Goal: Transaction & Acquisition: Purchase product/service

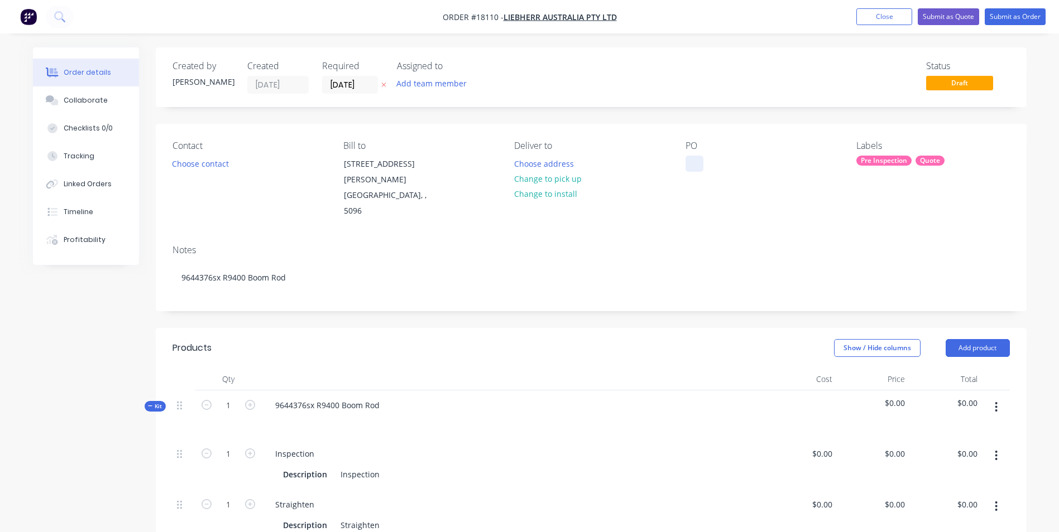
click at [694, 162] on div at bounding box center [694, 164] width 18 height 16
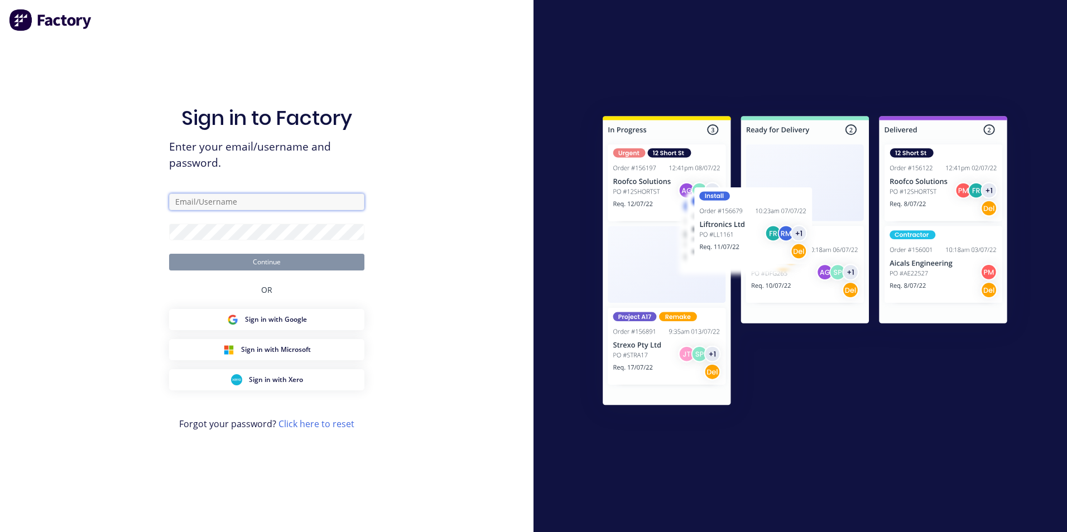
type input "paul@toolchromecompany.com.au"
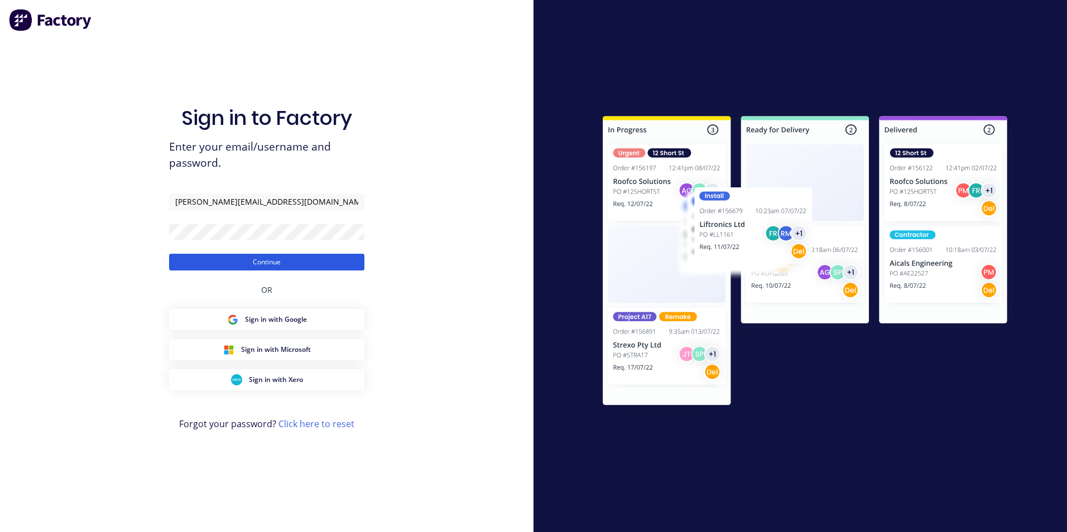
drag, startPoint x: 263, startPoint y: 262, endPoint x: 273, endPoint y: 265, distance: 10.6
click at [264, 262] on button "Continue" at bounding box center [266, 262] width 195 height 17
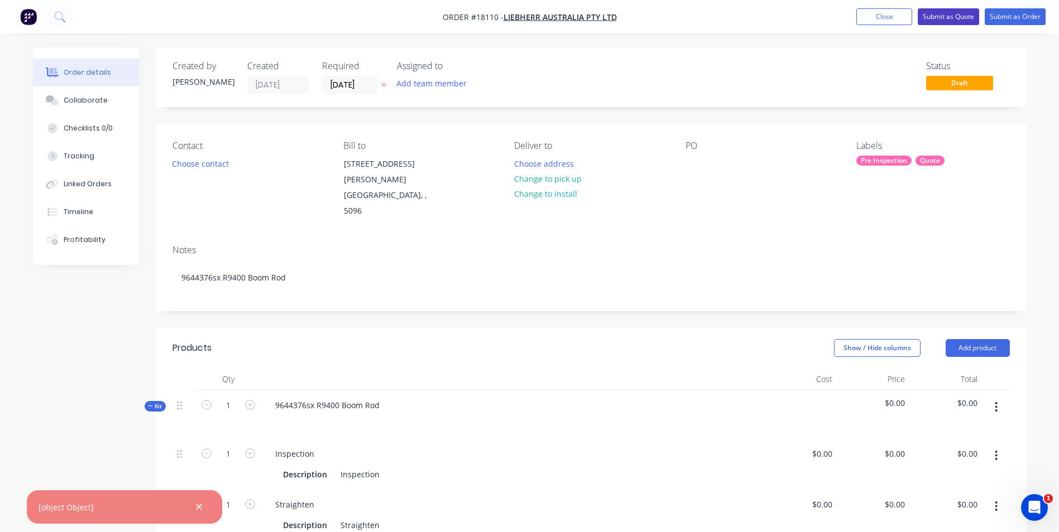
click at [957, 16] on button "Submit as Quote" at bounding box center [947, 16] width 61 height 17
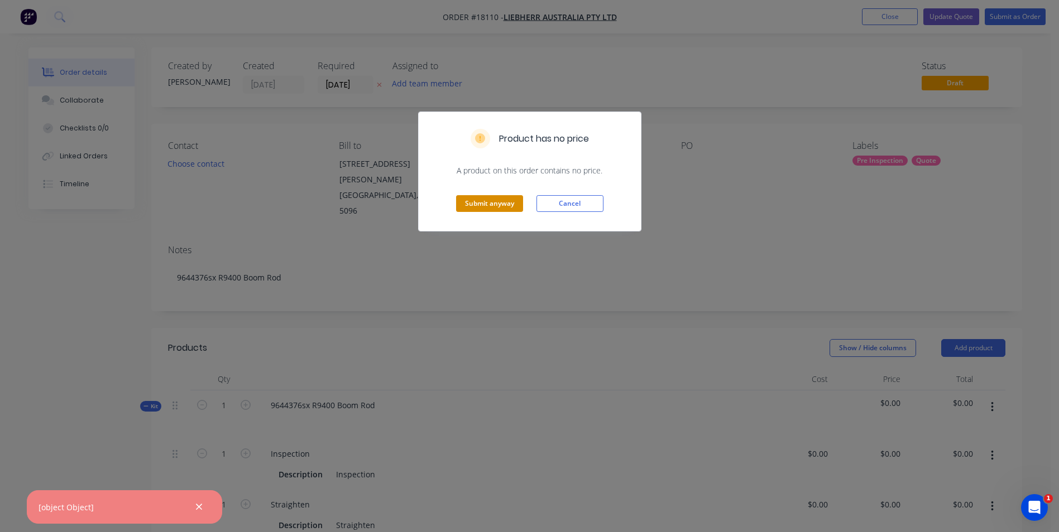
click at [494, 201] on button "Submit anyway" at bounding box center [489, 203] width 67 height 17
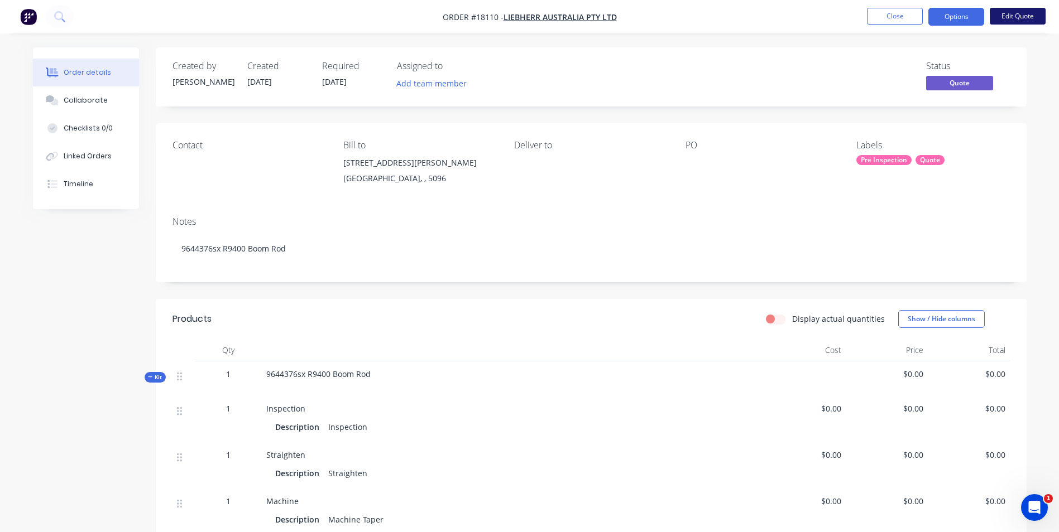
click at [1021, 12] on button "Edit Quote" at bounding box center [1017, 16] width 56 height 17
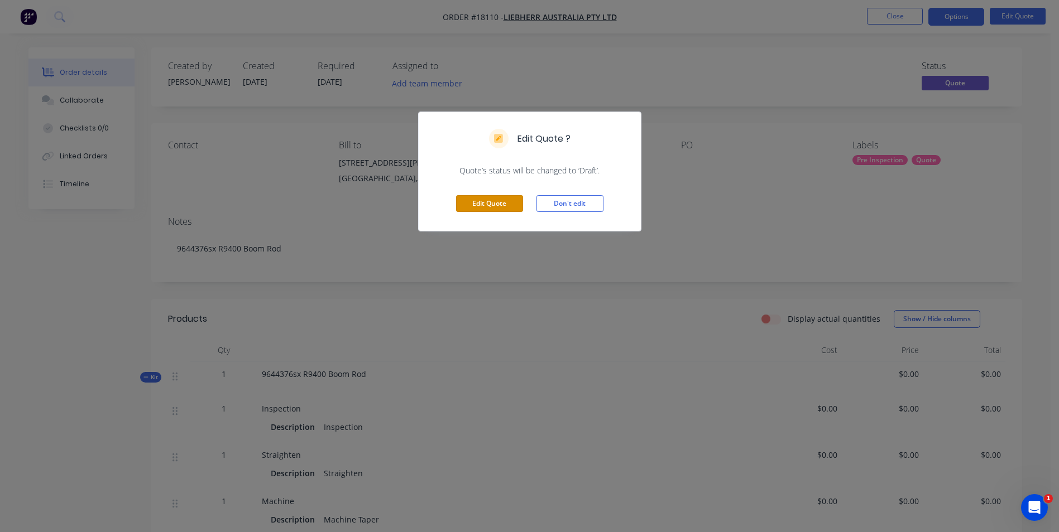
drag, startPoint x: 478, startPoint y: 201, endPoint x: 569, endPoint y: 170, distance: 96.0
click at [486, 199] on button "Edit Quote" at bounding box center [489, 203] width 67 height 17
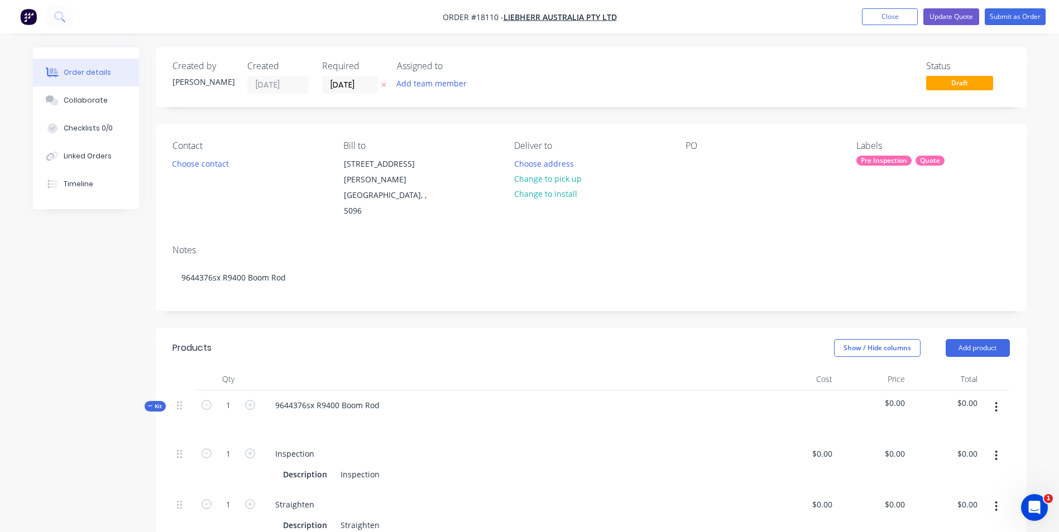
click at [682, 162] on div "Contact Choose contact Bill to 1 Dr.Willi Liebherr Drive Para Hills West, , 509…" at bounding box center [591, 180] width 871 height 112
click at [690, 162] on div at bounding box center [694, 164] width 18 height 16
click at [575, 177] on button "Change to pick up" at bounding box center [547, 178] width 79 height 15
click at [954, 13] on button "Update Quote" at bounding box center [951, 16] width 56 height 17
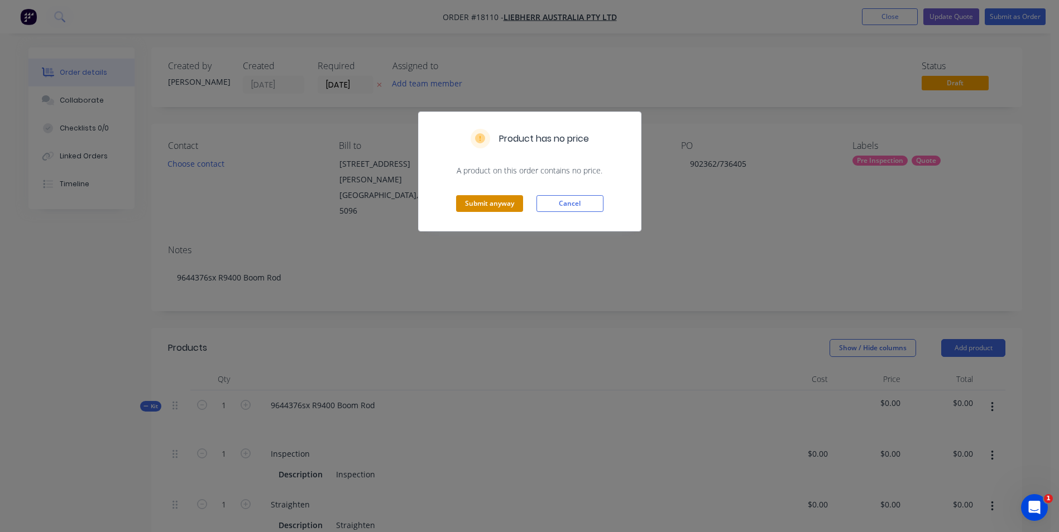
click at [501, 205] on button "Submit anyway" at bounding box center [489, 203] width 67 height 17
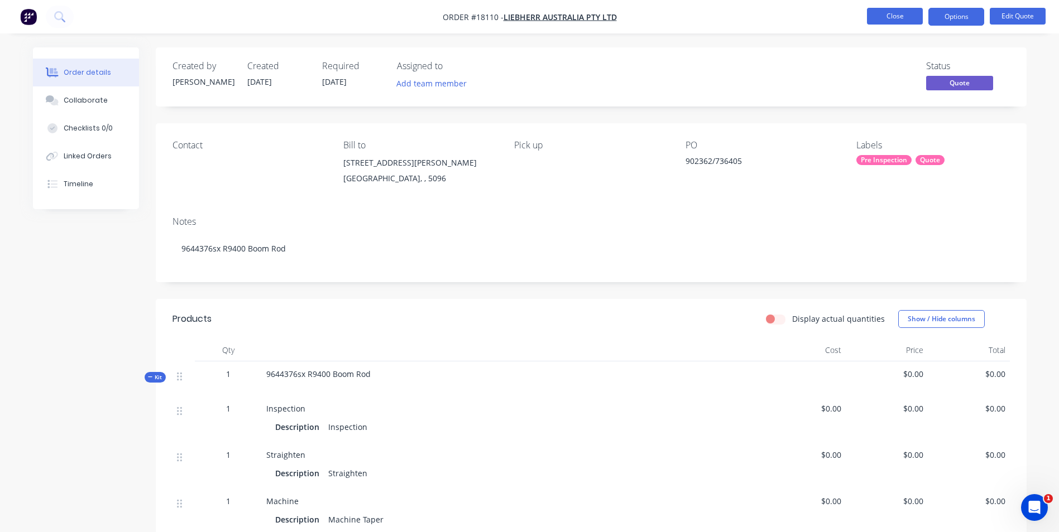
click at [883, 17] on button "Close" at bounding box center [895, 16] width 56 height 17
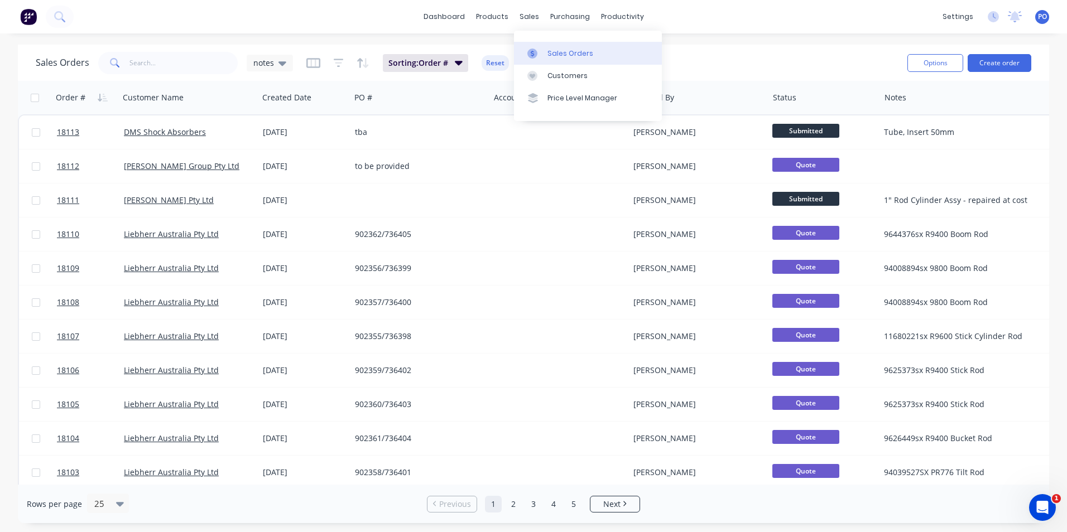
click at [563, 55] on div "Sales Orders" at bounding box center [570, 54] width 46 height 10
click at [565, 53] on div "Sales Orders" at bounding box center [570, 54] width 46 height 10
click at [570, 75] on div "Customers" at bounding box center [567, 76] width 40 height 10
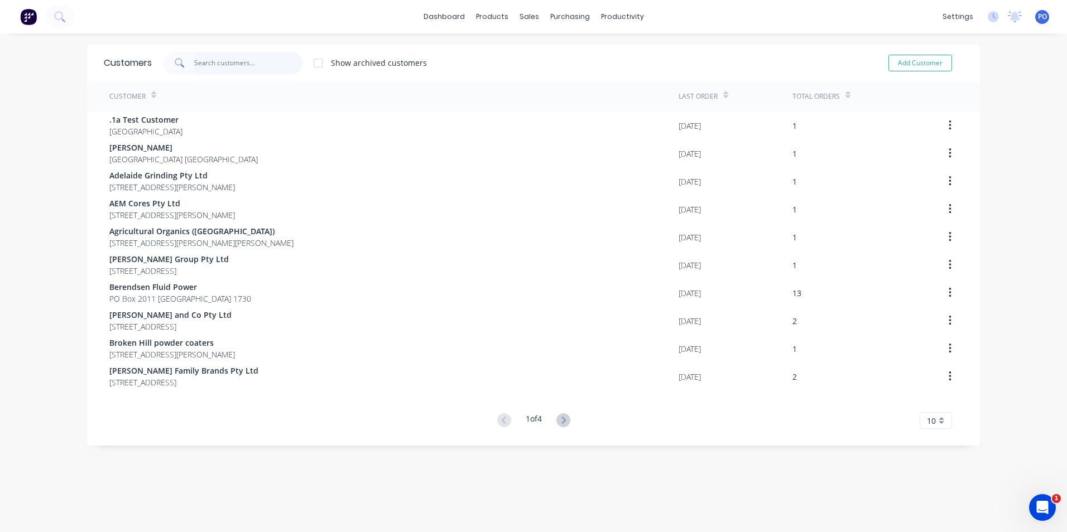
click at [263, 69] on input "text" at bounding box center [248, 63] width 109 height 22
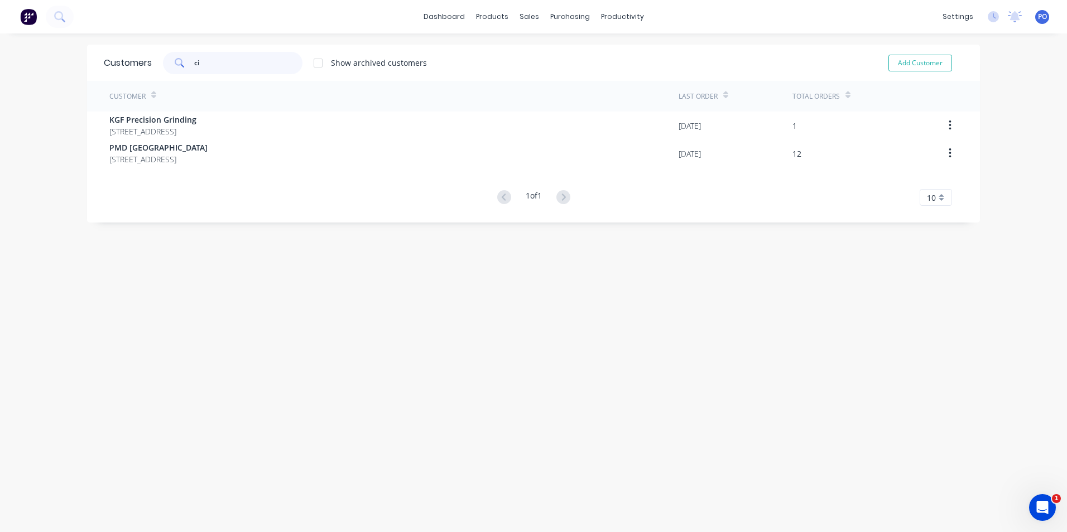
type input "c"
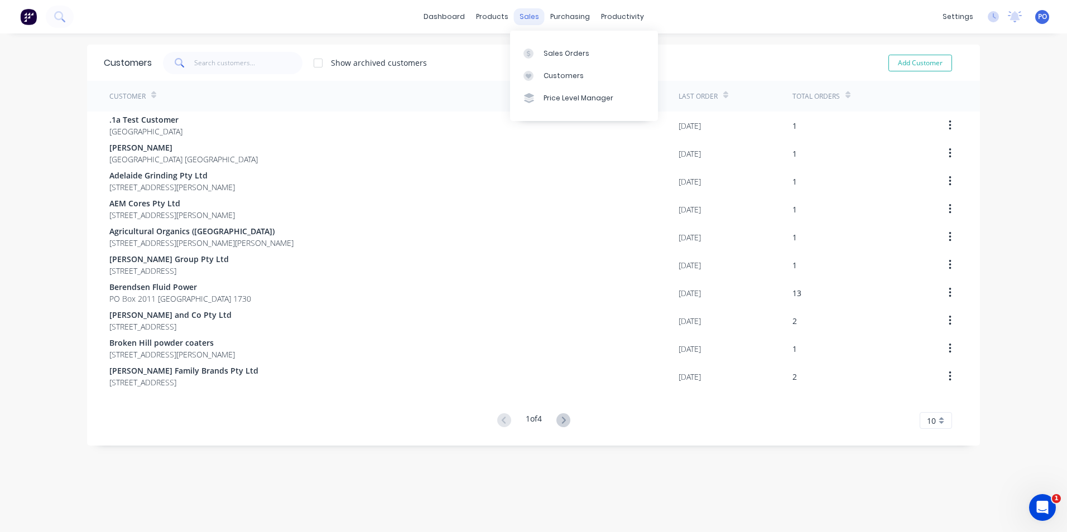
click at [529, 18] on div "sales" at bounding box center [529, 16] width 31 height 17
click at [542, 53] on link "Sales Orders" at bounding box center [584, 53] width 148 height 22
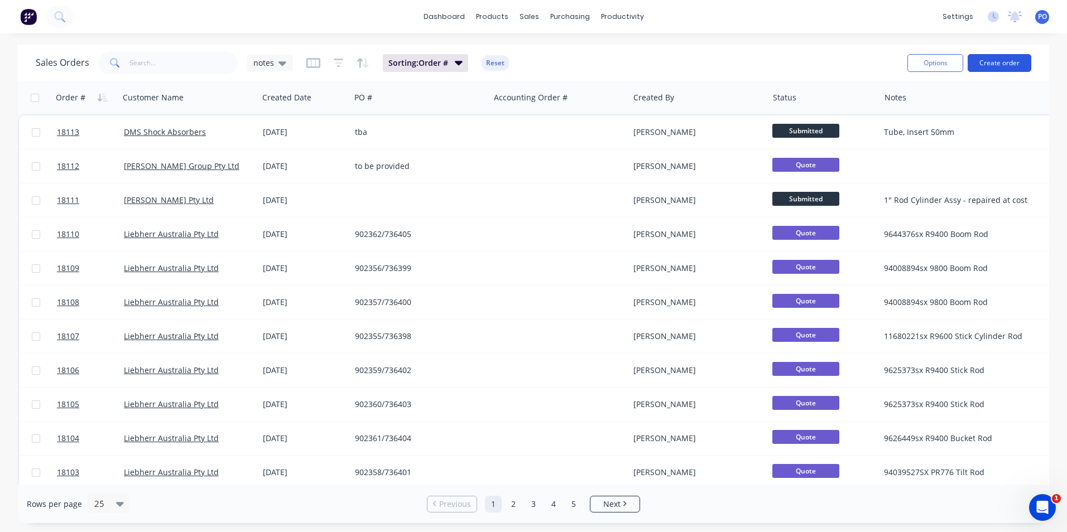
click at [1002, 60] on button "Create order" at bounding box center [1000, 63] width 64 height 18
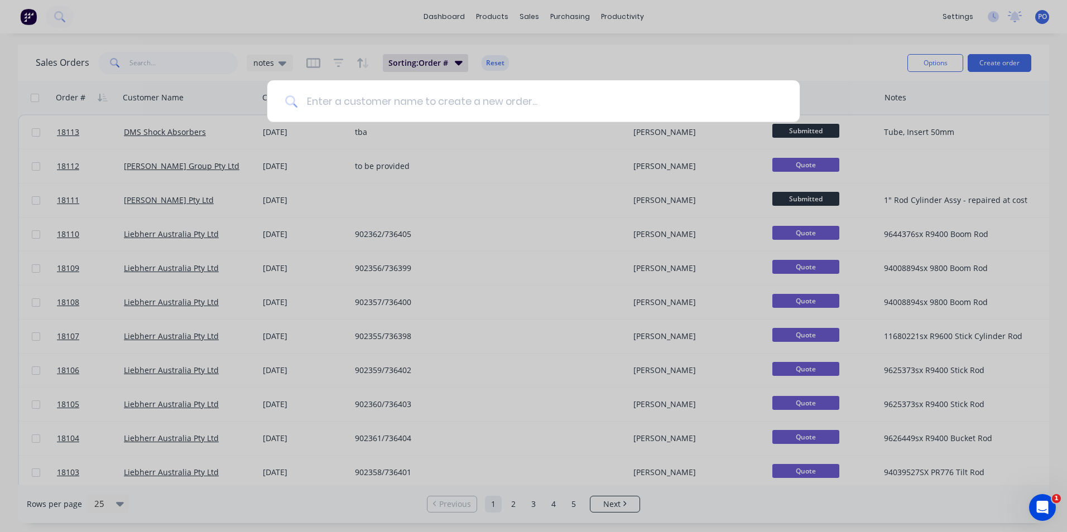
click at [345, 106] on input at bounding box center [539, 101] width 484 height 42
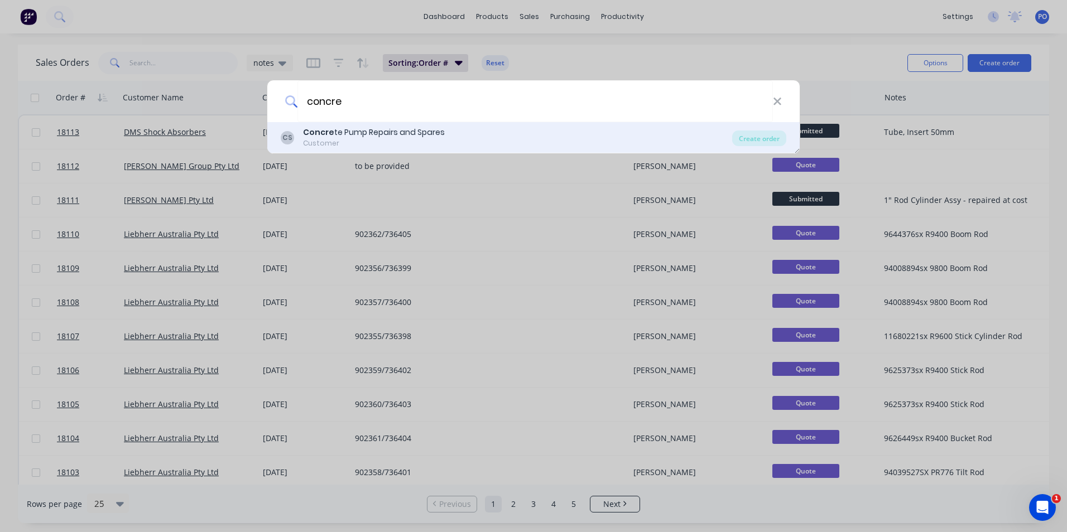
type input "concre"
click at [372, 133] on div "Concre te Pump Repairs and Spares" at bounding box center [374, 133] width 142 height 12
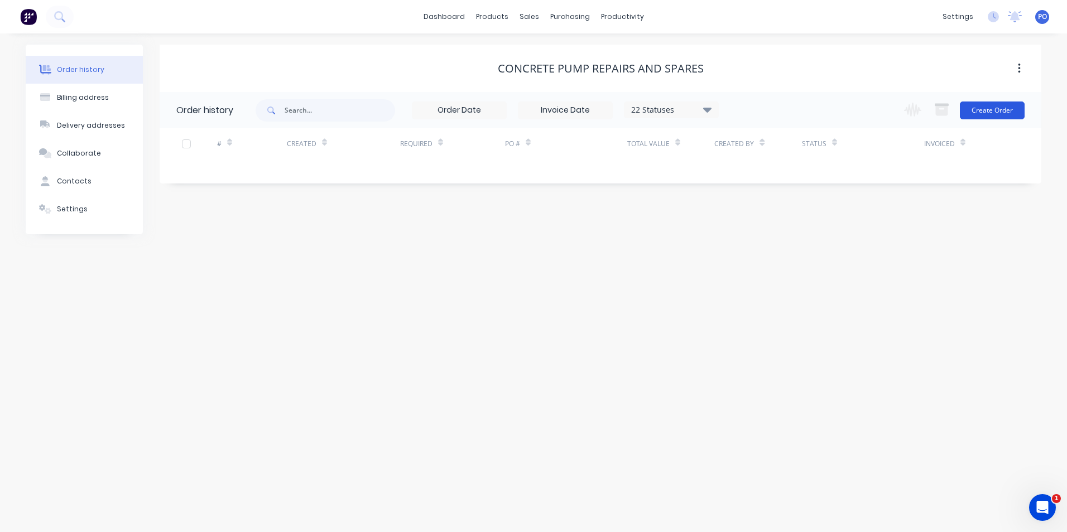
click at [987, 107] on button "Create Order" at bounding box center [992, 111] width 65 height 18
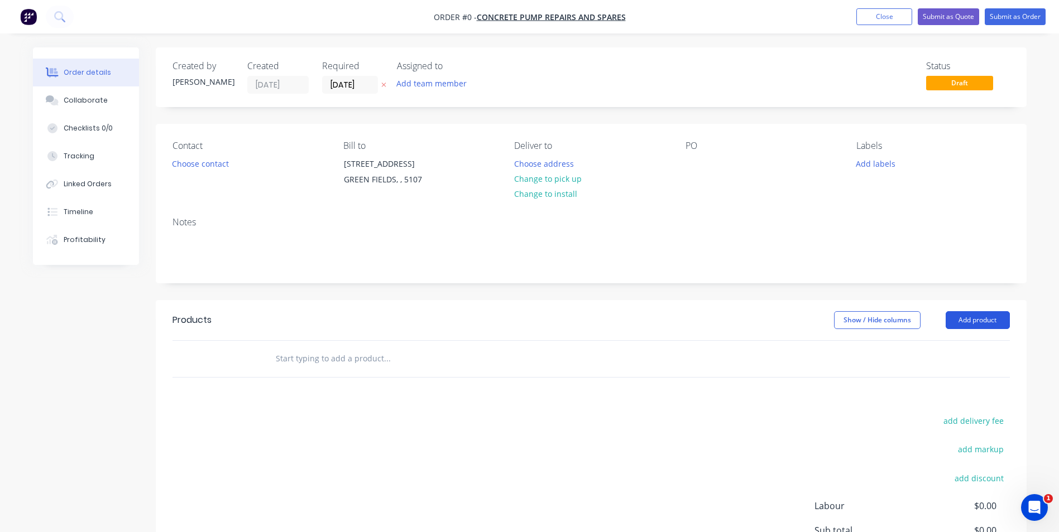
click at [971, 324] on button "Add product" at bounding box center [977, 320] width 64 height 18
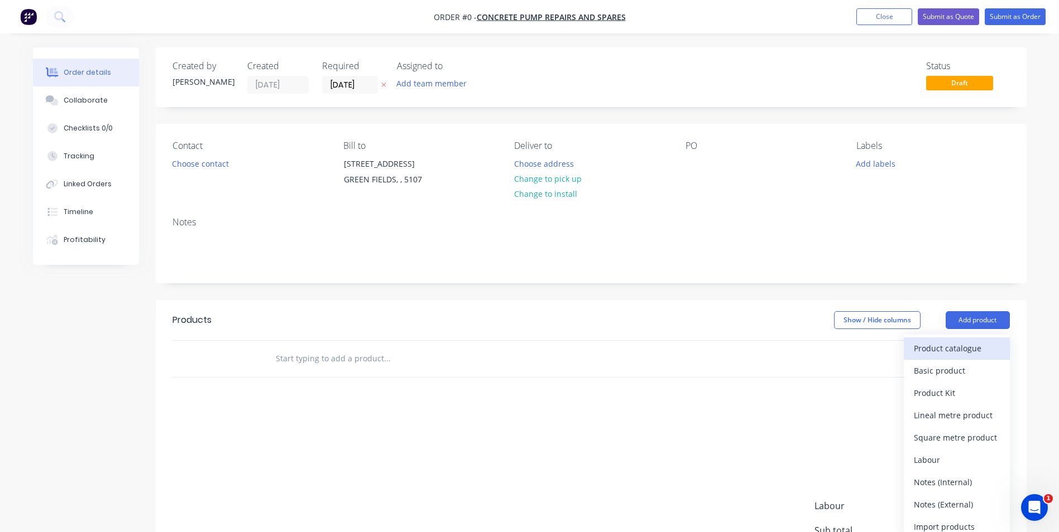
click at [953, 349] on div "Product catalogue" at bounding box center [957, 348] width 86 height 16
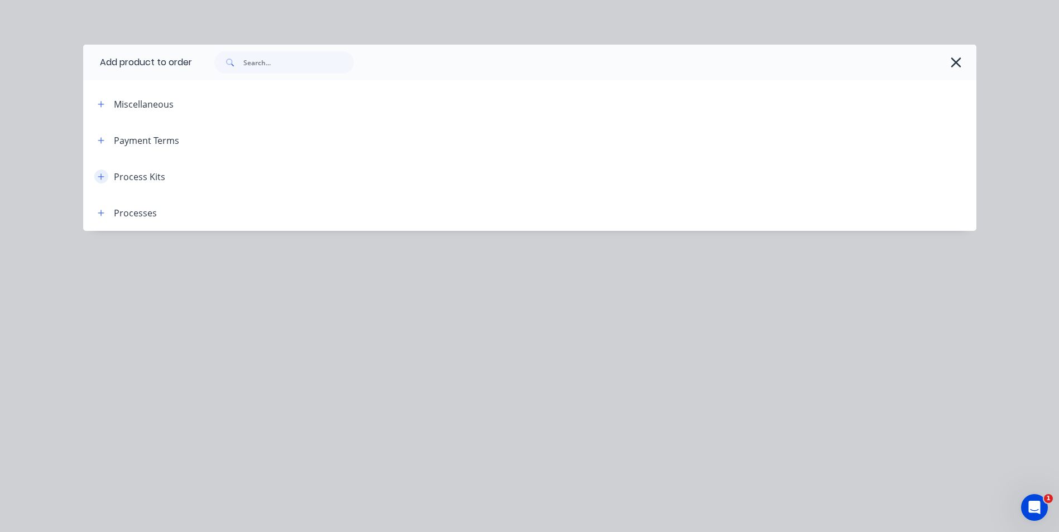
click at [104, 173] on icon "button" at bounding box center [101, 177] width 7 height 8
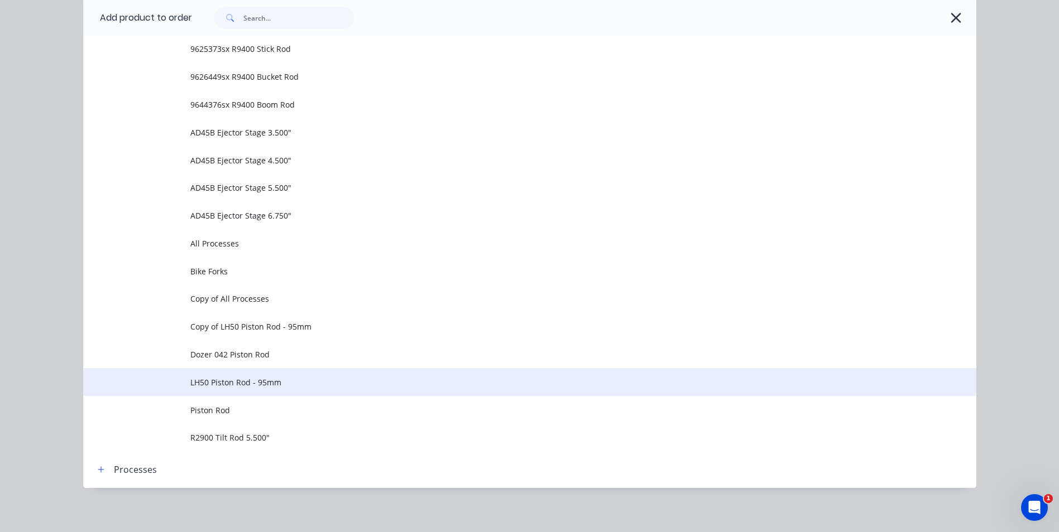
scroll to position [665, 0]
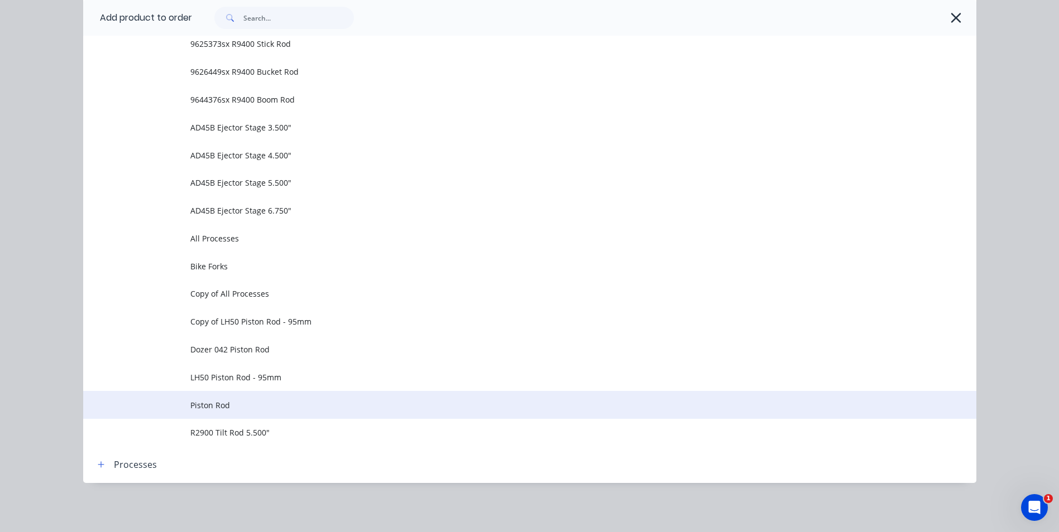
click at [218, 404] on span "Piston Rod" at bounding box center [504, 406] width 628 height 12
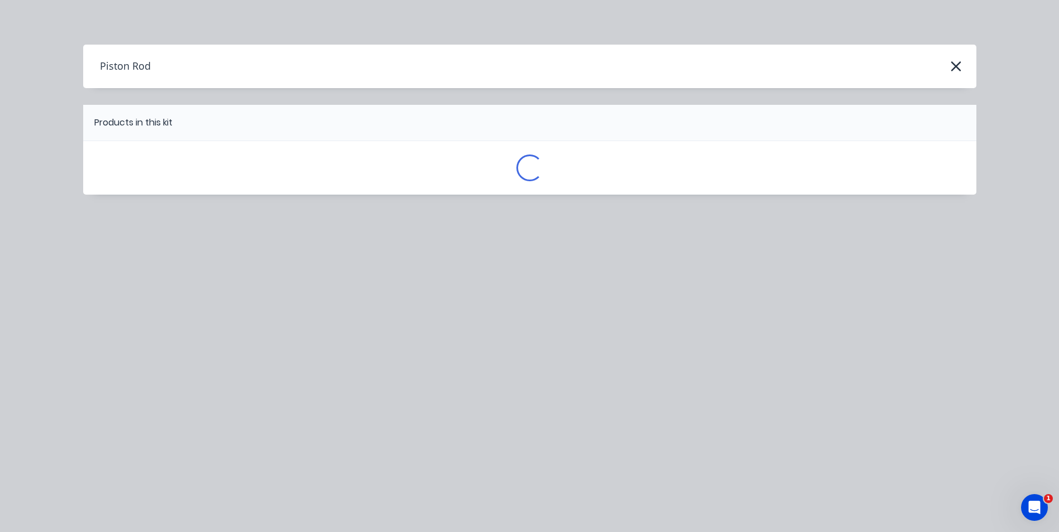
scroll to position [0, 0]
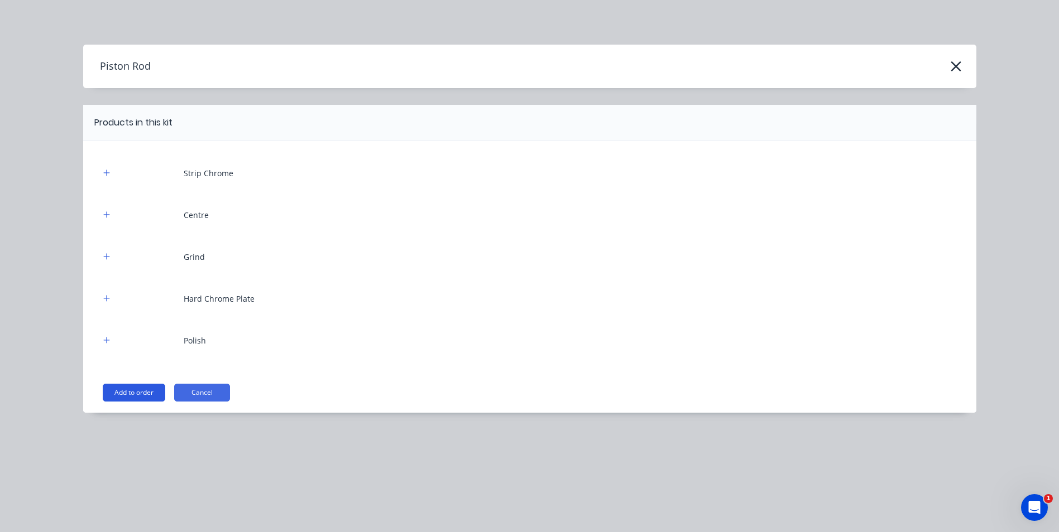
click at [139, 388] on button "Add to order" at bounding box center [134, 393] width 63 height 18
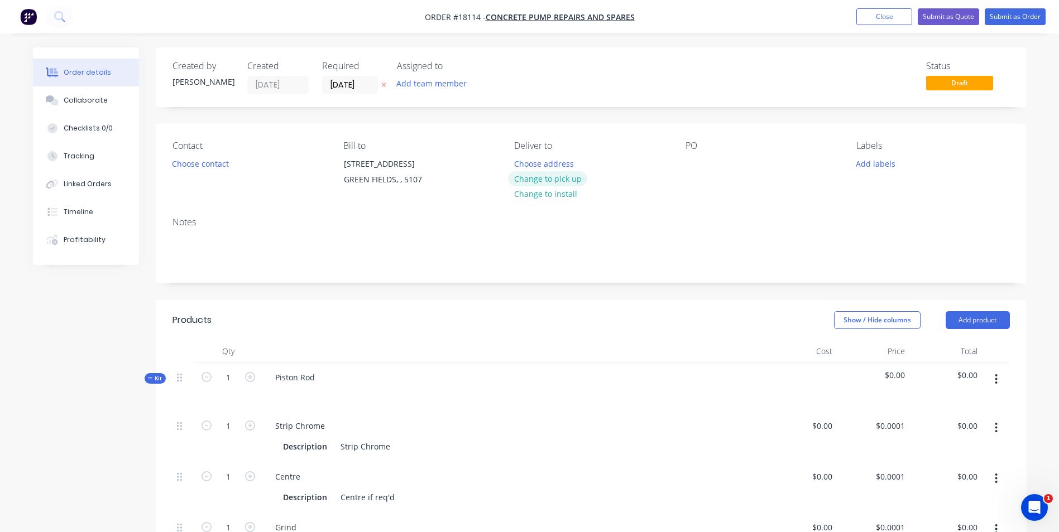
click at [556, 175] on button "Change to pick up" at bounding box center [547, 178] width 79 height 15
click at [693, 159] on div at bounding box center [694, 164] width 18 height 16
click at [886, 164] on button "Add labels" at bounding box center [875, 163] width 51 height 15
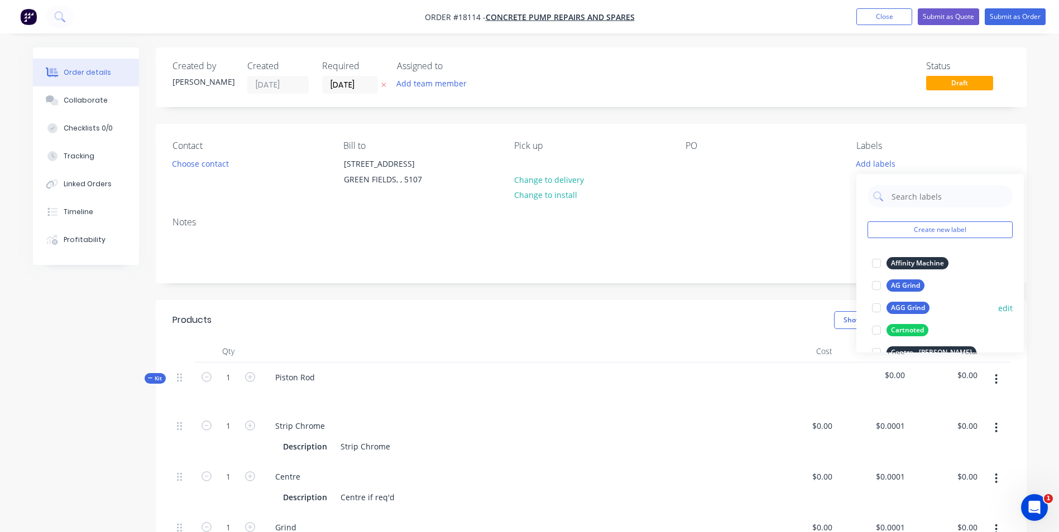
scroll to position [56, 0]
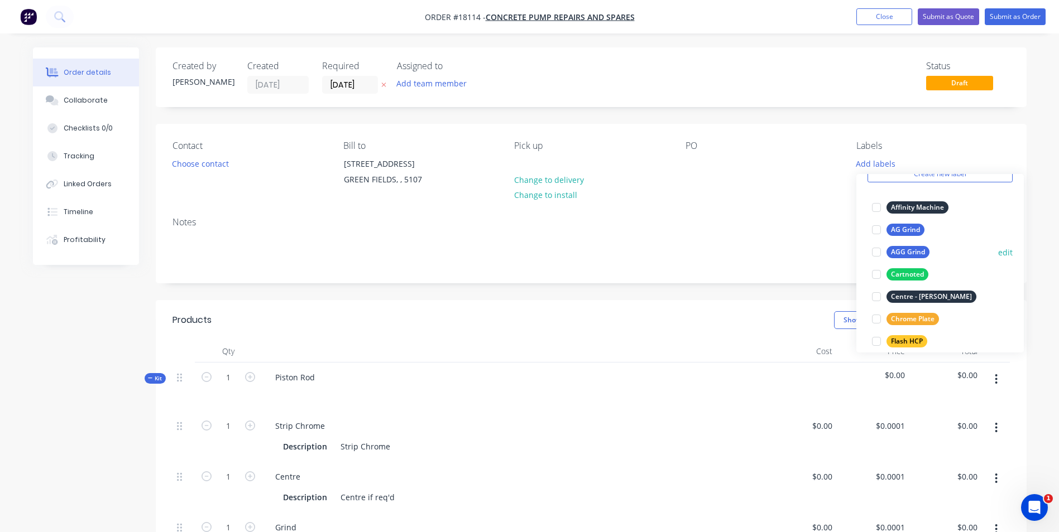
click at [881, 252] on div at bounding box center [876, 252] width 22 height 22
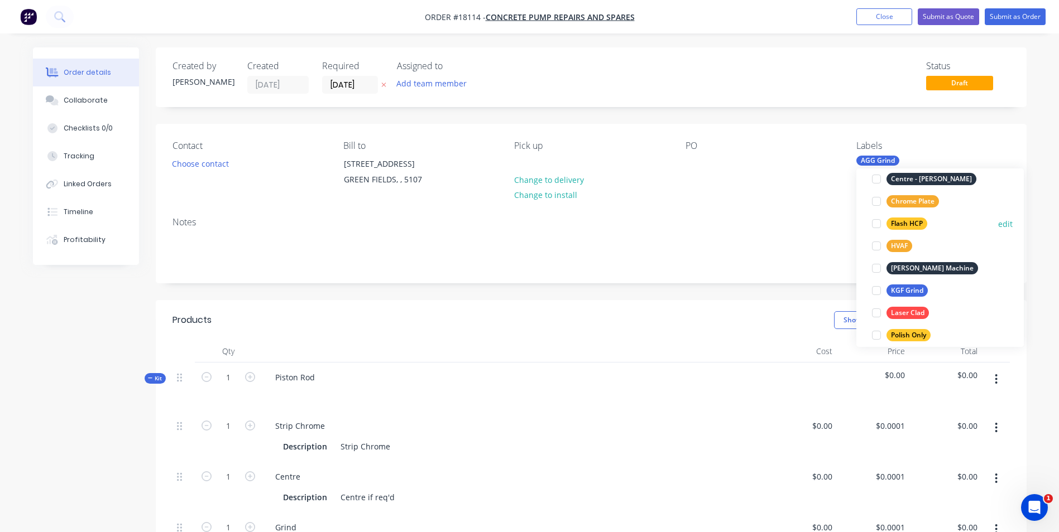
scroll to position [167, 0]
click at [874, 205] on div at bounding box center [876, 202] width 22 height 22
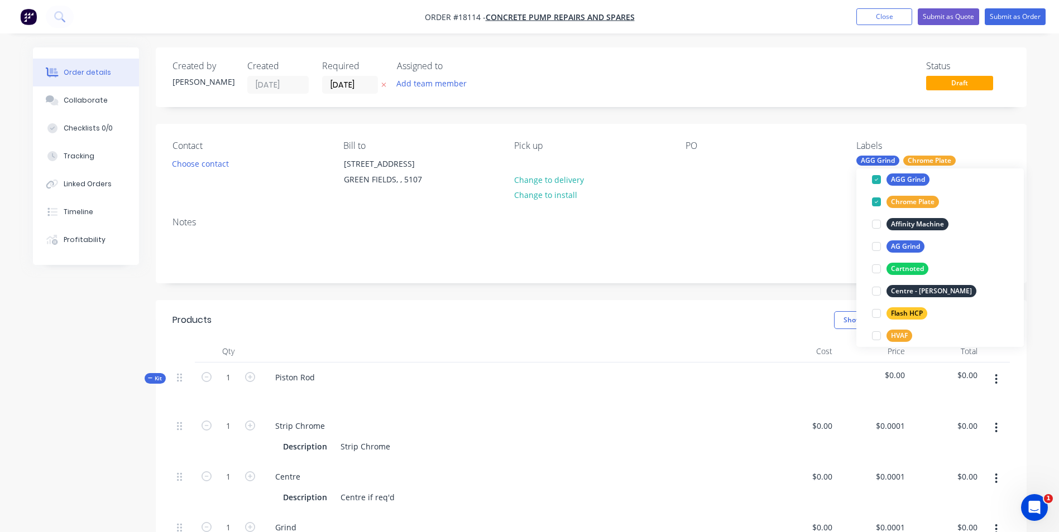
click at [781, 193] on div "Contact Choose contact Bill to 2 Watervale Dr GREEN FIELDS, , 5107 Pick up Chan…" at bounding box center [591, 166] width 871 height 84
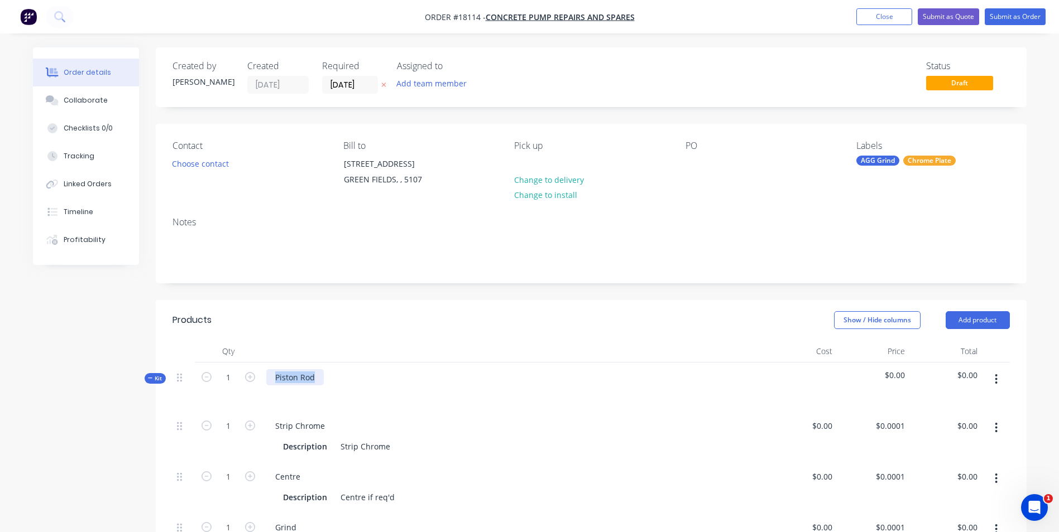
drag, startPoint x: 318, startPoint y: 378, endPoint x: 270, endPoint y: 378, distance: 48.0
click at [270, 378] on div "Piston Rod" at bounding box center [294, 377] width 57 height 16
drag, startPoint x: 318, startPoint y: 377, endPoint x: 262, endPoint y: 377, distance: 55.3
click at [262, 377] on div "Steer Rod" at bounding box center [513, 387] width 502 height 49
copy div "Steer Rod"
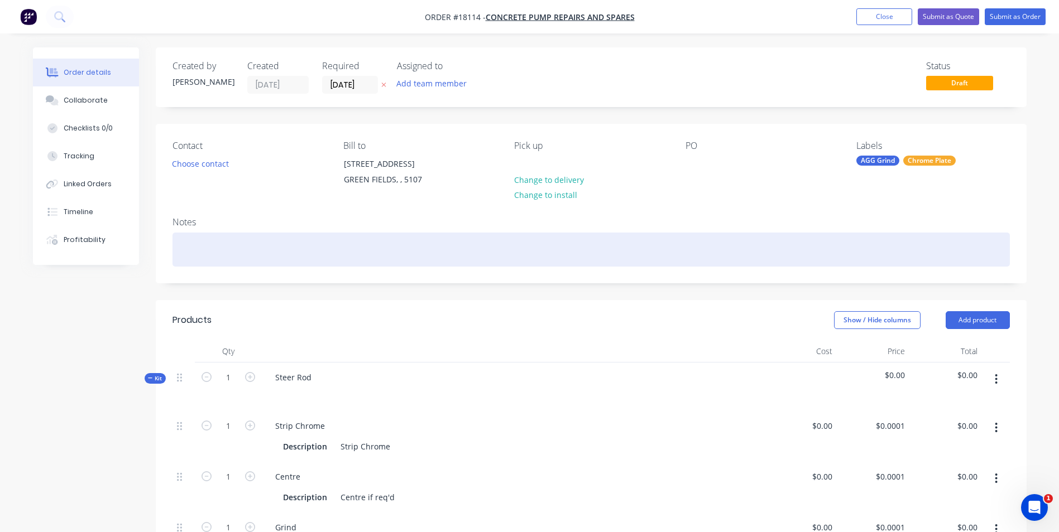
click at [203, 248] on div at bounding box center [590, 250] width 837 height 34
paste div
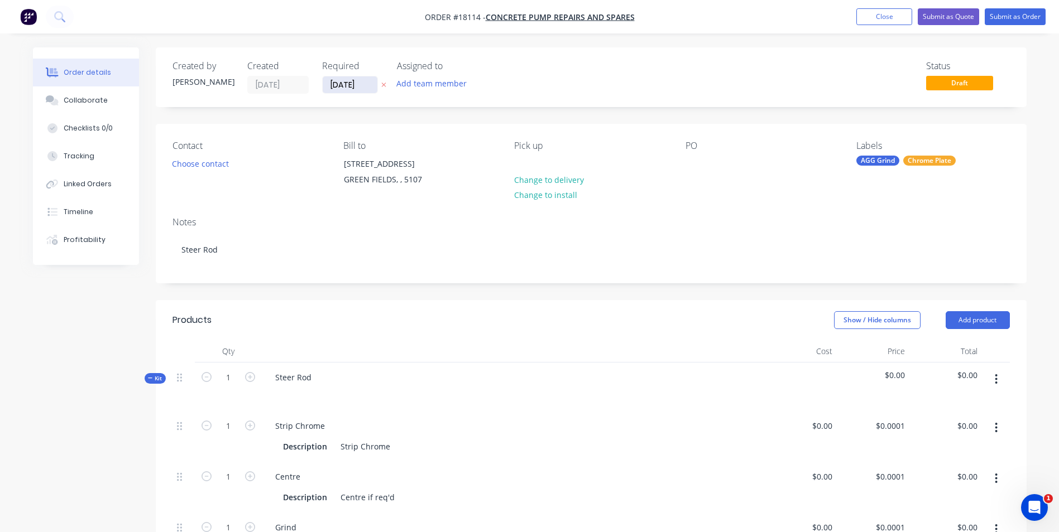
click at [373, 81] on input "05/09/25" at bounding box center [350, 84] width 55 height 17
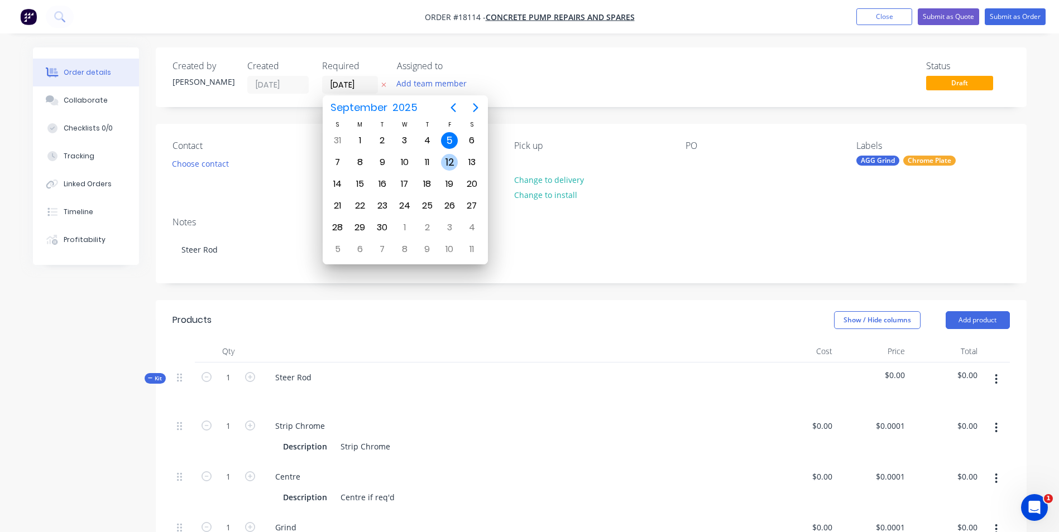
click at [448, 159] on div "12" at bounding box center [449, 162] width 17 height 17
type input "12/09/25"
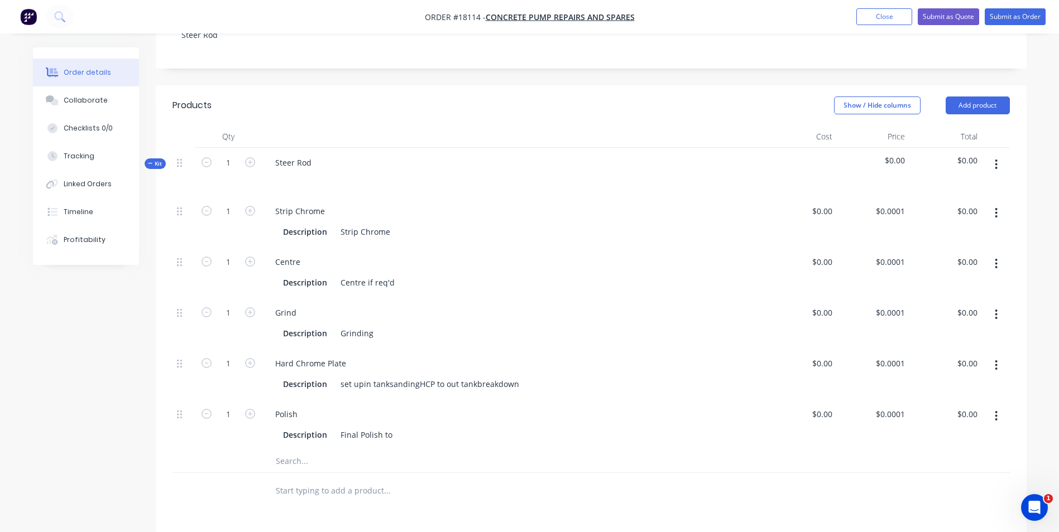
scroll to position [223, 0]
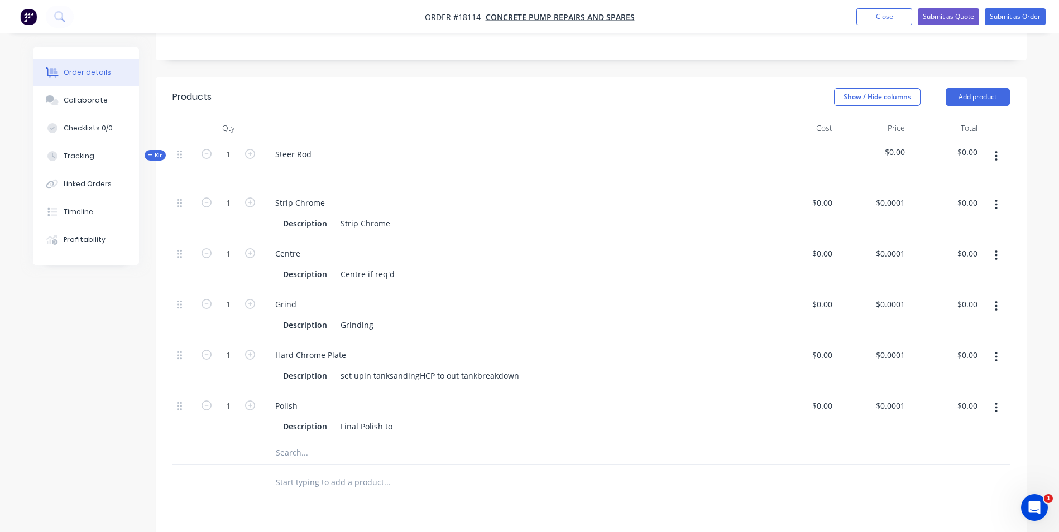
click at [996, 204] on icon "button" at bounding box center [996, 205] width 2 height 10
click at [929, 275] on div "Delete" at bounding box center [957, 279] width 86 height 16
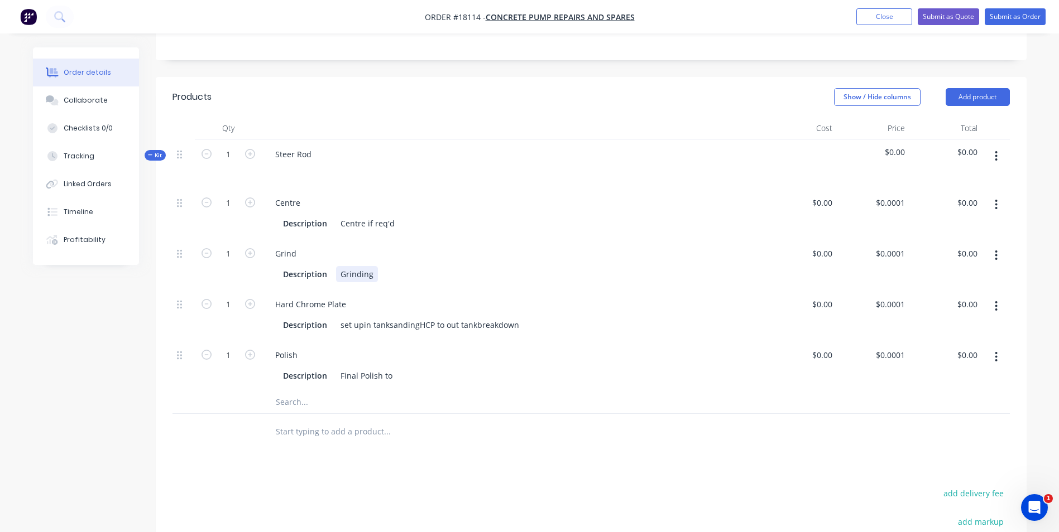
click at [339, 272] on div "Grinding" at bounding box center [357, 274] width 42 height 16
click at [387, 272] on div "Pre Grinding" at bounding box center [364, 274] width 56 height 16
click at [362, 324] on div "set upin tanksandingHCP to out tankbreakdown" at bounding box center [430, 325] width 188 height 16
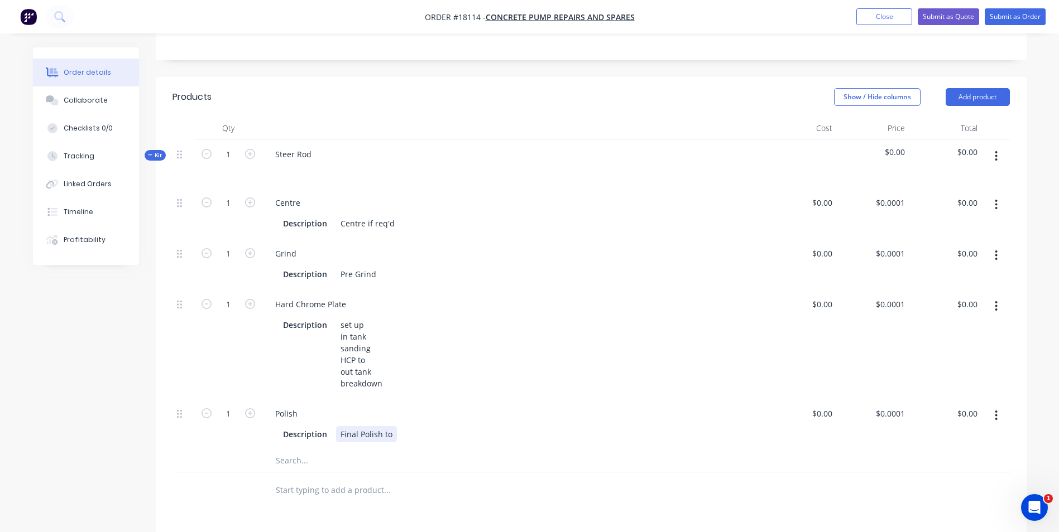
click at [400, 436] on div "Description Final Polish to" at bounding box center [510, 434] width 464 height 16
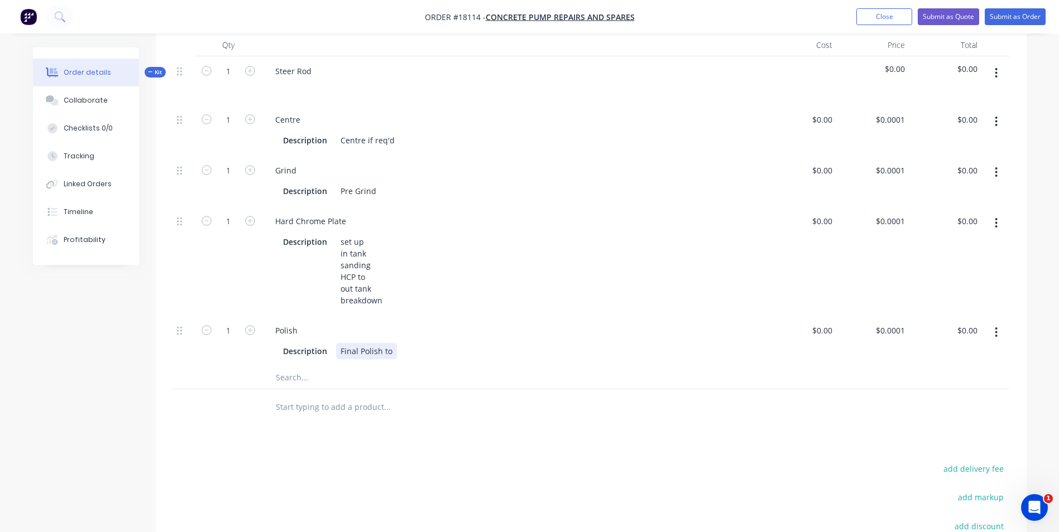
scroll to position [335, 0]
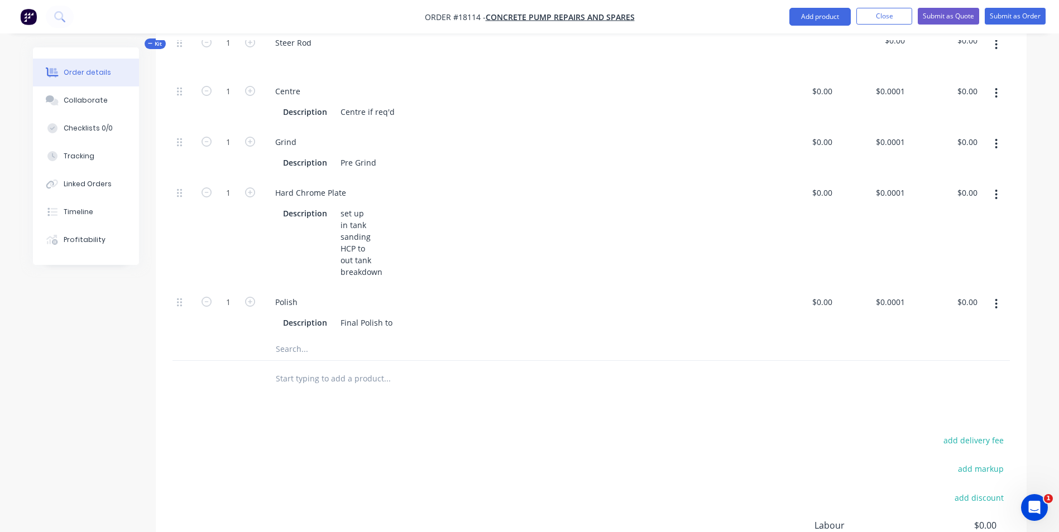
click at [292, 353] on input "text" at bounding box center [386, 349] width 223 height 22
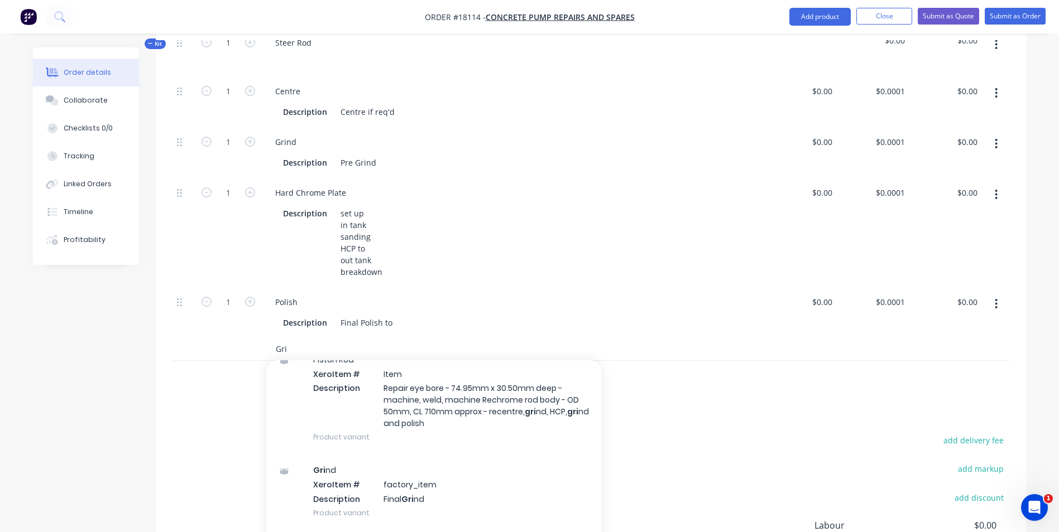
scroll to position [223, 0]
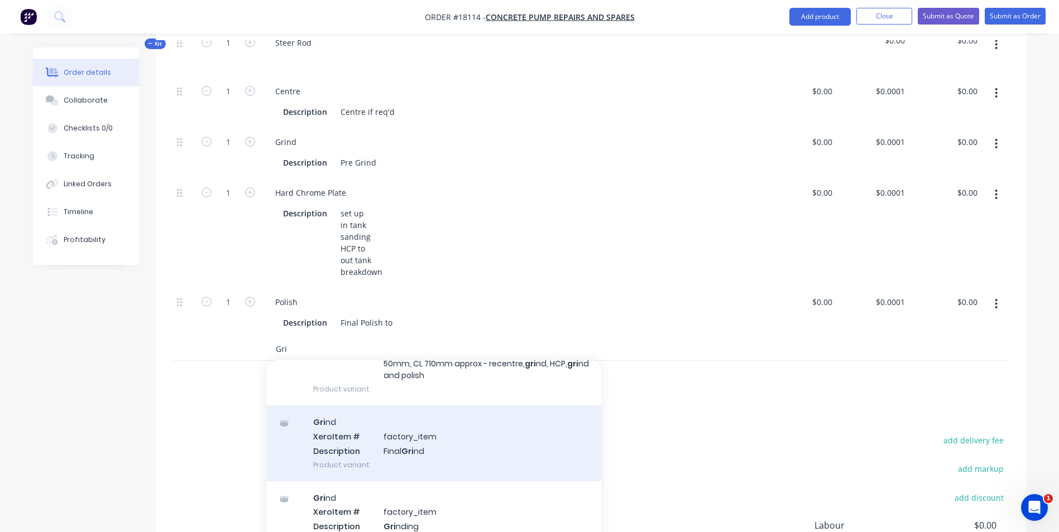
type input "Gri"
click at [454, 443] on div "Gri nd Xero Item # factory_item Description Final Gri nd Product variant" at bounding box center [433, 443] width 335 height 75
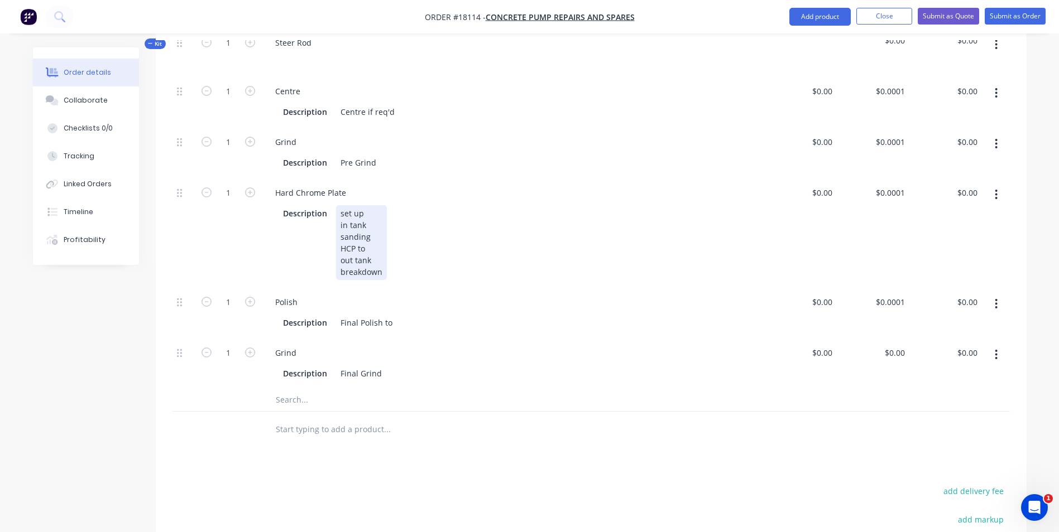
click at [374, 248] on div "set up in tank sanding HCP to out tank breakdown" at bounding box center [361, 242] width 51 height 75
click at [393, 323] on div "Final Polish to" at bounding box center [366, 323] width 61 height 16
click at [393, 374] on div "Description Final Grind" at bounding box center [510, 374] width 464 height 16
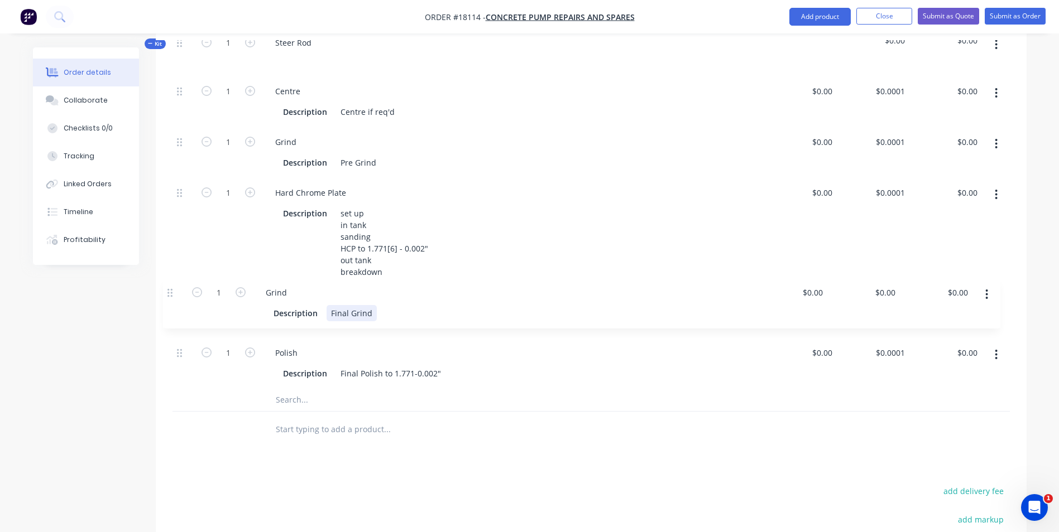
drag, startPoint x: 180, startPoint y: 357, endPoint x: 171, endPoint y: 287, distance: 69.8
click at [171, 287] on div "Qty Cost Price Total Kit 1 Steer Rod $0.00 $0.00 1 Centre Description Centre if…" at bounding box center [591, 227] width 871 height 443
drag, startPoint x: 440, startPoint y: 373, endPoint x: 392, endPoint y: 373, distance: 47.4
click at [392, 373] on div "Final Polish to 1.771-0.002"" at bounding box center [390, 374] width 109 height 16
click at [397, 326] on div "Description Final Grind" at bounding box center [510, 323] width 464 height 16
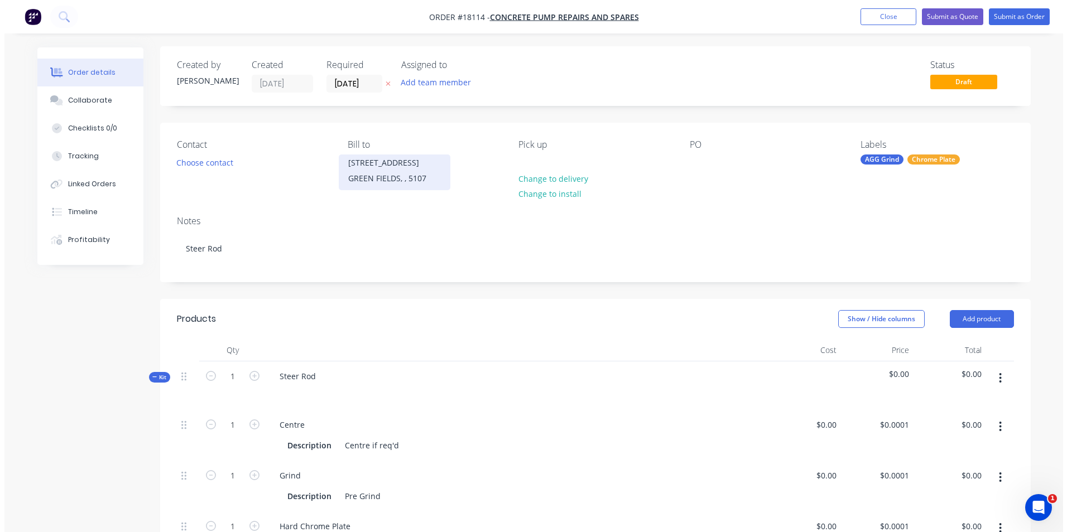
scroll to position [0, 0]
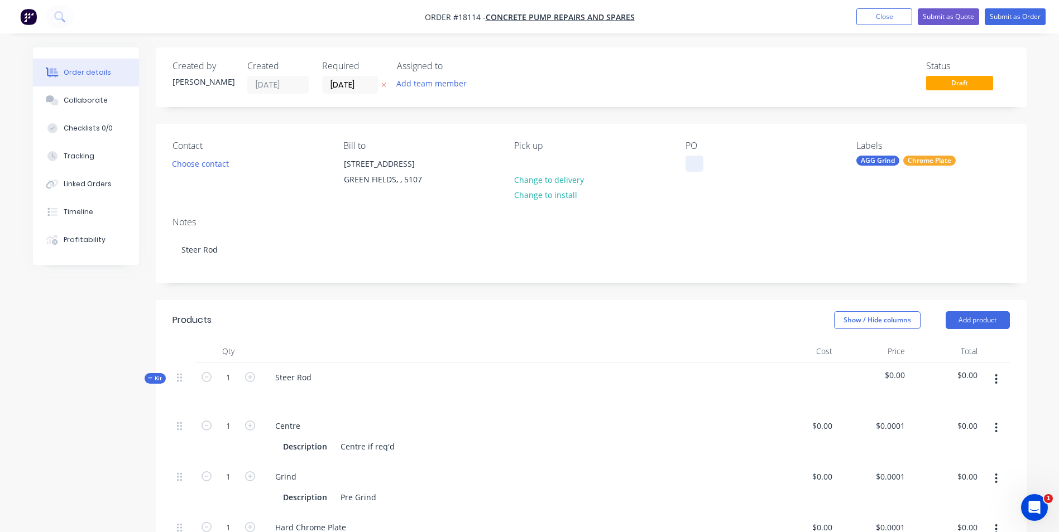
click at [688, 162] on div at bounding box center [694, 164] width 18 height 16
click at [1021, 16] on button "Submit as Order" at bounding box center [1014, 16] width 61 height 17
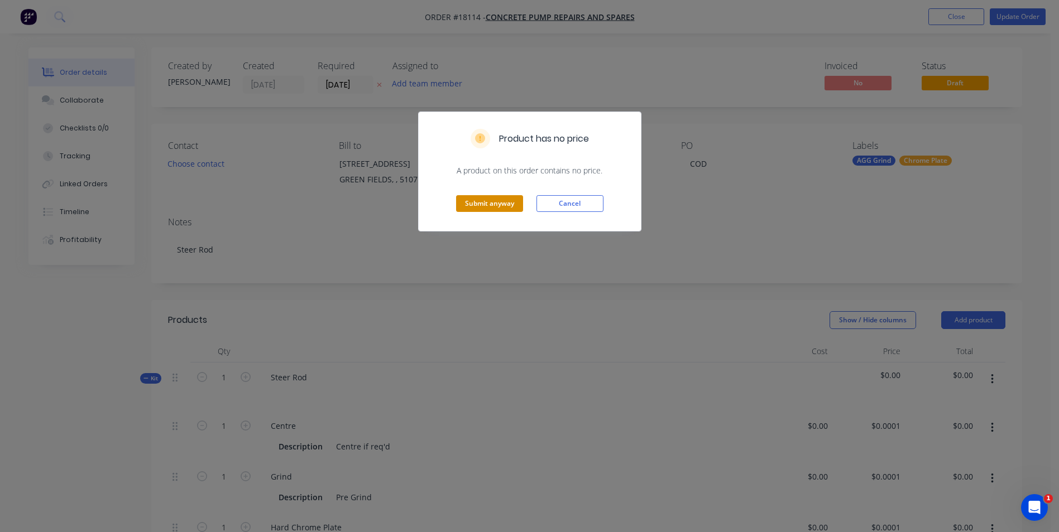
click at [486, 203] on button "Submit anyway" at bounding box center [489, 203] width 67 height 17
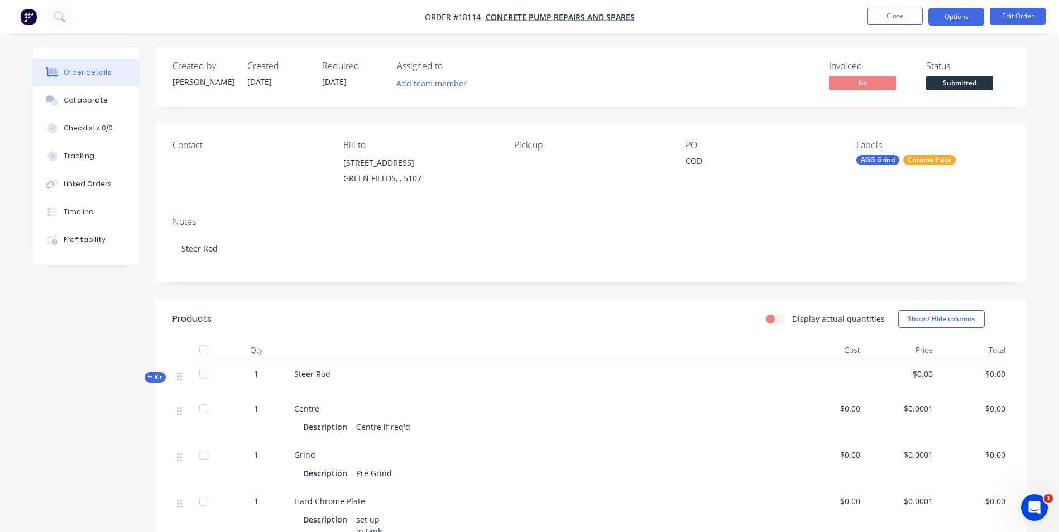
click at [963, 25] on button "Options" at bounding box center [956, 17] width 56 height 18
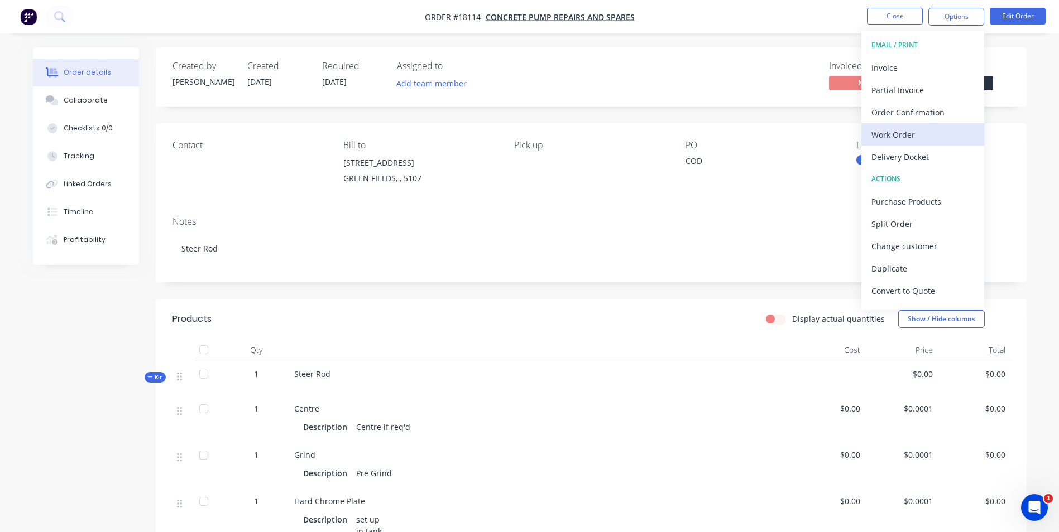
click at [901, 136] on div "Work Order" at bounding box center [922, 135] width 103 height 16
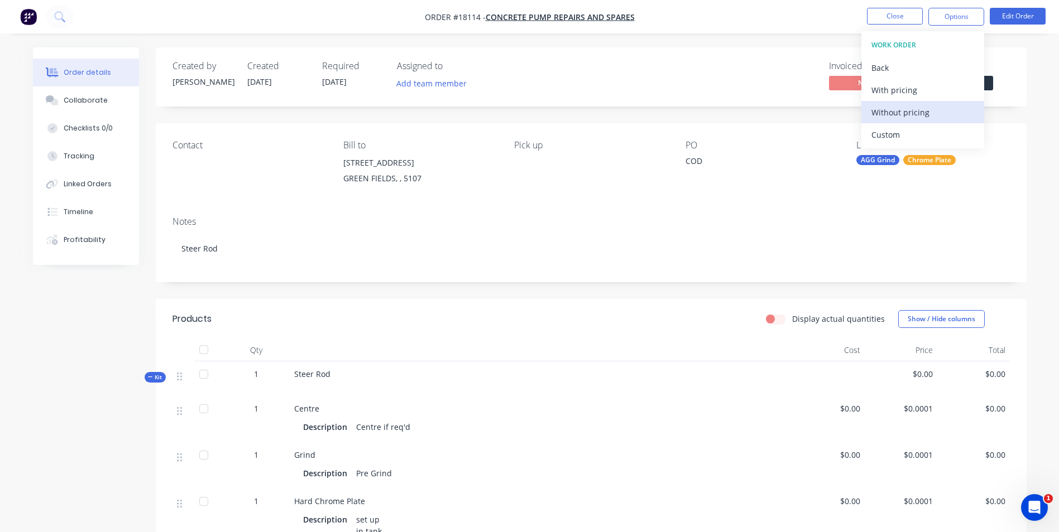
click at [891, 110] on div "Without pricing" at bounding box center [922, 112] width 103 height 16
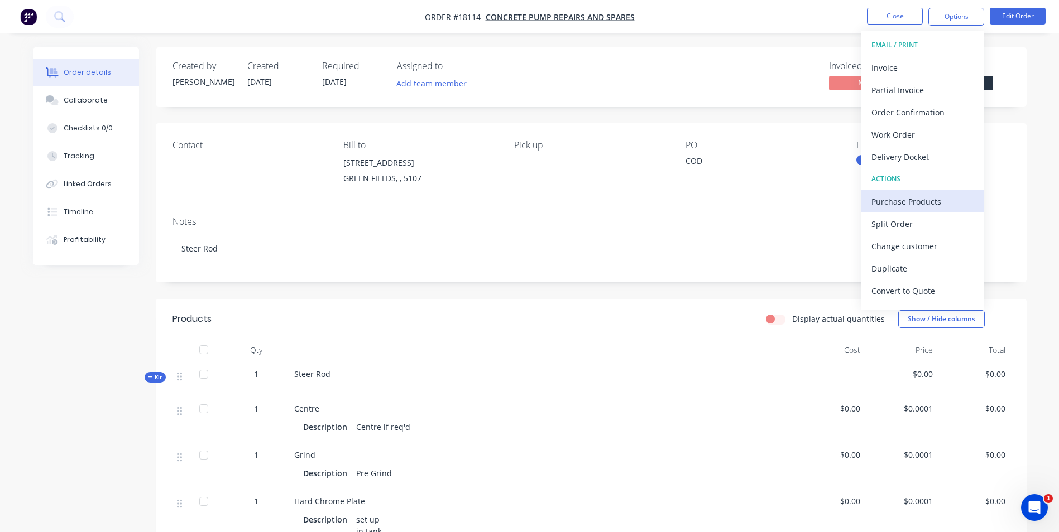
click at [909, 203] on div "Purchase Products" at bounding box center [922, 202] width 103 height 16
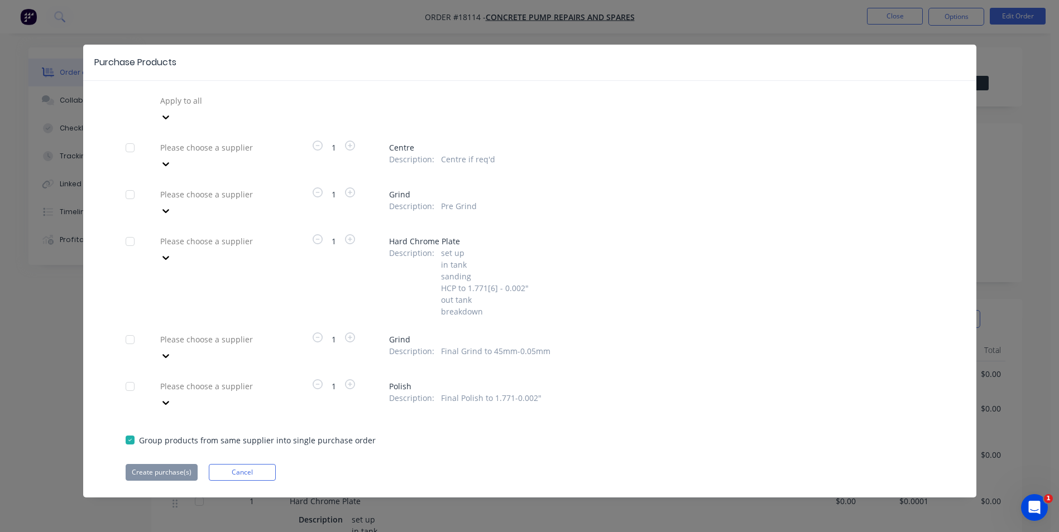
click at [129, 137] on div at bounding box center [130, 148] width 22 height 22
click at [169, 162] on icon at bounding box center [165, 164] width 7 height 4
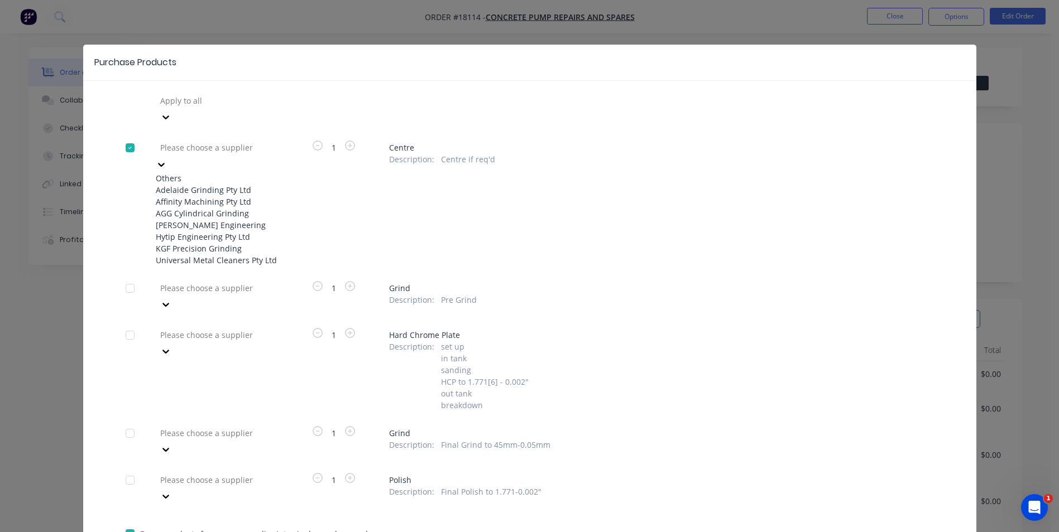
click at [235, 214] on div "AGG Cylindrical Grinding" at bounding box center [217, 214] width 123 height 12
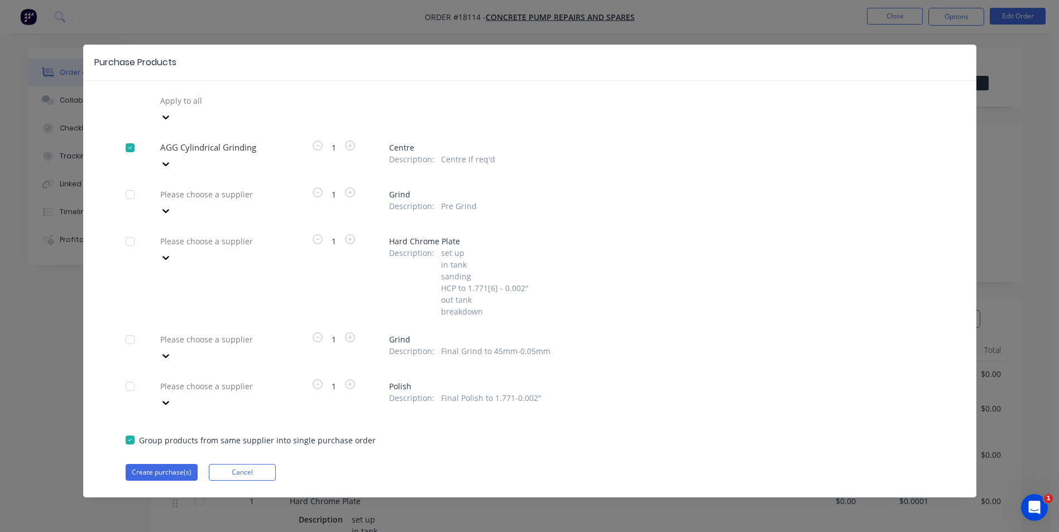
click at [129, 184] on div at bounding box center [130, 195] width 22 height 22
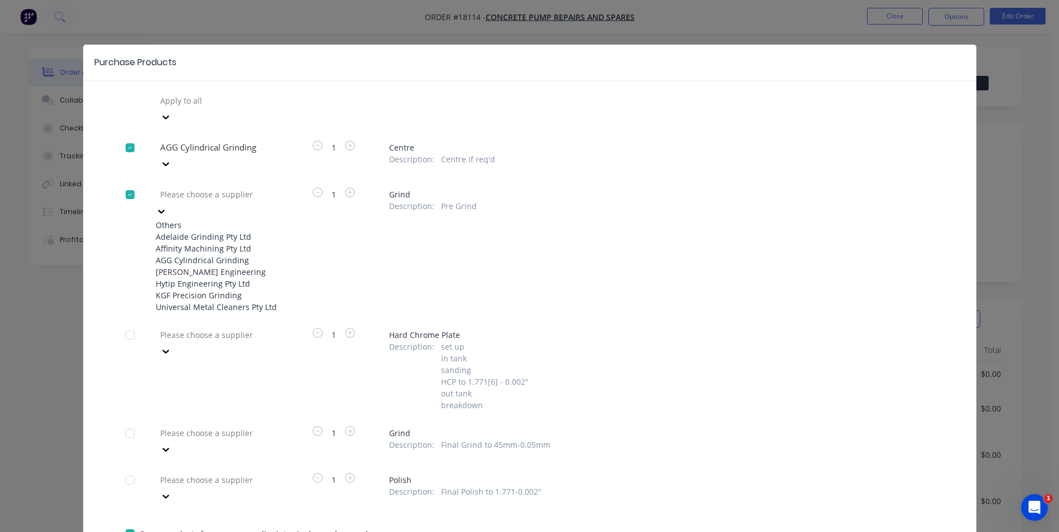
click at [165, 210] on icon at bounding box center [161, 212] width 7 height 4
click at [224, 255] on div "AGG Cylindrical Grinding" at bounding box center [217, 260] width 123 height 12
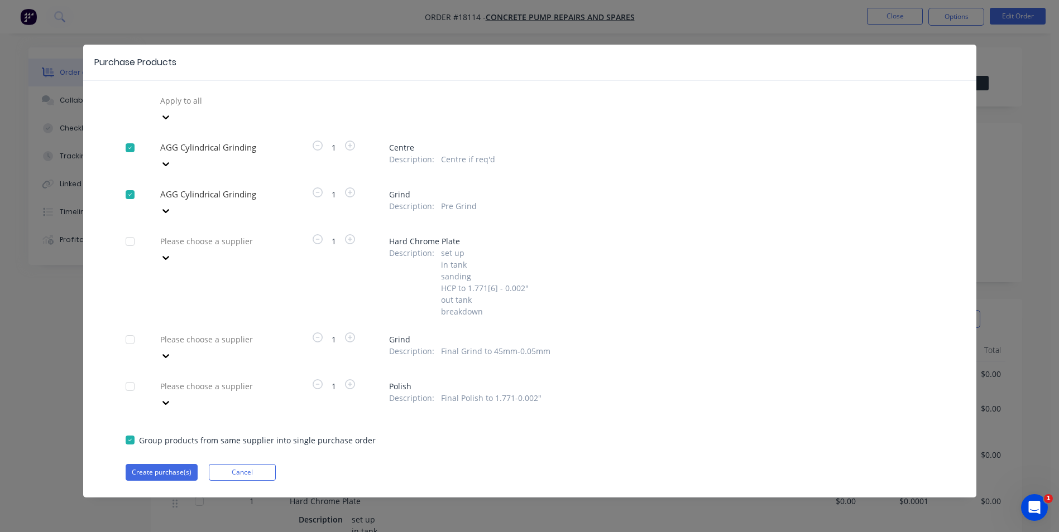
click at [128, 329] on div at bounding box center [130, 340] width 22 height 22
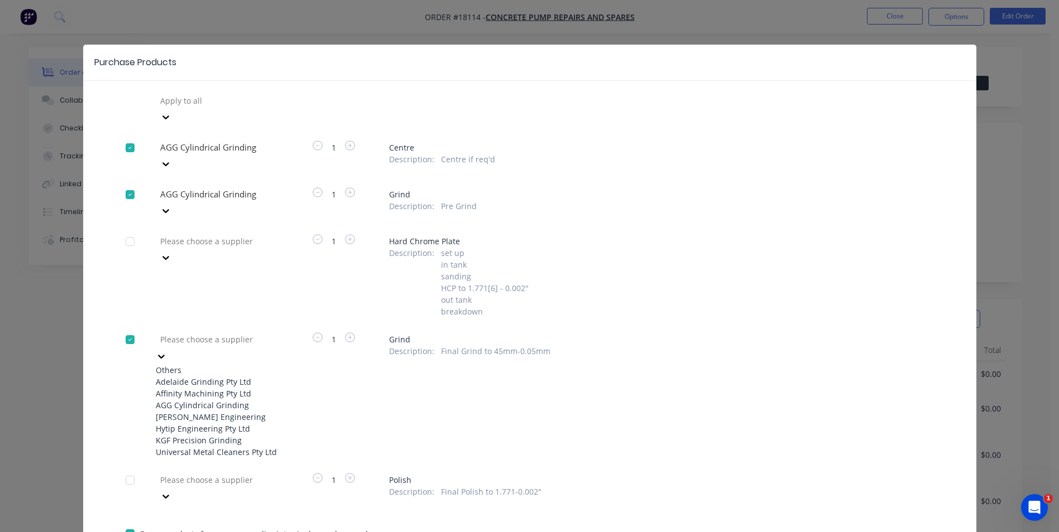
click at [167, 351] on icon at bounding box center [161, 356] width 11 height 11
click at [223, 400] on div "AGG Cylindrical Grinding" at bounding box center [217, 406] width 123 height 12
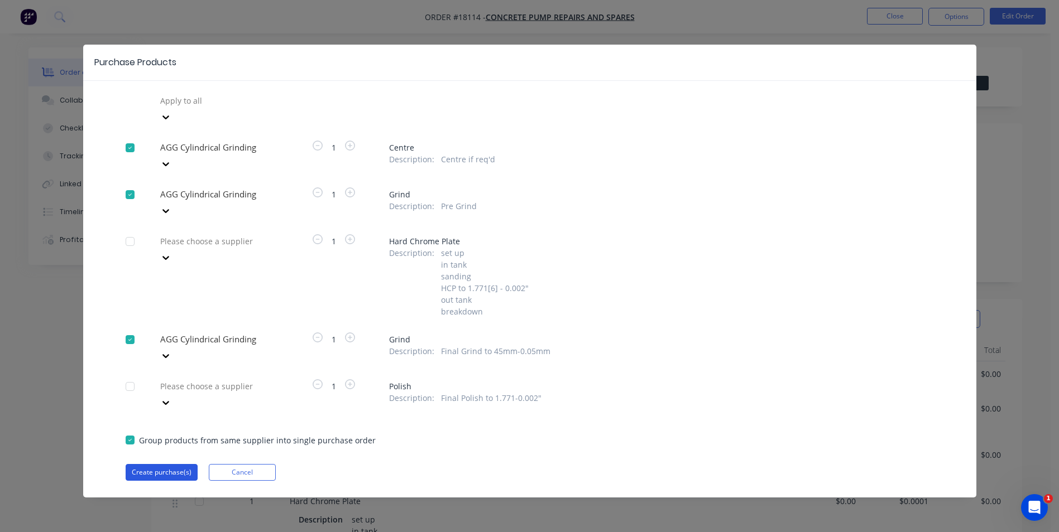
click at [176, 464] on button "Create purchase(s)" at bounding box center [162, 472] width 72 height 17
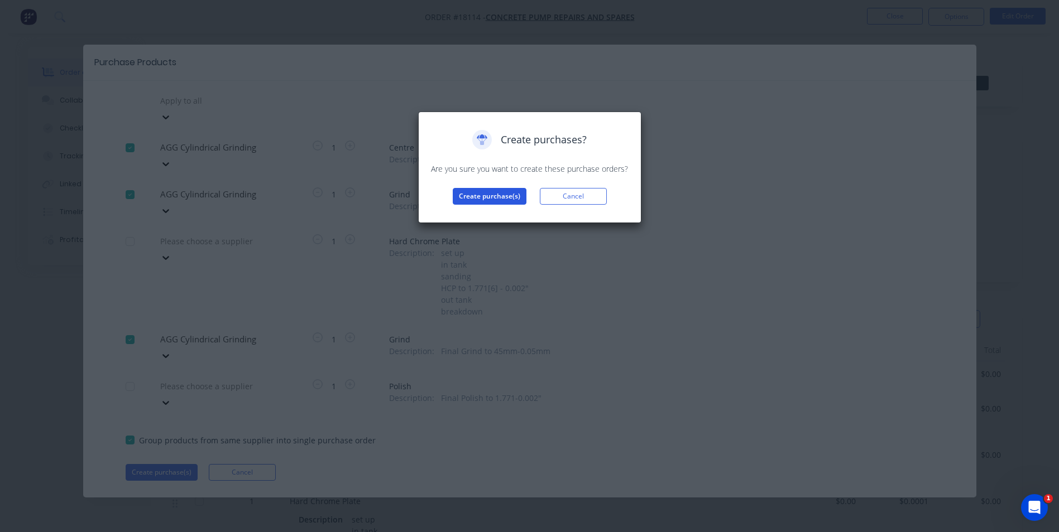
click at [489, 198] on button "Create purchase(s)" at bounding box center [490, 196] width 74 height 17
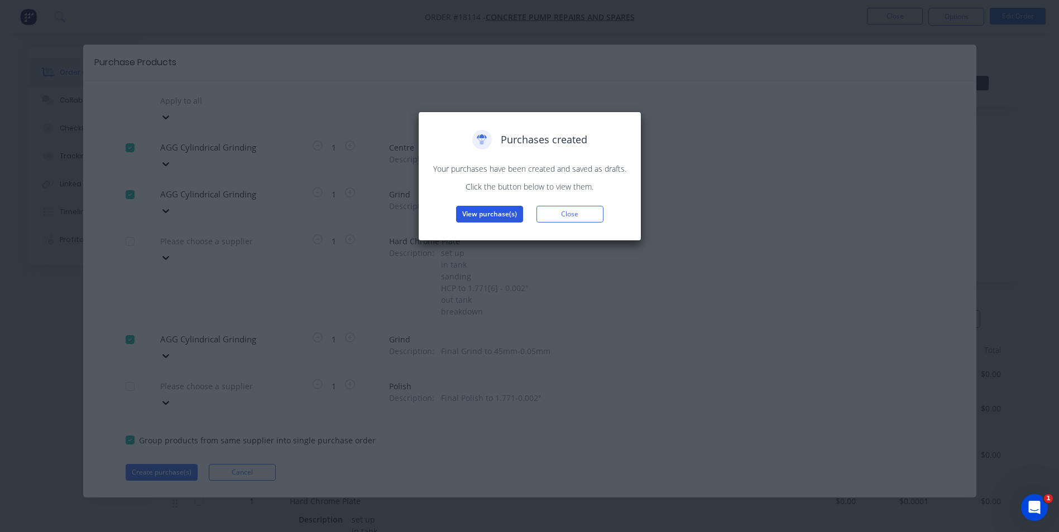
click at [494, 213] on button "View purchase(s)" at bounding box center [489, 214] width 67 height 17
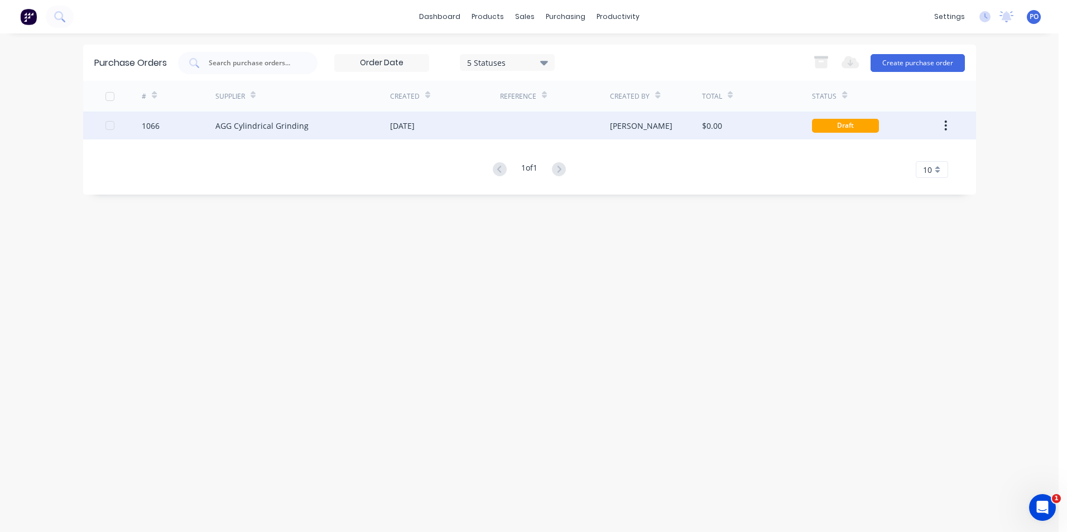
click at [521, 122] on div at bounding box center [555, 126] width 110 height 28
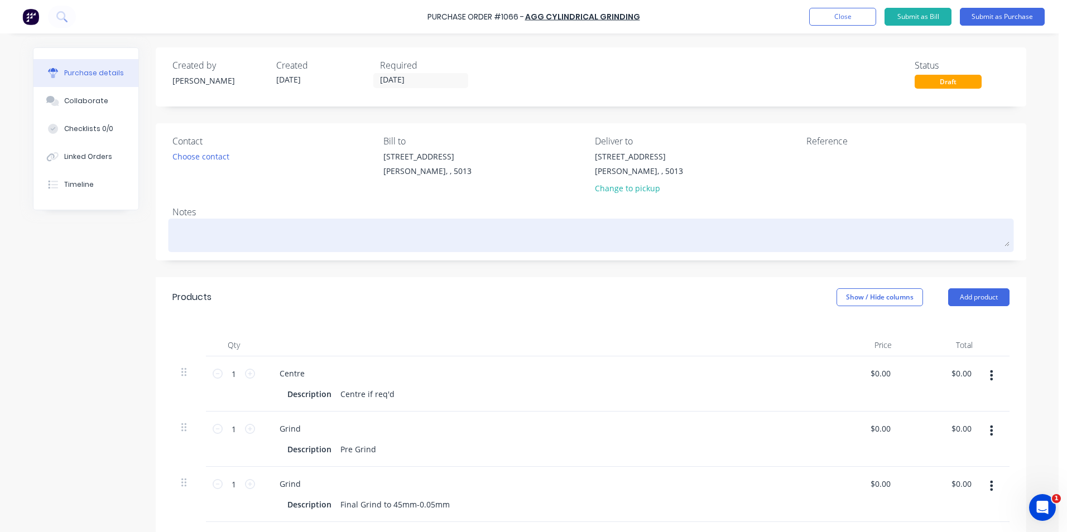
click at [204, 234] on textarea at bounding box center [590, 234] width 837 height 25
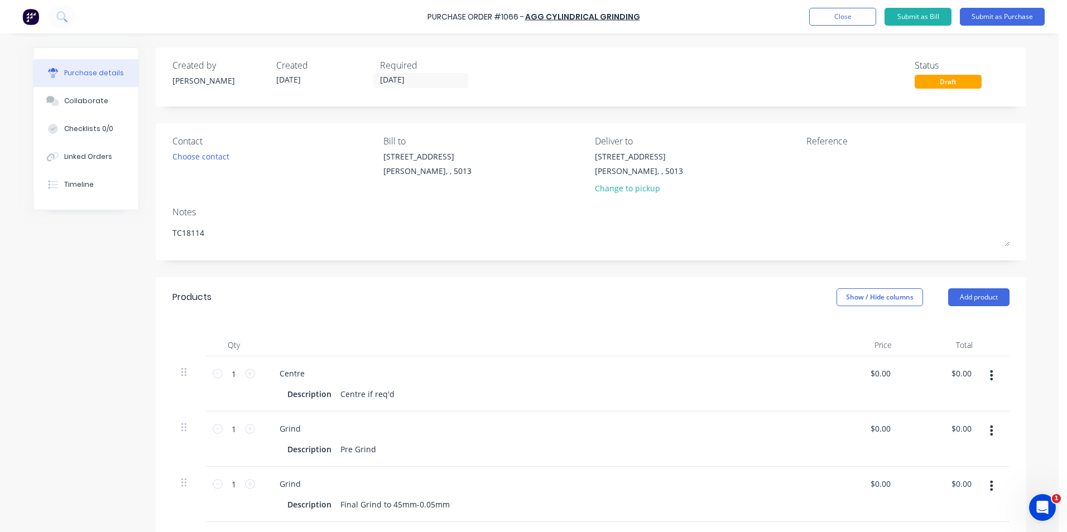
scroll to position [56, 0]
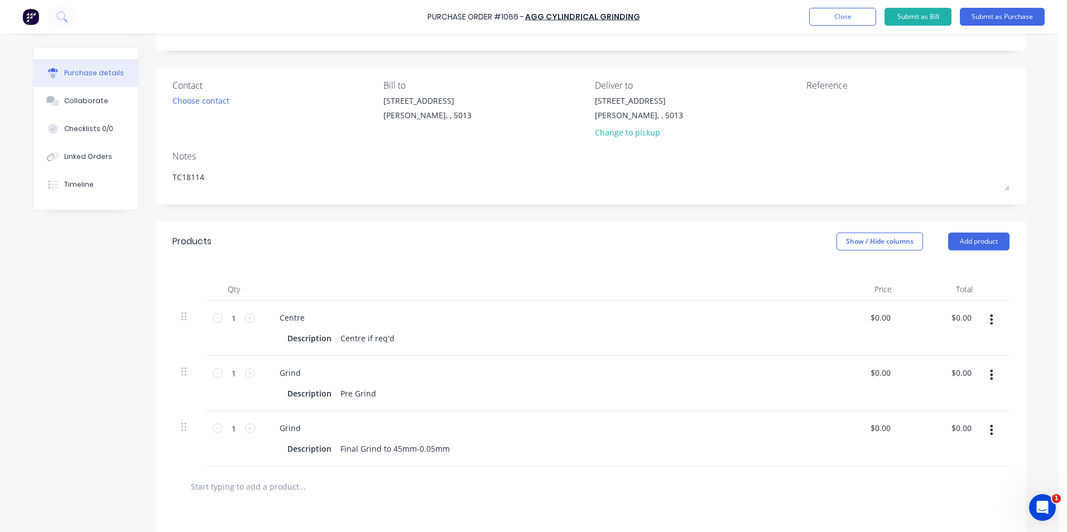
type textarea "TC18114"
click at [282, 492] on input "text" at bounding box center [301, 486] width 223 height 22
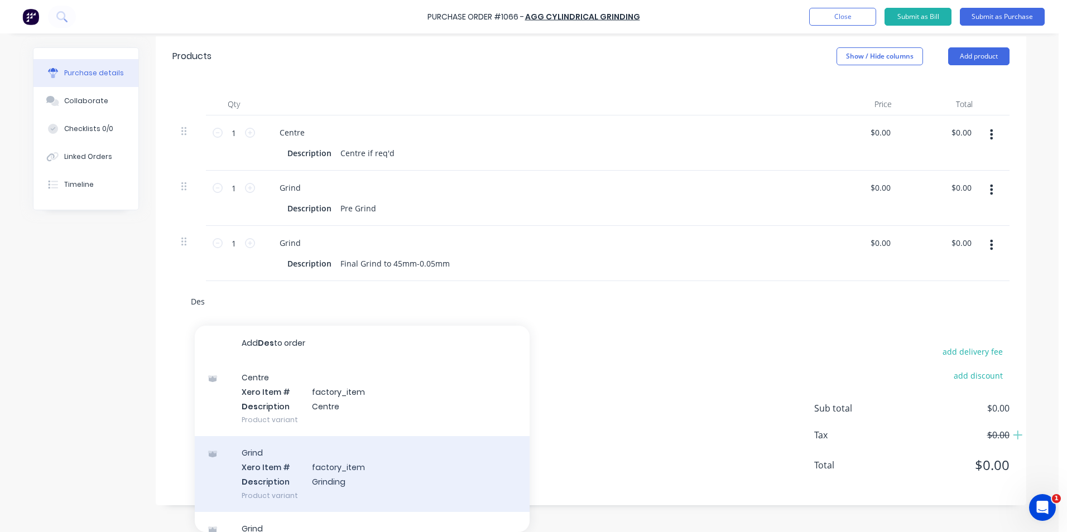
scroll to position [0, 0]
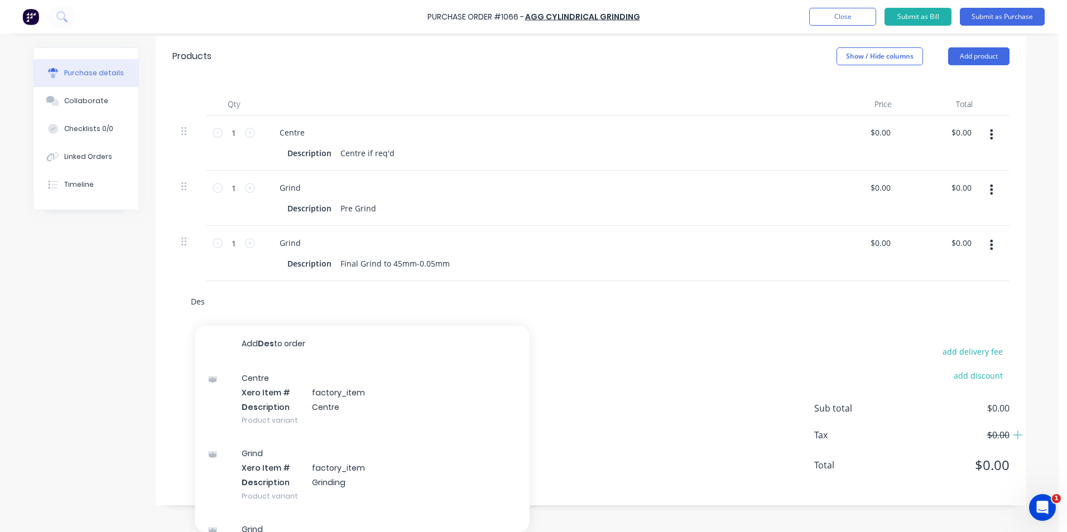
drag, startPoint x: 213, startPoint y: 302, endPoint x: 164, endPoint y: 305, distance: 48.7
click at [164, 305] on div "Des Add Des to order Centre Xero Item # factory_item Des cription Centre Produc…" at bounding box center [591, 301] width 871 height 41
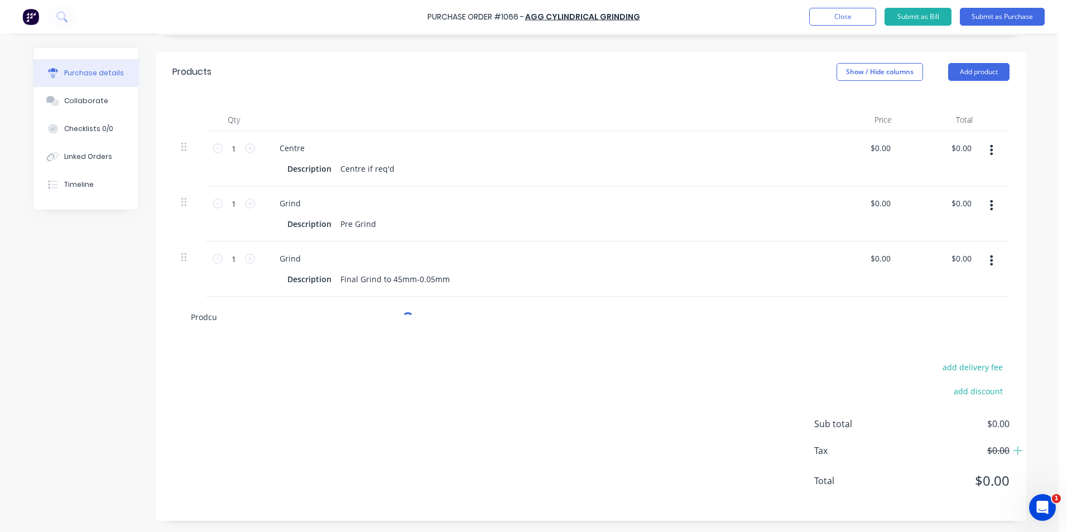
scroll to position [225, 0]
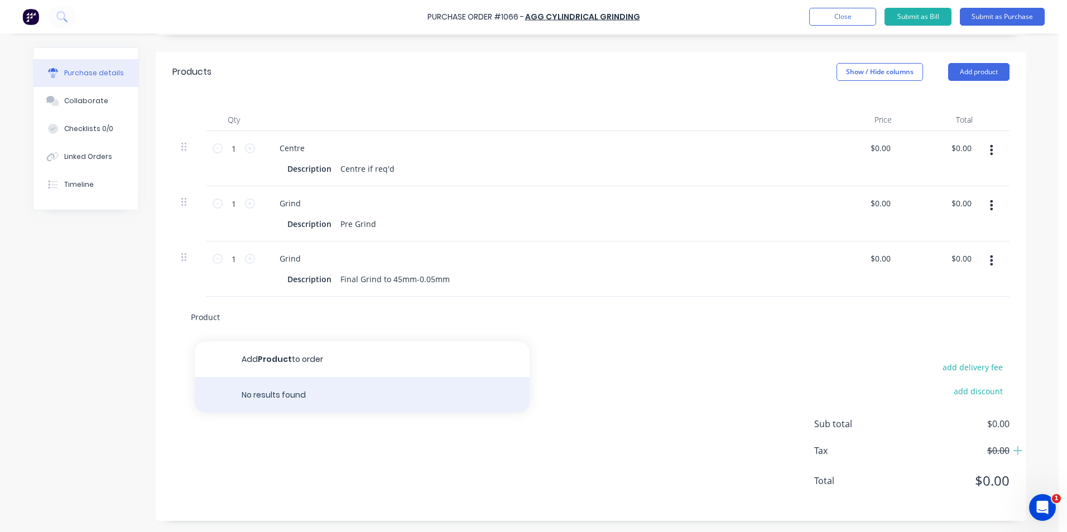
type input "Product"
drag, startPoint x: 287, startPoint y: 381, endPoint x: 211, endPoint y: 379, distance: 75.9
click at [211, 379] on div "No results found" at bounding box center [362, 395] width 335 height 36
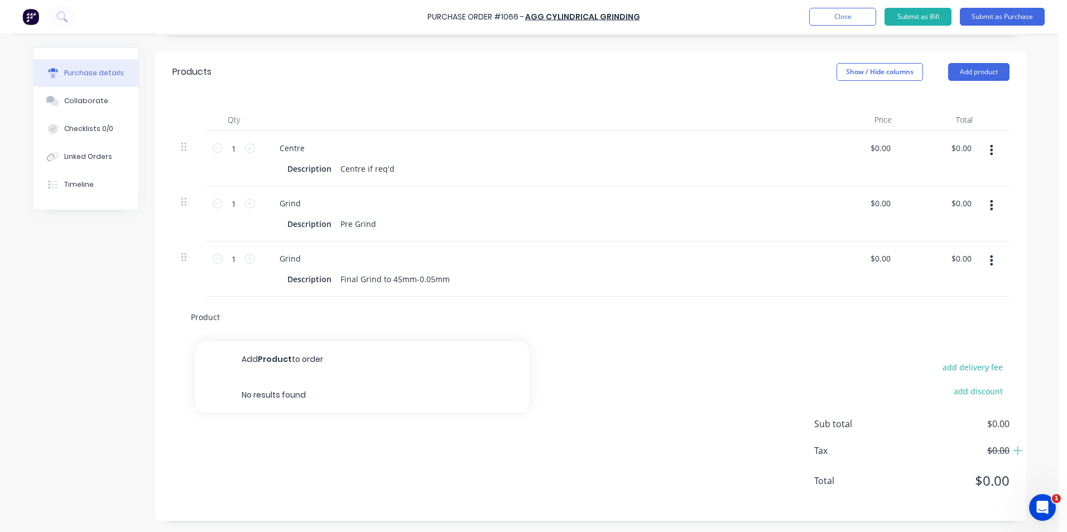
drag, startPoint x: 220, startPoint y: 312, endPoint x: 166, endPoint y: 310, distance: 54.2
click at [166, 310] on div "Product Add Product to order No results found" at bounding box center [591, 317] width 871 height 41
click at [984, 146] on button "button" at bounding box center [991, 150] width 26 height 20
click at [933, 202] on button "Duplicate" at bounding box center [957, 202] width 95 height 22
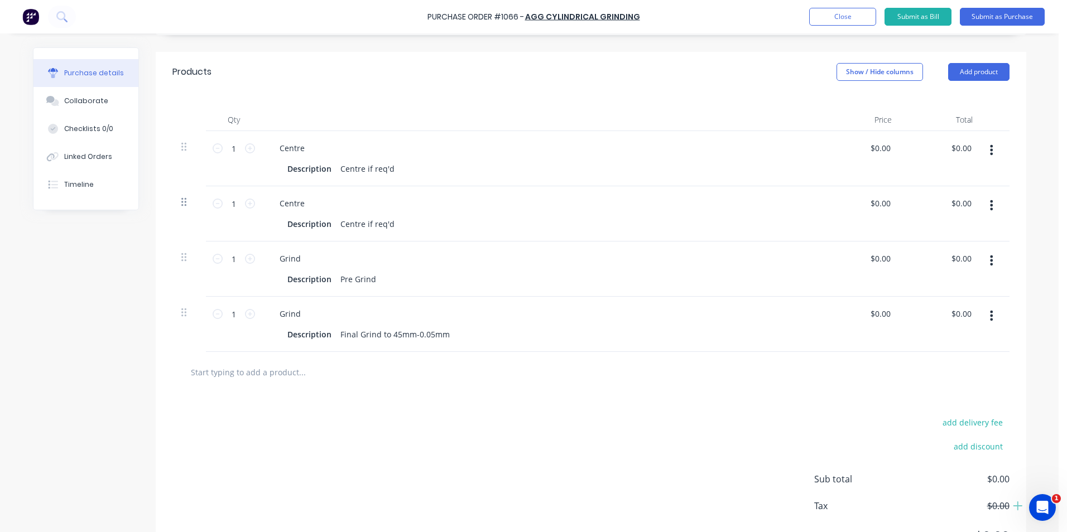
click at [181, 204] on icon at bounding box center [183, 202] width 5 height 10
click at [414, 167] on div "Description Centre if req'd" at bounding box center [538, 169] width 511 height 16
click at [396, 168] on div "Description Centre if req'd" at bounding box center [538, 169] width 511 height 16
click at [392, 169] on div "Description Centre if req'd" at bounding box center [538, 169] width 511 height 16
drag, startPoint x: 299, startPoint y: 148, endPoint x: 272, endPoint y: 149, distance: 26.8
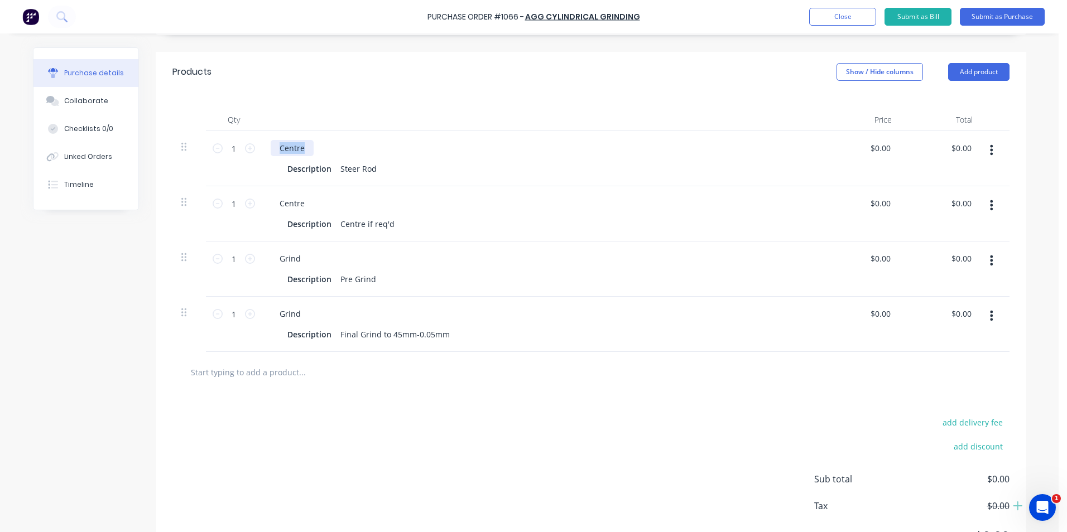
click at [271, 149] on div "Centre" at bounding box center [292, 148] width 43 height 16
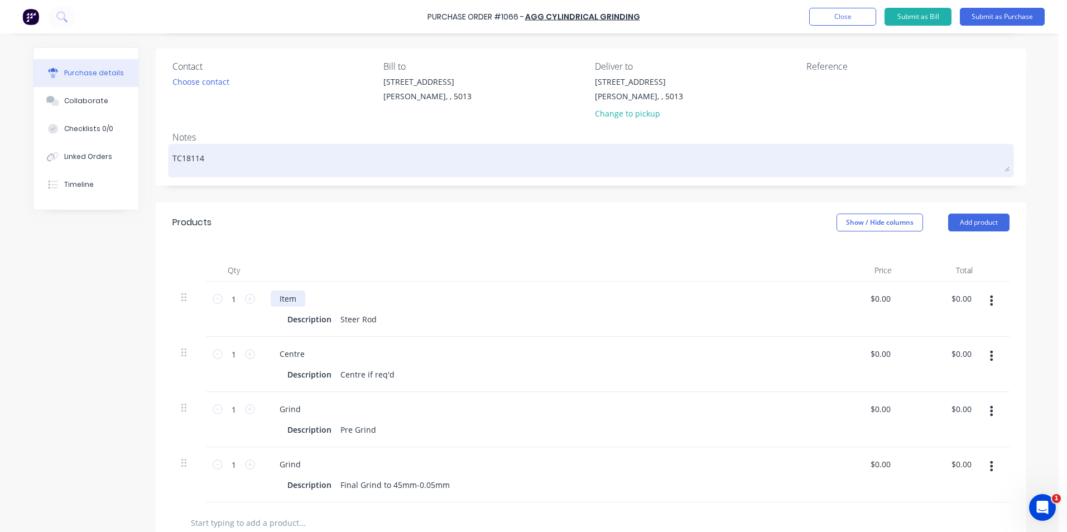
scroll to position [2, 0]
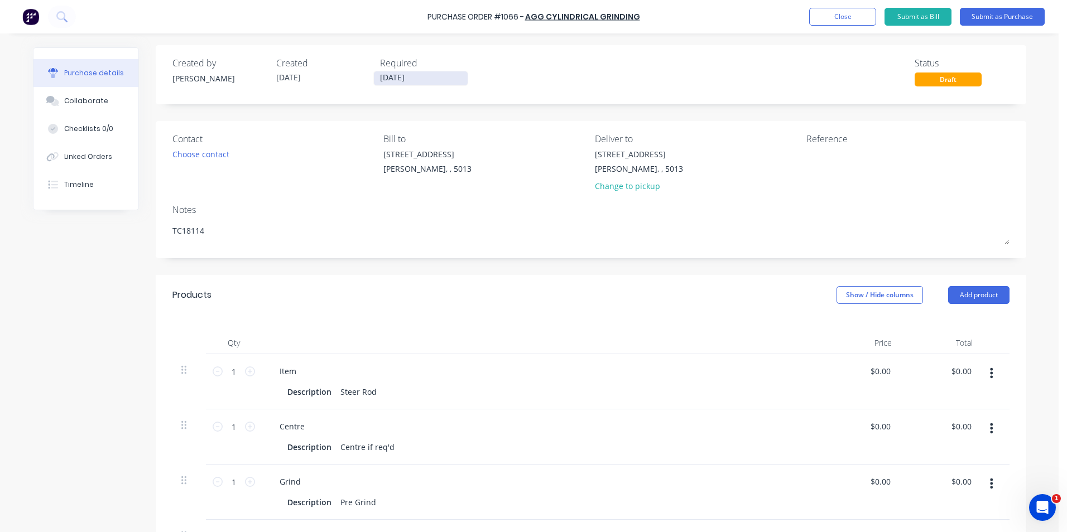
click at [445, 77] on input "05/09/25" at bounding box center [421, 78] width 94 height 14
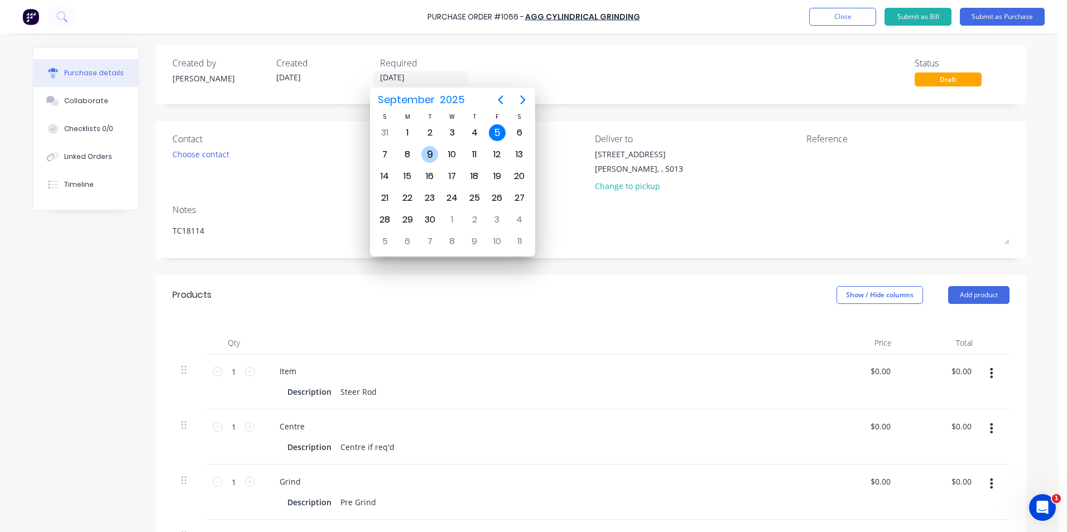
click at [427, 153] on div "9" at bounding box center [429, 154] width 17 height 17
type input "09/09/25"
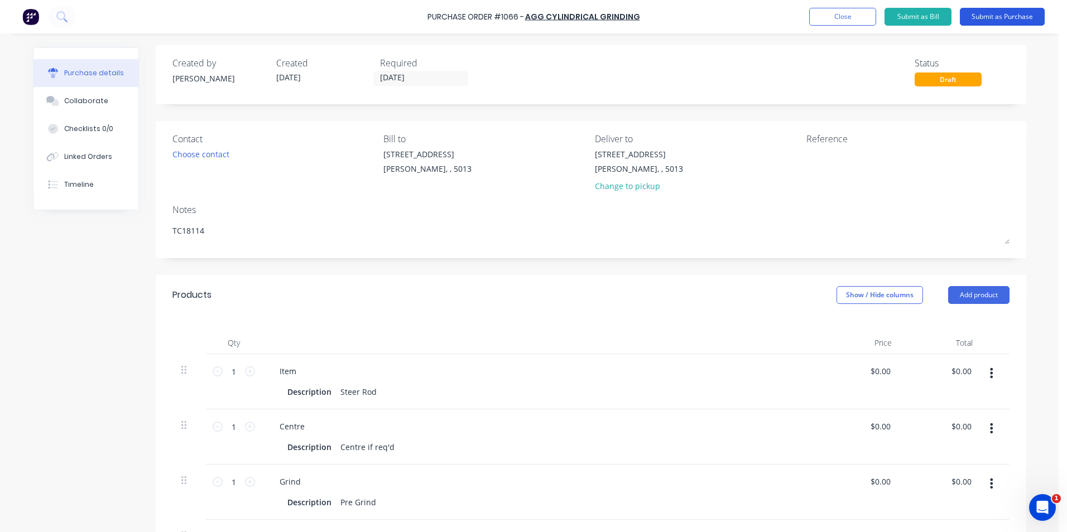
click at [1009, 21] on button "Submit as Purchase" at bounding box center [1002, 17] width 85 height 18
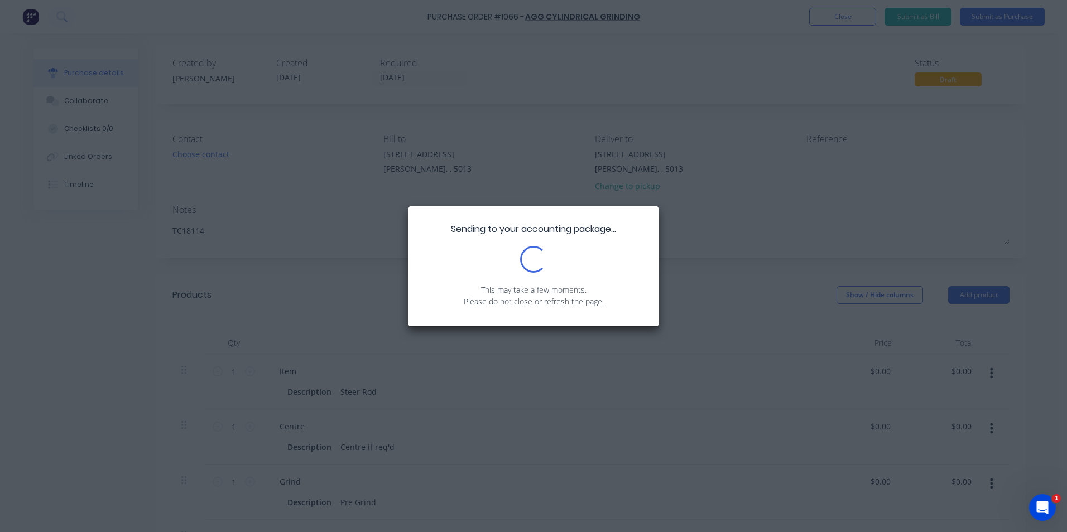
scroll to position [0, 0]
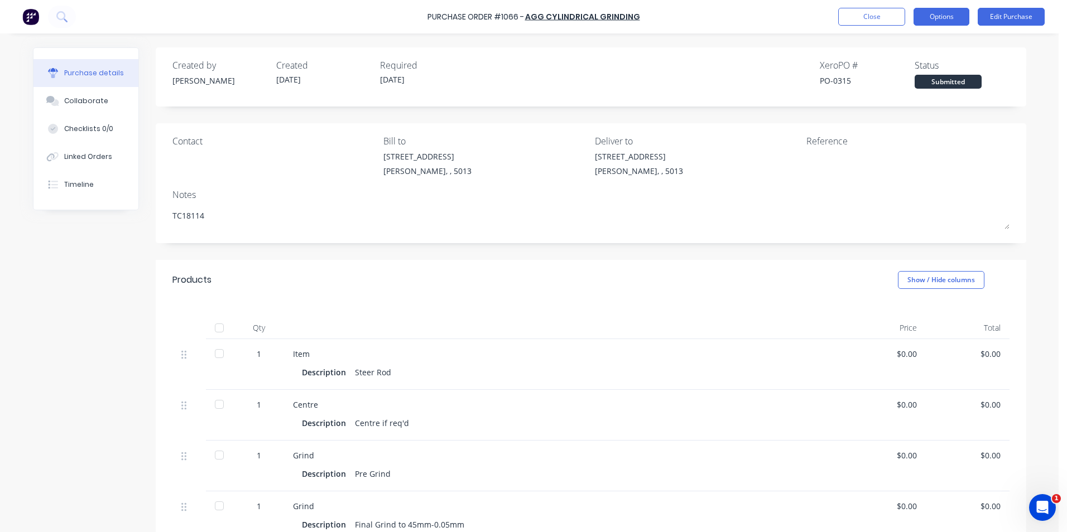
click at [953, 22] on button "Options" at bounding box center [942, 17] width 56 height 18
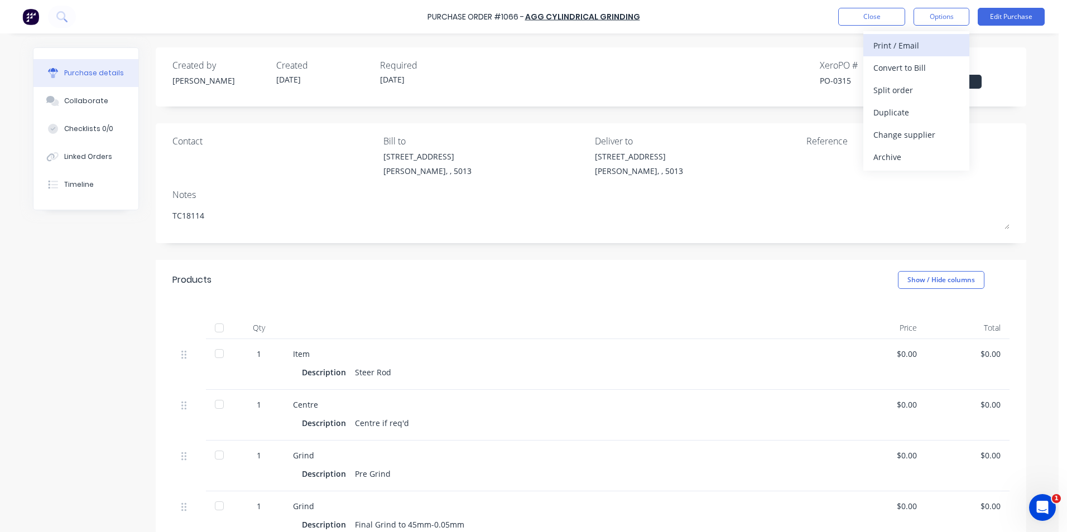
click at [901, 40] on div "Print / Email" at bounding box center [916, 45] width 86 height 16
click at [901, 89] on div "Without pricing" at bounding box center [916, 90] width 86 height 16
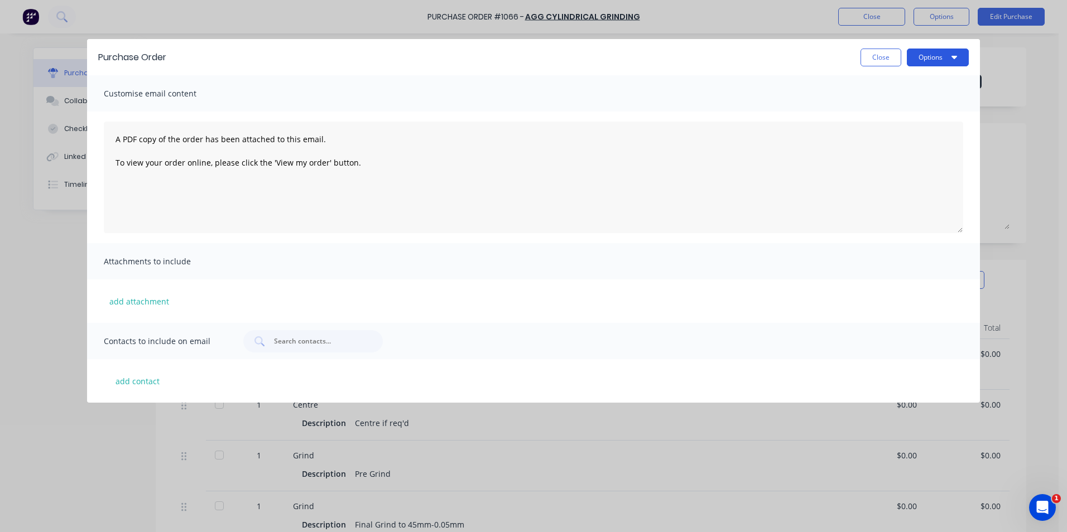
click at [949, 60] on button "Options" at bounding box center [938, 58] width 62 height 18
click at [898, 88] on div "Print" at bounding box center [916, 86] width 86 height 16
click at [883, 63] on button "Close" at bounding box center [881, 58] width 41 height 18
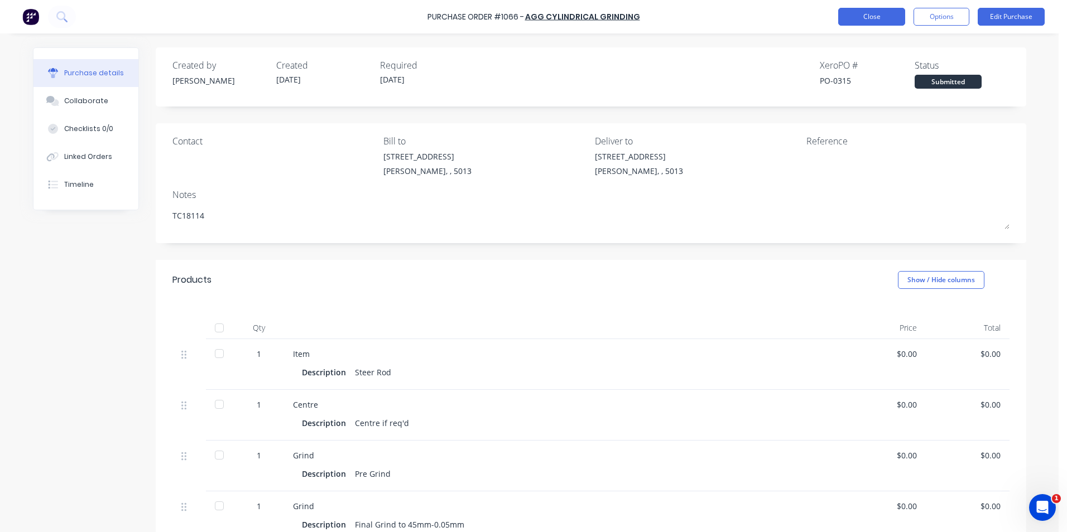
click at [881, 21] on button "Close" at bounding box center [871, 17] width 67 height 18
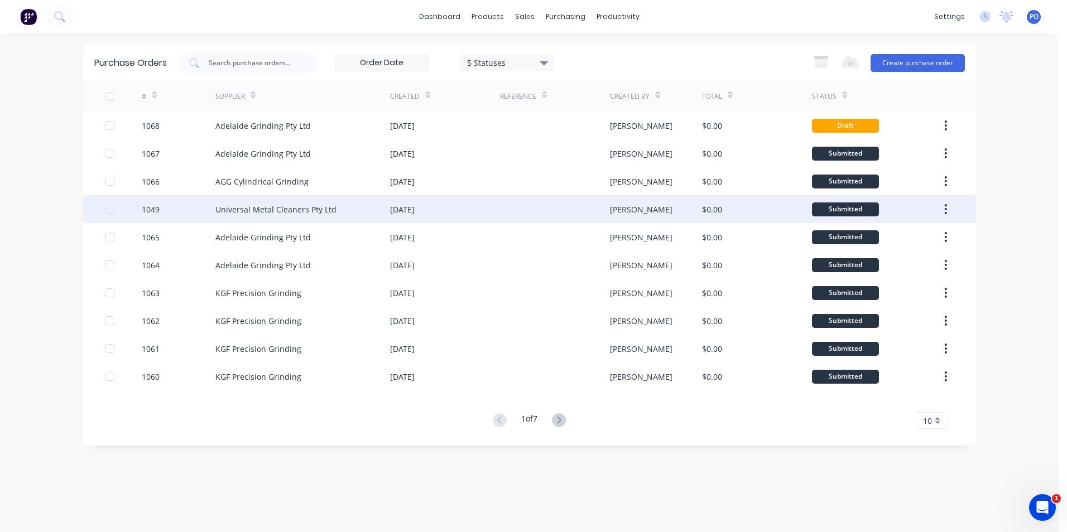
click at [280, 210] on div "Universal Metal Cleaners Pty Ltd" at bounding box center [275, 210] width 121 height 12
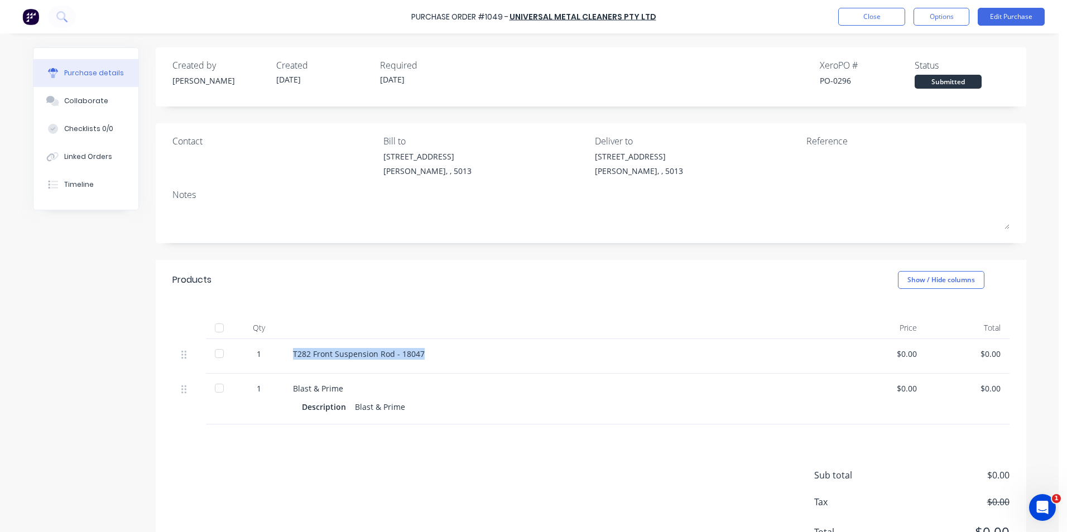
drag, startPoint x: 420, startPoint y: 356, endPoint x: 280, endPoint y: 354, distance: 140.1
click at [284, 354] on div "T282 Front Suspension Rod - 18047" at bounding box center [563, 356] width 558 height 35
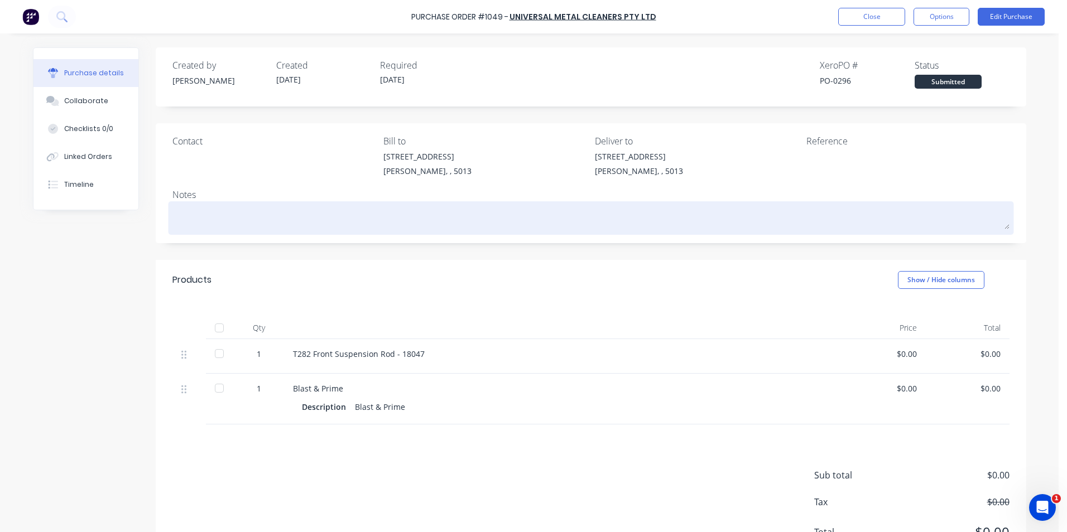
drag, startPoint x: 280, startPoint y: 354, endPoint x: 286, endPoint y: 218, distance: 136.3
click at [286, 218] on textarea at bounding box center [590, 216] width 837 height 25
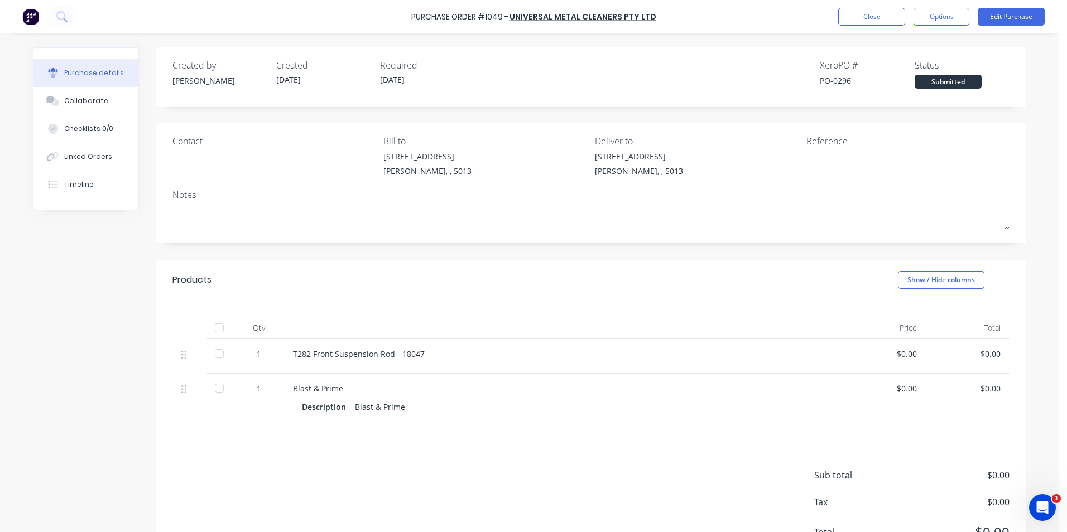
click at [93, 313] on div "Created by Kevin Created 01/09/25 Required 01/09/25 Xero PO # PO-0296 Status Su…" at bounding box center [529, 309] width 993 height 525
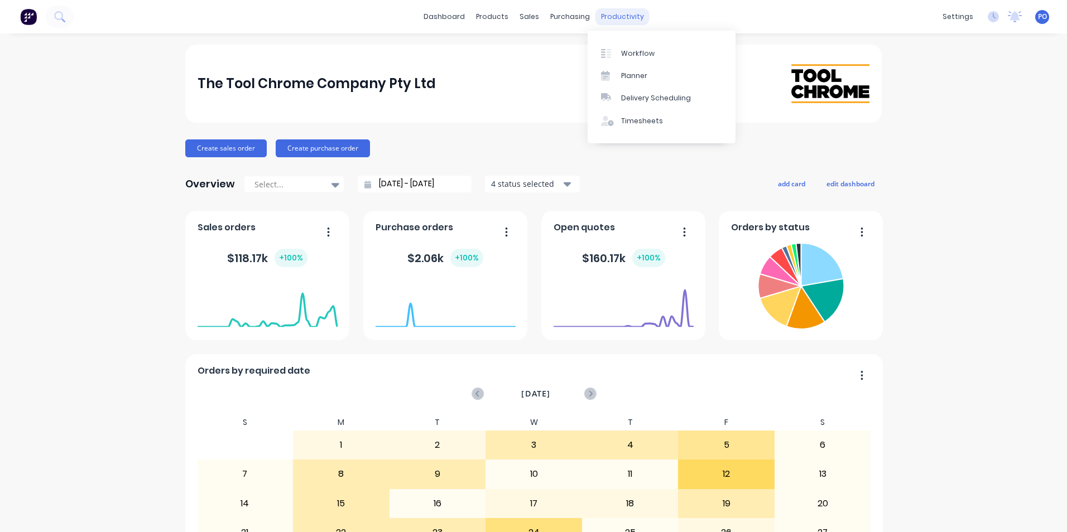
click at [614, 21] on div "productivity" at bounding box center [622, 16] width 54 height 17
click at [640, 54] on div "Workflow" at bounding box center [637, 54] width 33 height 10
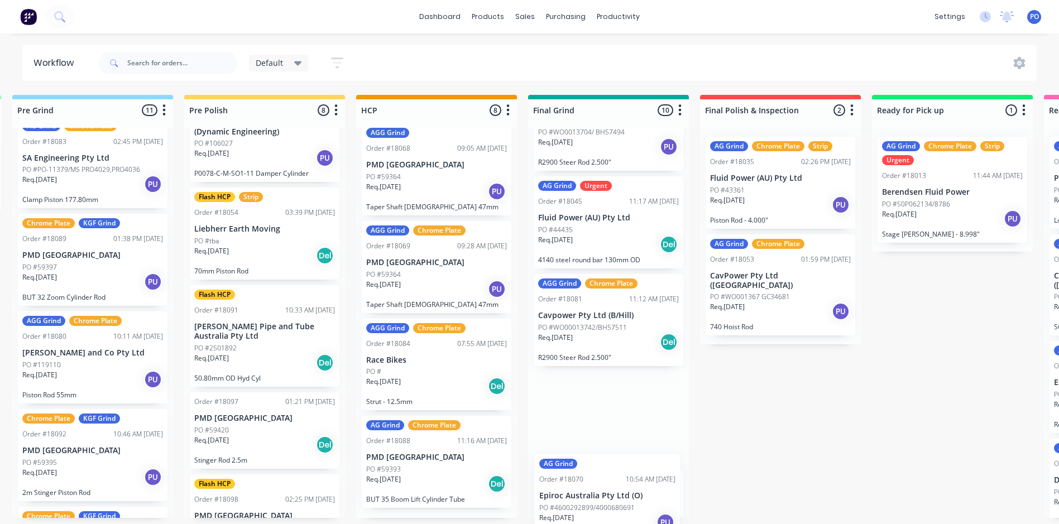
scroll to position [693, 0]
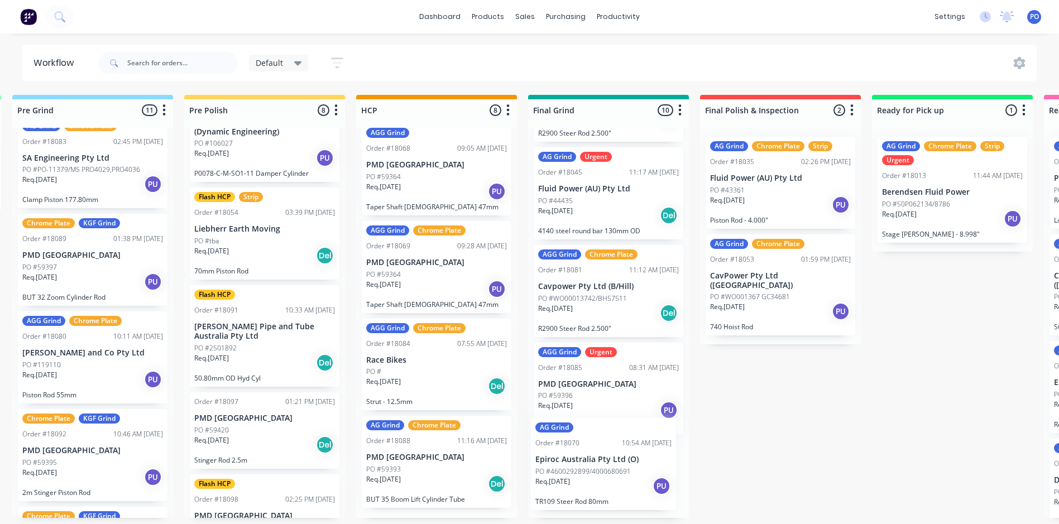
drag, startPoint x: 432, startPoint y: 314, endPoint x: 608, endPoint y: 431, distance: 212.0
click at [608, 431] on div "Straighten 5 Status colour #F08080 hex #F08080 Save Cancel Notifications Email …" at bounding box center [708, 306] width 2832 height 423
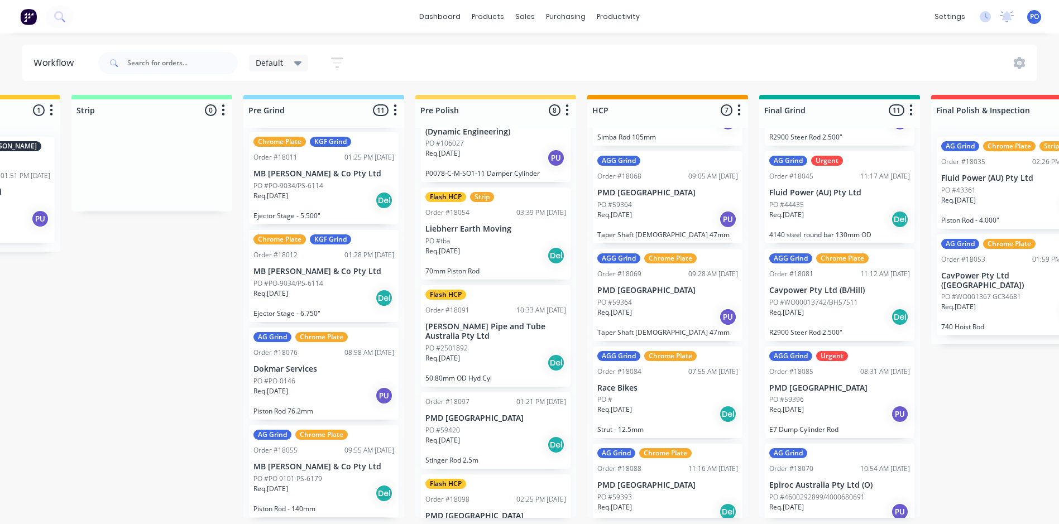
scroll to position [2, 468]
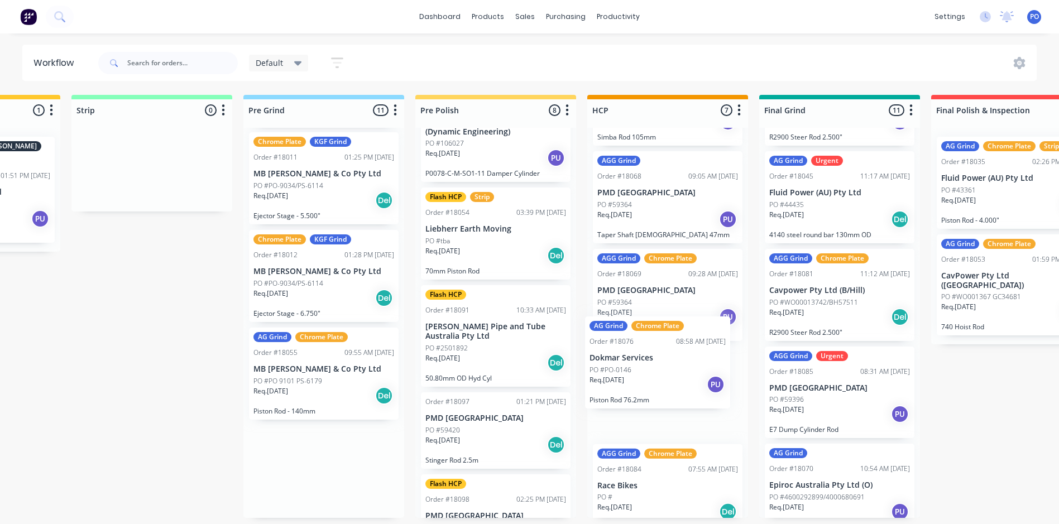
drag, startPoint x: 300, startPoint y: 378, endPoint x: 642, endPoint y: 372, distance: 341.6
click at [642, 372] on div "Straighten 5 Status colour #F08080 hex #F08080 Save Cancel Notifications Email …" at bounding box center [939, 306] width 2832 height 423
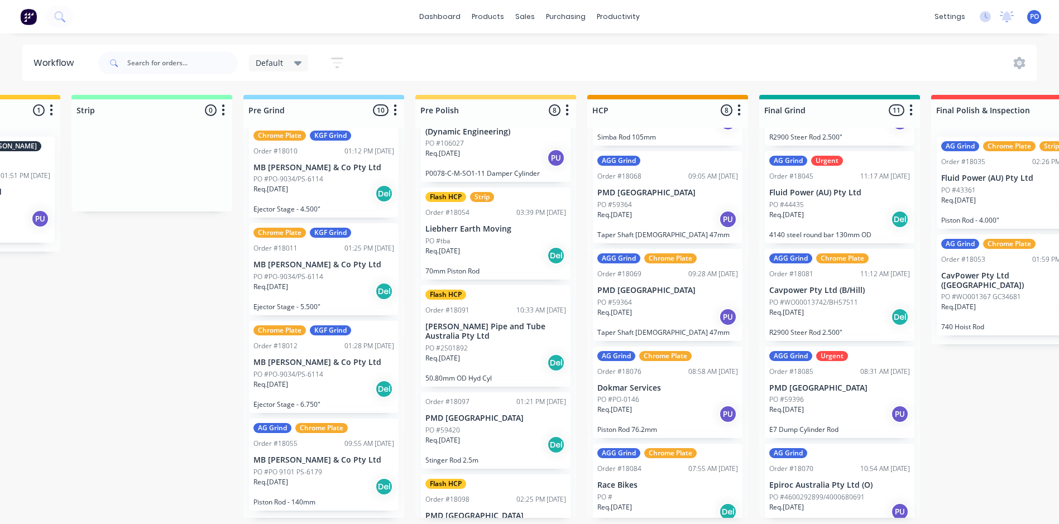
scroll to position [583, 0]
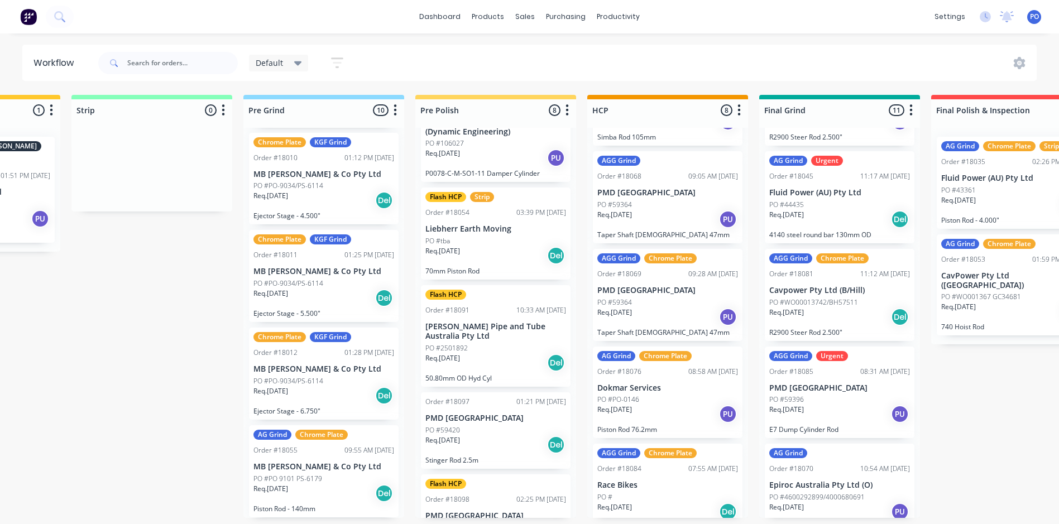
click at [338, 60] on icon "button" at bounding box center [337, 63] width 12 height 14
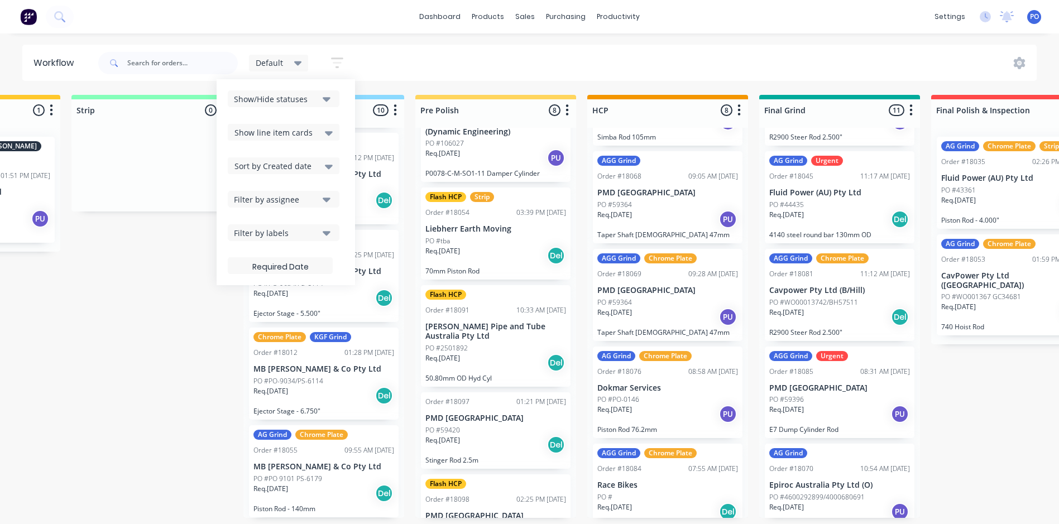
click at [328, 97] on icon "button" at bounding box center [327, 99] width 8 height 12
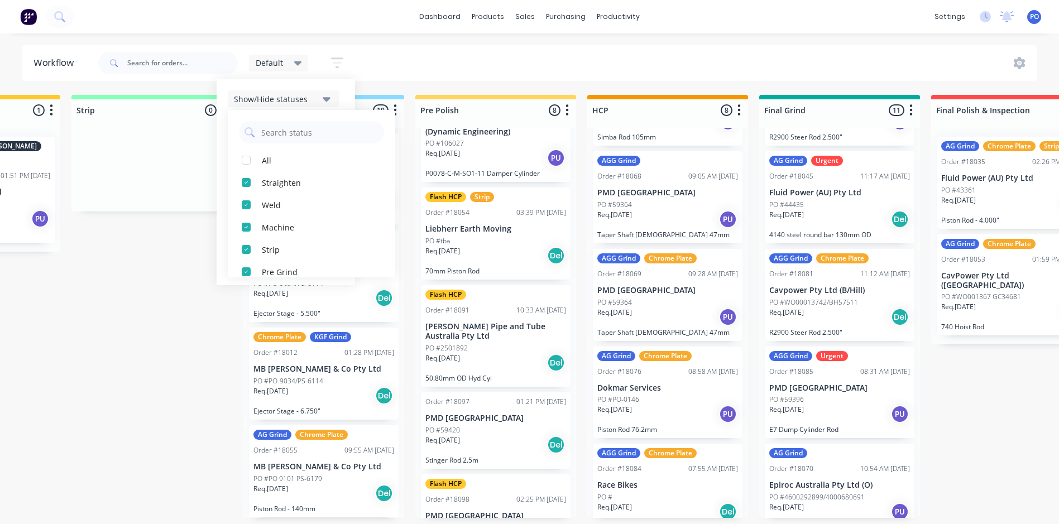
scroll to position [223, 0]
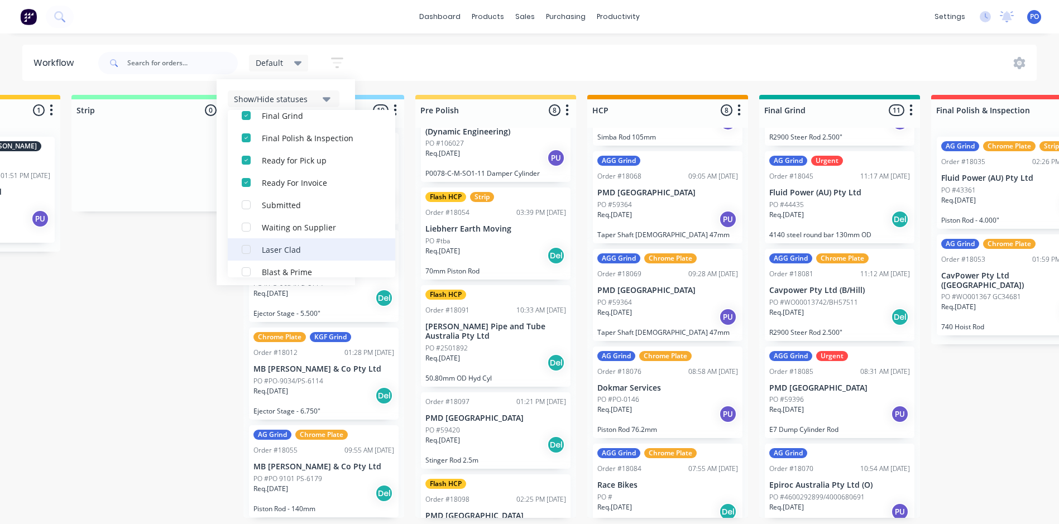
click at [245, 249] on div "button" at bounding box center [246, 249] width 22 height 22
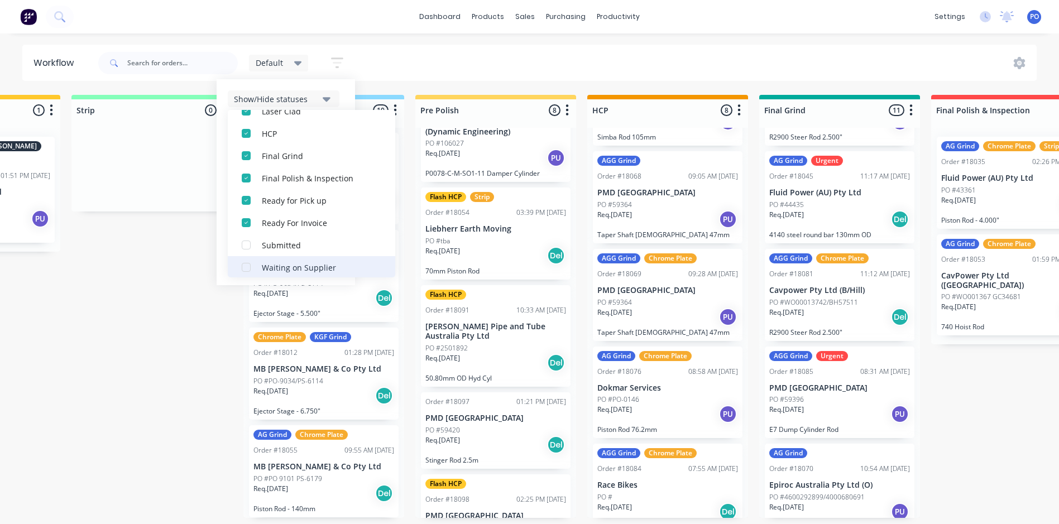
scroll to position [234, 0]
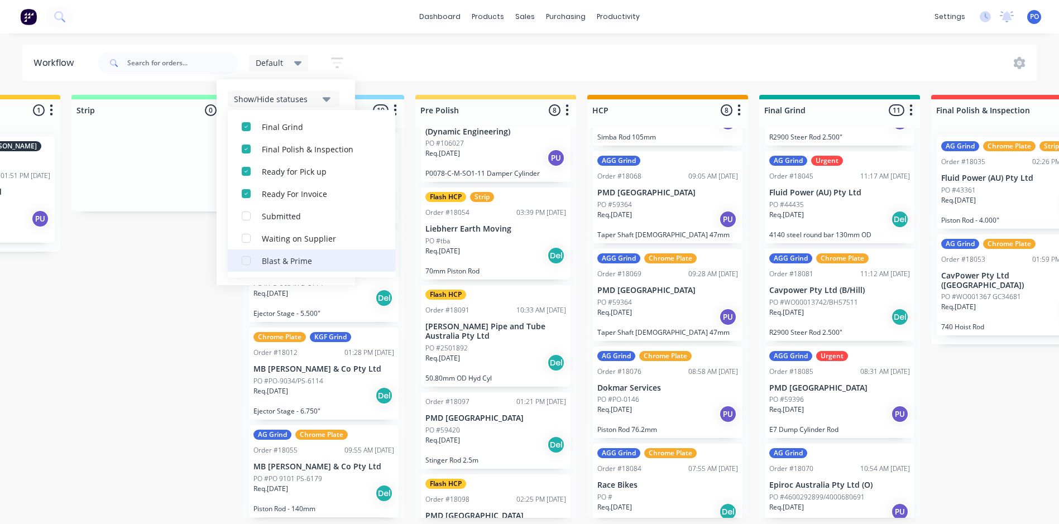
click at [246, 261] on div "button" at bounding box center [246, 260] width 22 height 22
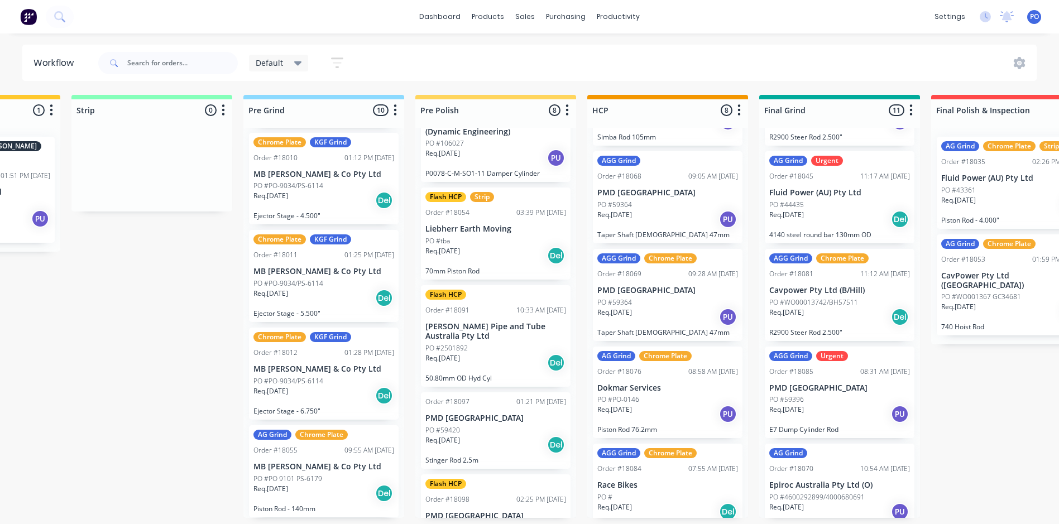
click at [411, 56] on div "Default Save new view None edit Default (Default) edit Default 1 edit My Jobs e…" at bounding box center [566, 62] width 941 height 33
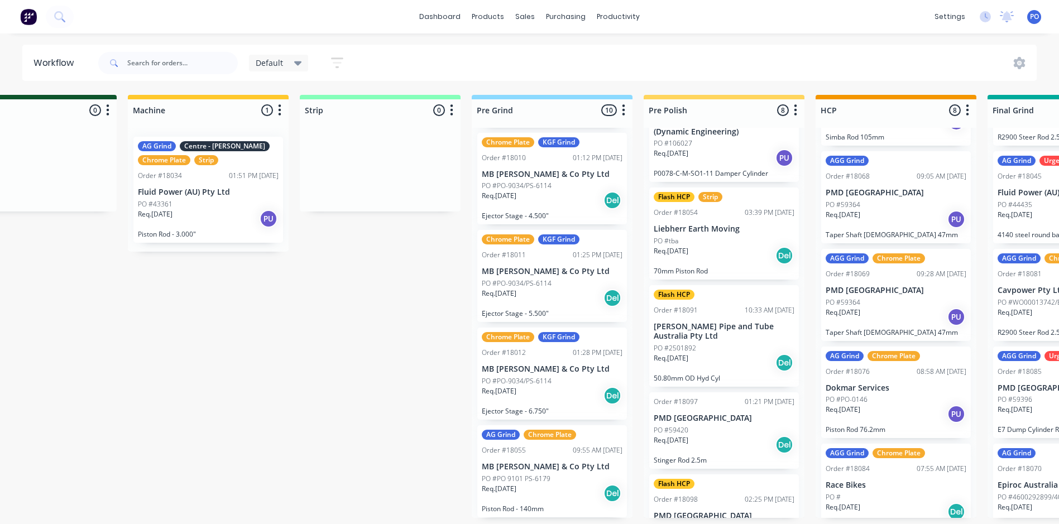
scroll to position [2, 0]
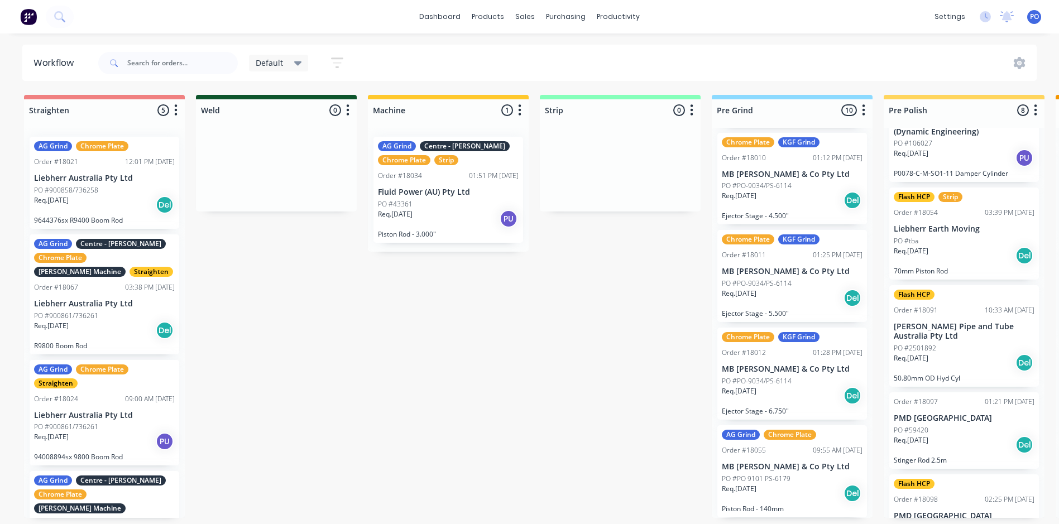
click at [299, 61] on icon at bounding box center [298, 63] width 8 height 4
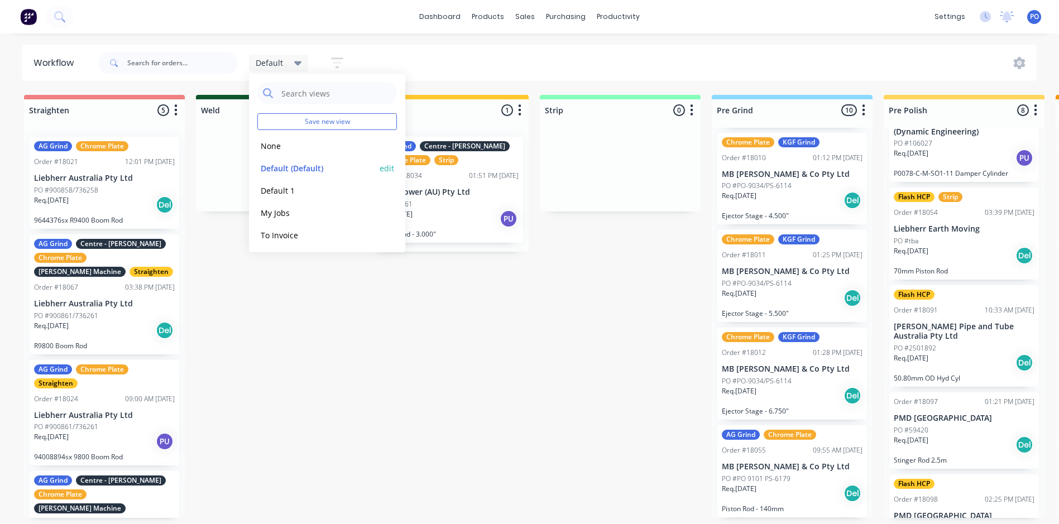
click at [379, 165] on button "edit" at bounding box center [386, 168] width 15 height 12
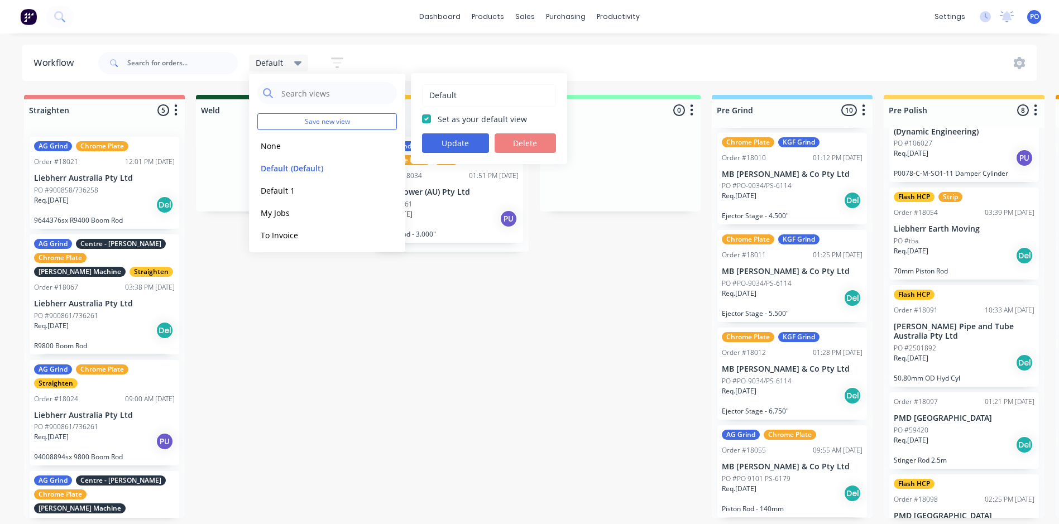
click at [438, 117] on label "Set as your default view" at bounding box center [482, 119] width 89 height 12
click at [426, 117] on input "Set as your default view" at bounding box center [426, 118] width 9 height 11
click at [438, 117] on label "Set as your default view" at bounding box center [482, 119] width 89 height 12
click at [426, 117] on input "Set as your default view" at bounding box center [426, 118] width 9 height 11
checkbox input "true"
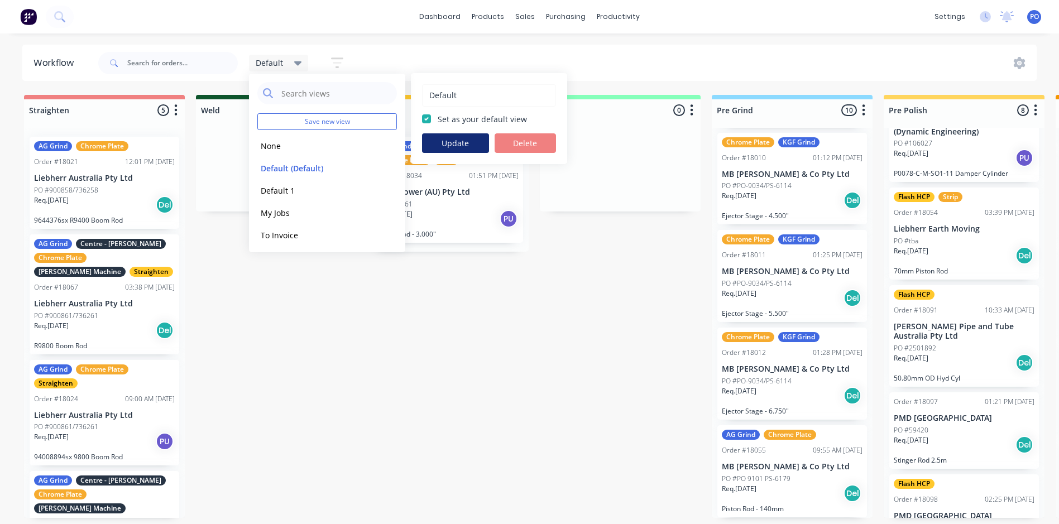
click at [459, 142] on button "Update" at bounding box center [455, 143] width 67 height 20
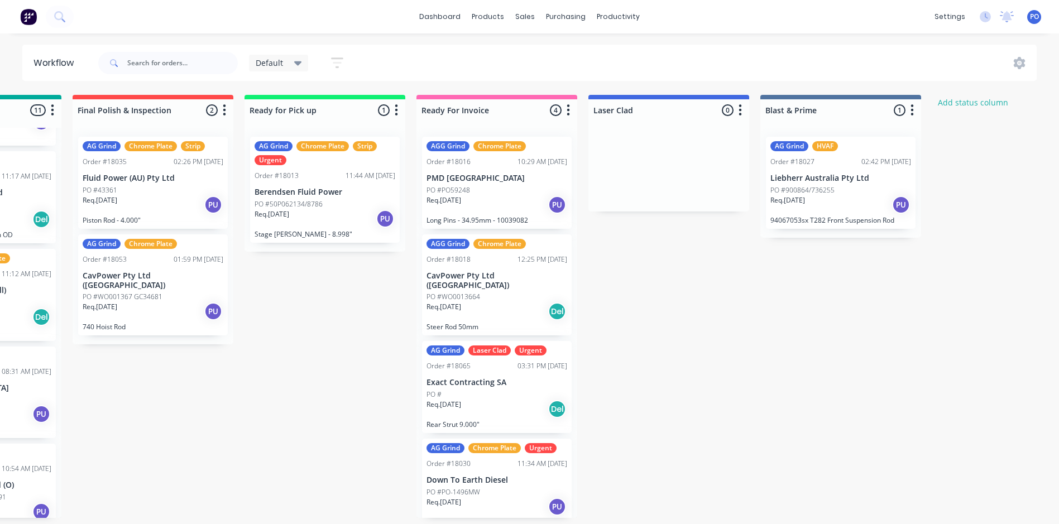
scroll to position [2, 1349]
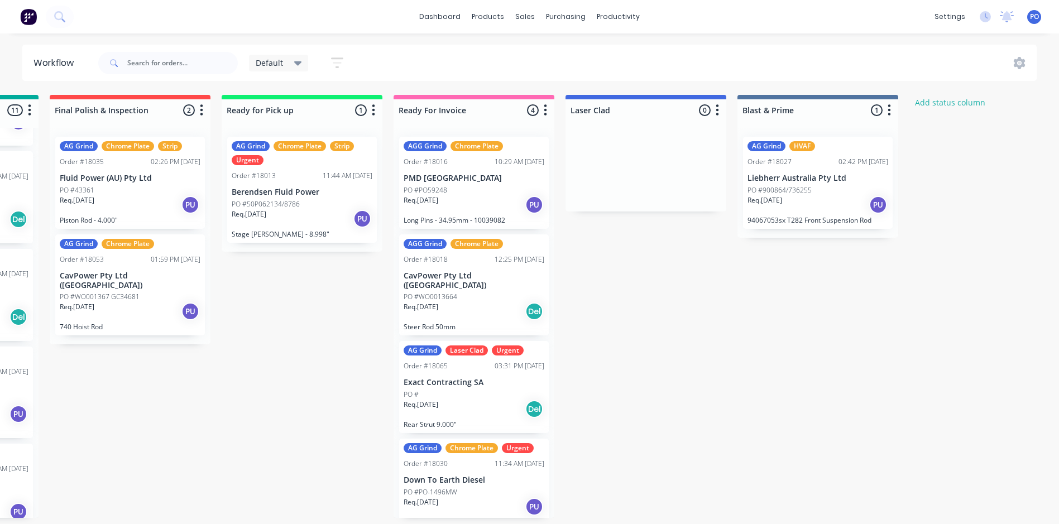
drag, startPoint x: 633, startPoint y: 126, endPoint x: 597, endPoint y: 126, distance: 36.3
click at [597, 128] on div at bounding box center [645, 170] width 161 height 84
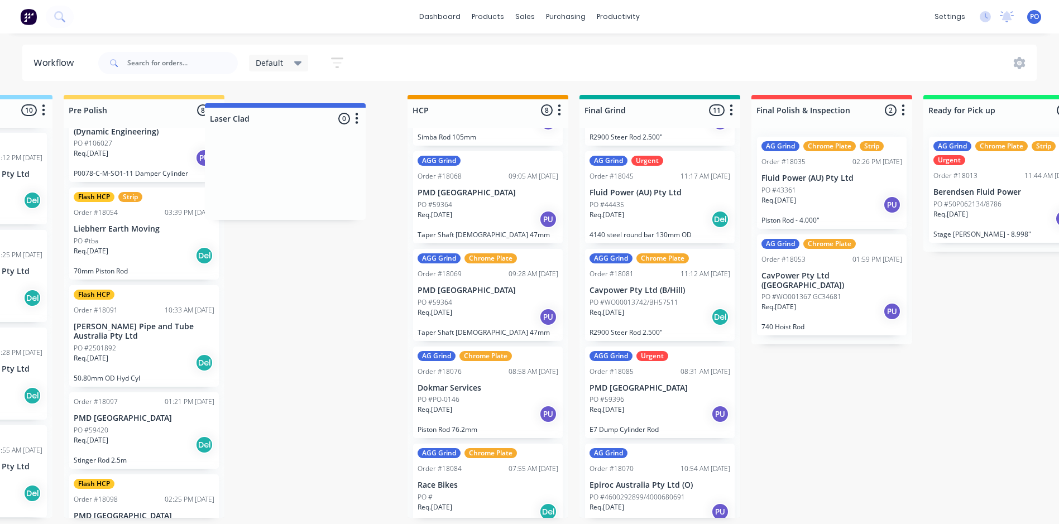
scroll to position [2, 819]
drag, startPoint x: 690, startPoint y: 106, endPoint x: 357, endPoint y: 108, distance: 333.2
click at [357, 108] on div "Straighten 5 Status colour #F08080 hex #F08080 Save Cancel Notifications Email …" at bounding box center [588, 306] width 2832 height 423
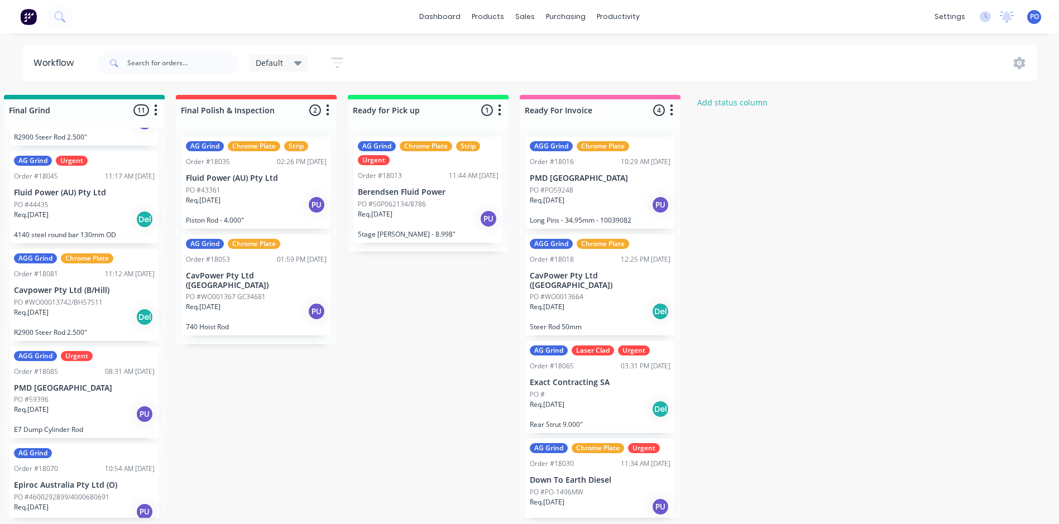
scroll to position [2, 1252]
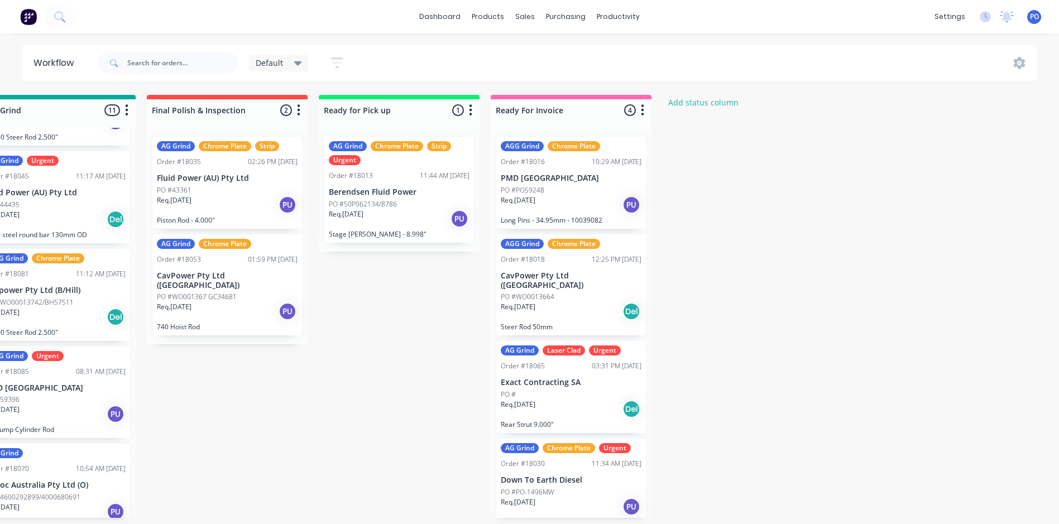
click at [299, 64] on icon at bounding box center [298, 63] width 8 height 4
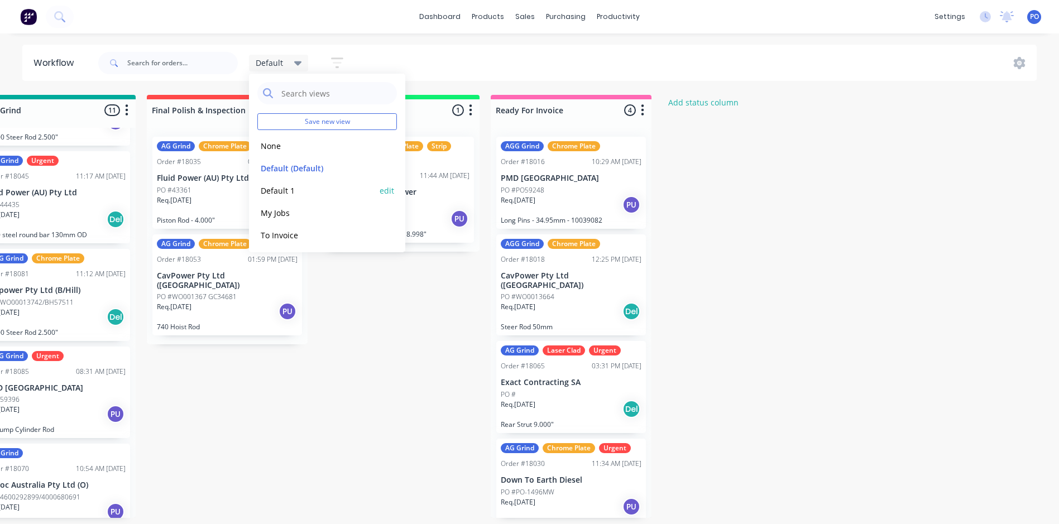
click at [287, 185] on button "Default 1" at bounding box center [316, 190] width 119 height 13
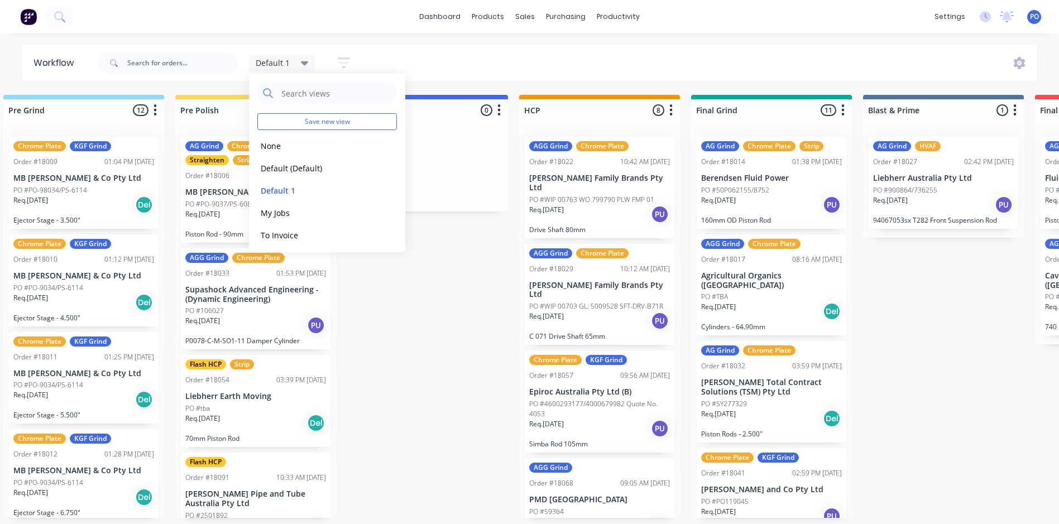
scroll to position [0, 1094]
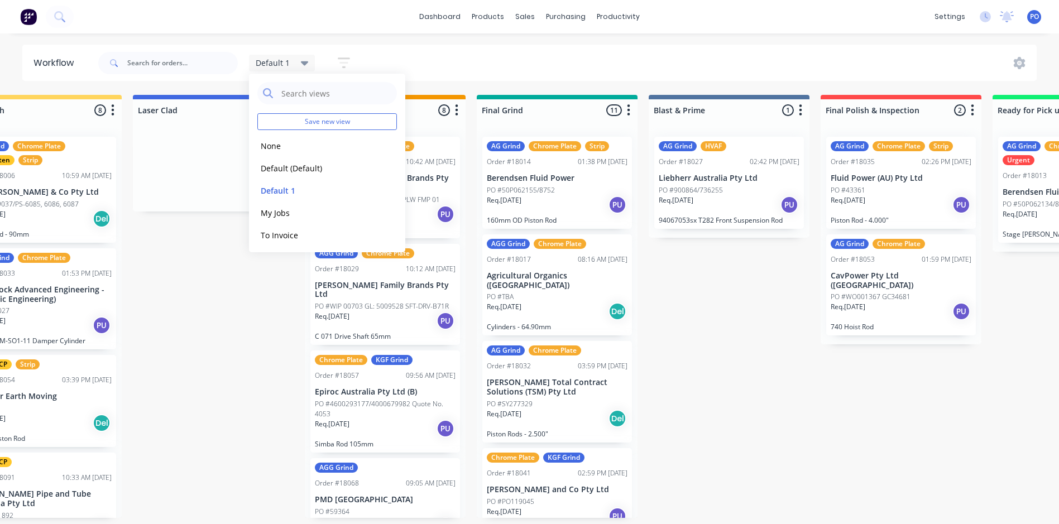
click at [772, 344] on div "Submitted 2 Status colour #273444 hex #273444 Save Cancel Summaries Total order…" at bounding box center [313, 306] width 2832 height 423
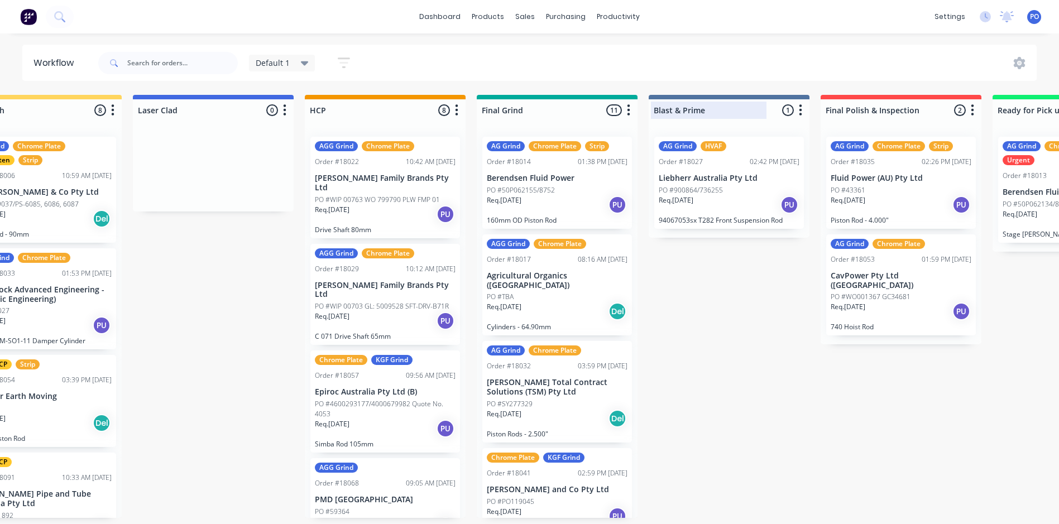
click at [772, 110] on div at bounding box center [728, 110] width 161 height 22
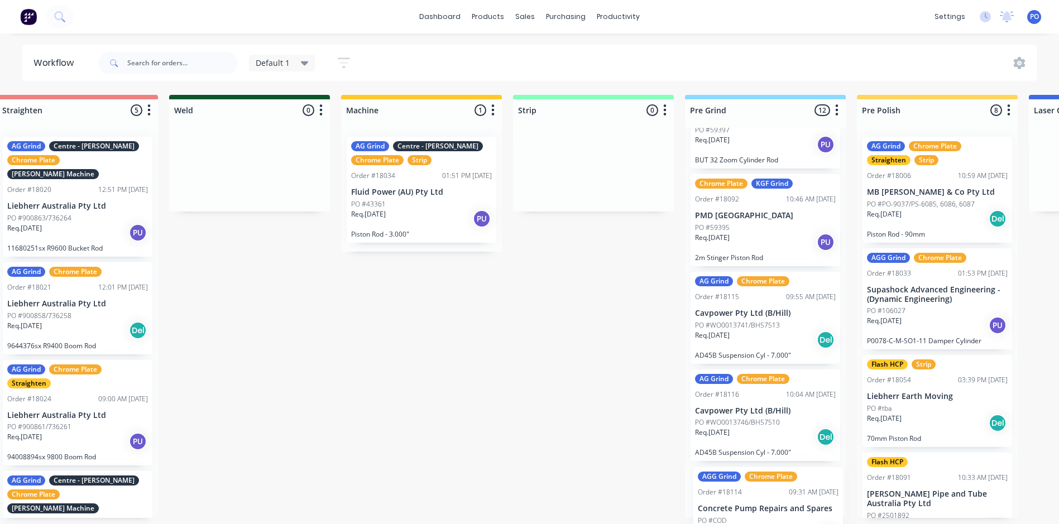
scroll to position [876, 0]
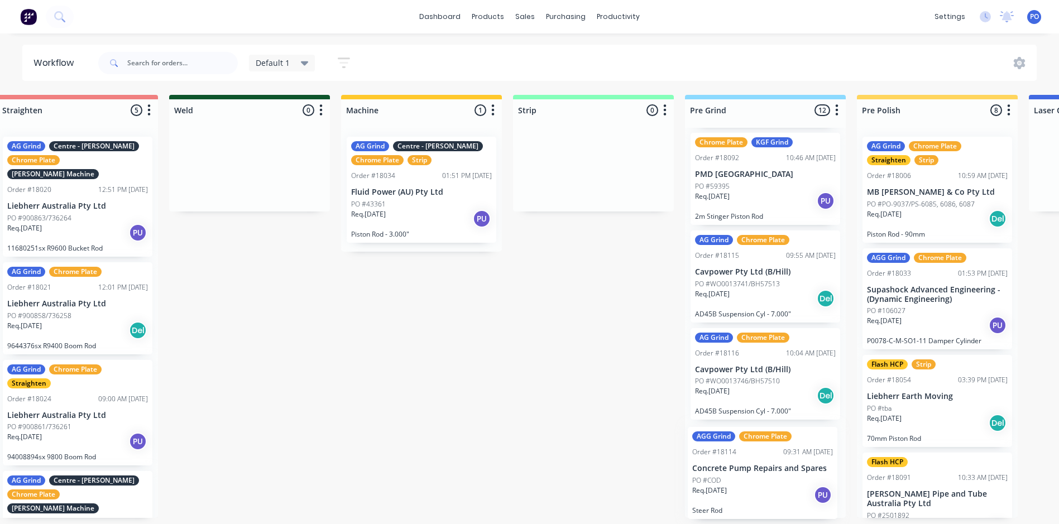
drag, startPoint x: 100, startPoint y: 337, endPoint x: 762, endPoint y: 488, distance: 678.2
click at [791, 498] on div "Req. 12/09/25 PU" at bounding box center [765, 493] width 141 height 19
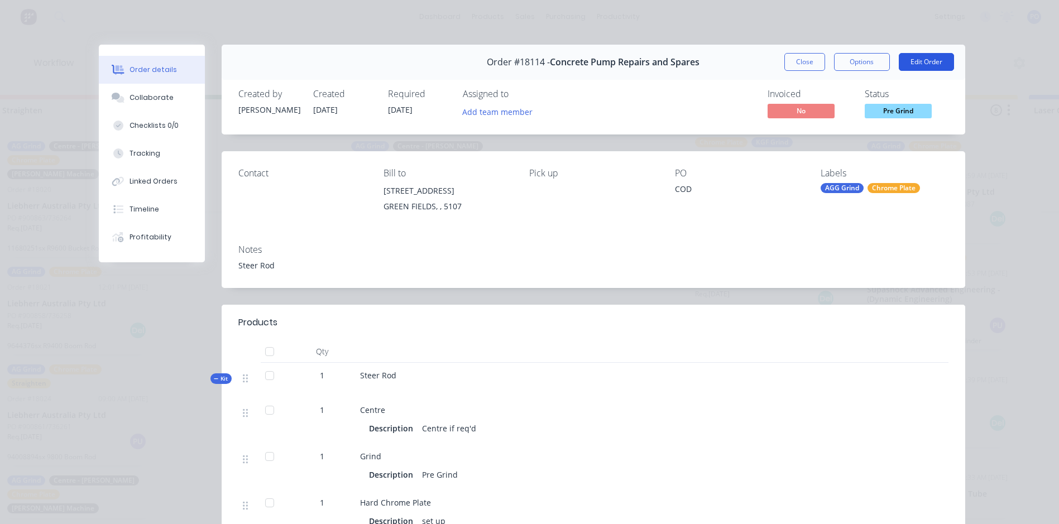
click at [932, 63] on button "Edit Order" at bounding box center [925, 62] width 55 height 18
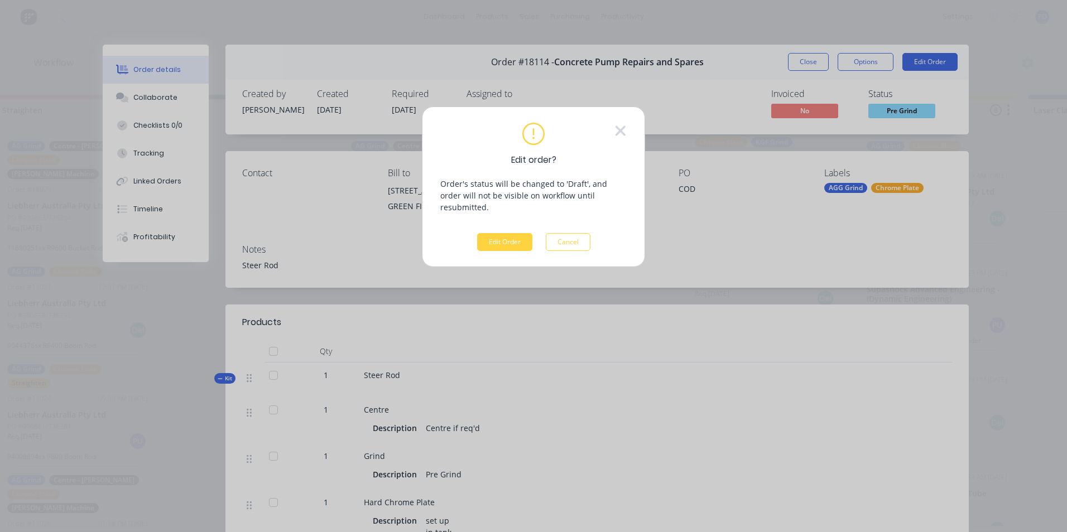
click at [501, 240] on div "Edit order? Order's status will be changed to 'Draft', and order will not be vi…" at bounding box center [533, 187] width 223 height 161
click at [511, 233] on button "Edit Order" at bounding box center [504, 242] width 55 height 18
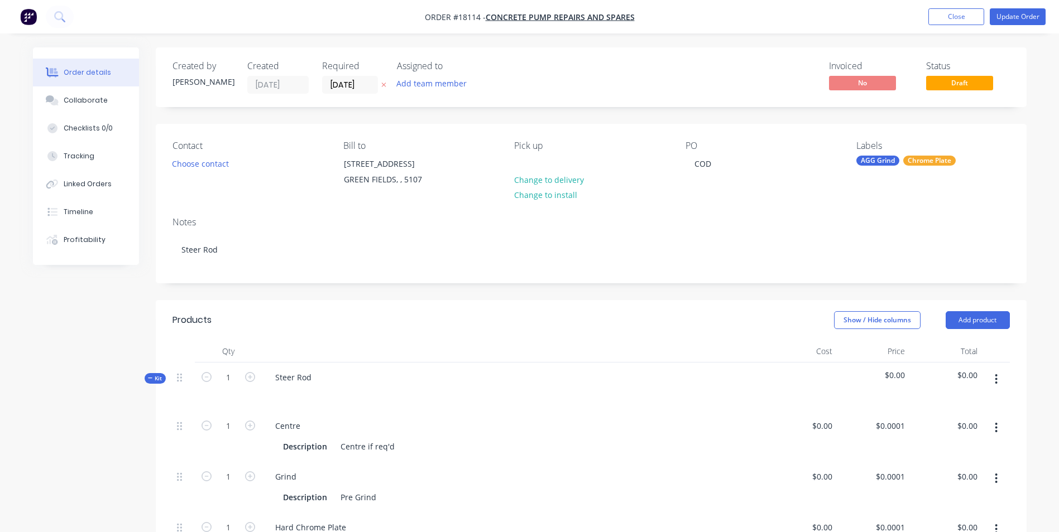
click at [899, 174] on div "Labels AGG Grind Chrome Plate" at bounding box center [932, 166] width 153 height 51
click at [882, 162] on div "AGG Grind" at bounding box center [877, 161] width 43 height 10
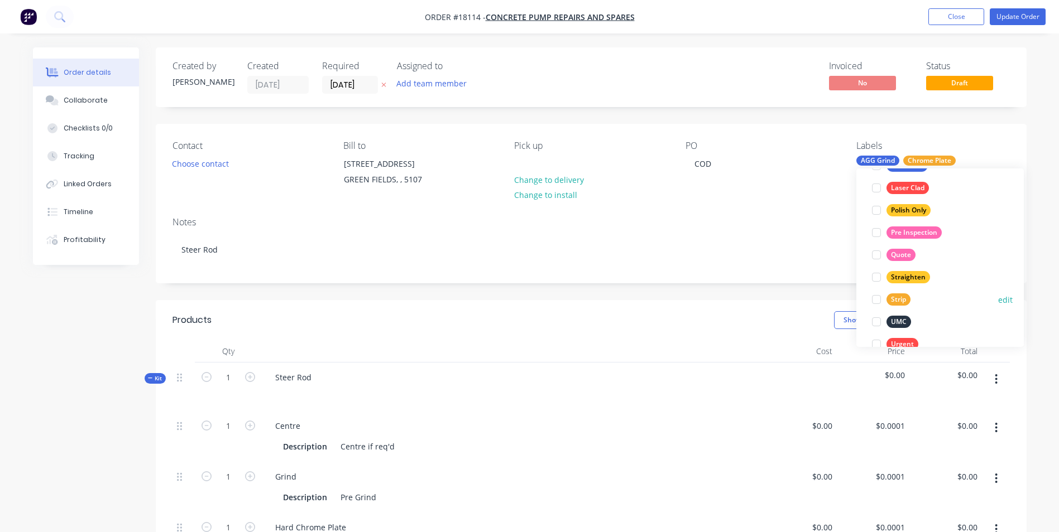
scroll to position [313, 0]
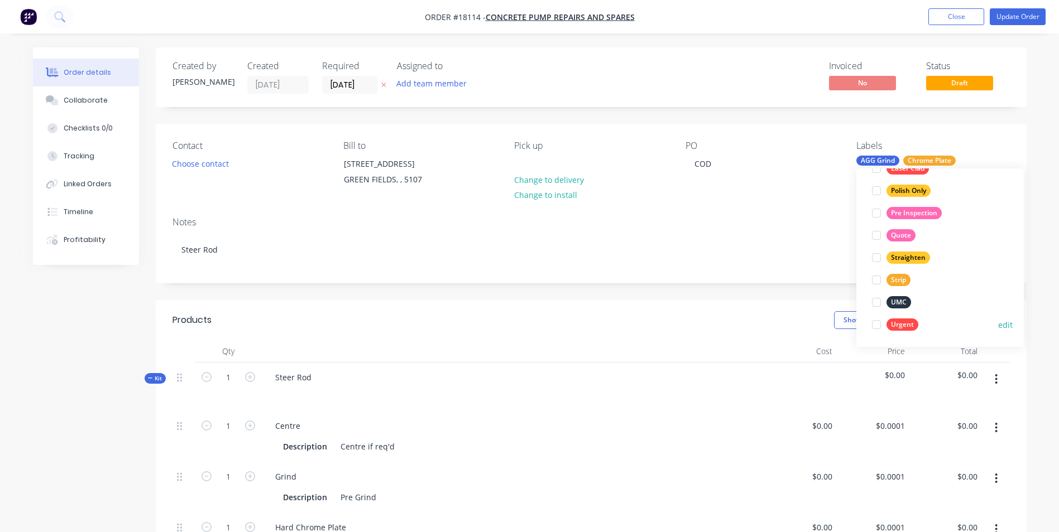
click at [876, 322] on div at bounding box center [876, 325] width 22 height 22
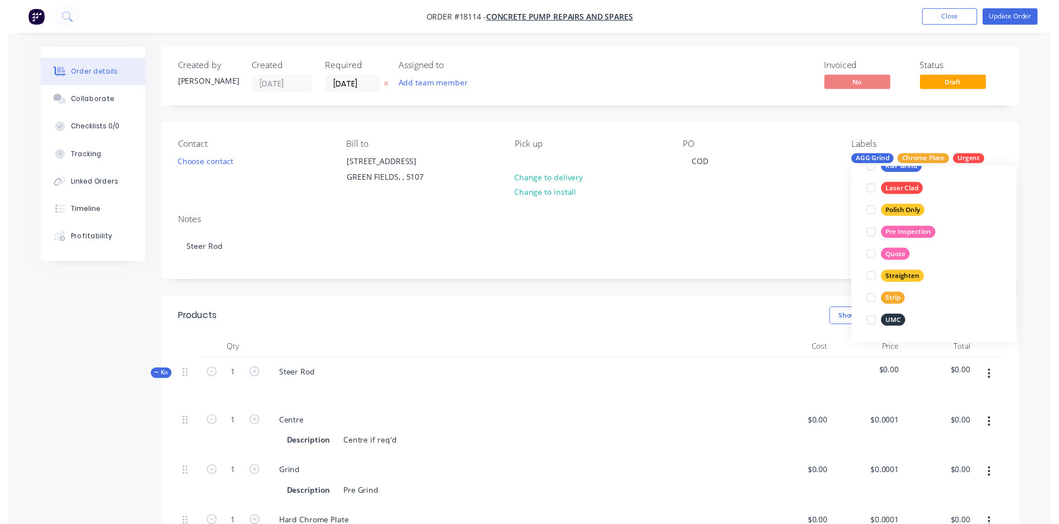
scroll to position [0, 0]
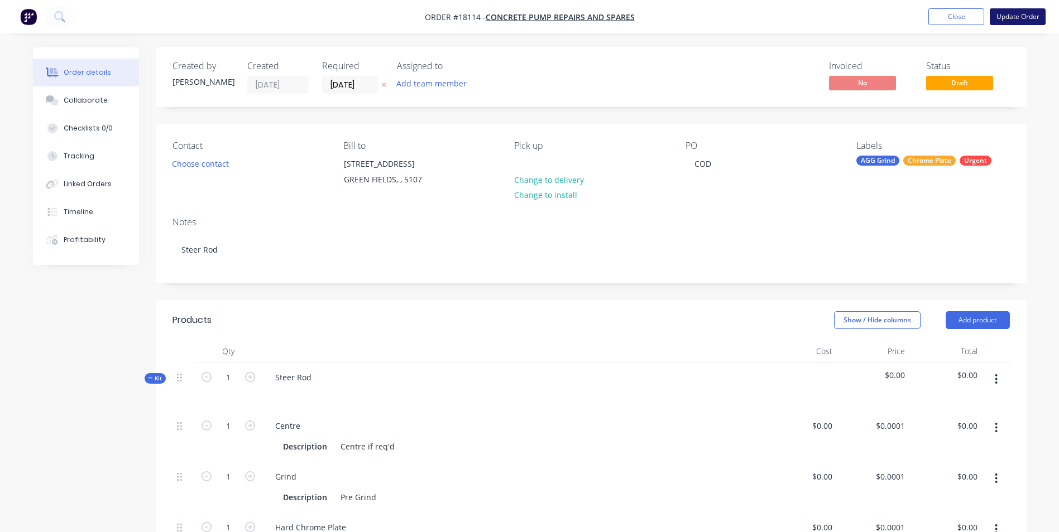
click at [1010, 20] on button "Update Order" at bounding box center [1017, 16] width 56 height 17
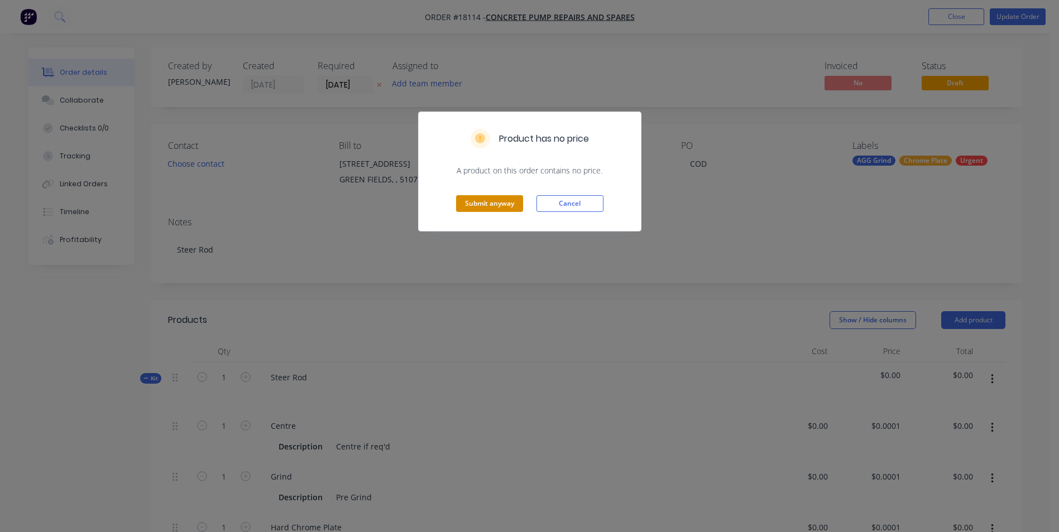
click at [484, 203] on button "Submit anyway" at bounding box center [489, 203] width 67 height 17
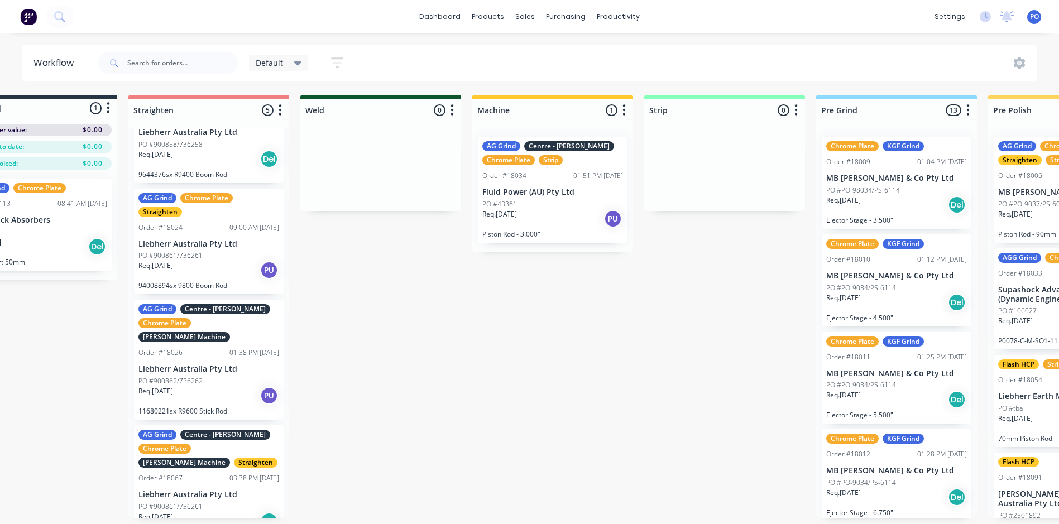
scroll to position [2, 0]
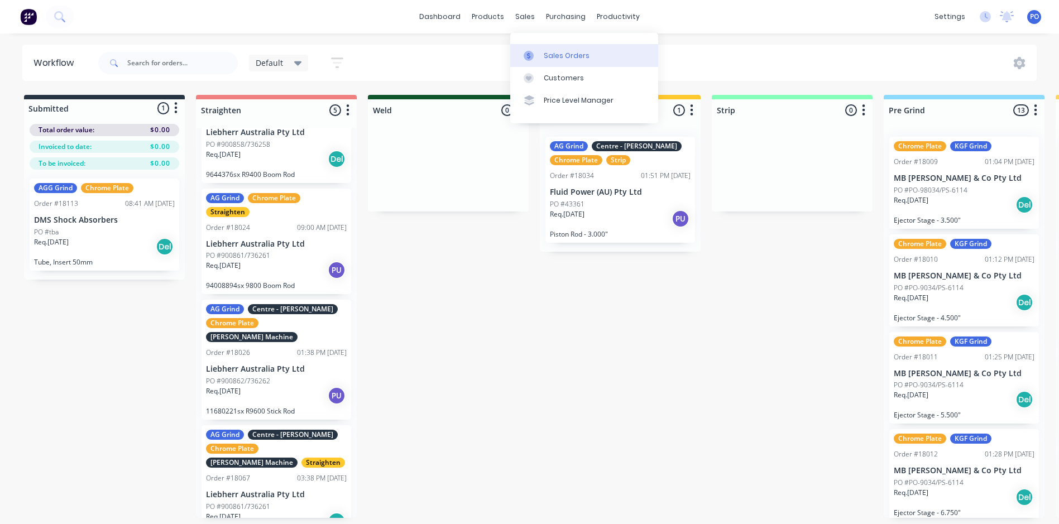
click at [541, 51] on link "Sales Orders" at bounding box center [584, 55] width 148 height 22
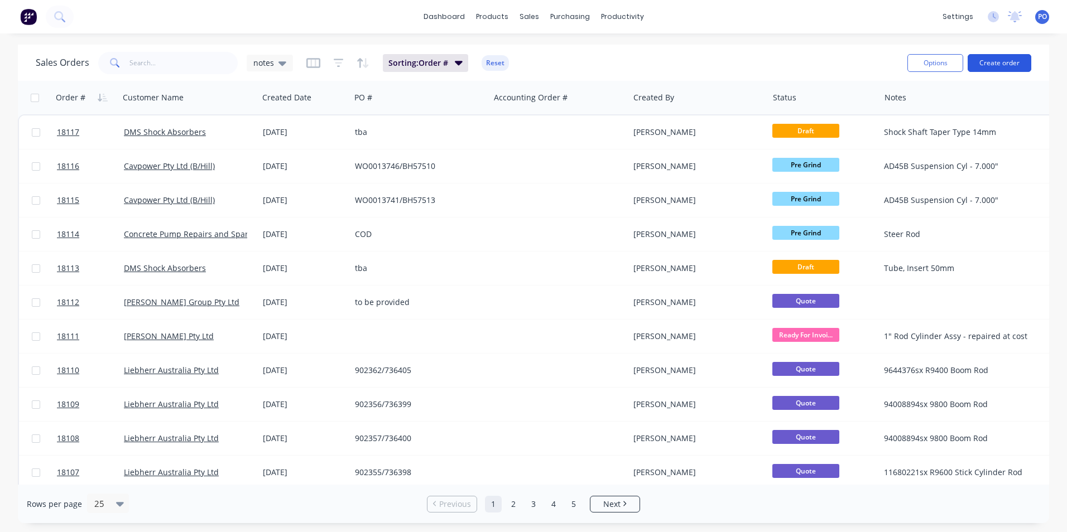
click at [1009, 66] on button "Create order" at bounding box center [1000, 63] width 64 height 18
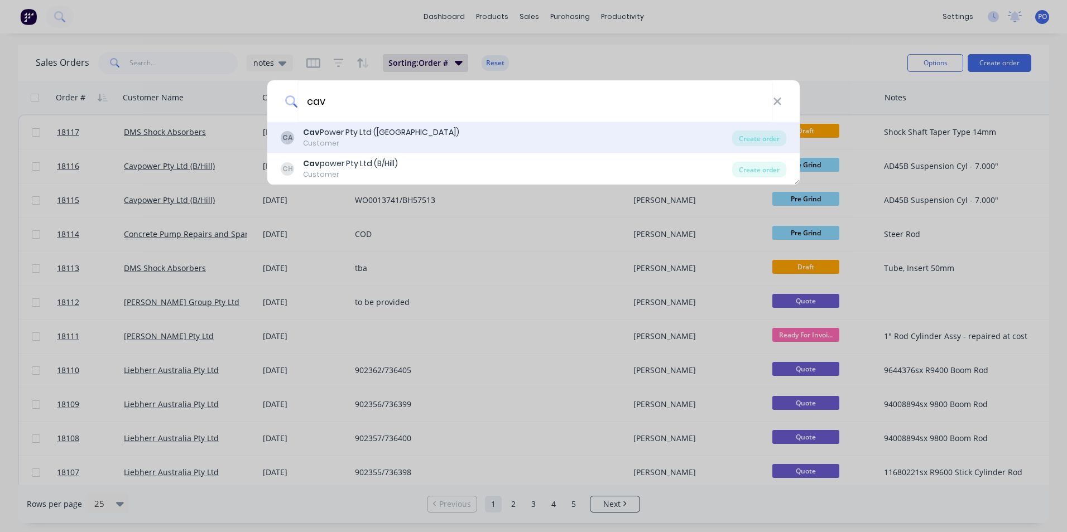
type input "cav"
click at [439, 139] on div "CA Cav Power Pty Ltd (ADELAIDE) Customer" at bounding box center [506, 138] width 451 height 22
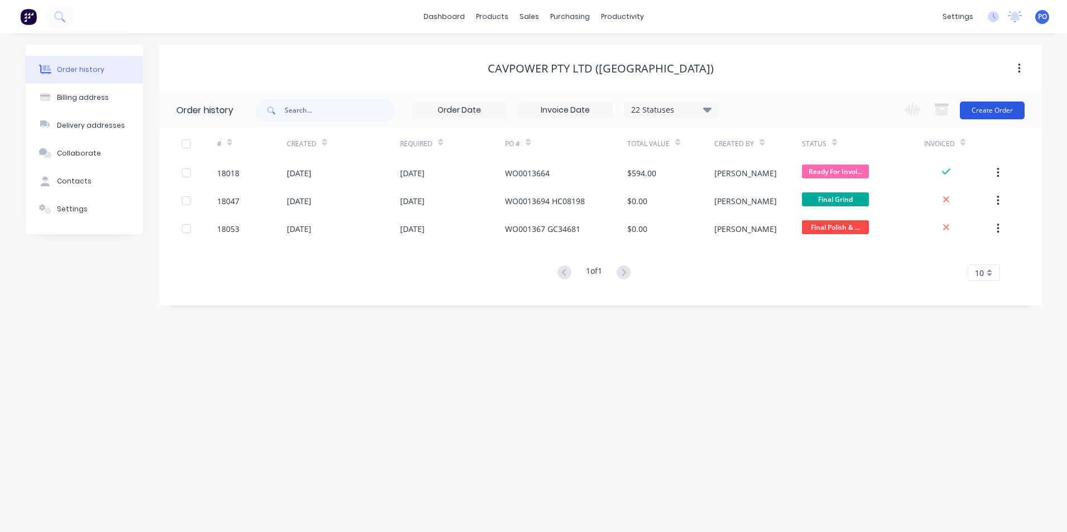
click at [988, 113] on button "Create Order" at bounding box center [992, 111] width 65 height 18
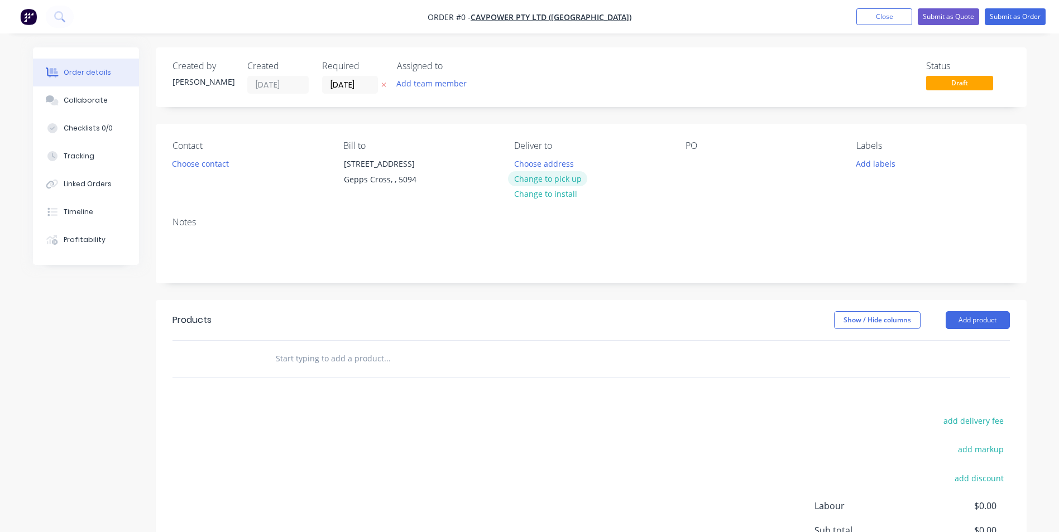
click at [557, 177] on button "Change to pick up" at bounding box center [547, 178] width 79 height 15
click at [687, 161] on div at bounding box center [694, 164] width 18 height 16
click at [981, 329] on header "Products Show / Hide columns Add product" at bounding box center [591, 320] width 871 height 40
click at [984, 325] on button "Add product" at bounding box center [977, 320] width 64 height 18
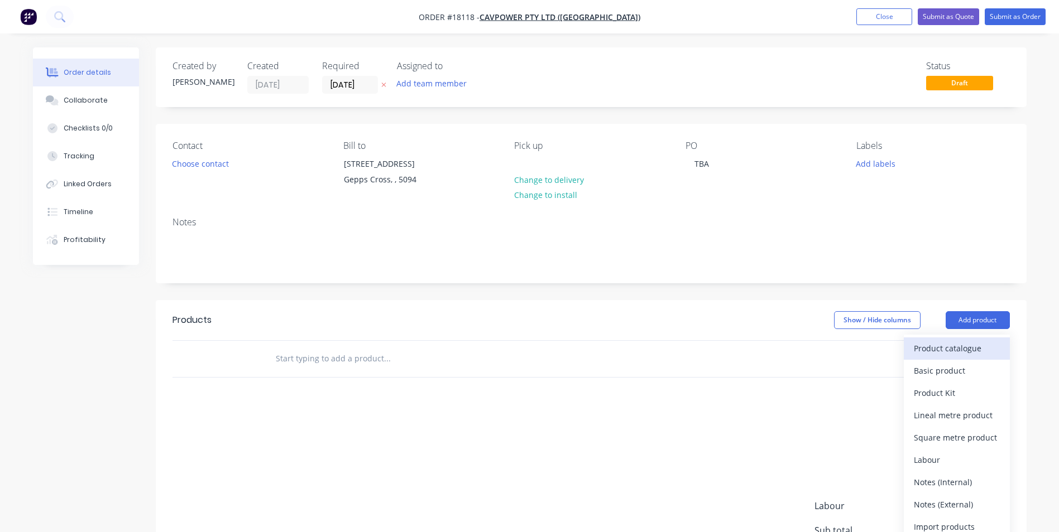
click at [960, 352] on div "Product catalogue" at bounding box center [957, 348] width 86 height 16
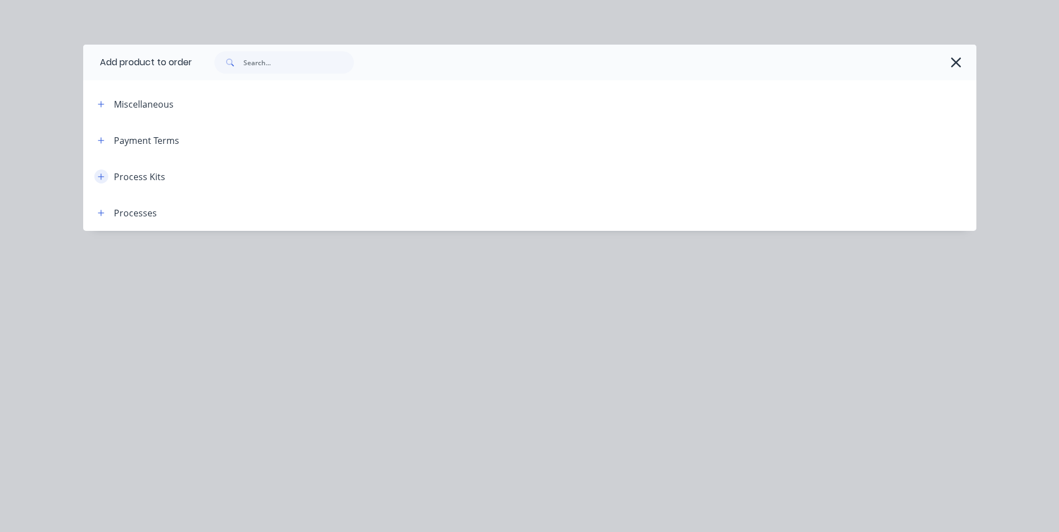
click at [107, 176] on button "button" at bounding box center [101, 177] width 14 height 14
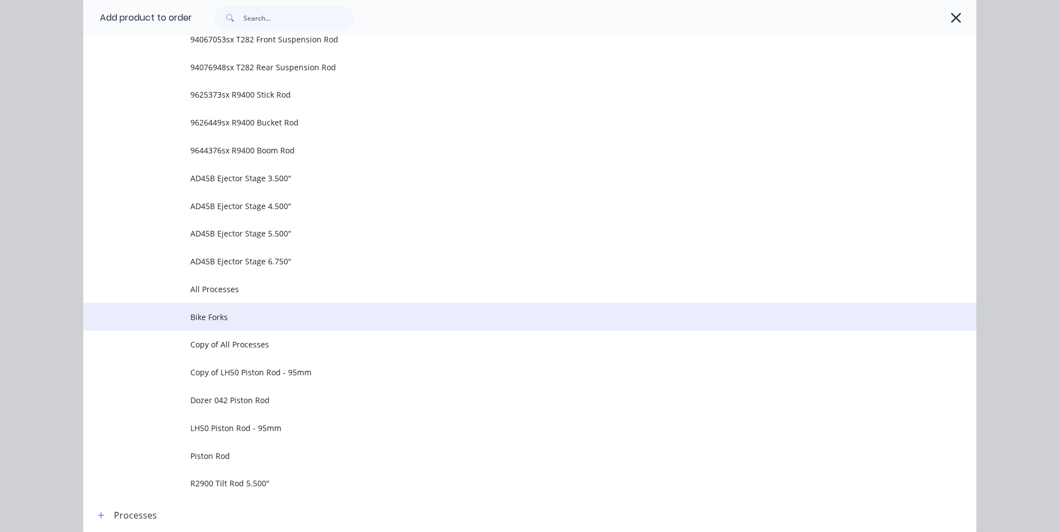
scroll to position [665, 0]
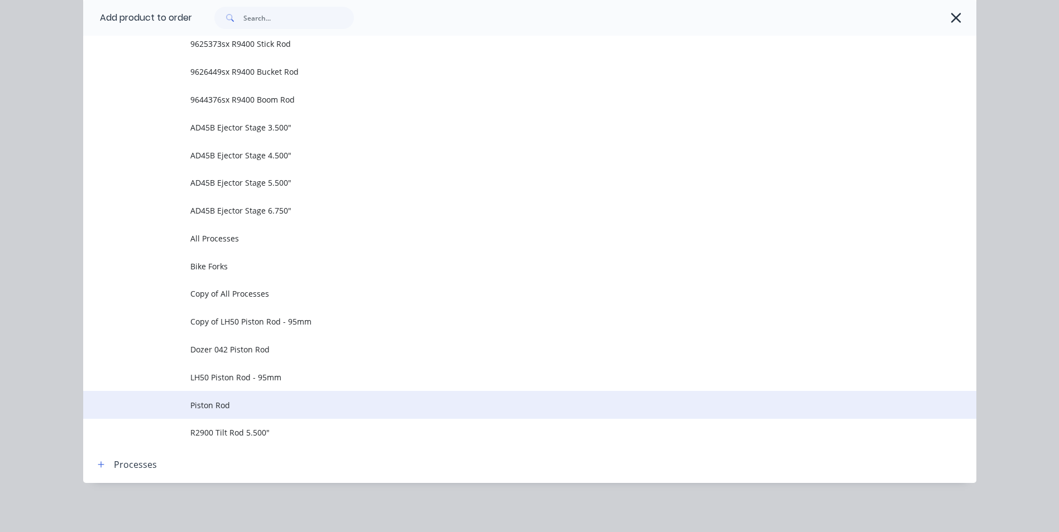
click at [211, 402] on span "Piston Rod" at bounding box center [504, 406] width 628 height 12
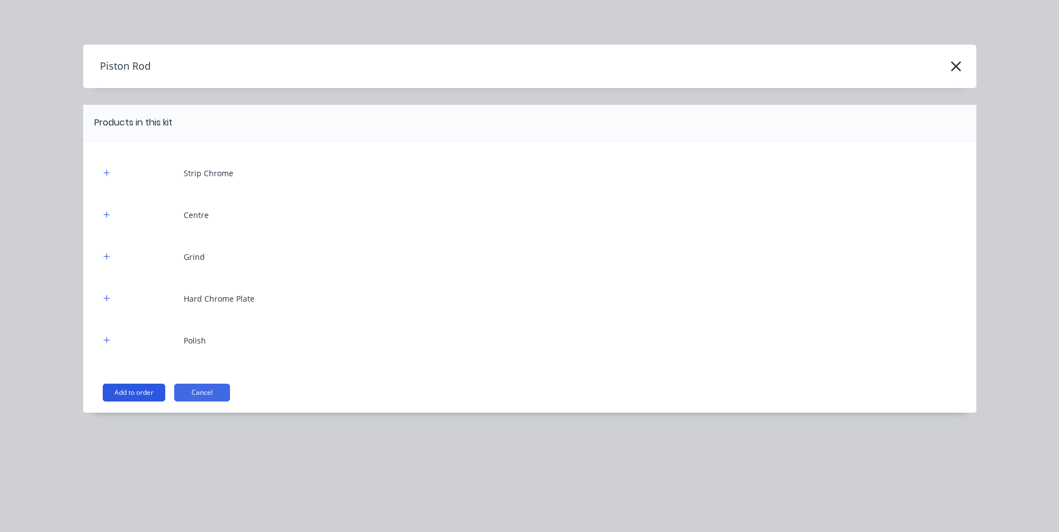
click at [149, 393] on button "Add to order" at bounding box center [134, 393] width 63 height 18
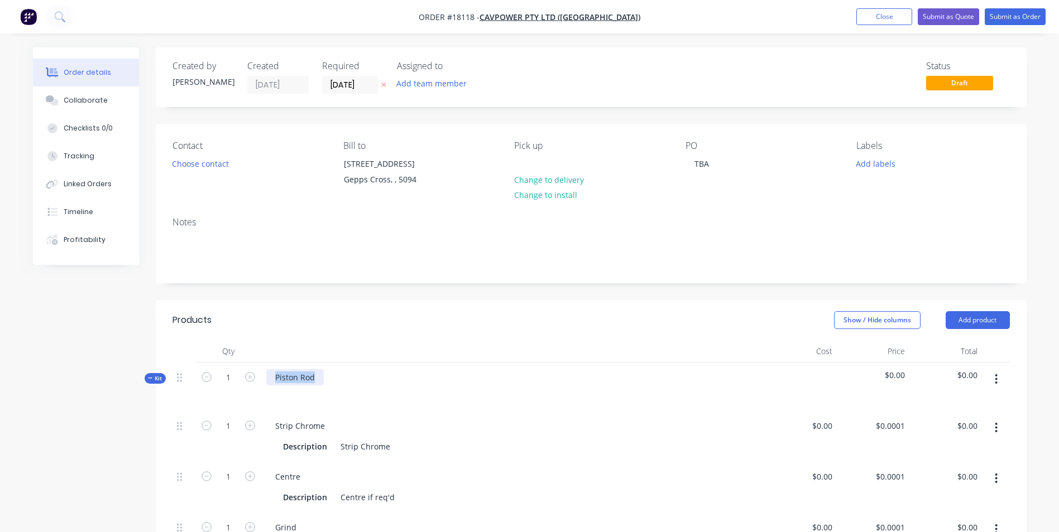
drag, startPoint x: 319, startPoint y: 377, endPoint x: 270, endPoint y: 378, distance: 49.1
click at [270, 378] on div "Piston Rod" at bounding box center [294, 377] width 57 height 16
drag, startPoint x: 287, startPoint y: 378, endPoint x: 314, endPoint y: 387, distance: 27.5
click at [323, 388] on div at bounding box center [512, 394] width 493 height 16
click at [275, 378] on div "Piston Rod" at bounding box center [294, 377] width 57 height 16
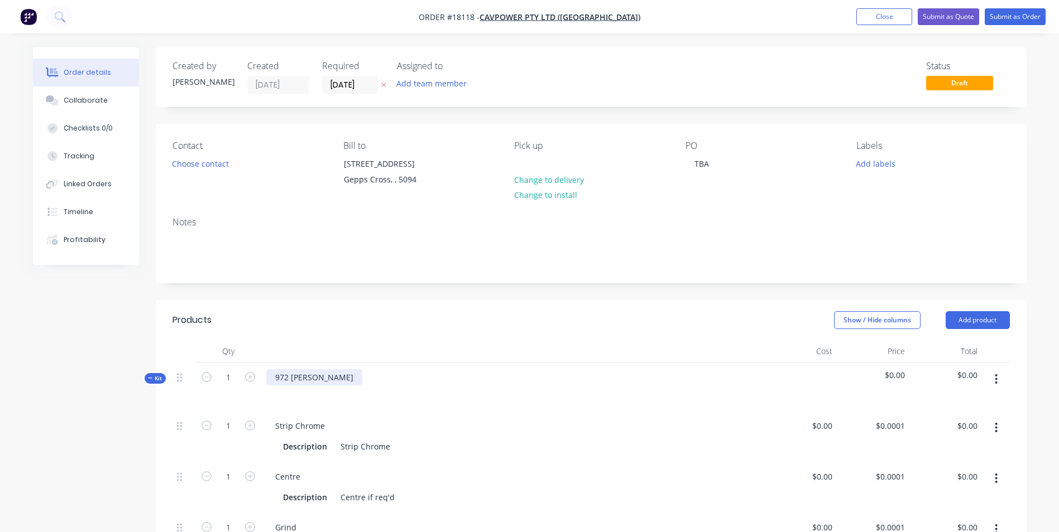
click at [334, 379] on div "972 Piston Rod" at bounding box center [314, 377] width 96 height 16
drag, startPoint x: 360, startPoint y: 379, endPoint x: 269, endPoint y: 378, distance: 91.0
click at [269, 378] on div "972 Piston Rod 3.750"" at bounding box center [315, 377] width 99 height 16
copy div "972 Piston Rod 3.750""
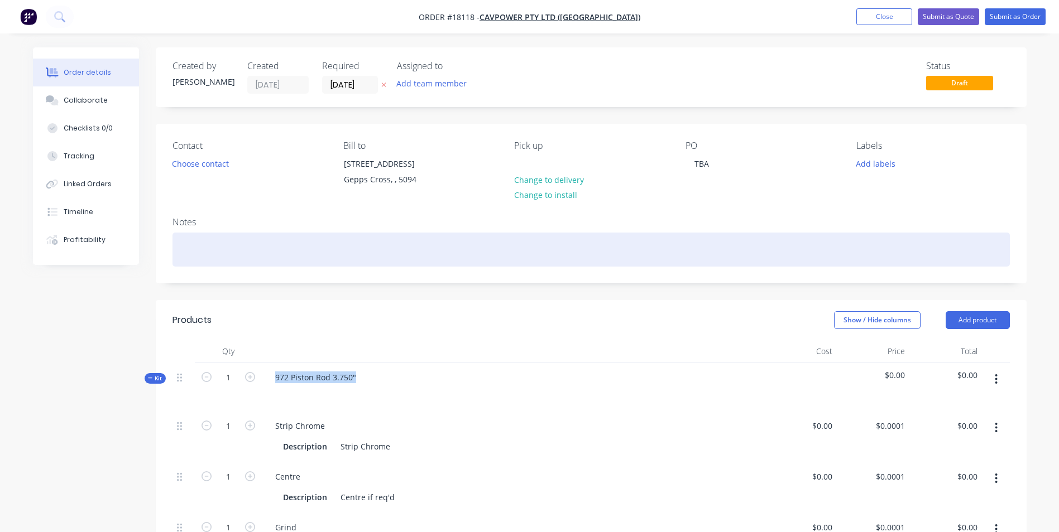
click at [215, 256] on div at bounding box center [590, 250] width 837 height 34
paste div
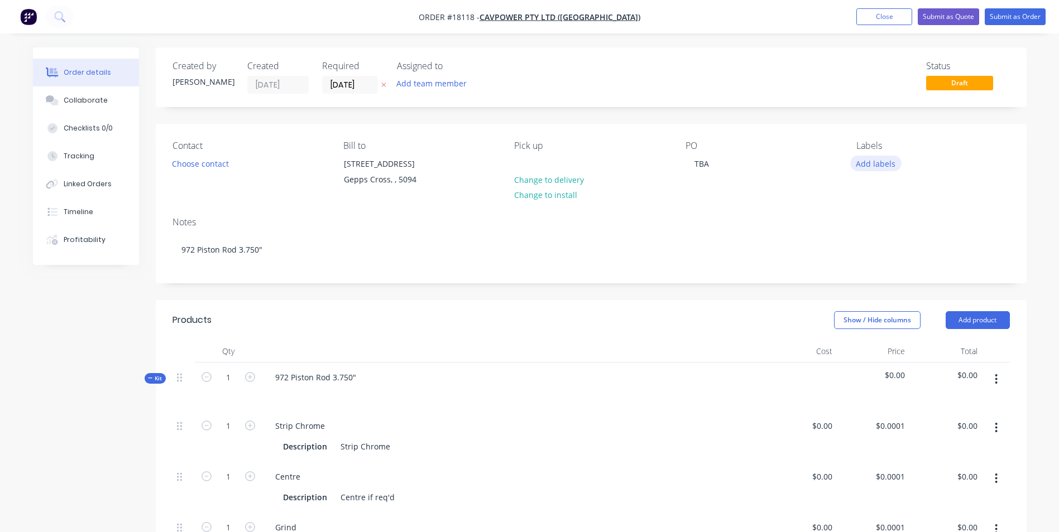
click at [874, 162] on button "Add labels" at bounding box center [875, 163] width 51 height 15
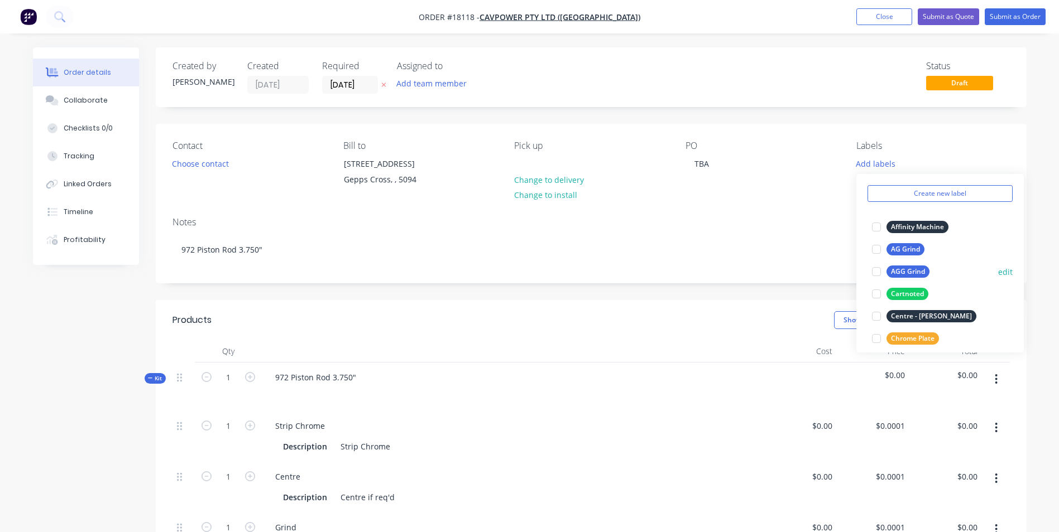
scroll to position [56, 0]
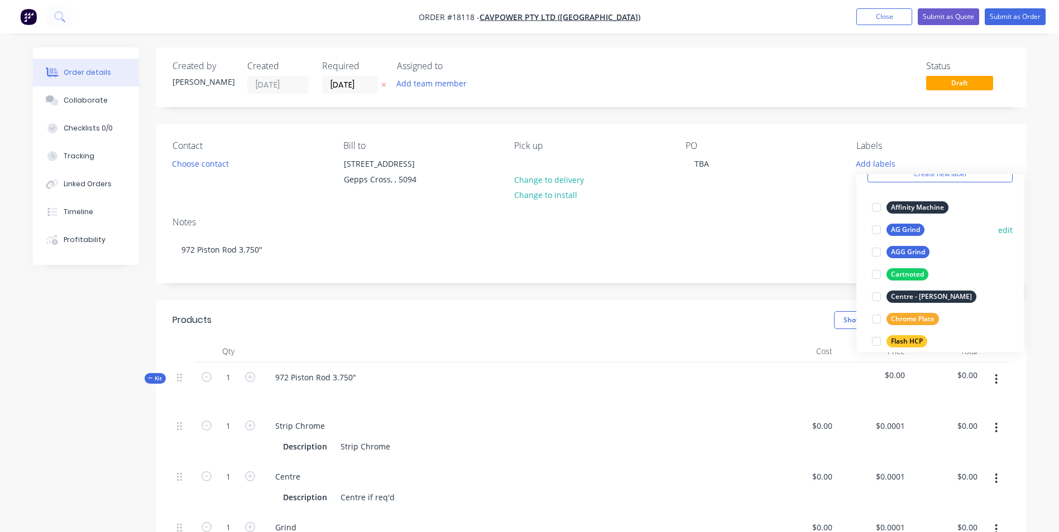
click at [880, 232] on div at bounding box center [876, 230] width 22 height 22
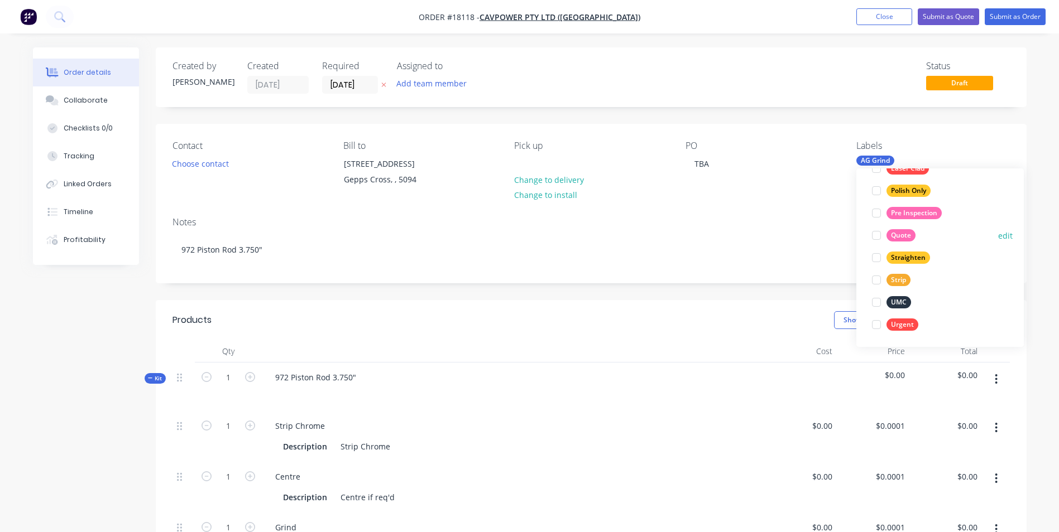
scroll to position [201, 0]
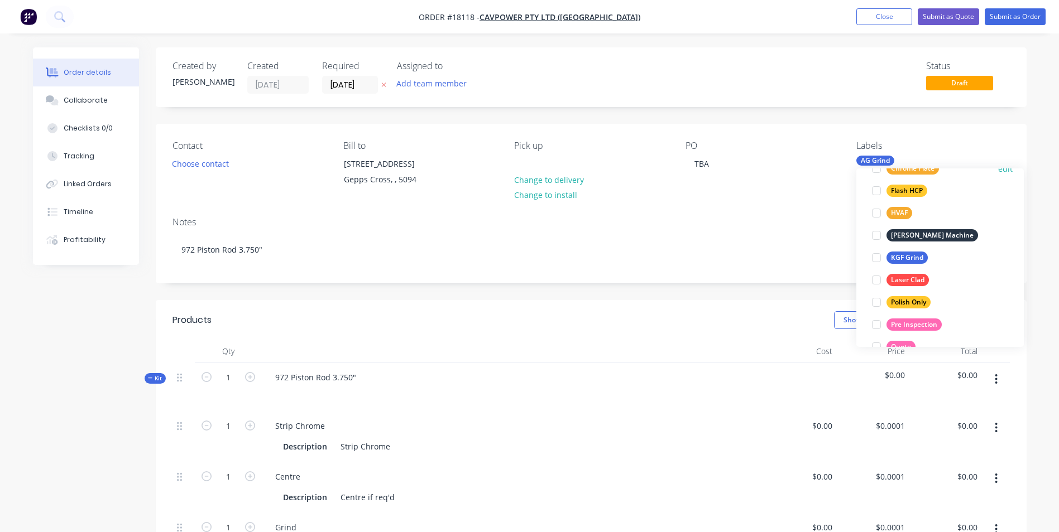
click at [878, 171] on div at bounding box center [876, 168] width 22 height 22
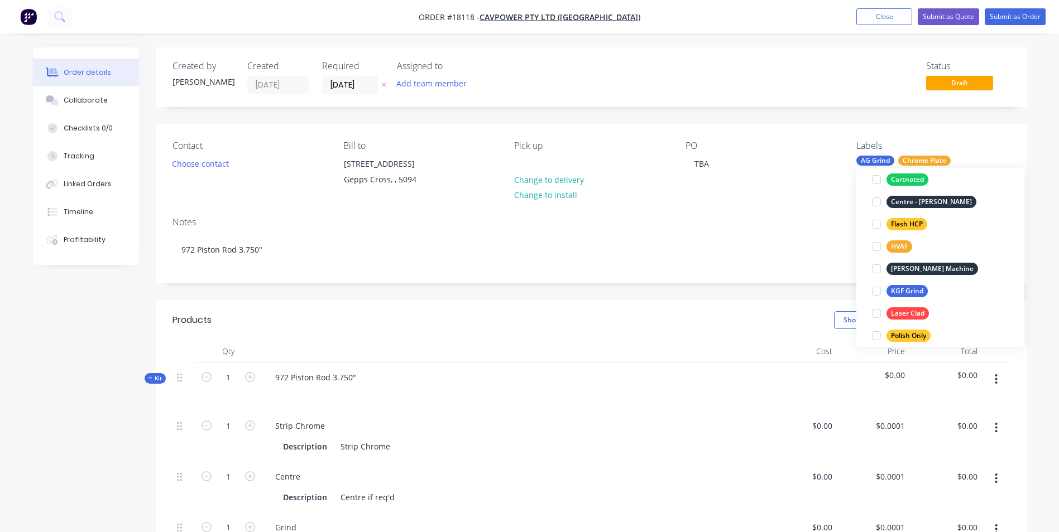
scroll to position [223, 0]
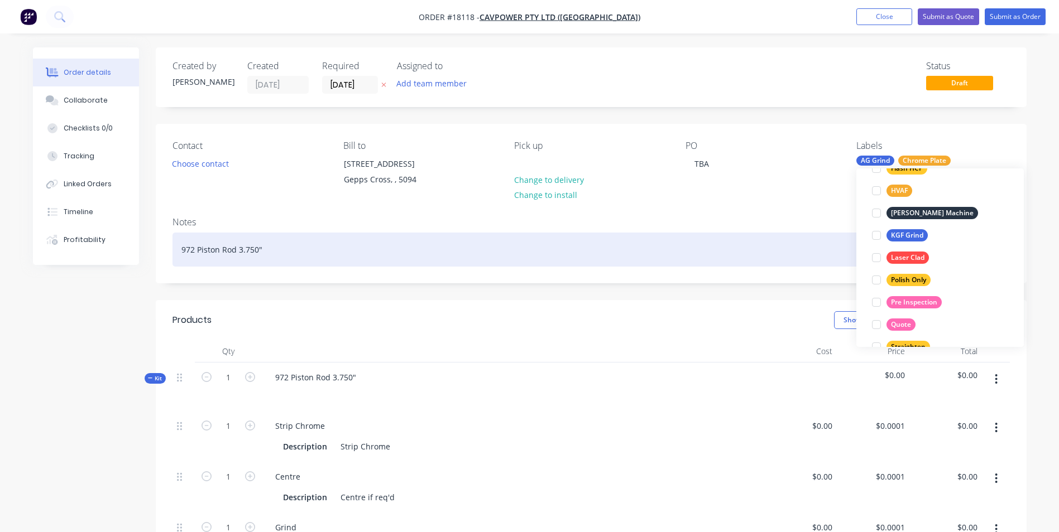
click at [463, 247] on div "972 Piston Rod 3.750"" at bounding box center [590, 250] width 837 height 34
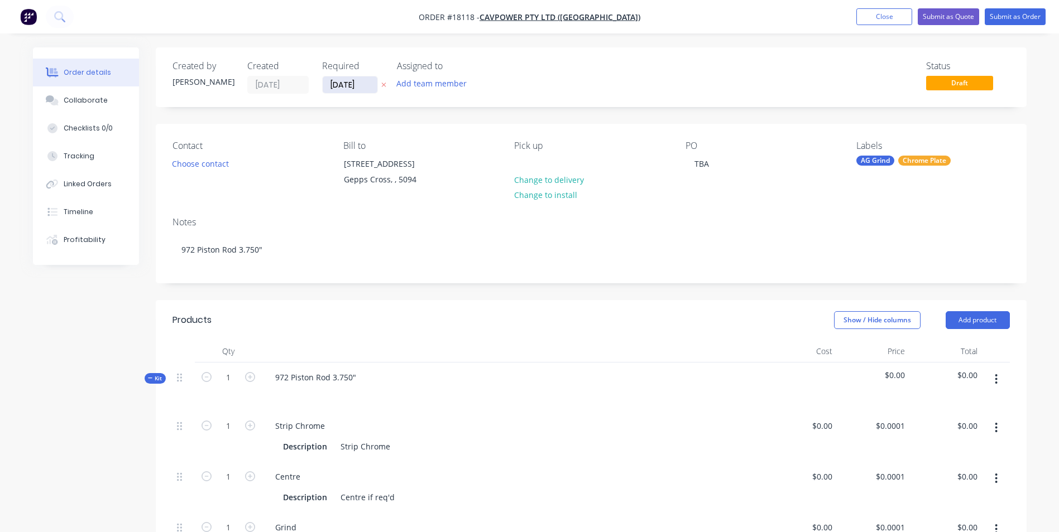
click at [372, 82] on input "05/09/25" at bounding box center [350, 84] width 55 height 17
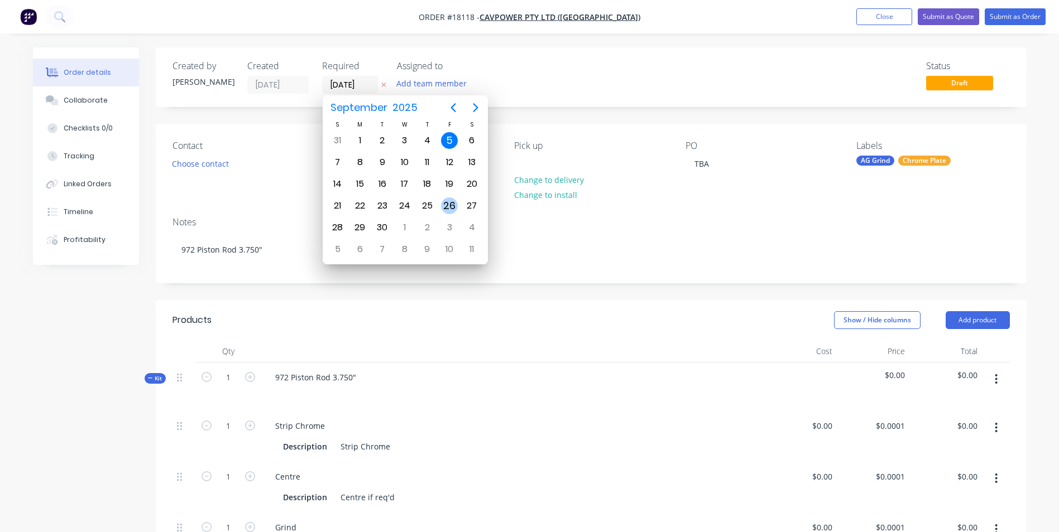
click at [451, 208] on div "26" at bounding box center [449, 206] width 17 height 17
type input "26/09/25"
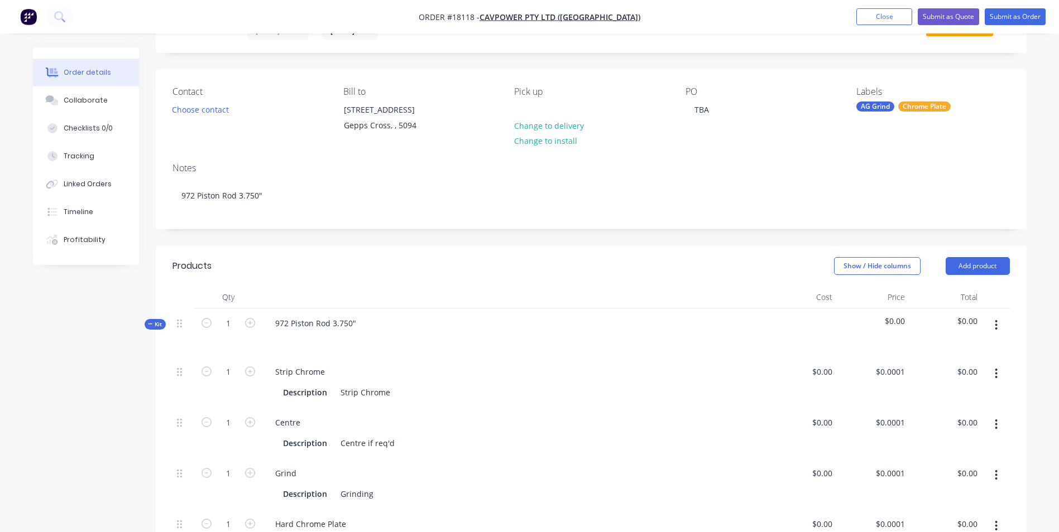
scroll to position [0, 0]
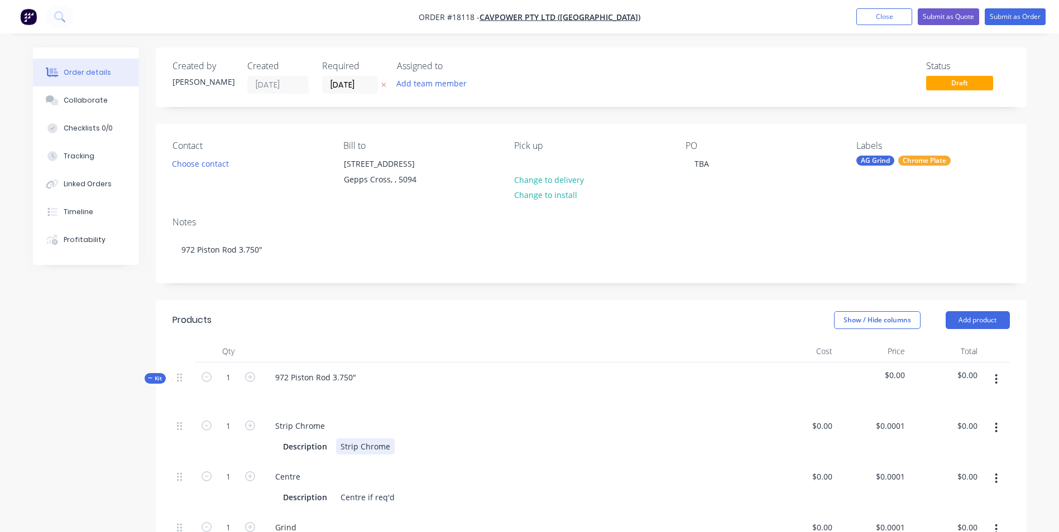
click at [399, 447] on div "Description Strip Chrome" at bounding box center [510, 447] width 464 height 16
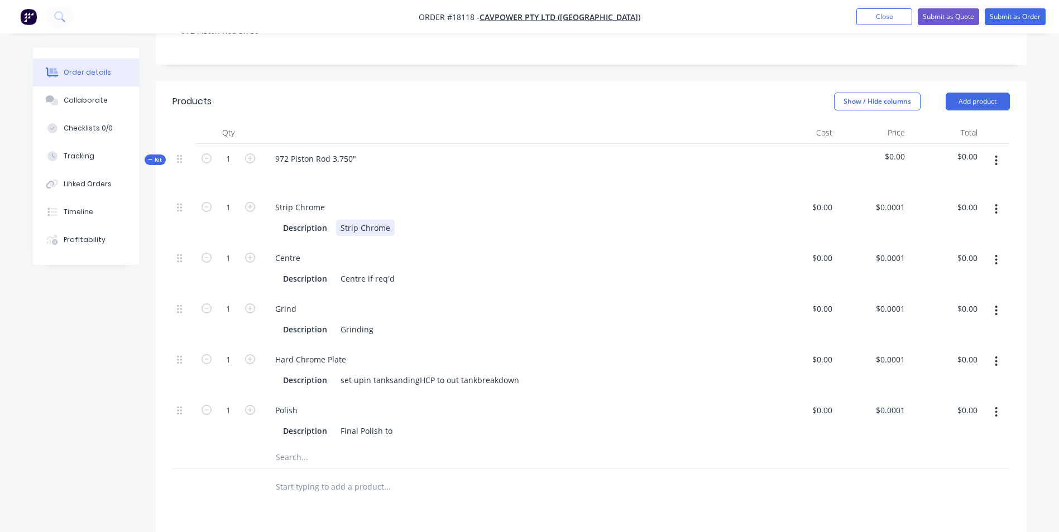
scroll to position [223, 0]
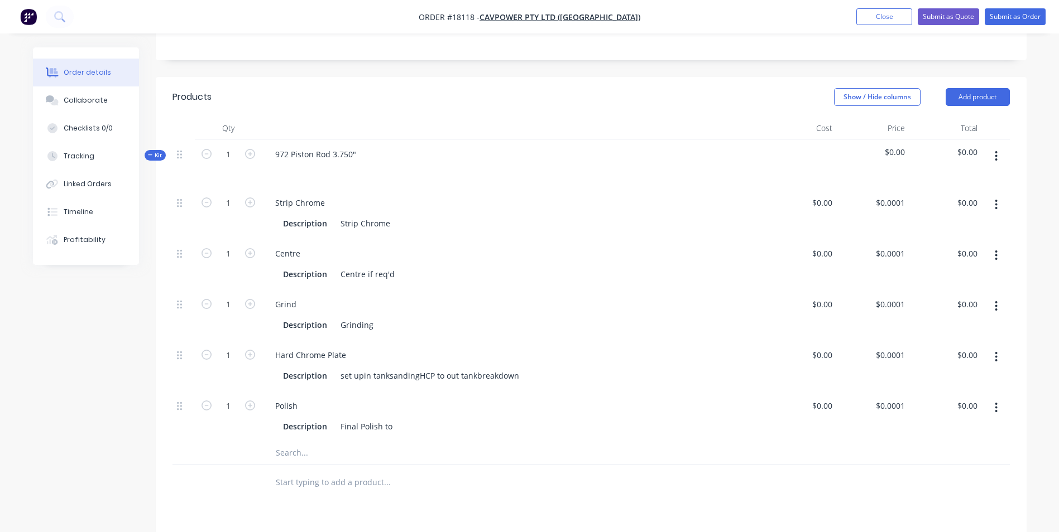
click at [996, 305] on icon "button" at bounding box center [996, 306] width 2 height 10
click at [946, 338] on div "Duplicate" at bounding box center [957, 336] width 86 height 16
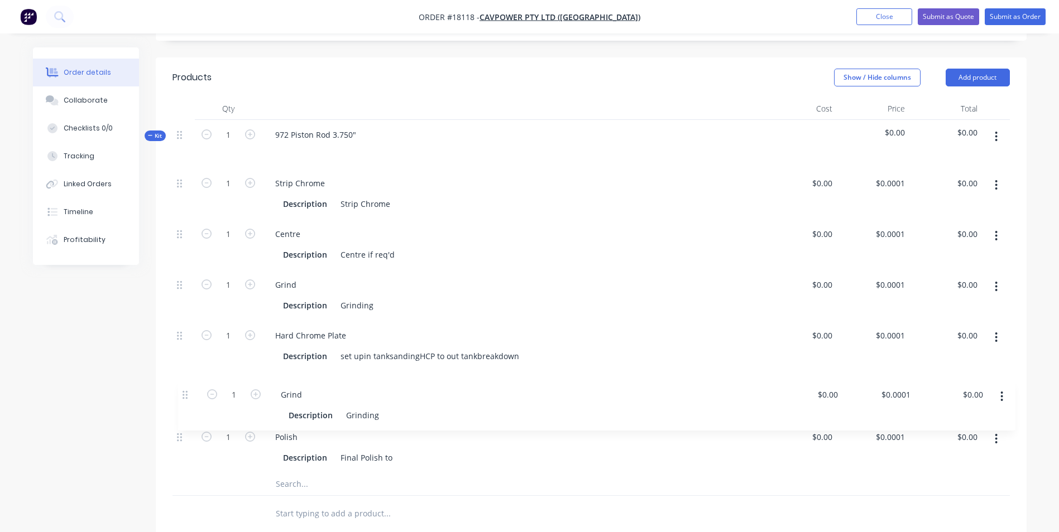
scroll to position [249, 0]
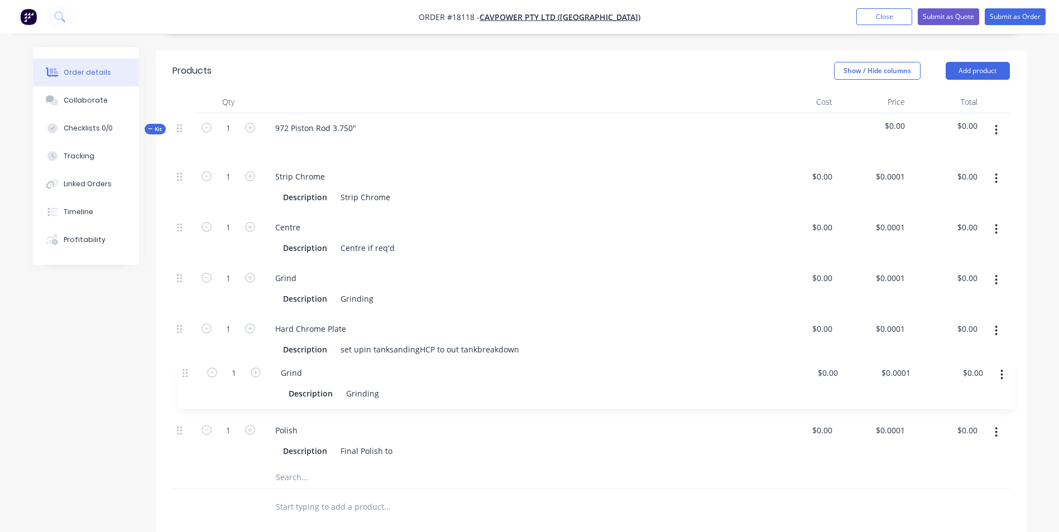
drag, startPoint x: 180, startPoint y: 456, endPoint x: 184, endPoint y: 367, distance: 90.0
click at [185, 368] on div "1 Strip Chrome Description Strip Chrome $0.00 $0.00 $0.0001 $0.0001 $0.00 $0.00…" at bounding box center [590, 314] width 837 height 305
click at [368, 348] on div "set upin tanksandingHCP to out tankbreakdown" at bounding box center [430, 350] width 188 height 16
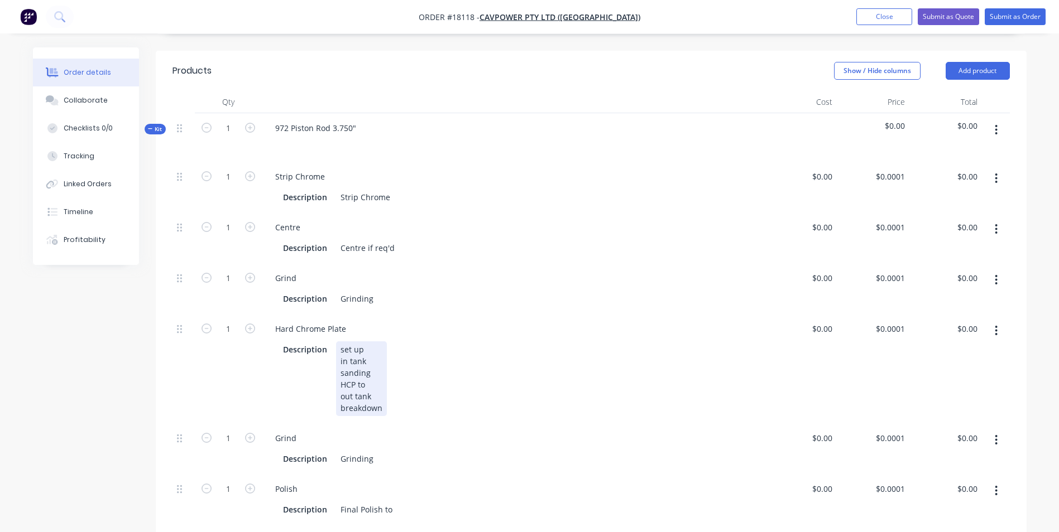
click at [363, 386] on div "set up in tank sanding HCP to out tank breakdown" at bounding box center [361, 379] width 51 height 75
click at [387, 297] on div "Description Grinding" at bounding box center [510, 299] width 464 height 16
drag, startPoint x: 371, startPoint y: 299, endPoint x: 331, endPoint y: 297, distance: 40.2
click at [331, 298] on div "Description Grinding" at bounding box center [510, 299] width 464 height 16
click at [372, 384] on div "set up in tank sanding HCP to out tank breakdown" at bounding box center [361, 379] width 51 height 75
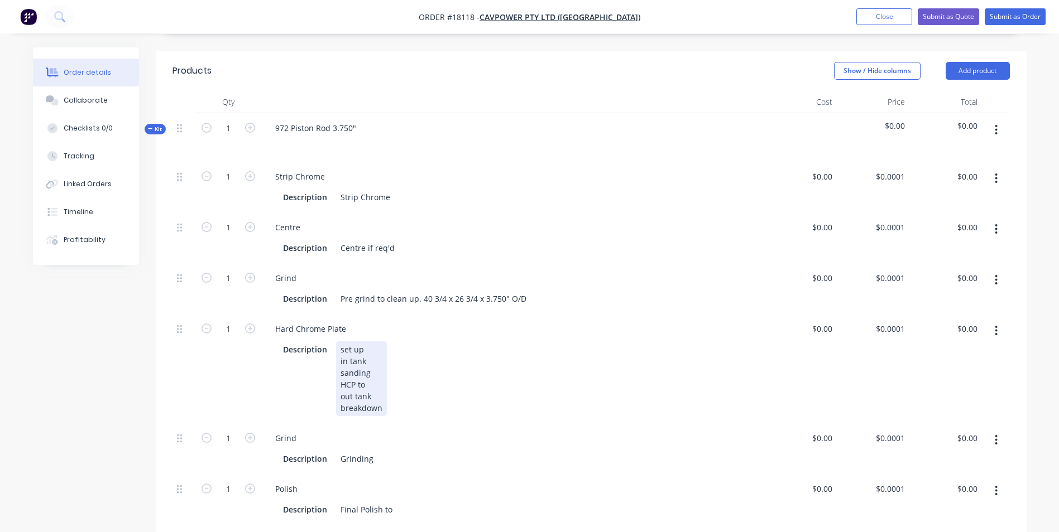
click at [369, 384] on div "set up in tank sanding HCP to out tank breakdown" at bounding box center [361, 379] width 51 height 75
click at [374, 455] on div "Grinding" at bounding box center [357, 459] width 42 height 16
drag, startPoint x: 372, startPoint y: 456, endPoint x: 345, endPoint y: 459, distance: 26.4
click at [339, 459] on div "Grinding" at bounding box center [357, 459] width 42 height 16
paste div
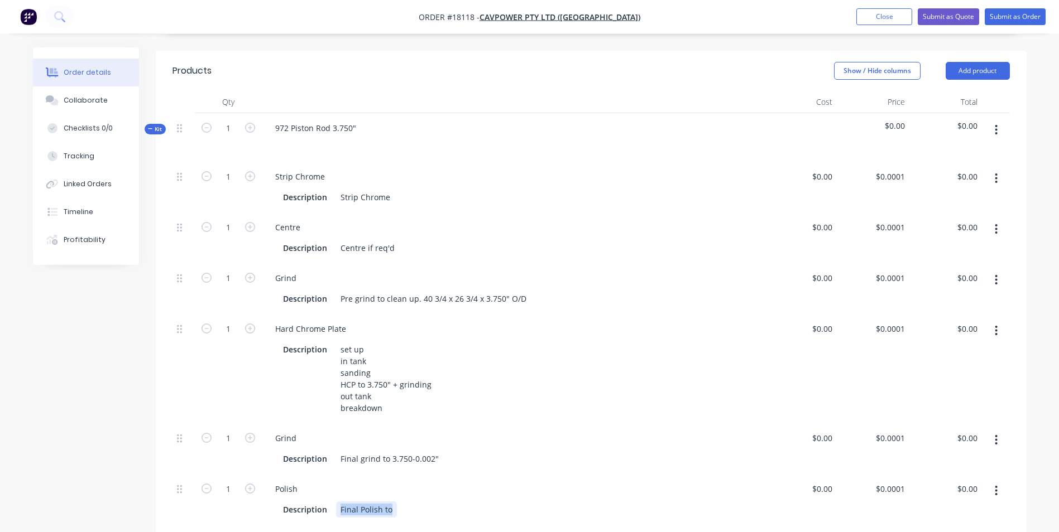
drag, startPoint x: 392, startPoint y: 507, endPoint x: 337, endPoint y: 510, distance: 55.3
click at [337, 510] on div "Final Polish to" at bounding box center [366, 510] width 61 height 16
paste div
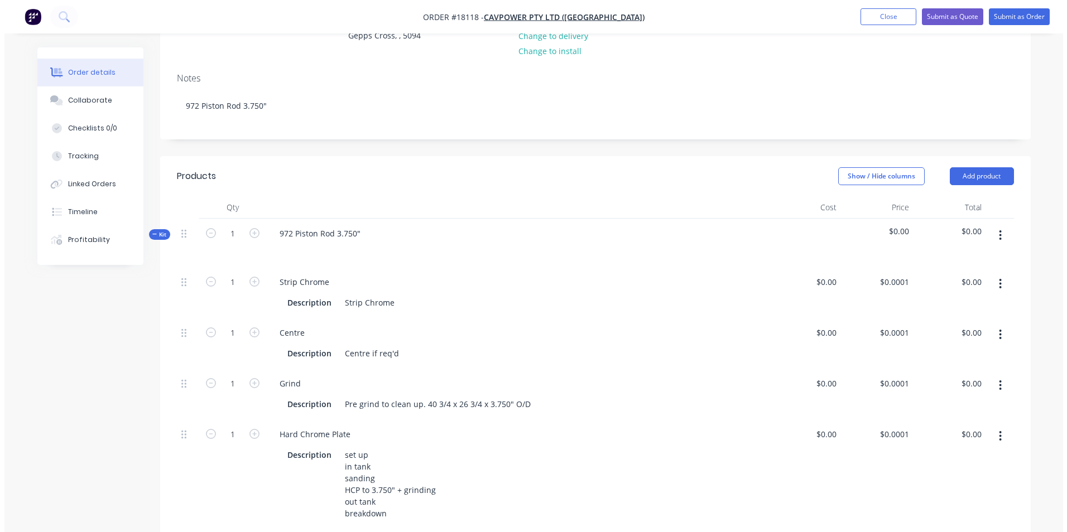
scroll to position [0, 0]
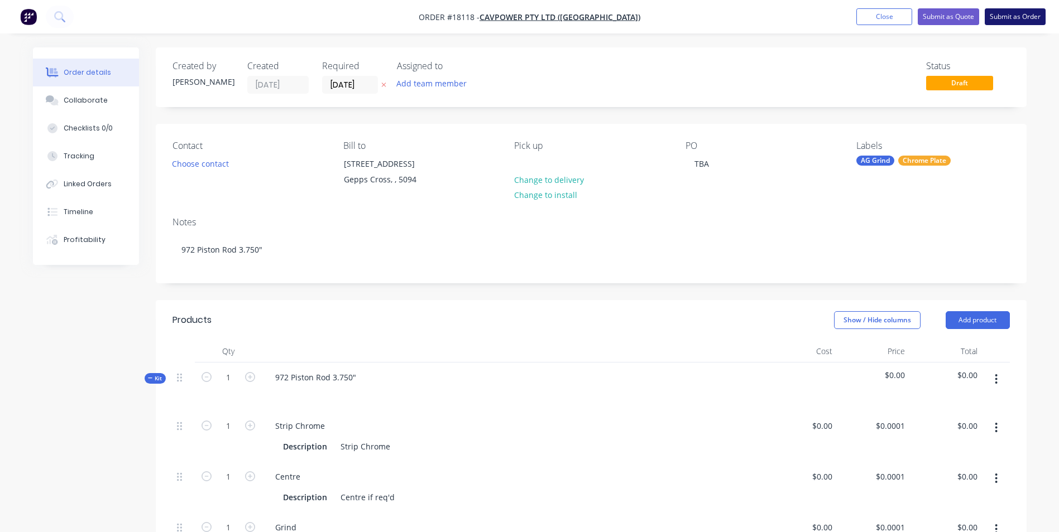
click at [1006, 15] on button "Submit as Order" at bounding box center [1014, 16] width 61 height 17
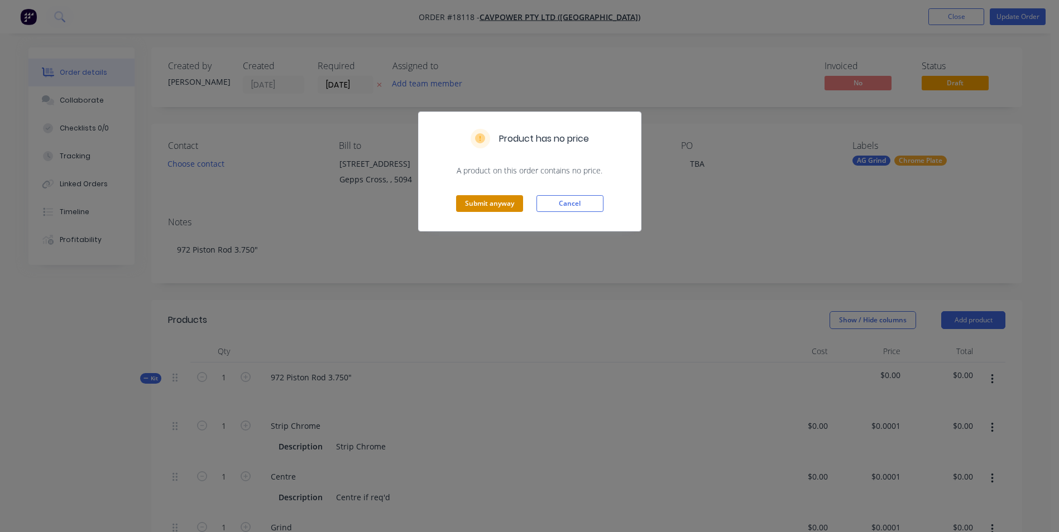
click at [498, 204] on button "Submit anyway" at bounding box center [489, 203] width 67 height 17
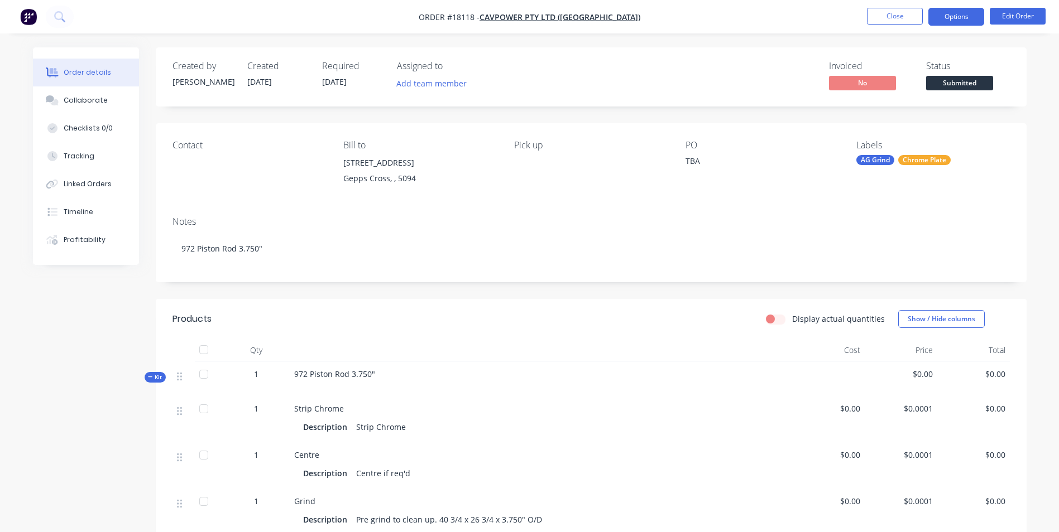
click at [963, 17] on button "Options" at bounding box center [956, 17] width 56 height 18
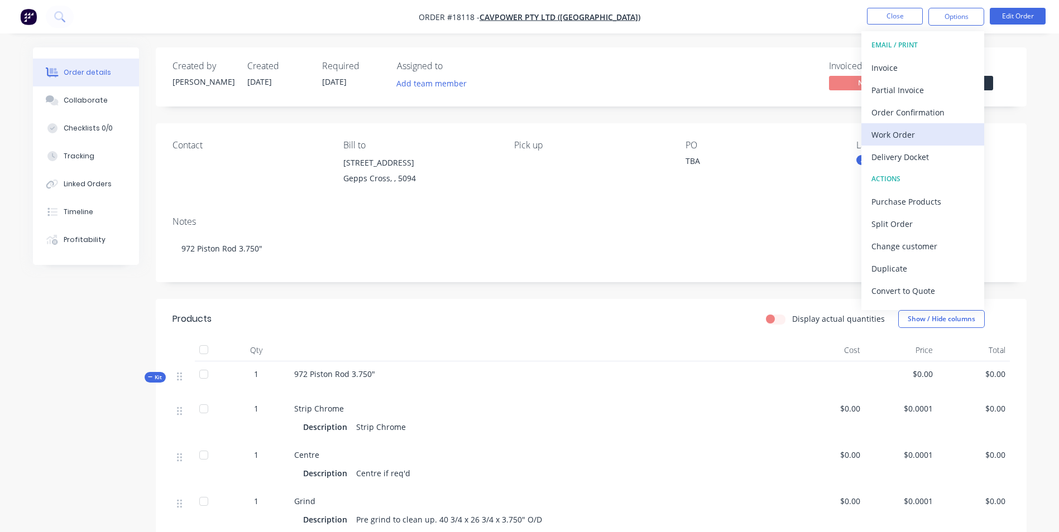
click at [931, 132] on div "Work Order" at bounding box center [922, 135] width 103 height 16
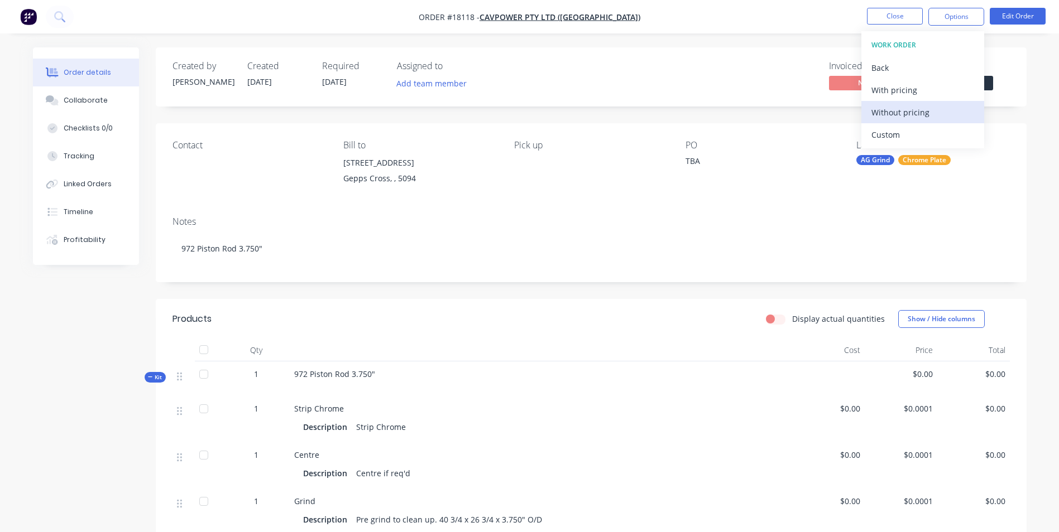
click at [918, 115] on div "Without pricing" at bounding box center [922, 112] width 103 height 16
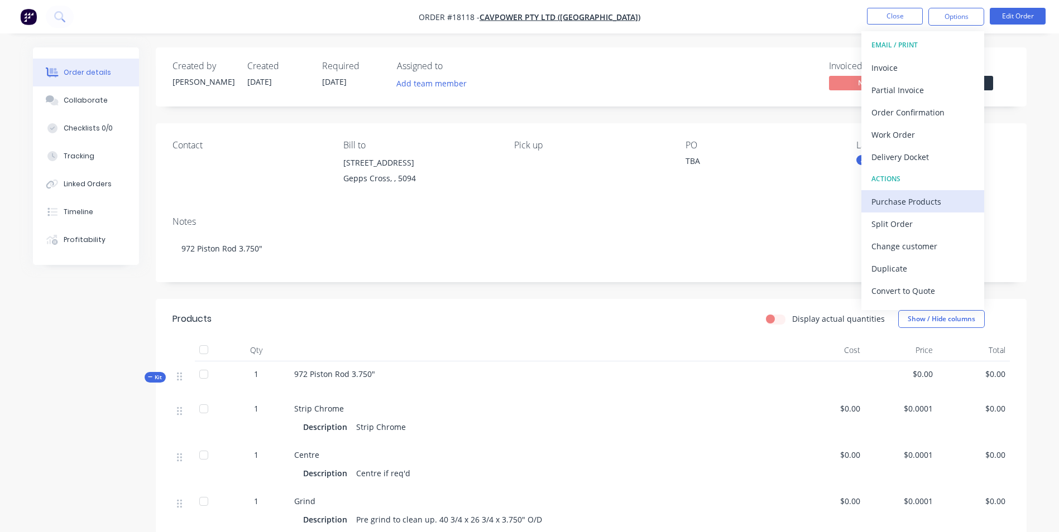
click at [905, 206] on div "Purchase Products" at bounding box center [922, 202] width 103 height 16
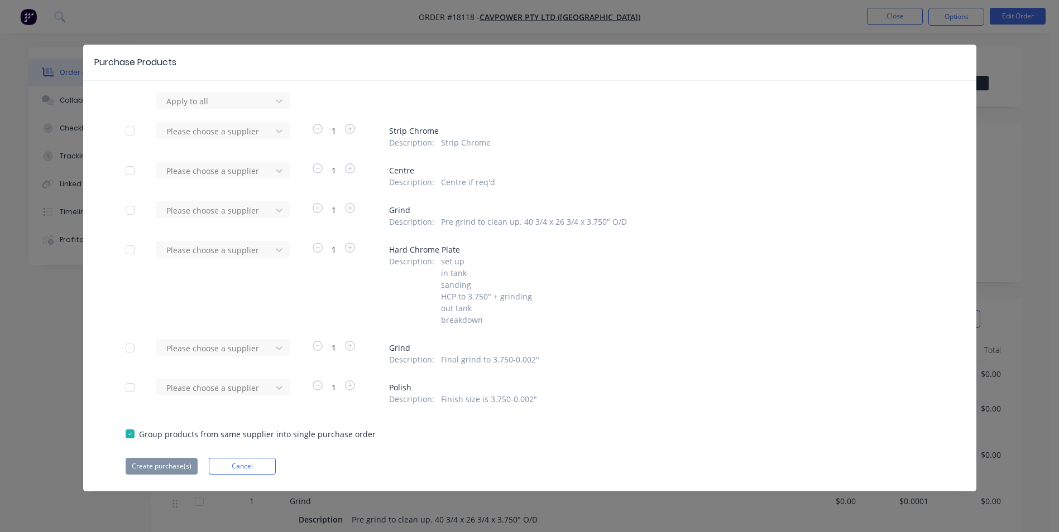
click at [129, 171] on div at bounding box center [130, 171] width 22 height 22
click at [276, 169] on icon at bounding box center [278, 170] width 11 height 11
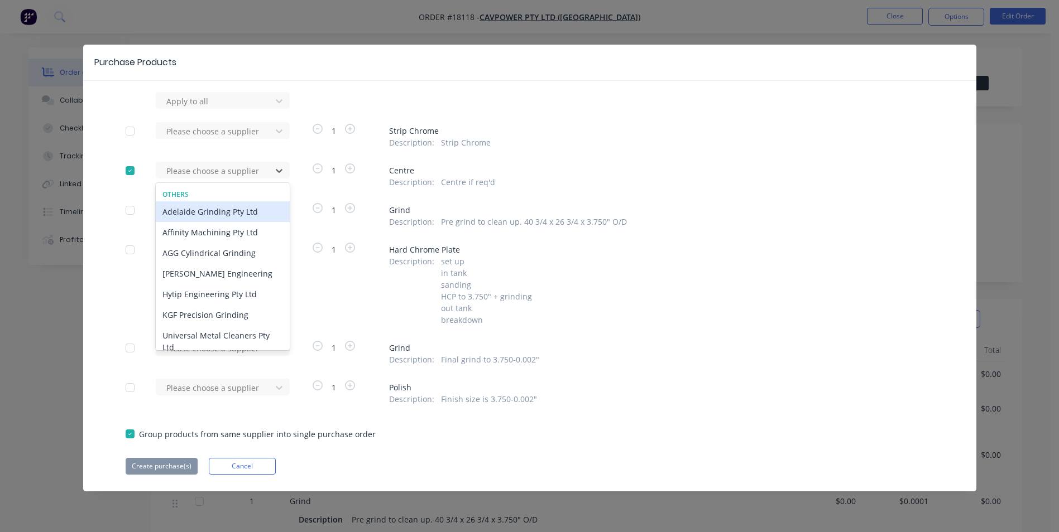
click at [233, 208] on div "Adelaide Grinding Pty Ltd" at bounding box center [223, 211] width 134 height 21
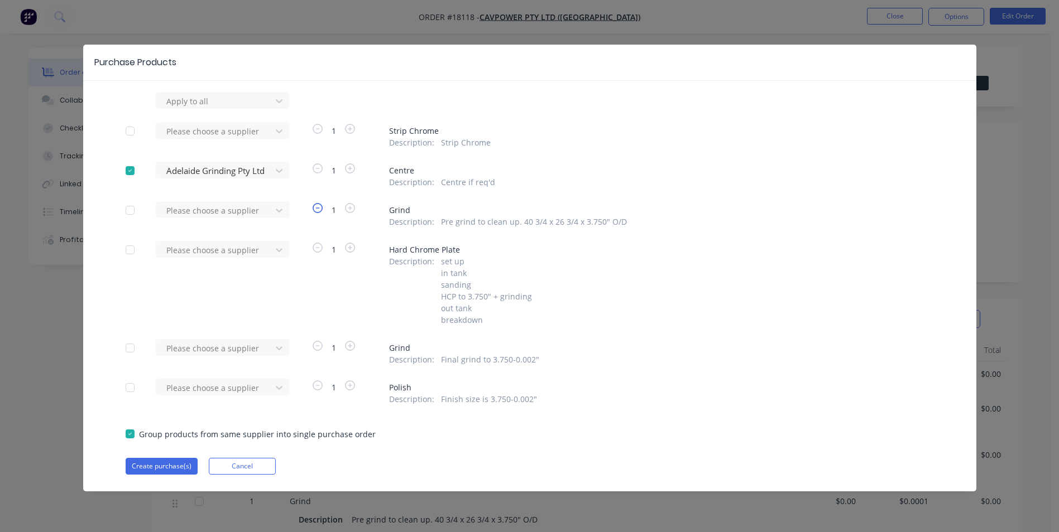
click at [313, 206] on icon "button" at bounding box center [318, 208] width 10 height 10
click at [314, 209] on icon "button" at bounding box center [318, 208] width 10 height 10
click at [318, 211] on icon "button" at bounding box center [318, 208] width 10 height 10
click at [281, 208] on icon at bounding box center [278, 210] width 11 height 11
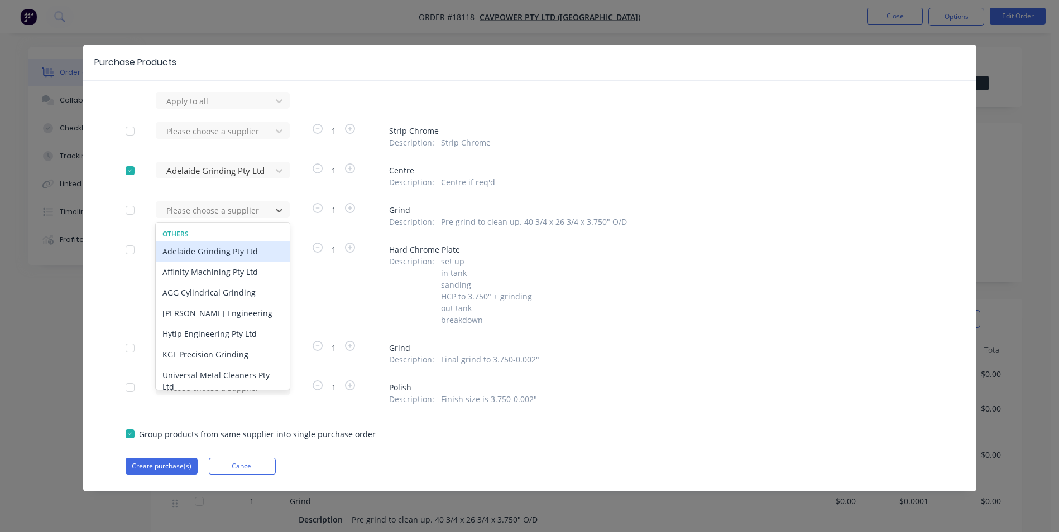
click at [257, 255] on div "Adelaide Grinding Pty Ltd" at bounding box center [223, 251] width 134 height 21
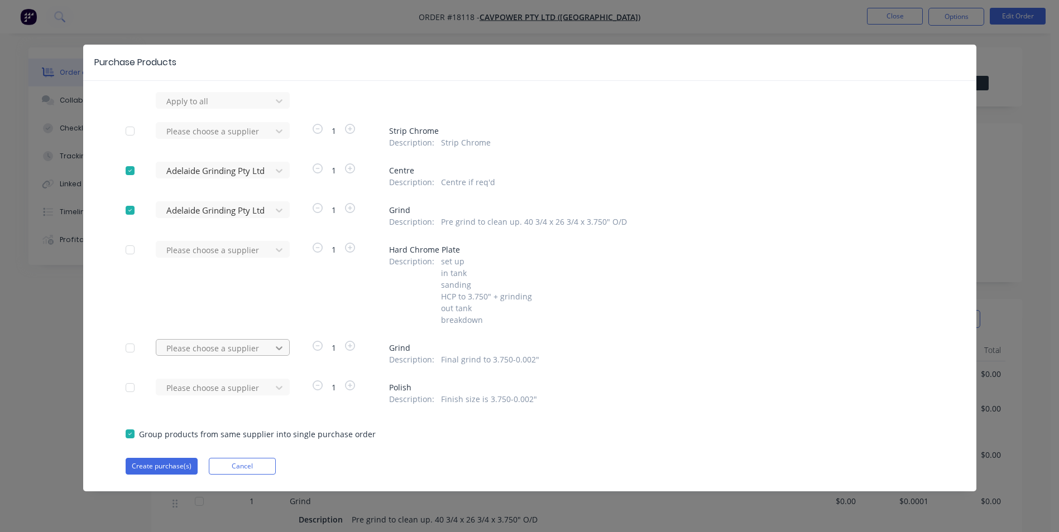
click at [282, 350] on icon at bounding box center [278, 348] width 11 height 11
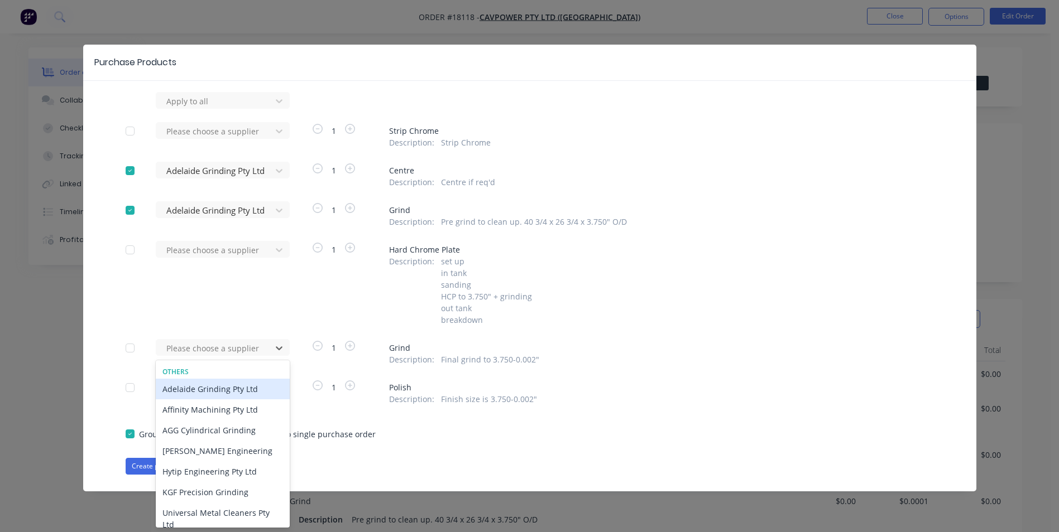
click at [253, 394] on div "Adelaide Grinding Pty Ltd" at bounding box center [223, 389] width 134 height 21
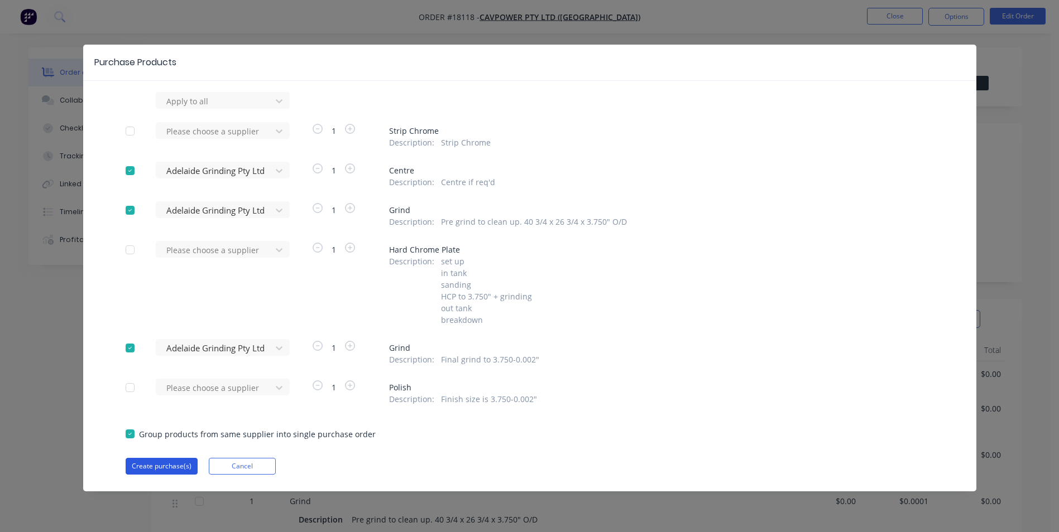
click at [160, 467] on button "Create purchase(s)" at bounding box center [162, 466] width 72 height 17
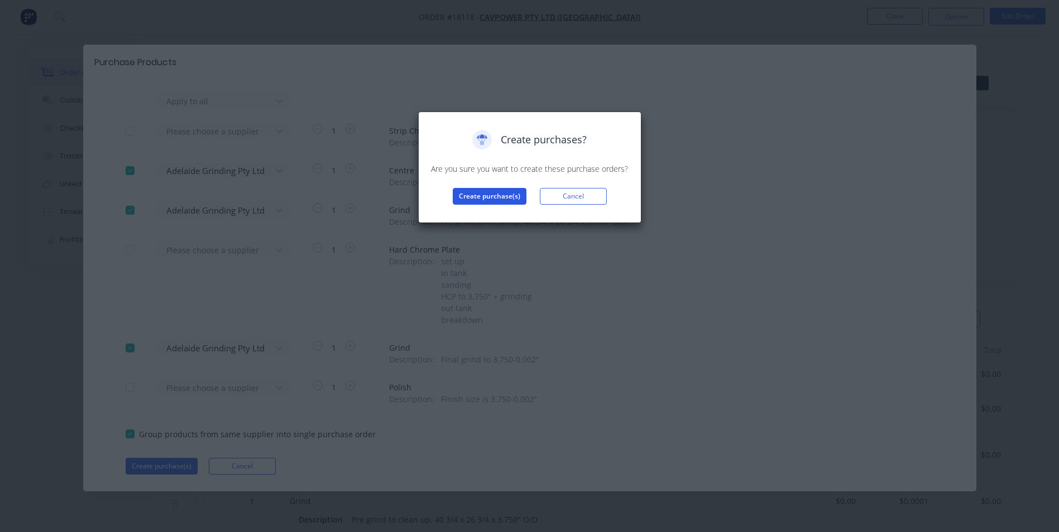
click at [495, 197] on button "Create purchase(s)" at bounding box center [490, 196] width 74 height 17
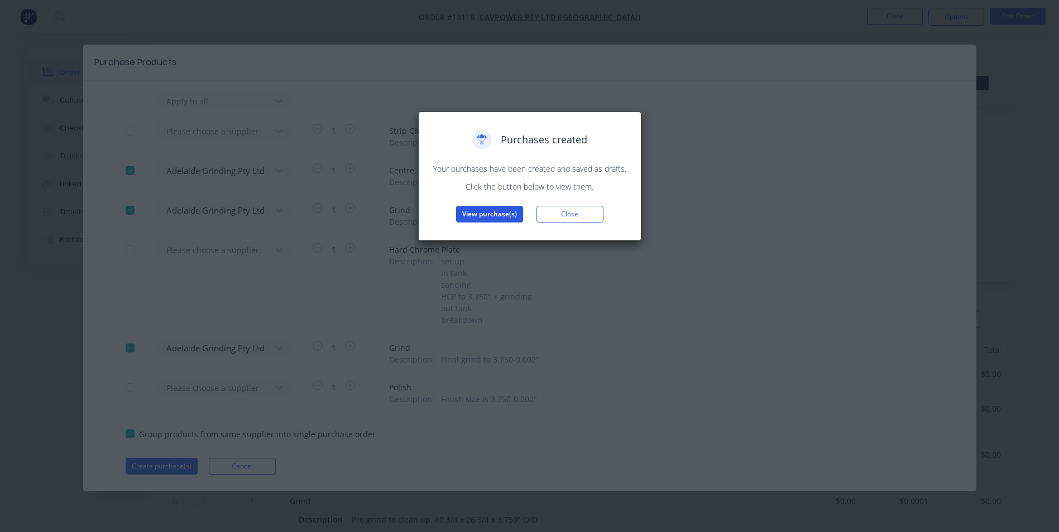
click at [510, 217] on button "View purchase(s)" at bounding box center [489, 214] width 67 height 17
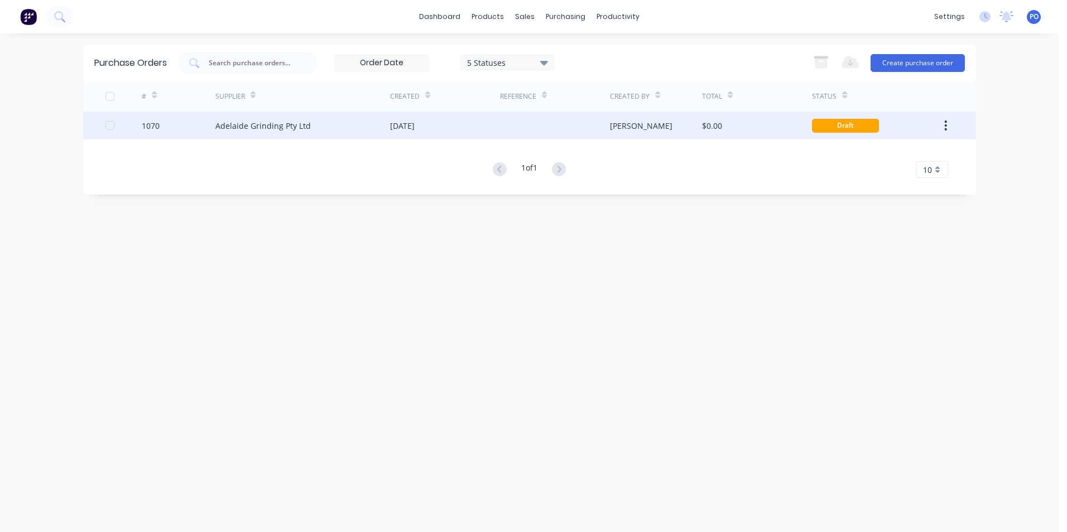
click at [486, 125] on div "[DATE]" at bounding box center [445, 126] width 110 height 28
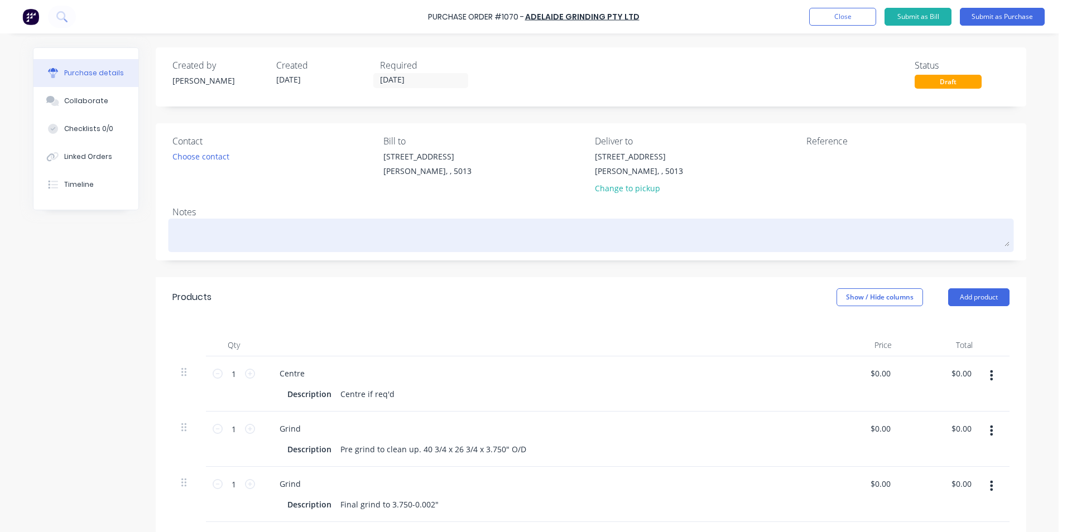
click at [177, 233] on textarea at bounding box center [590, 234] width 837 height 25
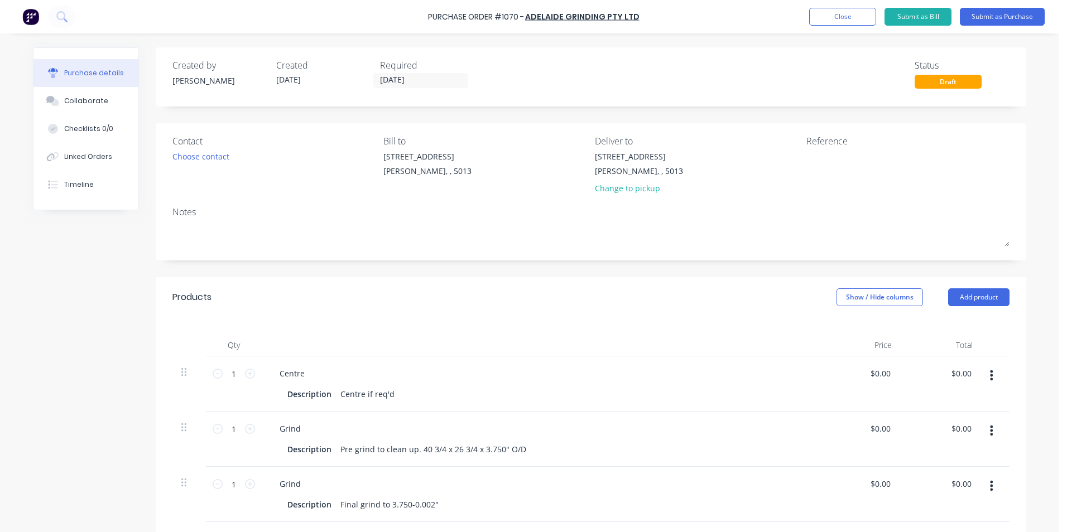
type textarea "x"
type textarea "T"
type textarea "x"
type textarea "TC"
type textarea "x"
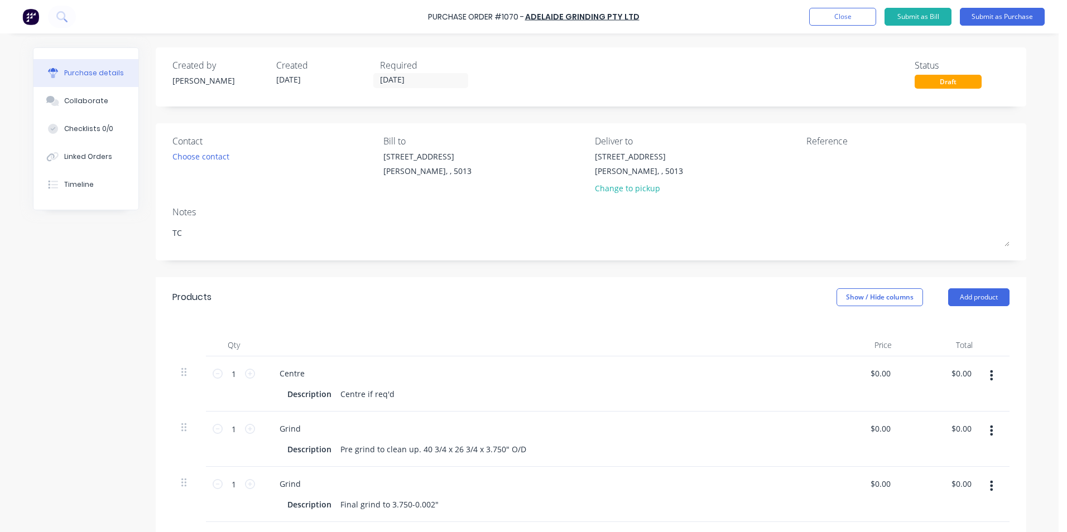
type textarea "TC1"
type textarea "x"
type textarea "TC18"
type textarea "x"
type textarea "TC181"
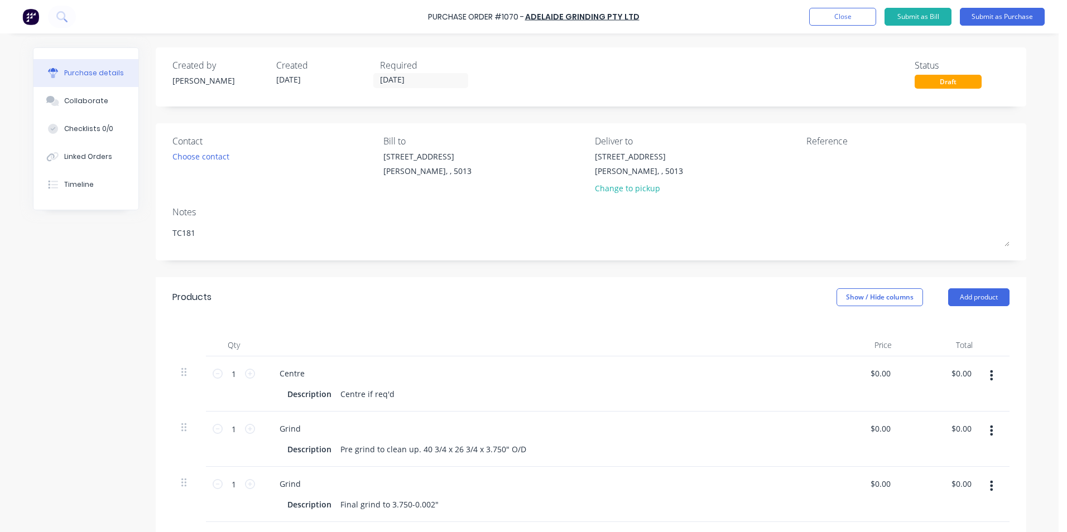
type textarea "x"
type textarea "TC1811"
type textarea "x"
type textarea "TC18118"
type textarea "x"
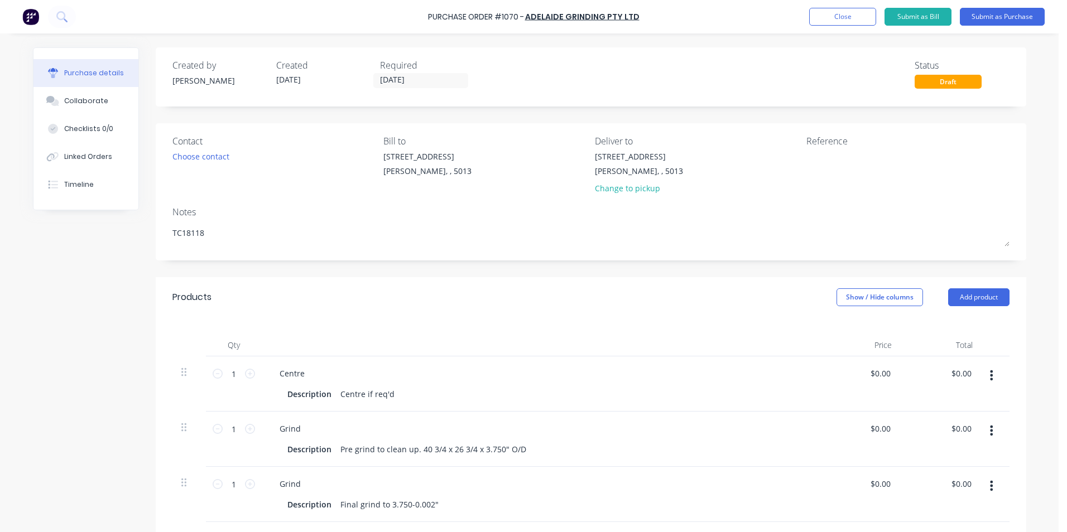
type textarea "TC18118"
click at [990, 378] on button "button" at bounding box center [991, 376] width 26 height 20
click at [949, 432] on button "Duplicate" at bounding box center [957, 427] width 95 height 22
type textarea "x"
drag, startPoint x: 300, startPoint y: 372, endPoint x: 271, endPoint y: 374, distance: 29.7
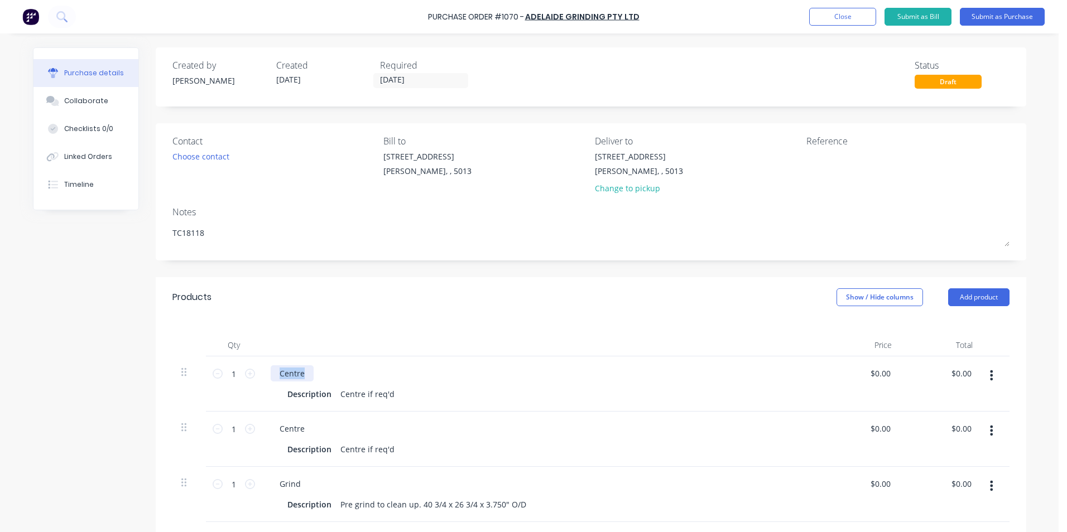
click at [271, 374] on div "Centre" at bounding box center [292, 374] width 43 height 16
click at [397, 395] on div "Description Centre if req'd" at bounding box center [538, 394] width 511 height 16
drag, startPoint x: 390, startPoint y: 397, endPoint x: 330, endPoint y: 392, distance: 60.5
click at [330, 392] on div "Description Centre if req'd" at bounding box center [538, 394] width 511 height 16
click at [384, 393] on div "Centre if req'd" at bounding box center [367, 394] width 63 height 16
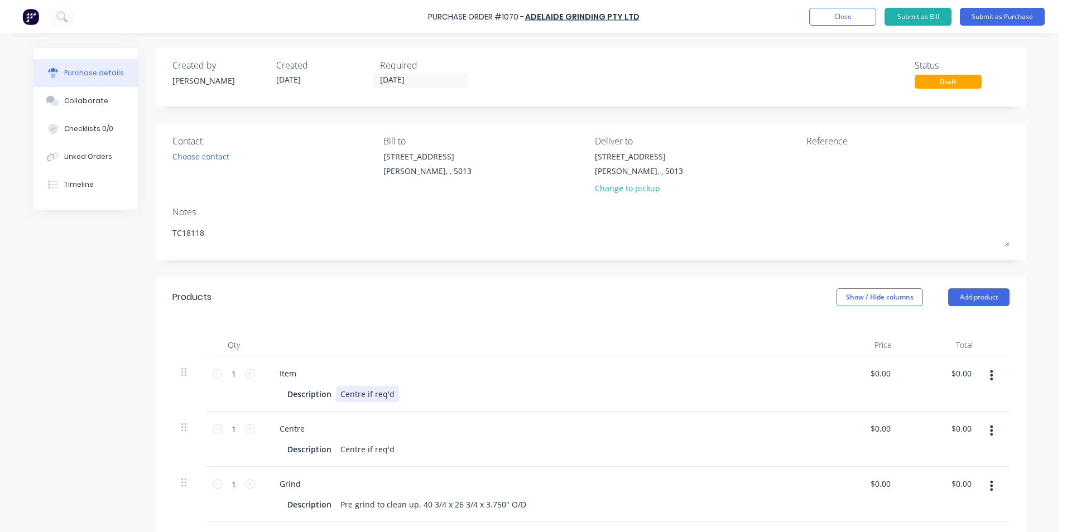
type textarea "x"
drag, startPoint x: 385, startPoint y: 396, endPoint x: 331, endPoint y: 396, distance: 53.6
click at [336, 396] on div "Centre if req'd" at bounding box center [367, 394] width 63 height 16
click at [396, 442] on div "Description Centre if req'd" at bounding box center [538, 449] width 511 height 16
click at [992, 14] on button "Submit as Purchase" at bounding box center [1002, 17] width 85 height 18
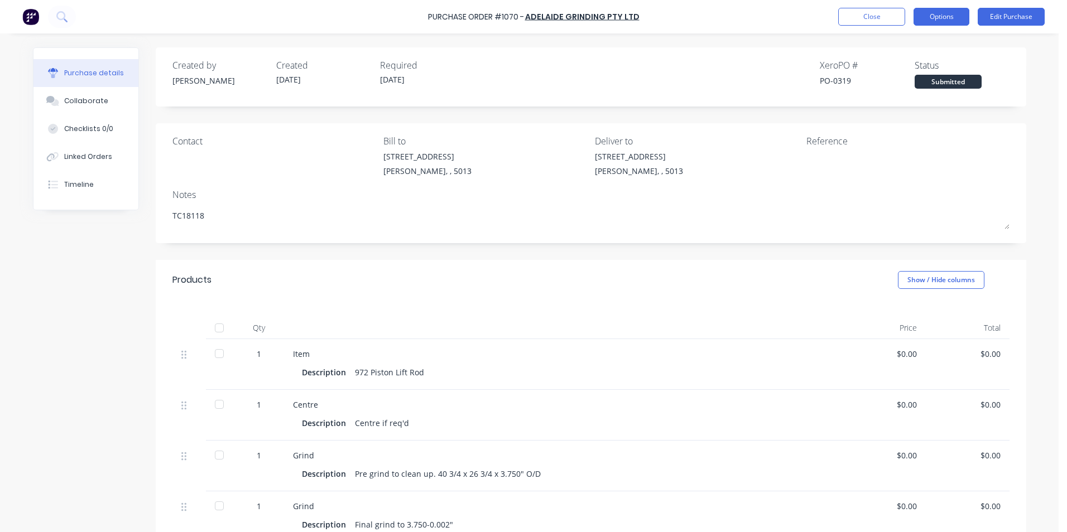
click at [936, 21] on button "Options" at bounding box center [942, 17] width 56 height 18
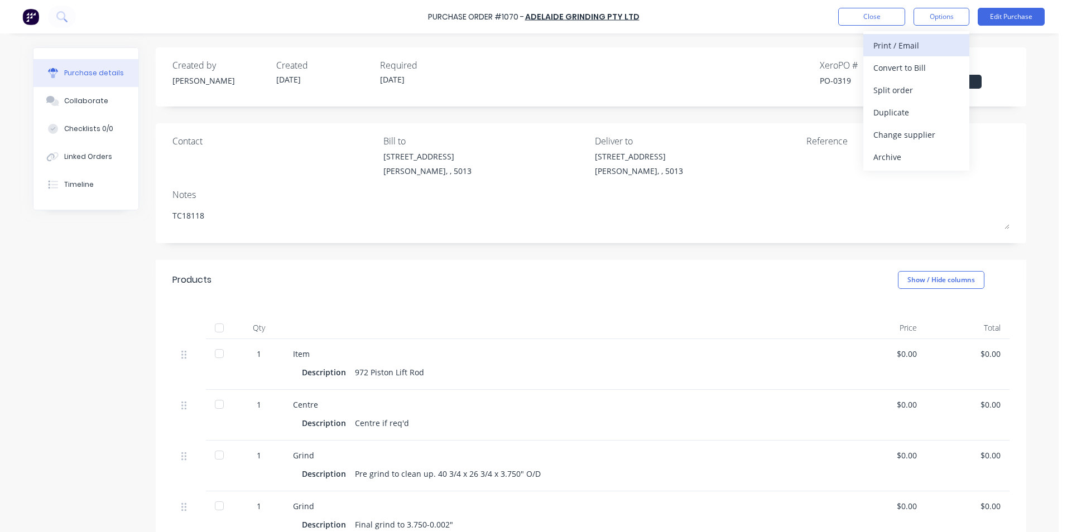
click at [908, 40] on div "Print / Email" at bounding box center [916, 45] width 86 height 16
click at [895, 85] on div "Without pricing" at bounding box center [916, 90] width 86 height 16
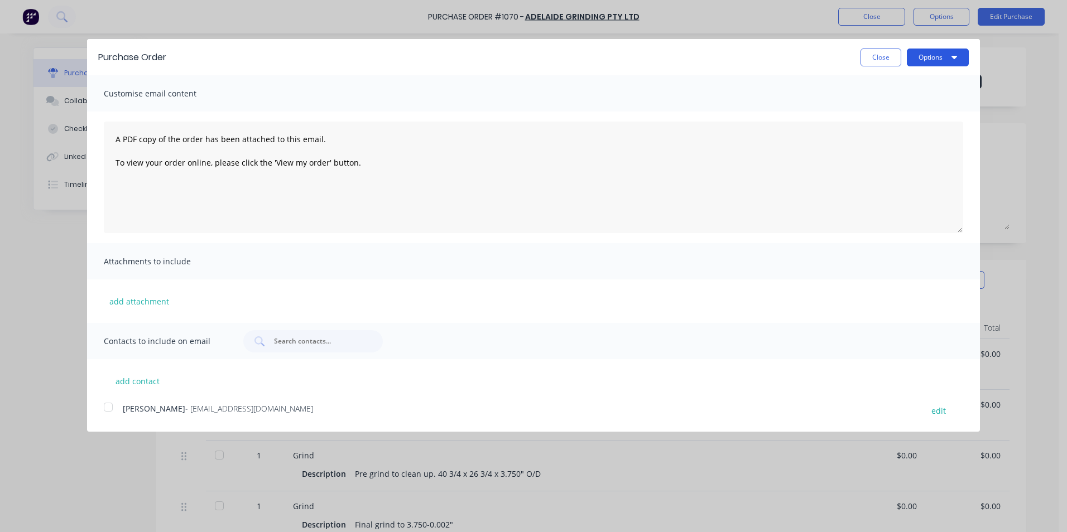
click at [936, 55] on button "Options" at bounding box center [938, 58] width 62 height 18
click at [888, 89] on div "Print" at bounding box center [916, 86] width 86 height 16
click at [874, 59] on button "Close" at bounding box center [881, 58] width 41 height 18
type textarea "x"
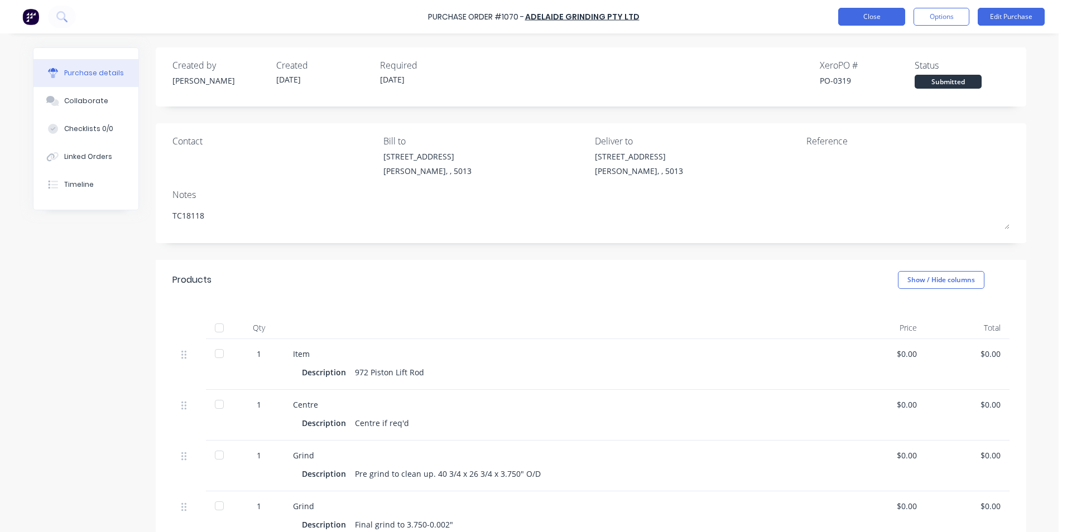
click at [872, 18] on button "Close" at bounding box center [871, 17] width 67 height 18
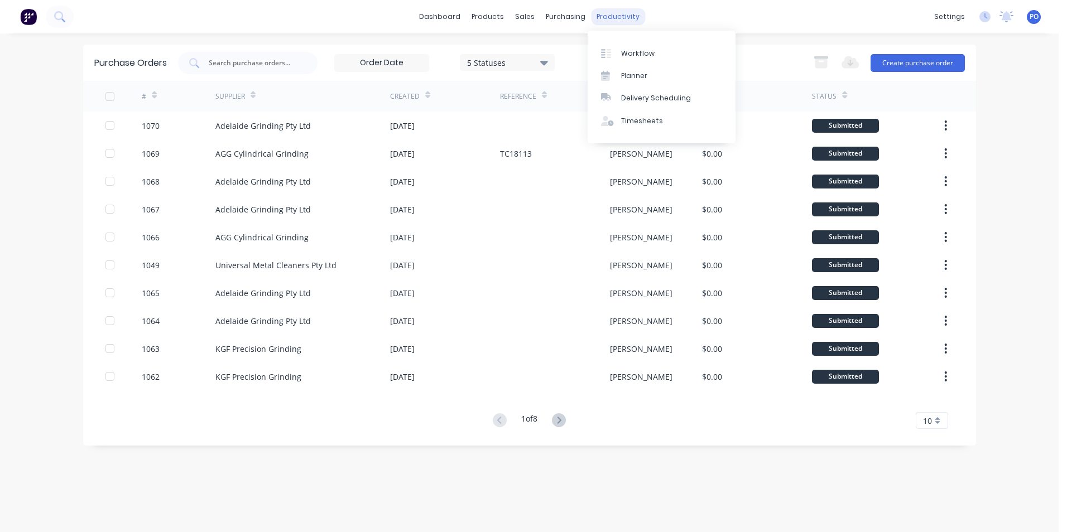
drag, startPoint x: 616, startPoint y: 12, endPoint x: 619, endPoint y: 22, distance: 10.8
click at [616, 13] on div "productivity" at bounding box center [618, 16] width 54 height 17
click at [629, 55] on div "Workflow" at bounding box center [637, 54] width 33 height 10
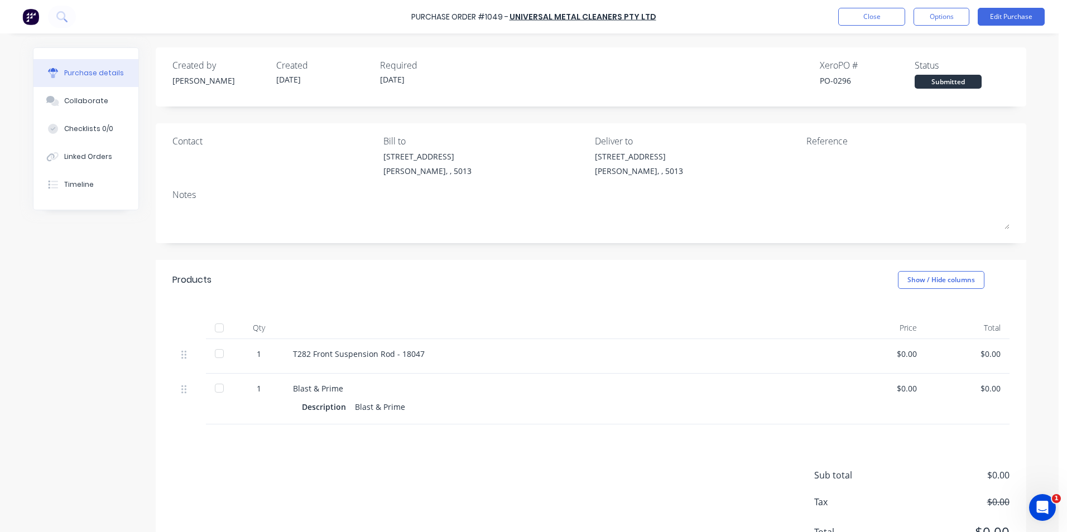
click at [25, 15] on img at bounding box center [30, 16] width 17 height 17
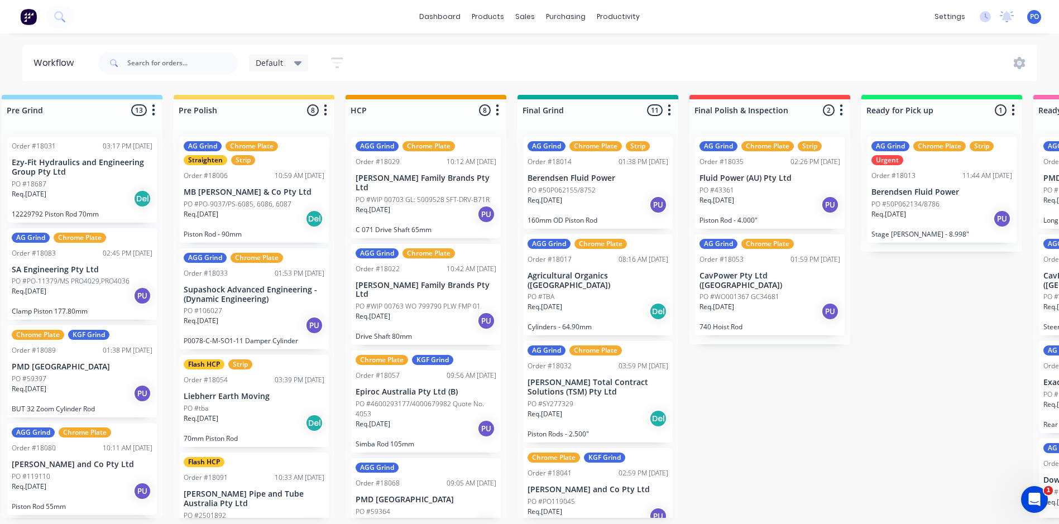
scroll to position [0, 679]
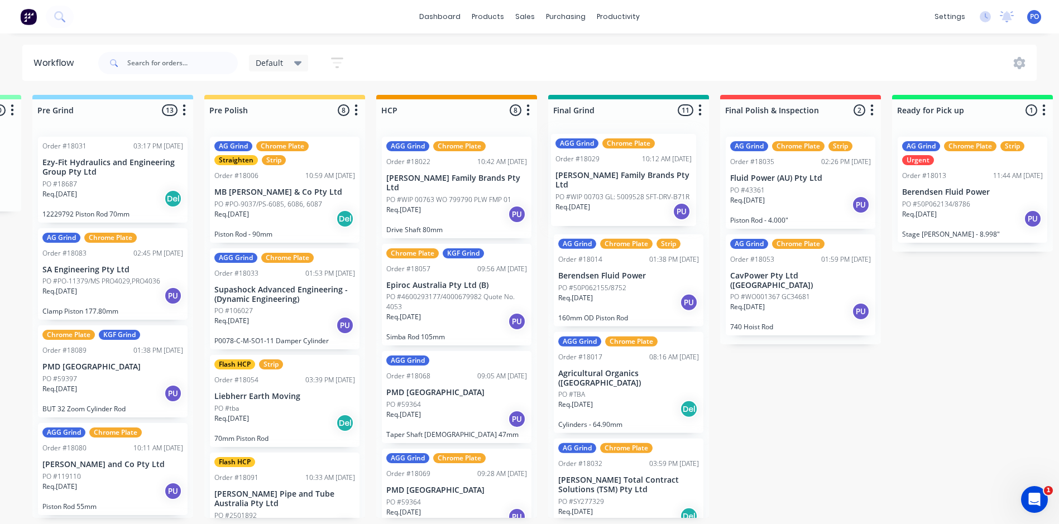
drag, startPoint x: 449, startPoint y: 164, endPoint x: 622, endPoint y: 161, distance: 173.6
click at [622, 161] on div "Straighten 5 Status colour #F08080 hex #F08080 Save Cancel Notifications Email …" at bounding box center [728, 306] width 2832 height 423
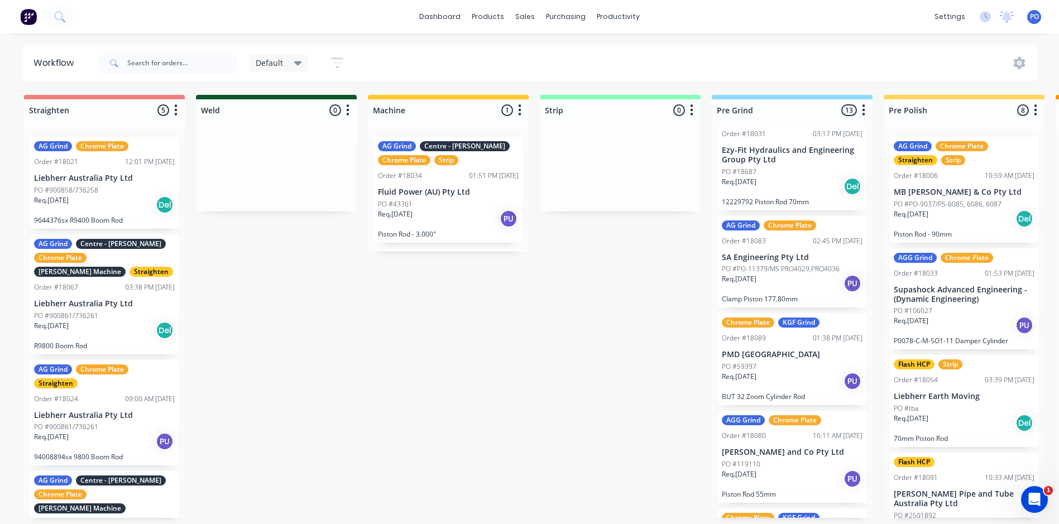
scroll to position [0, 0]
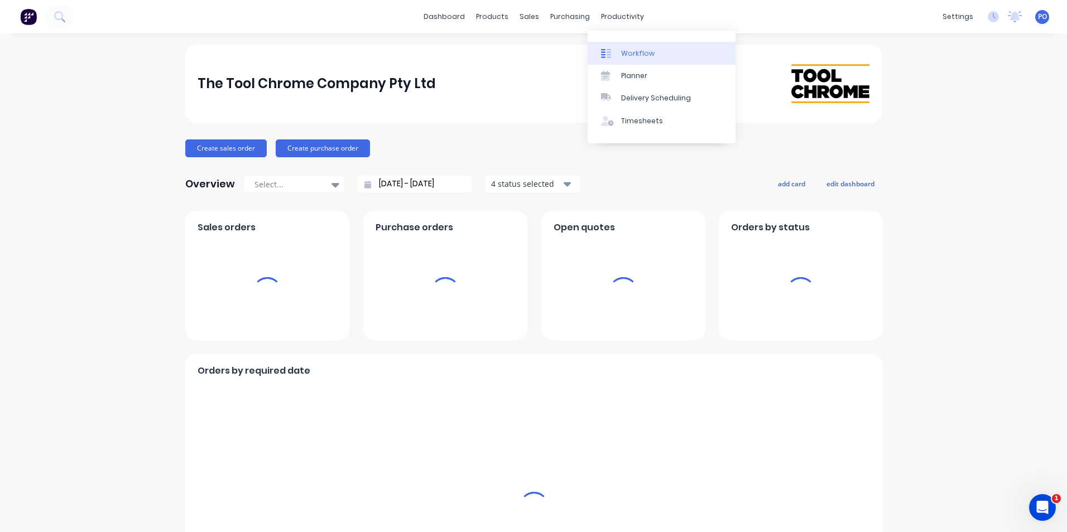
click at [618, 49] on link "Workflow" at bounding box center [662, 53] width 148 height 22
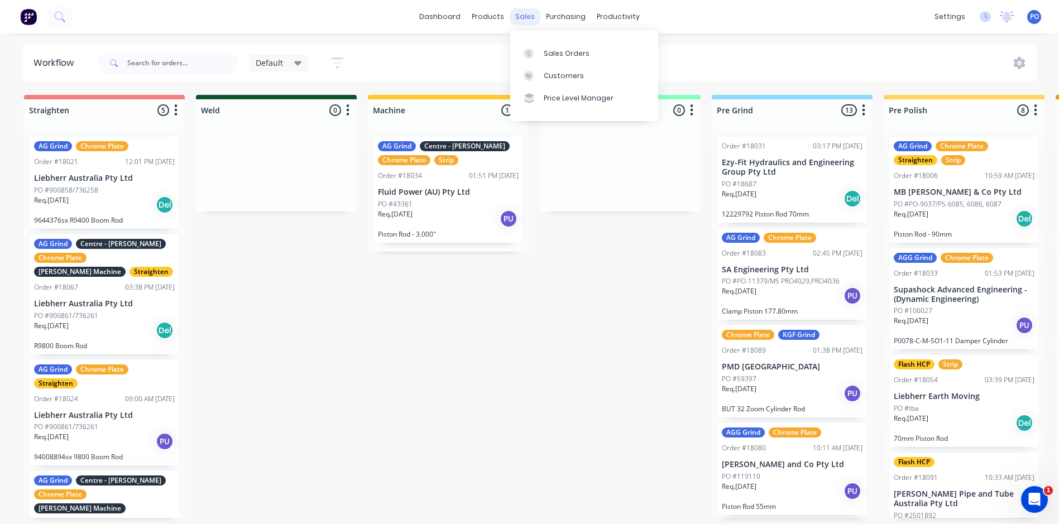
click at [519, 15] on div "sales" at bounding box center [525, 16] width 31 height 17
click at [552, 58] on div "Sales Orders" at bounding box center [567, 54] width 46 height 10
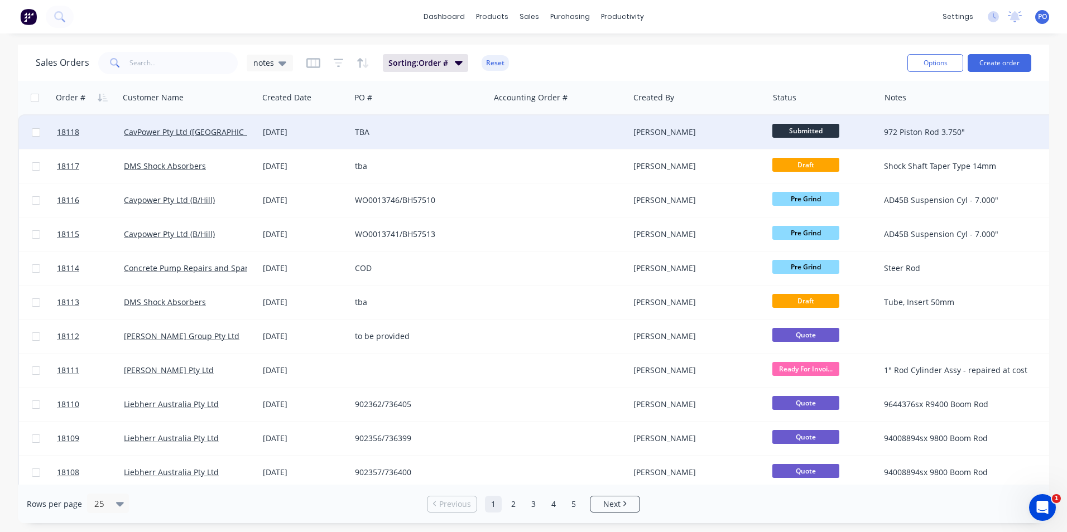
click at [808, 128] on span "Submitted" at bounding box center [805, 131] width 67 height 14
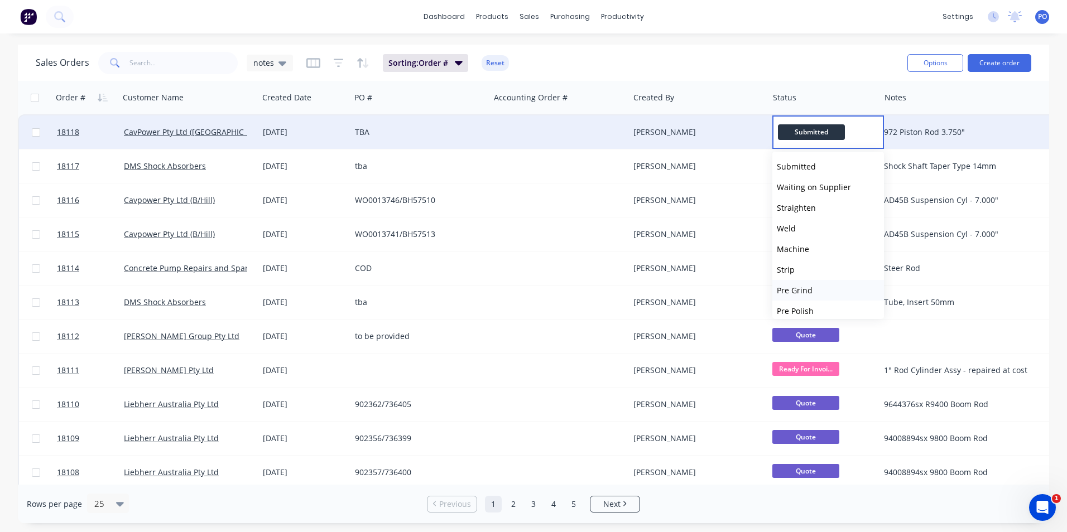
click at [799, 287] on span "Pre Grind" at bounding box center [795, 290] width 36 height 11
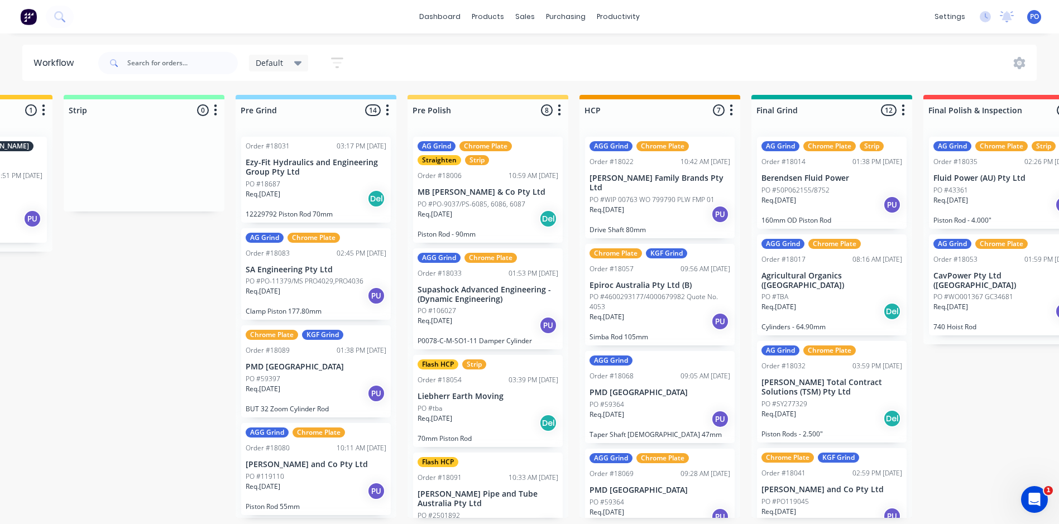
scroll to position [0, 476]
click at [388, 110] on icon "button" at bounding box center [387, 109] width 3 height 11
click at [324, 189] on button "Sort By" at bounding box center [338, 189] width 112 height 18
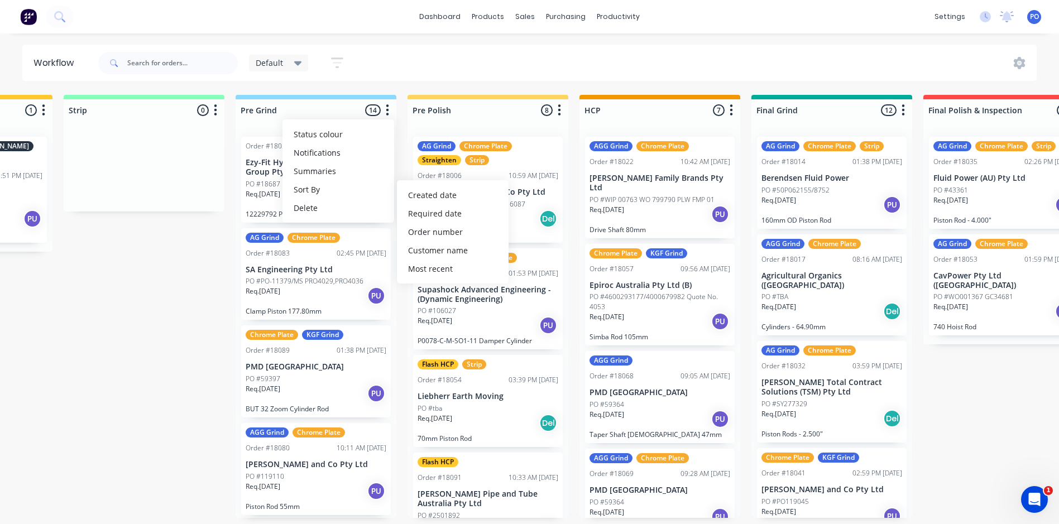
click at [383, 113] on button "button" at bounding box center [387, 110] width 13 height 13
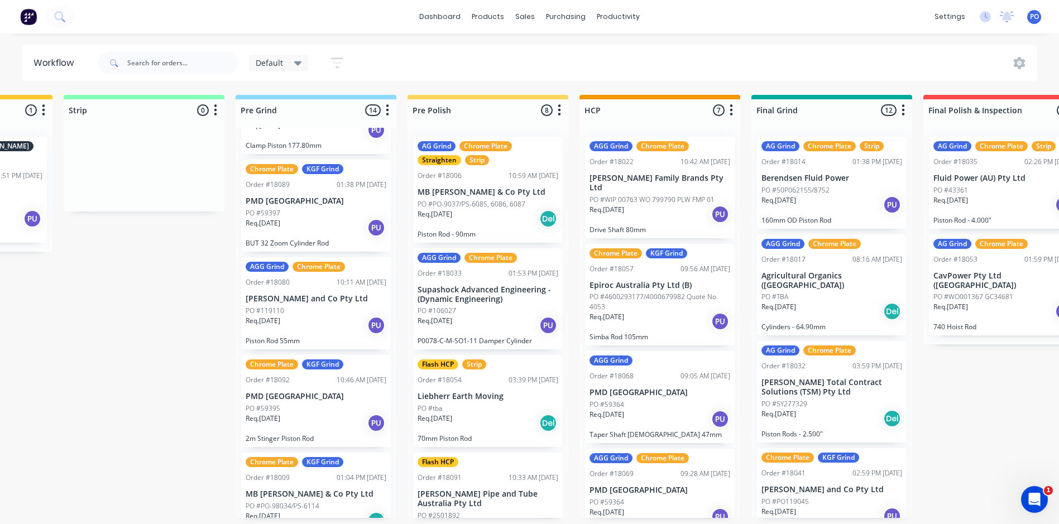
scroll to position [167, 0]
click at [396, 282] on div "Straighten 5 Status colour #F08080 hex #F08080 Save Cancel Notifications Email …" at bounding box center [932, 306] width 2832 height 423
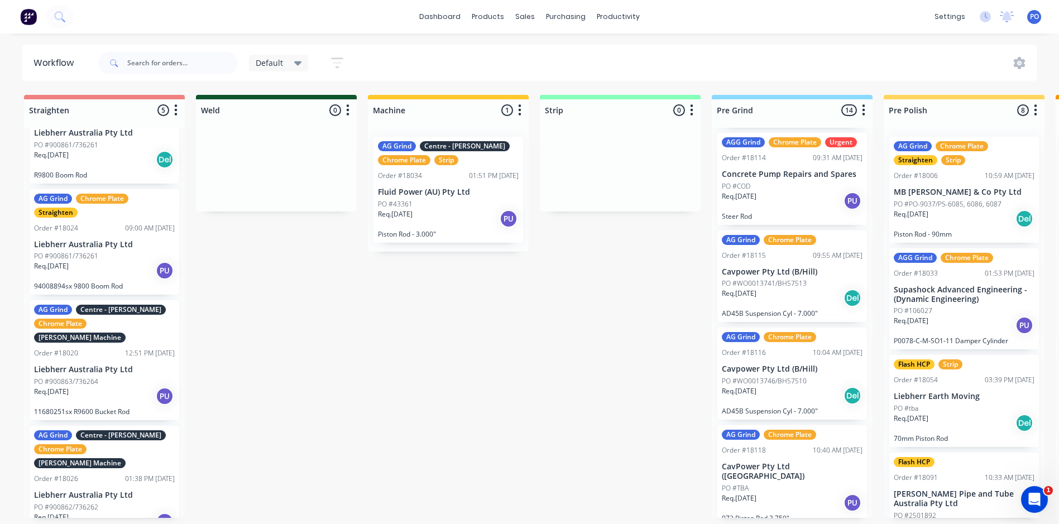
scroll to position [171, 0]
drag, startPoint x: 662, startPoint y: 396, endPoint x: 704, endPoint y: 381, distance: 45.0
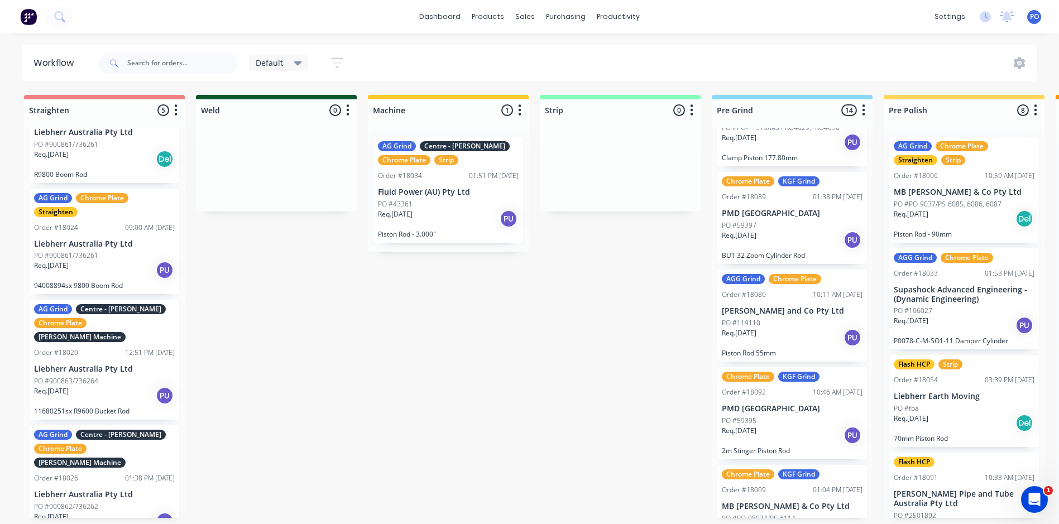
scroll to position [0, 0]
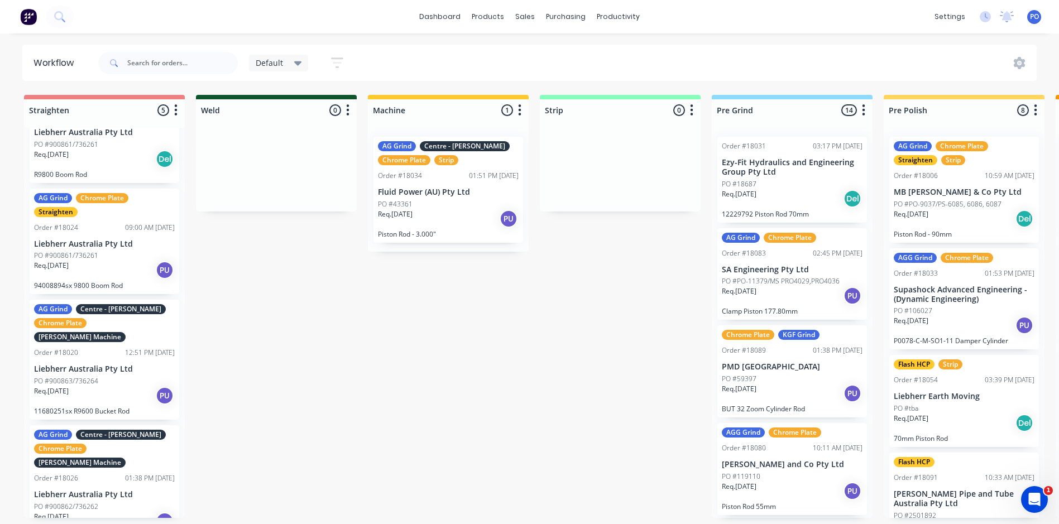
click at [795, 191] on div "Req. 04/09/25 Del" at bounding box center [792, 198] width 141 height 19
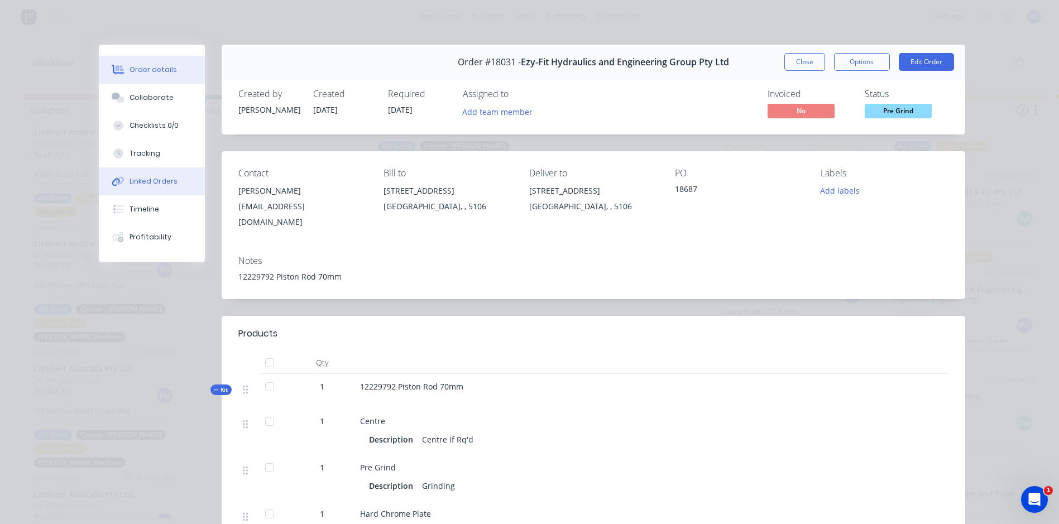
click at [140, 181] on div "Linked Orders" at bounding box center [153, 181] width 48 height 10
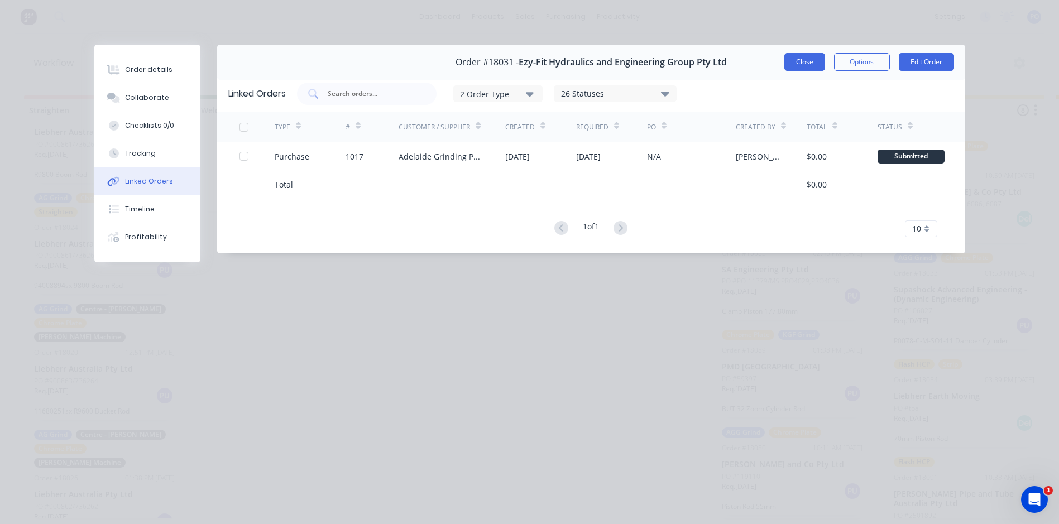
click at [796, 65] on button "Close" at bounding box center [804, 62] width 41 height 18
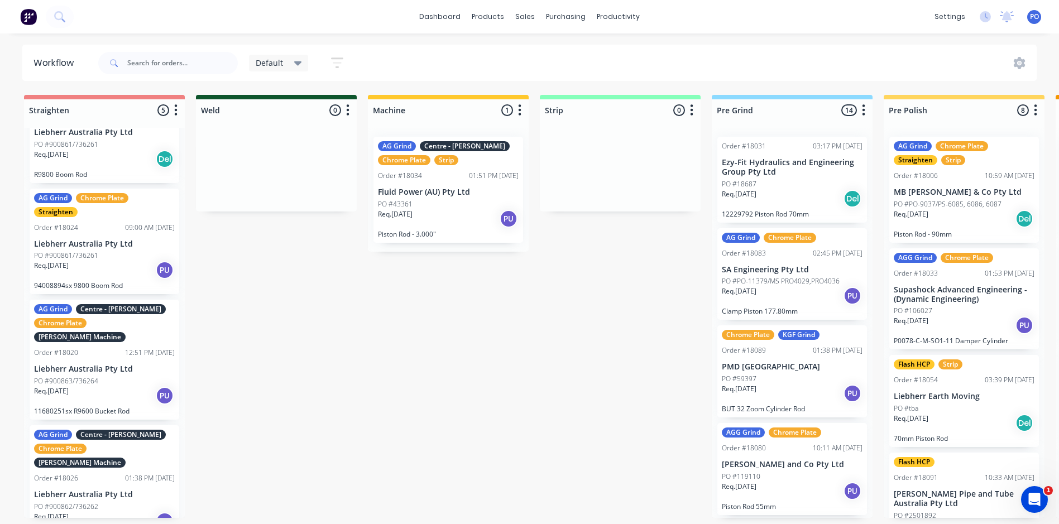
click at [785, 189] on div "Req. 04/09/25 Del" at bounding box center [792, 198] width 141 height 19
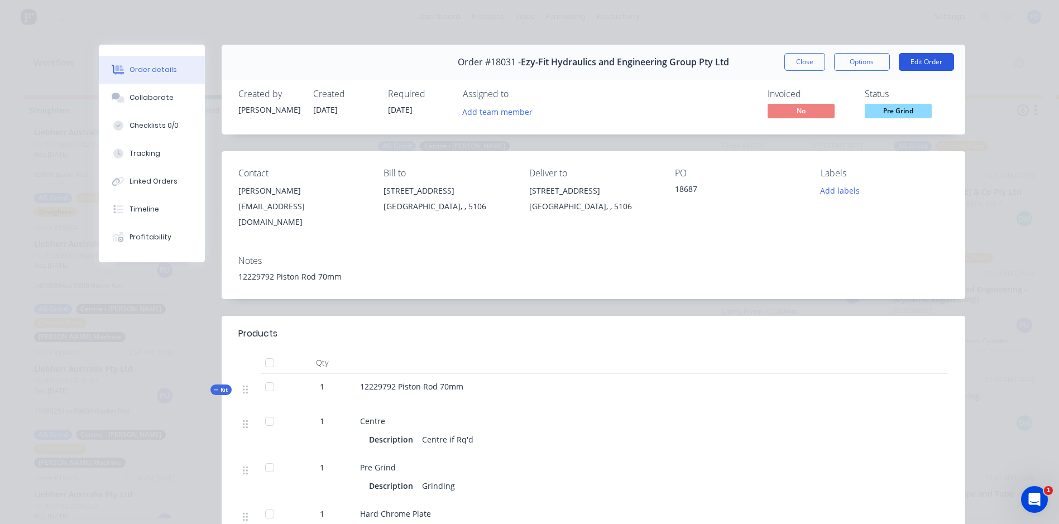
click at [931, 66] on button "Edit Order" at bounding box center [925, 62] width 55 height 18
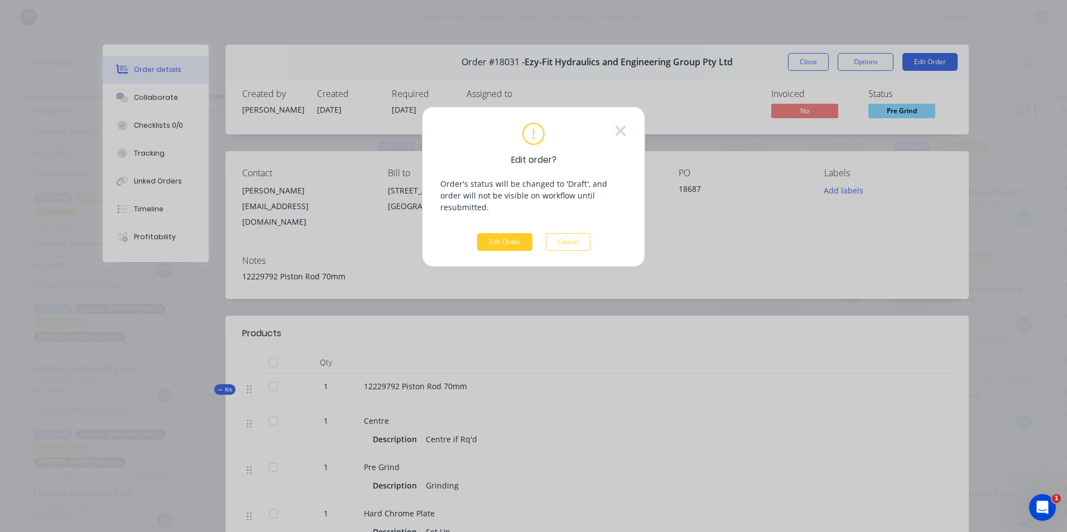
click at [499, 233] on button "Edit Order" at bounding box center [504, 242] width 55 height 18
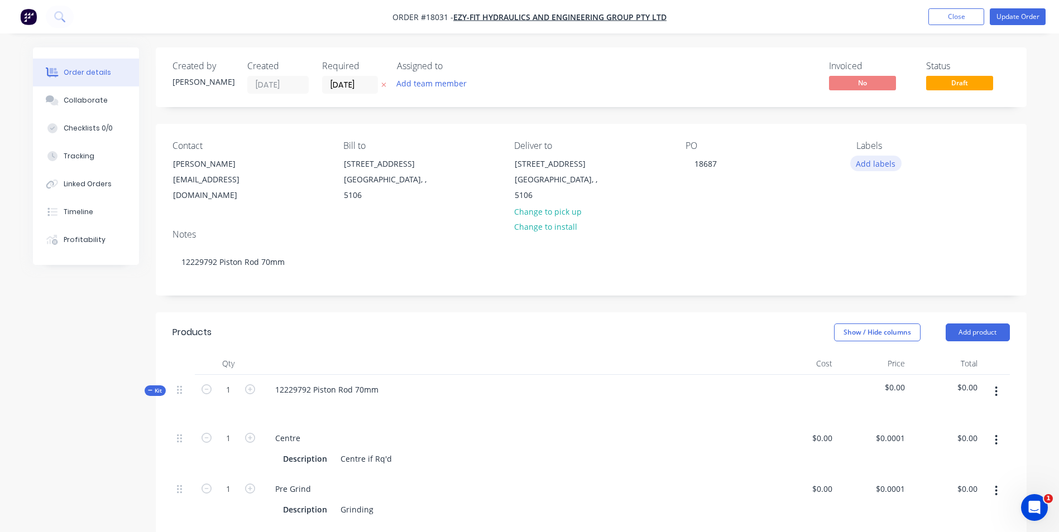
click at [872, 162] on button "Add labels" at bounding box center [875, 163] width 51 height 15
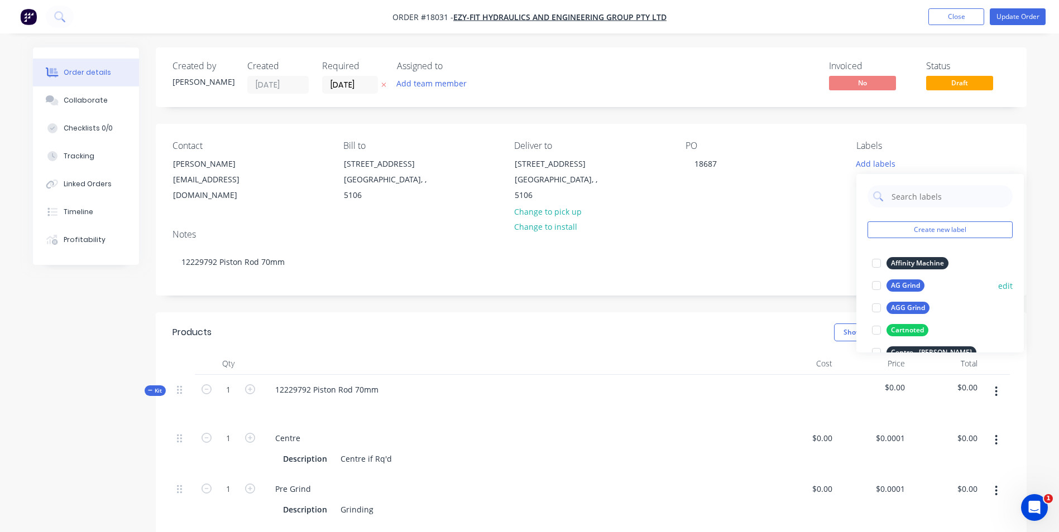
click at [879, 286] on div at bounding box center [876, 286] width 22 height 22
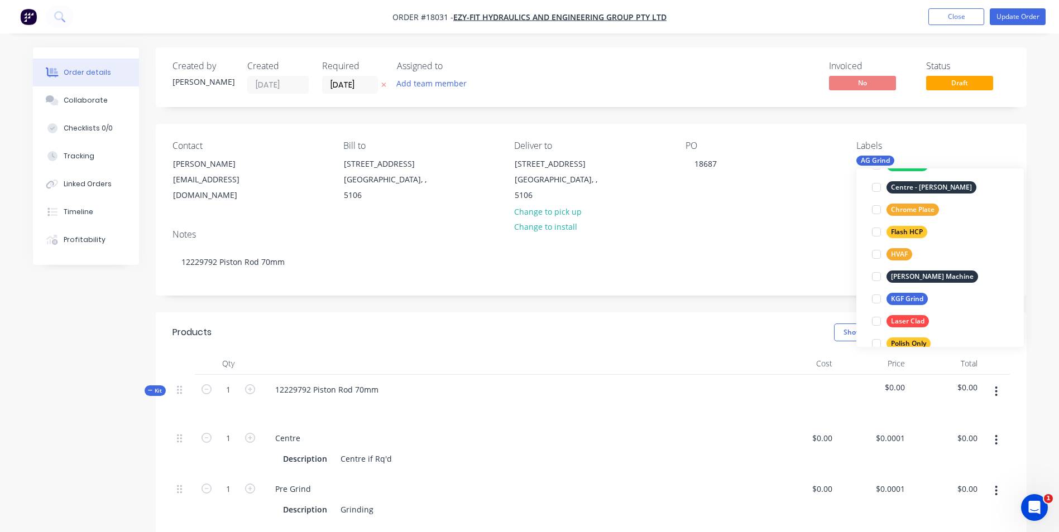
scroll to position [167, 0]
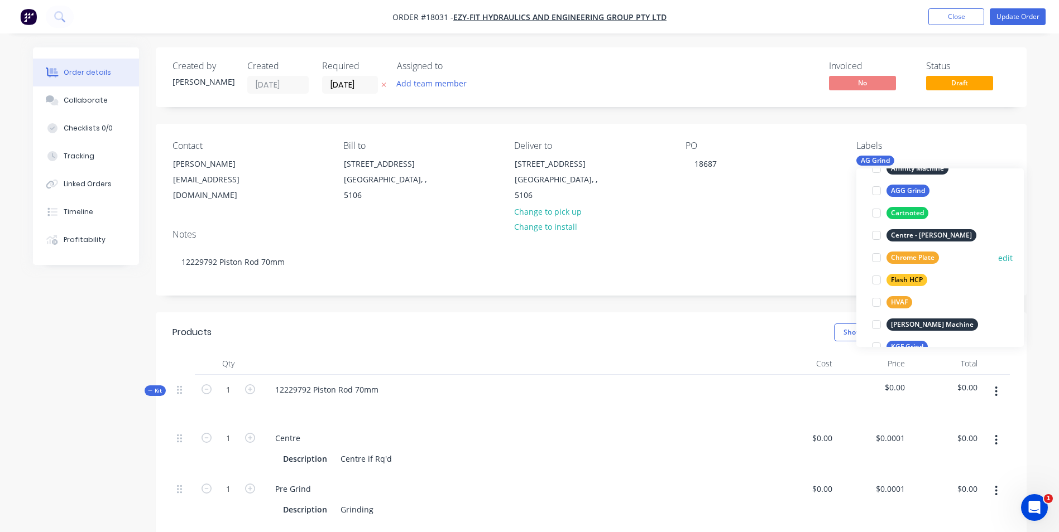
click at [879, 257] on div at bounding box center [876, 258] width 22 height 22
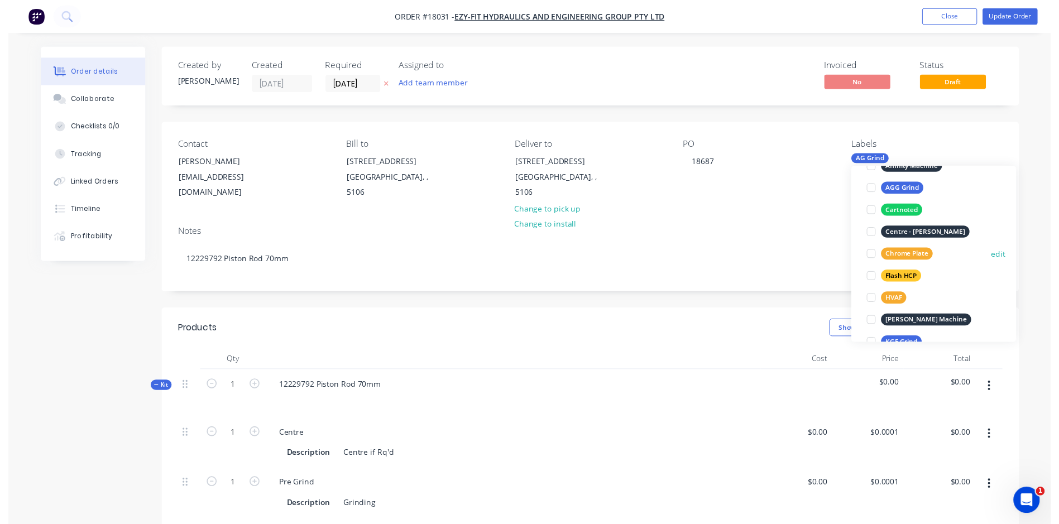
scroll to position [22, 0]
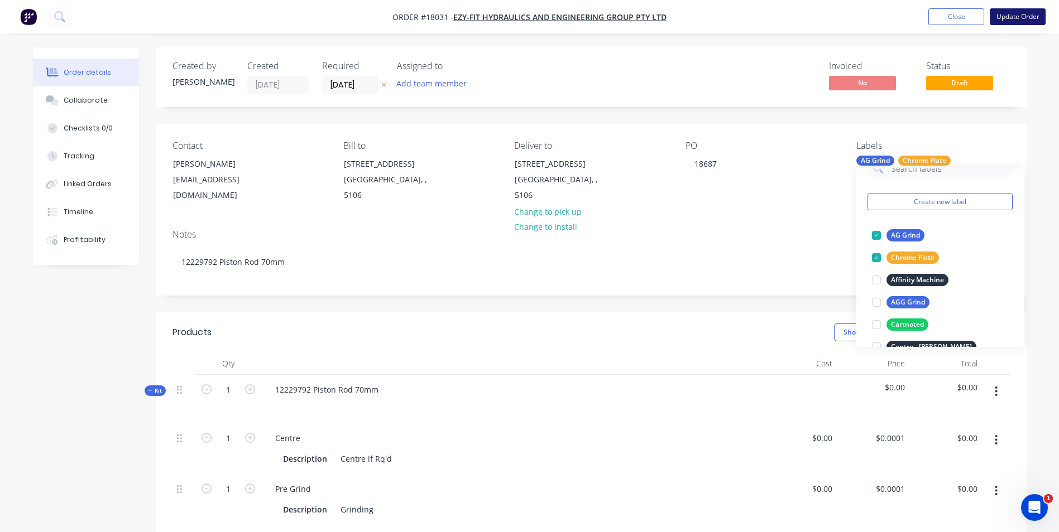
click at [1011, 16] on button "Update Order" at bounding box center [1017, 16] width 56 height 17
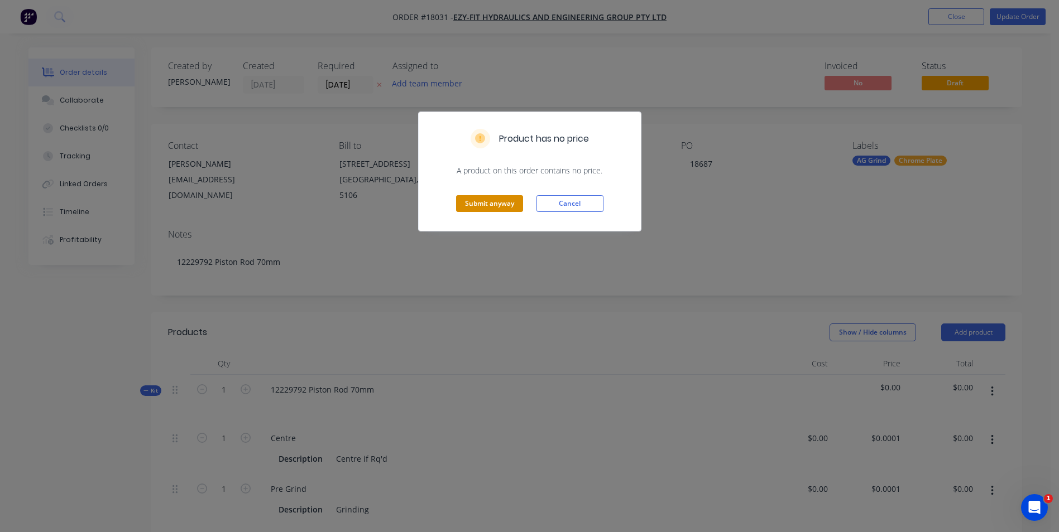
click at [488, 206] on button "Submit anyway" at bounding box center [489, 203] width 67 height 17
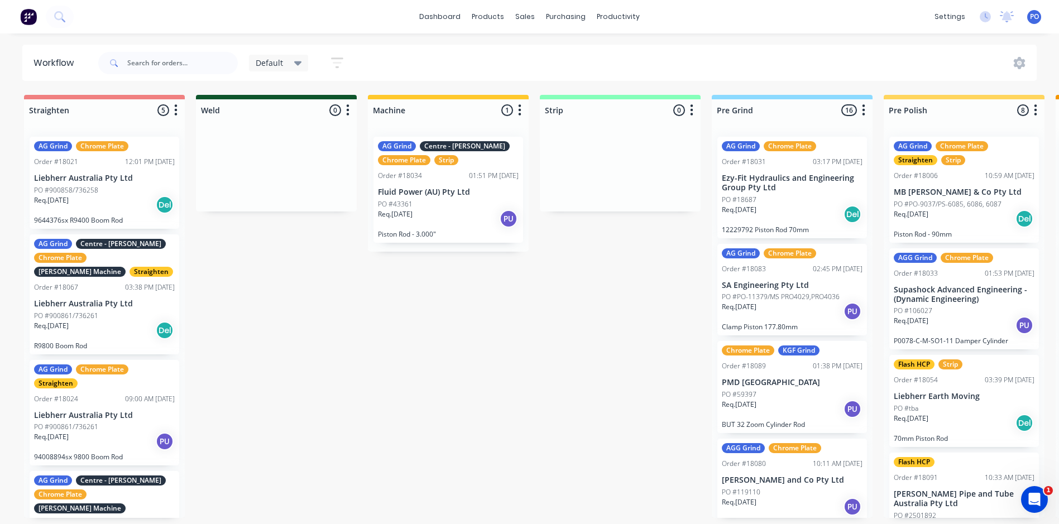
click at [800, 197] on div "PO #18687" at bounding box center [792, 200] width 141 height 10
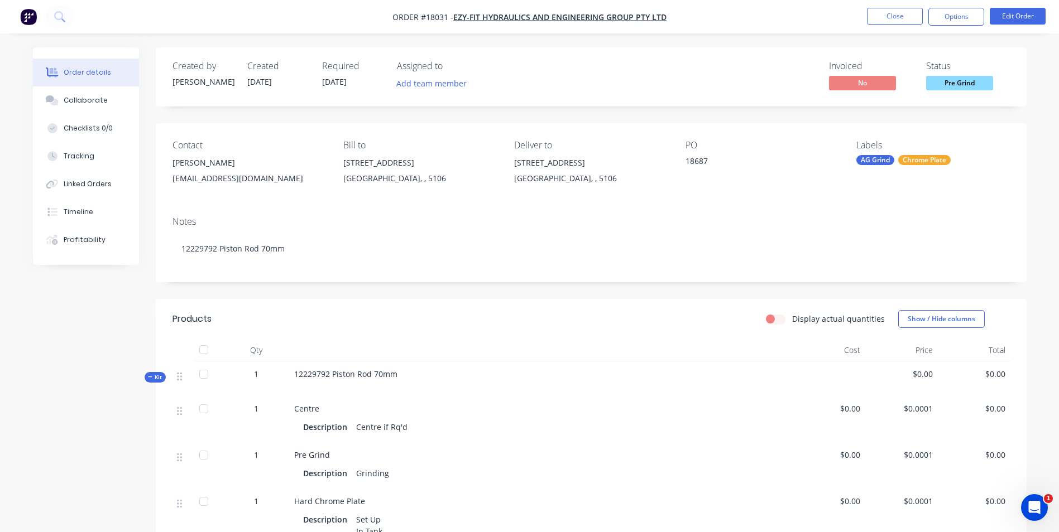
click at [27, 17] on img "button" at bounding box center [28, 16] width 17 height 17
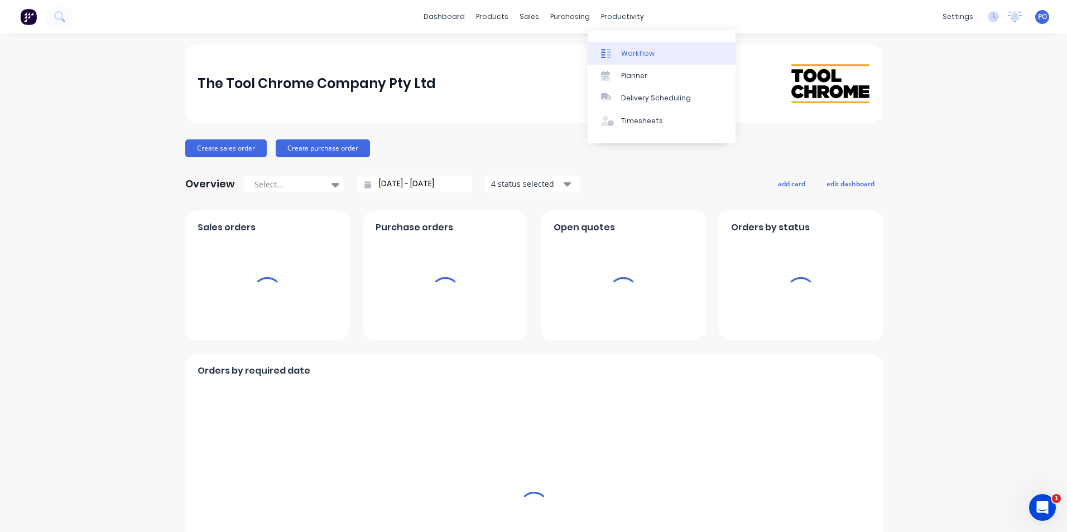
click at [622, 51] on div "Workflow" at bounding box center [637, 54] width 33 height 10
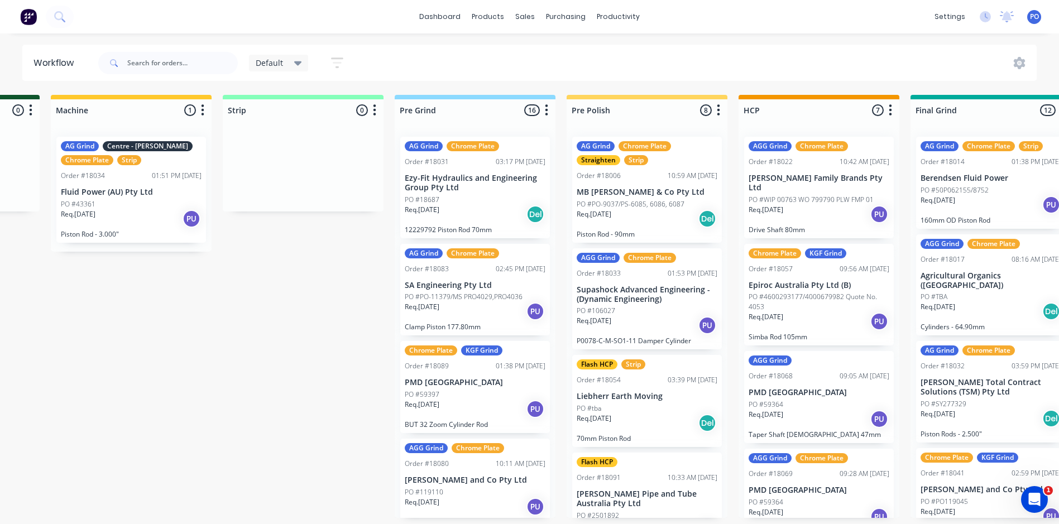
scroll to position [0, 467]
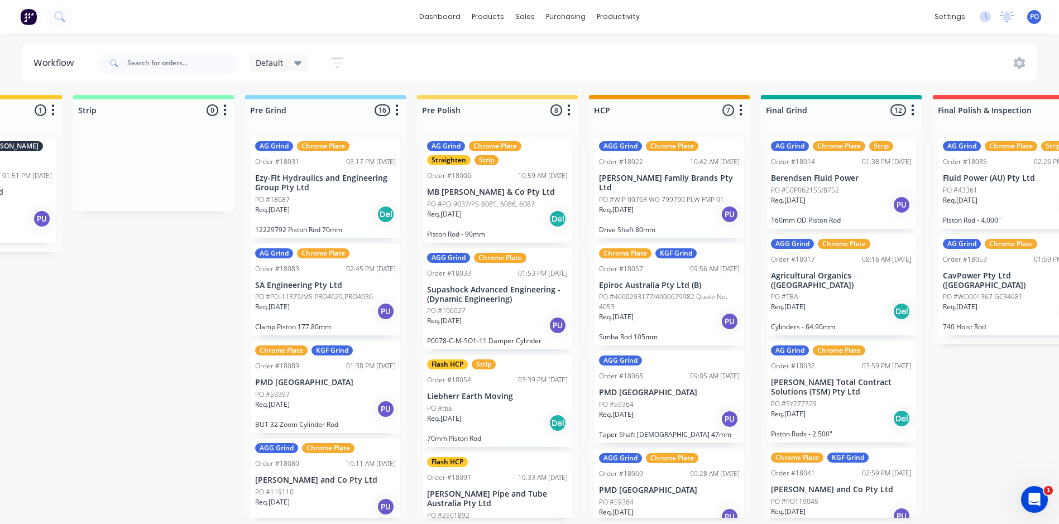
click at [409, 116] on div "Straighten 5 Status colour #F08080 hex #F08080 Save Cancel Notifications Email …" at bounding box center [941, 306] width 2832 height 423
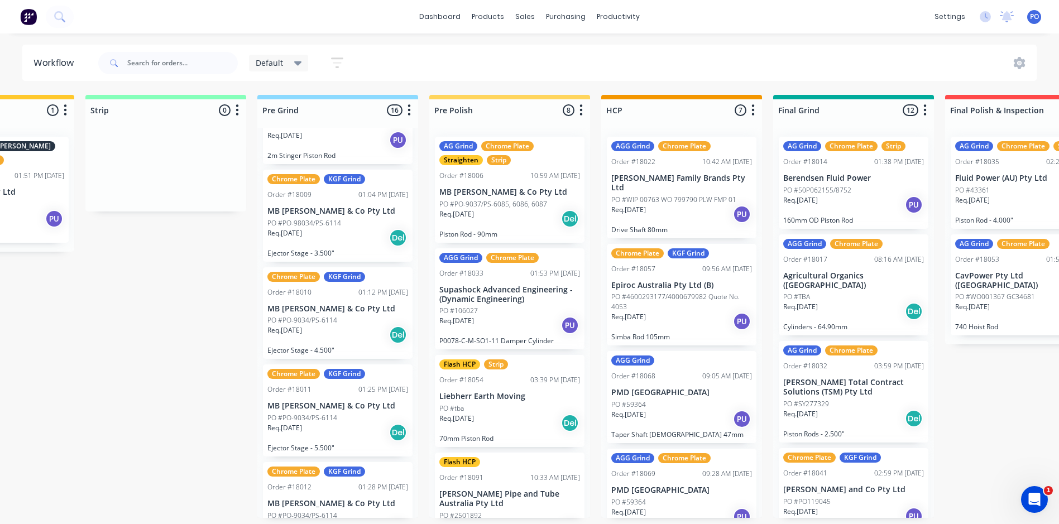
scroll to position [291, 0]
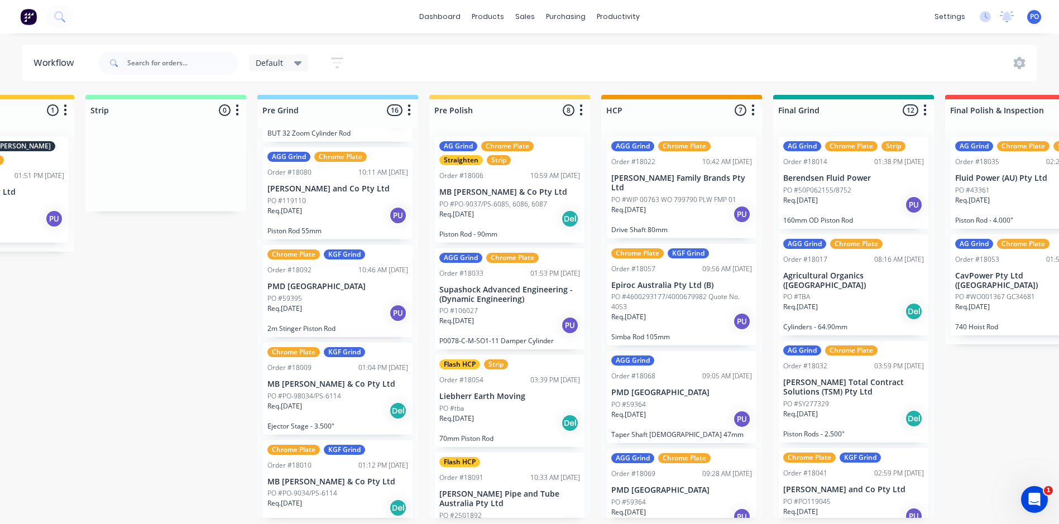
click at [329, 59] on button "button" at bounding box center [337, 63] width 36 height 22
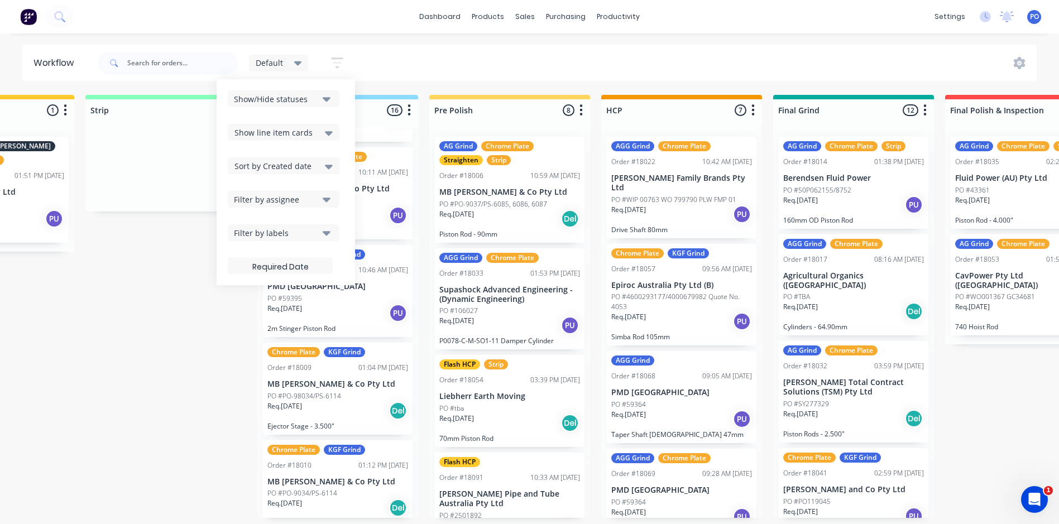
click at [327, 98] on icon "button" at bounding box center [327, 99] width 8 height 4
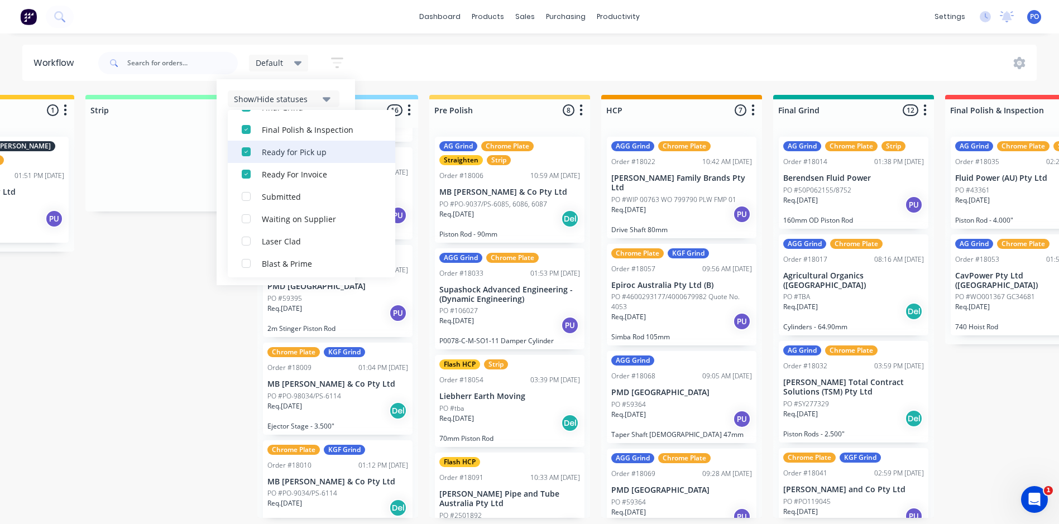
scroll to position [234, 0]
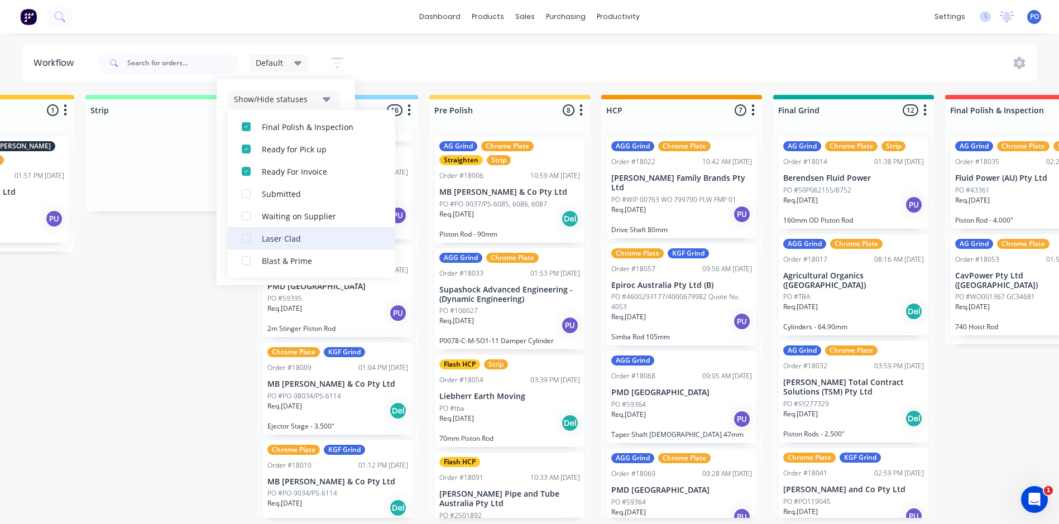
click at [247, 239] on div "button" at bounding box center [246, 238] width 22 height 22
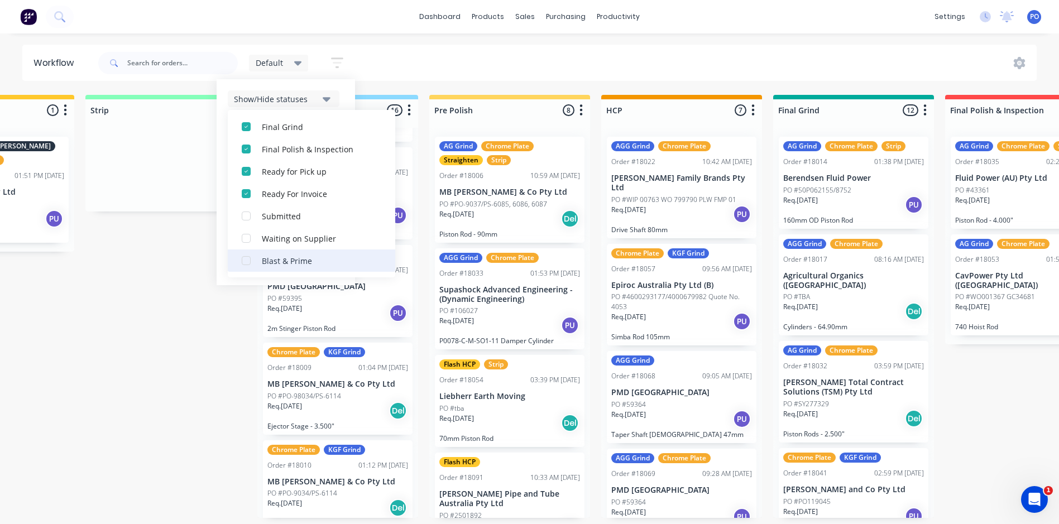
click at [244, 261] on div "button" at bounding box center [246, 260] width 22 height 22
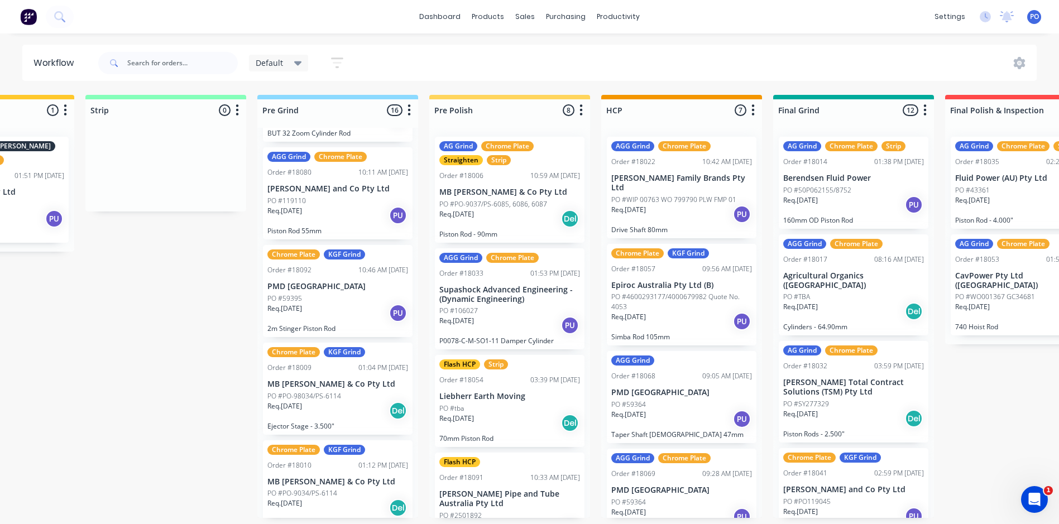
click at [232, 361] on div "Straighten 5 Status colour #F08080 hex #F08080 Save Cancel Notifications Email …" at bounding box center [953, 306] width 2832 height 423
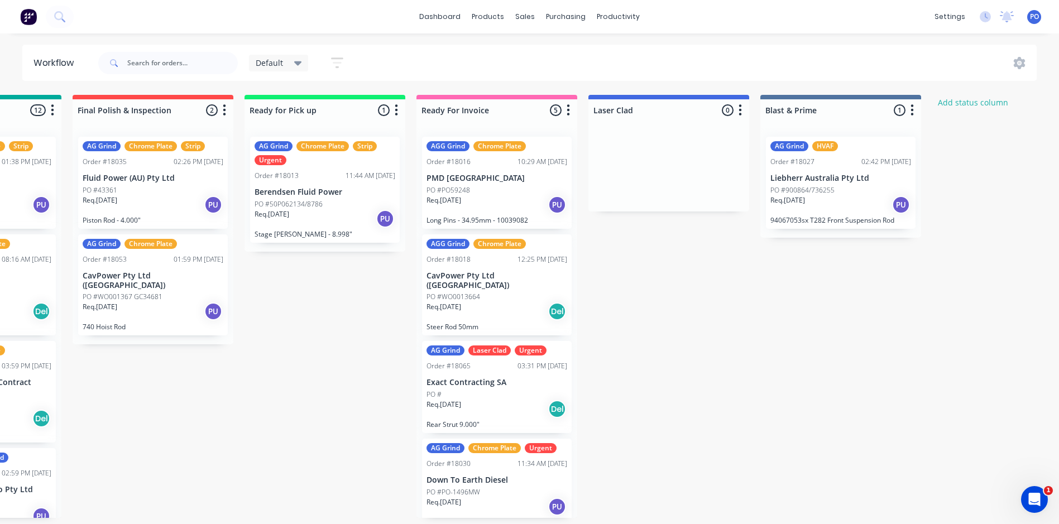
scroll to position [2, 1332]
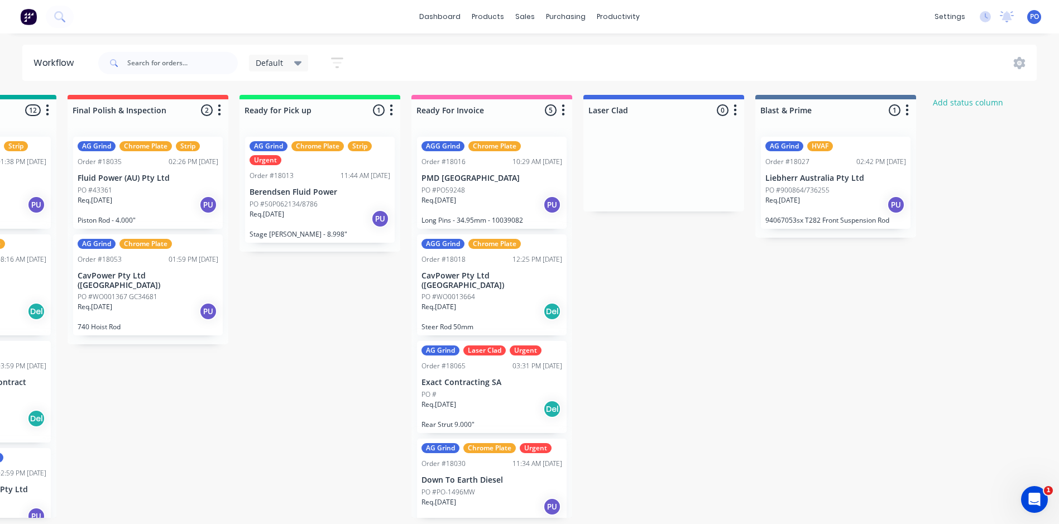
drag, startPoint x: 677, startPoint y: 170, endPoint x: 670, endPoint y: 177, distance: 11.0
click at [670, 177] on div at bounding box center [663, 170] width 161 height 84
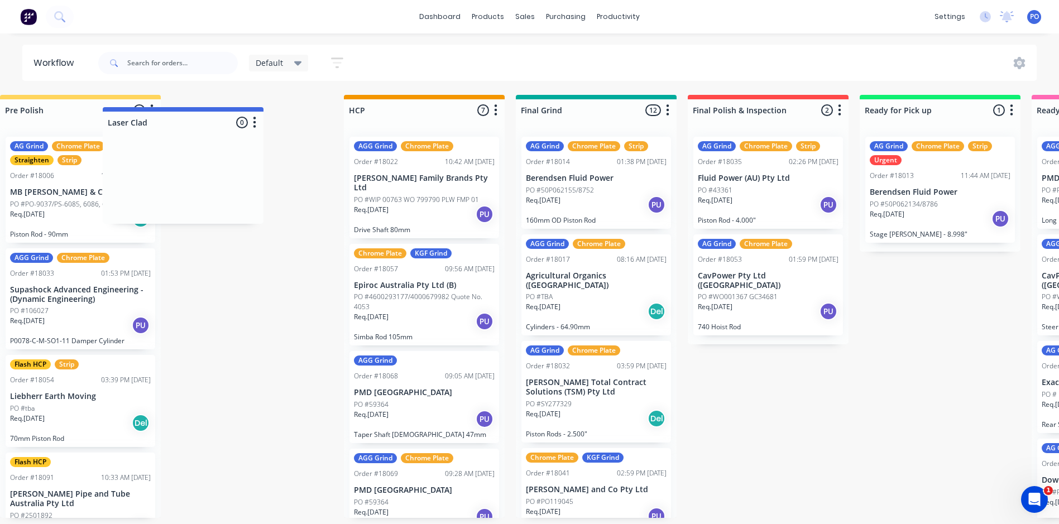
scroll to position [2, 868]
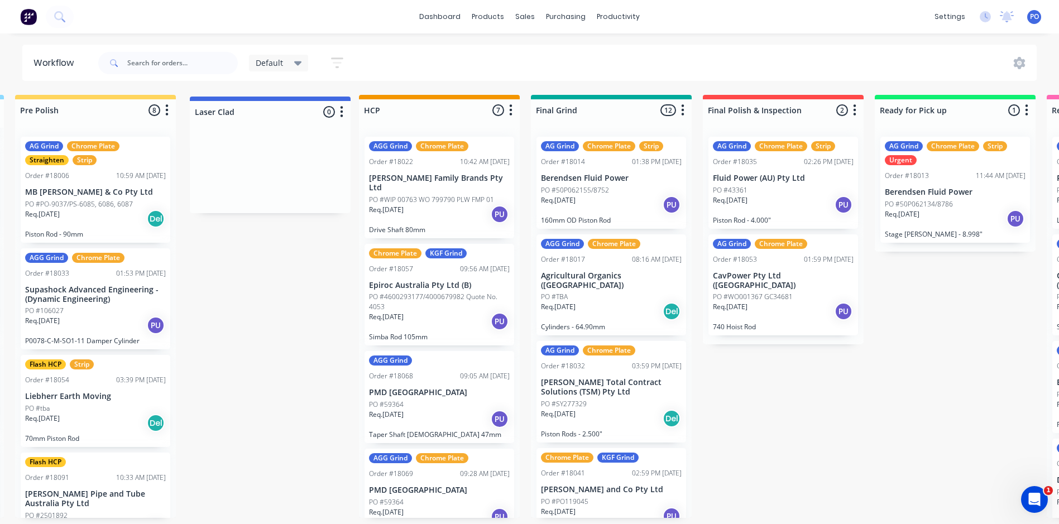
drag, startPoint x: 709, startPoint y: 103, endPoint x: 313, endPoint y: 110, distance: 396.3
click at [313, 110] on div "Straighten 5 Status colour #F08080 hex #F08080 Save Cancel Notifications Email …" at bounding box center [539, 306] width 2832 height 423
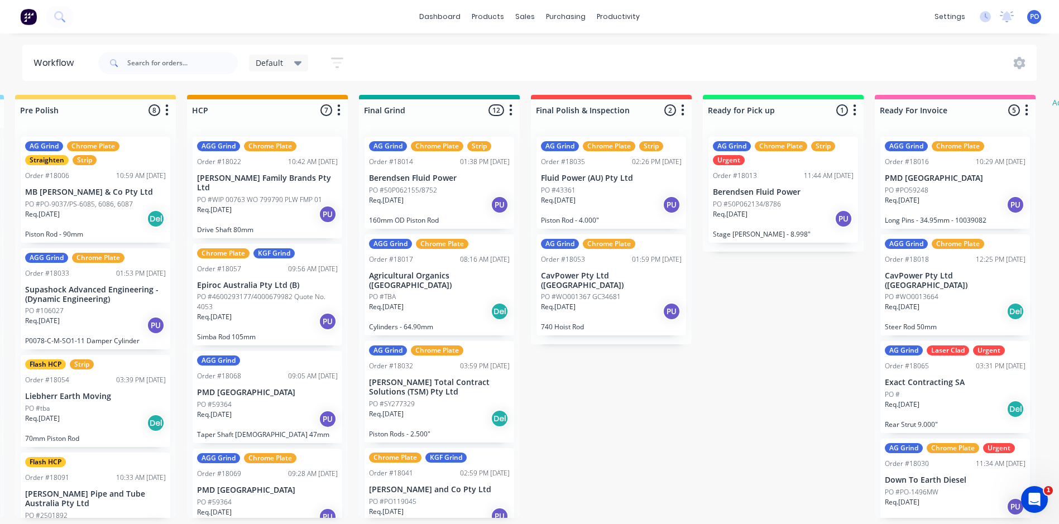
click at [342, 63] on icon "button" at bounding box center [337, 63] width 12 height 14
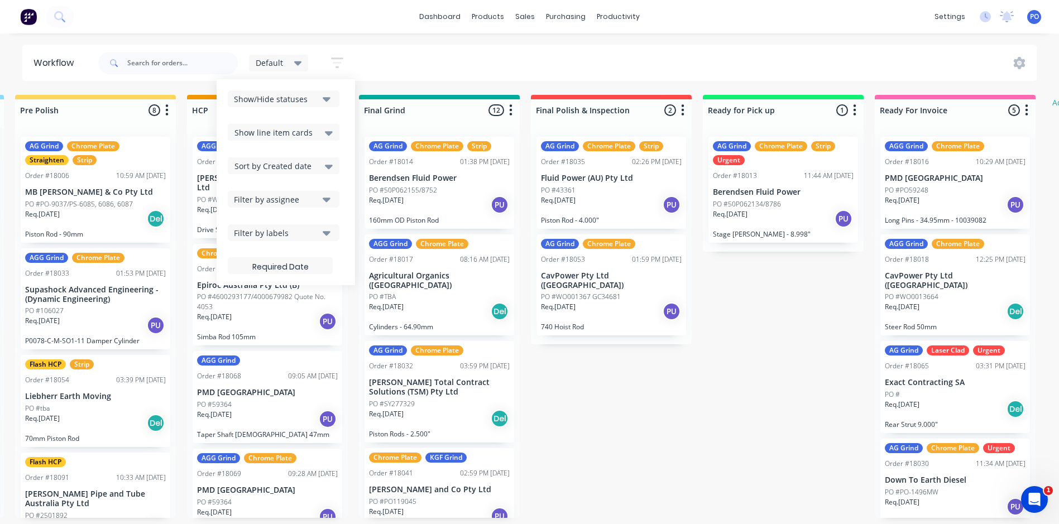
click at [333, 98] on button "Show/Hide statuses" at bounding box center [284, 98] width 112 height 17
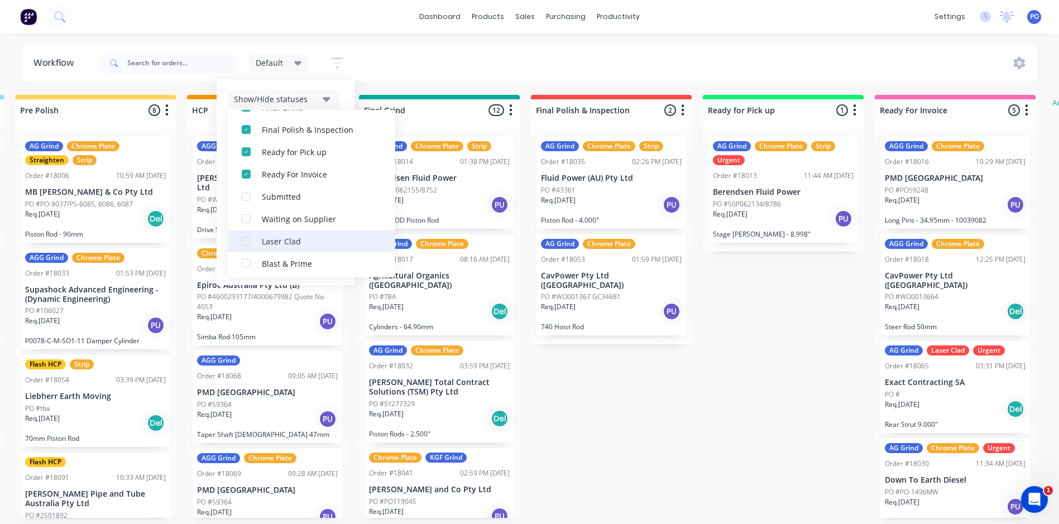
scroll to position [234, 0]
click at [247, 239] on div "button" at bounding box center [246, 238] width 22 height 22
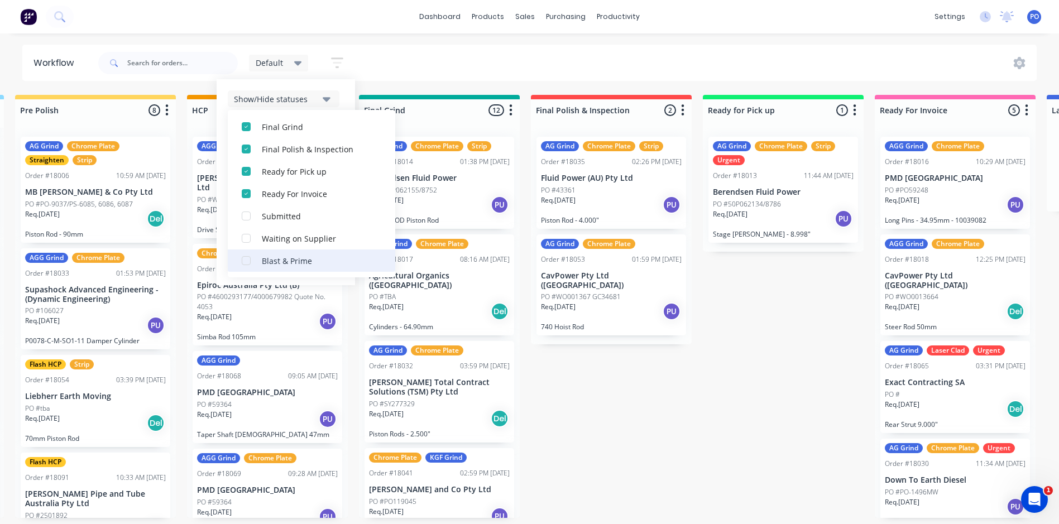
click at [247, 259] on div "button" at bounding box center [246, 260] width 22 height 22
click at [339, 60] on icon "button" at bounding box center [337, 63] width 12 height 14
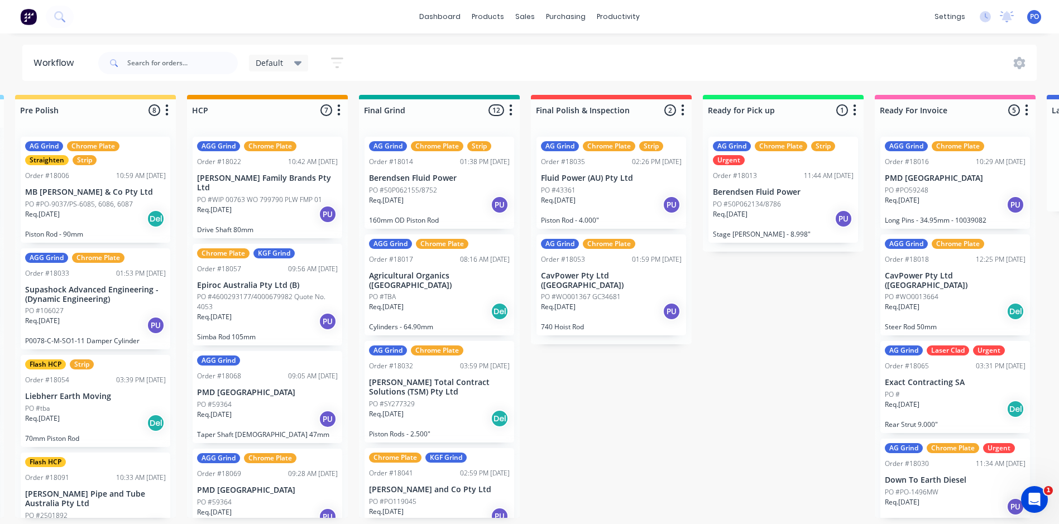
click at [339, 60] on icon "button" at bounding box center [337, 63] width 12 height 14
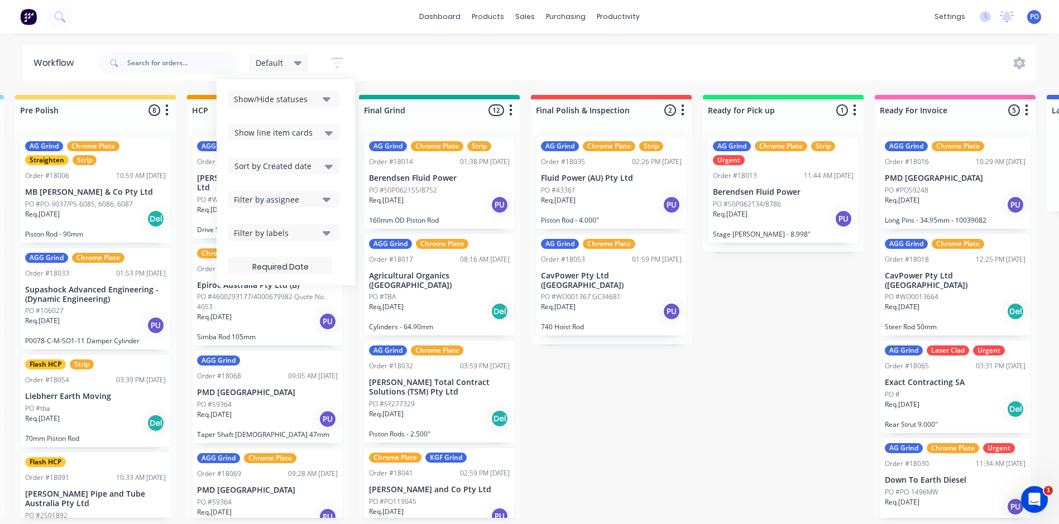
click at [334, 100] on button "Show/Hide statuses" at bounding box center [284, 98] width 112 height 17
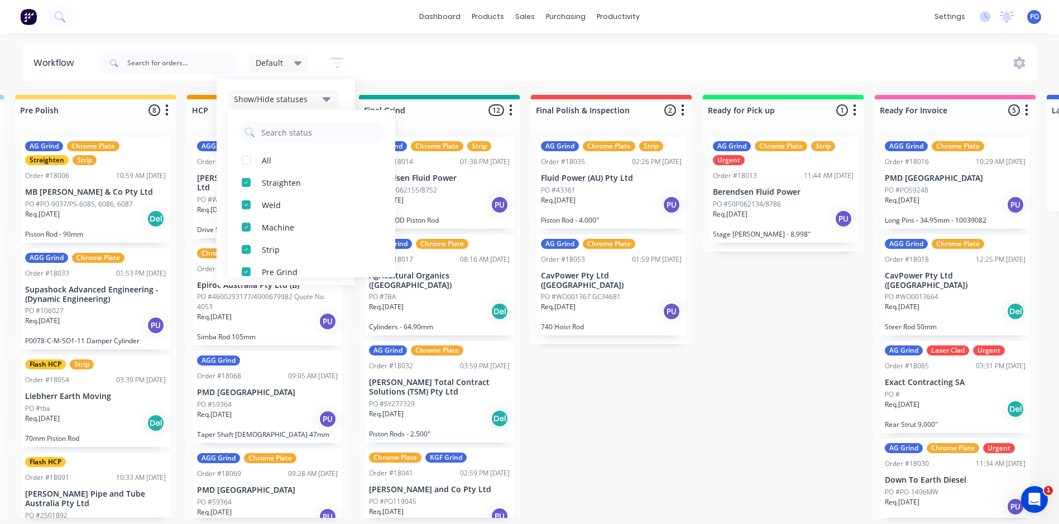
click at [334, 100] on button "Show/Hide statuses" at bounding box center [284, 98] width 112 height 17
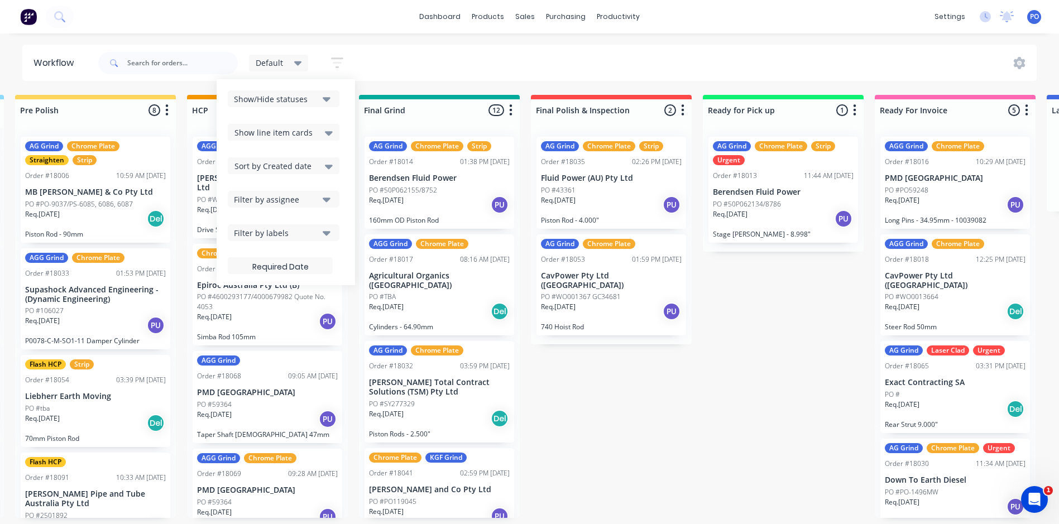
click at [297, 68] on icon at bounding box center [298, 63] width 8 height 12
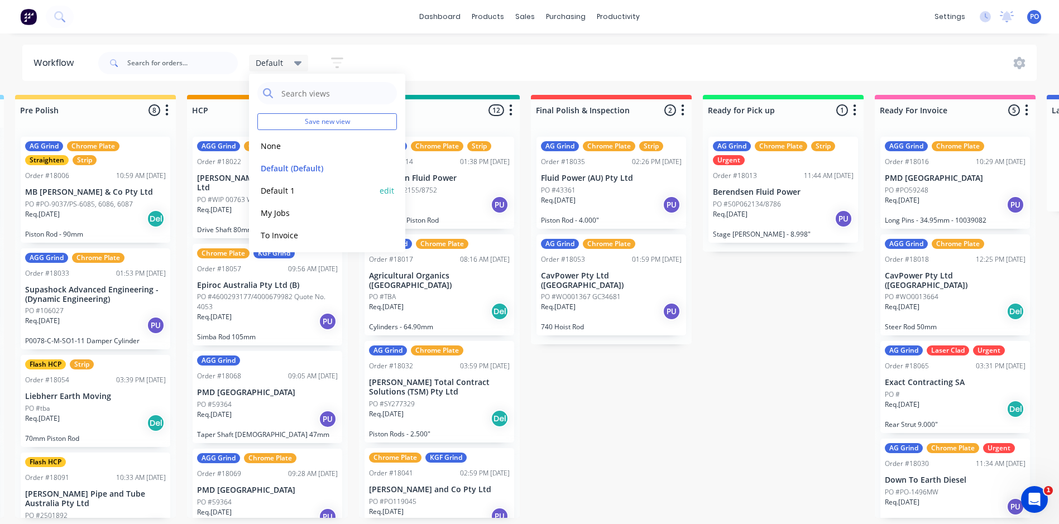
click at [287, 188] on button "Default 1" at bounding box center [316, 190] width 119 height 13
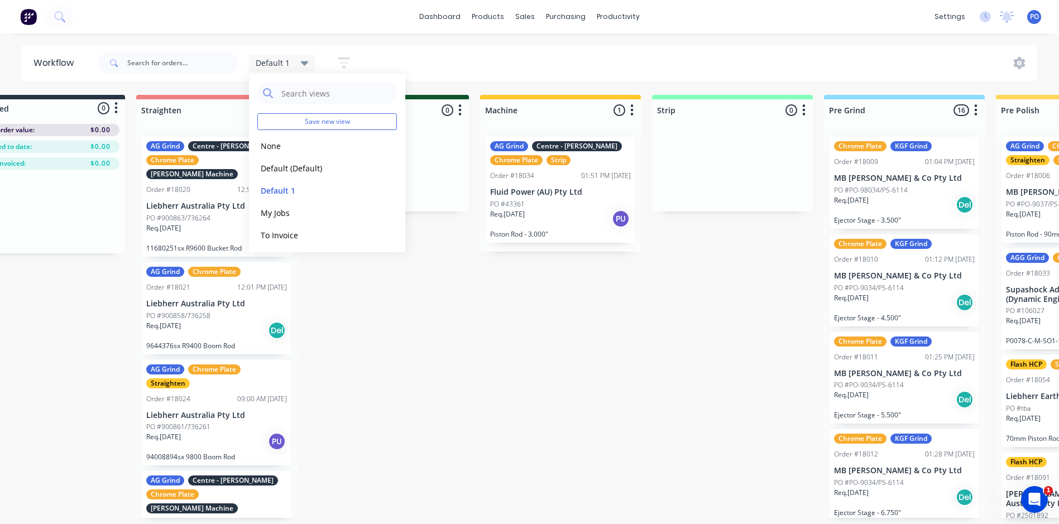
scroll to position [0, 0]
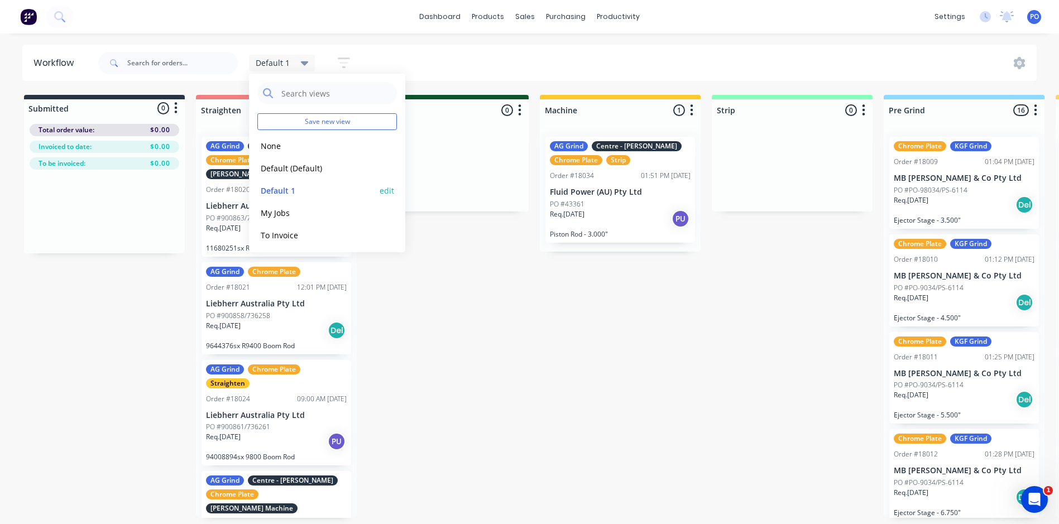
click at [283, 191] on button "Default 1" at bounding box center [316, 190] width 119 height 13
click at [379, 190] on button "edit" at bounding box center [386, 191] width 15 height 12
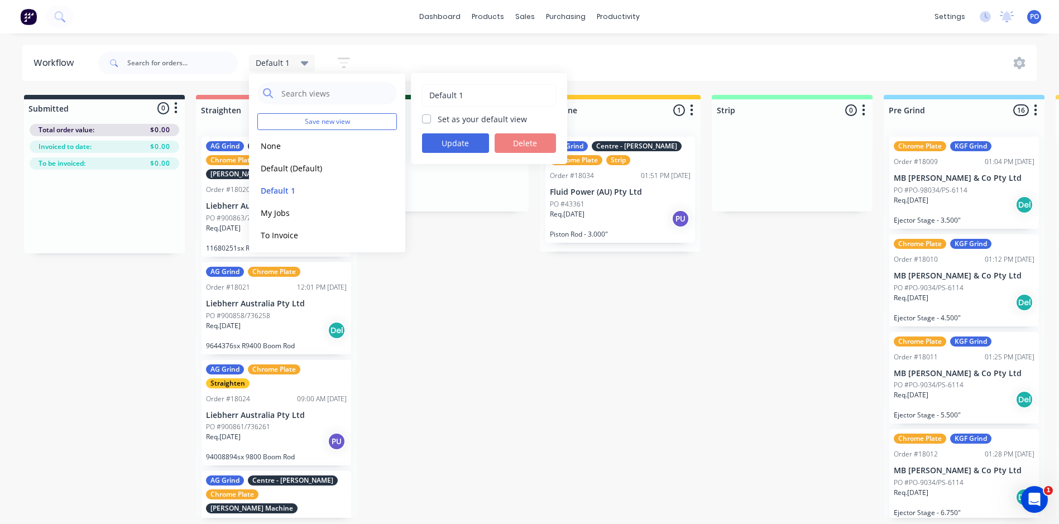
click at [438, 121] on label "Set as your default view" at bounding box center [482, 119] width 89 height 12
click at [427, 121] on input "Set as your default view" at bounding box center [426, 118] width 9 height 11
checkbox input "true"
click at [461, 142] on button "Update" at bounding box center [455, 143] width 67 height 20
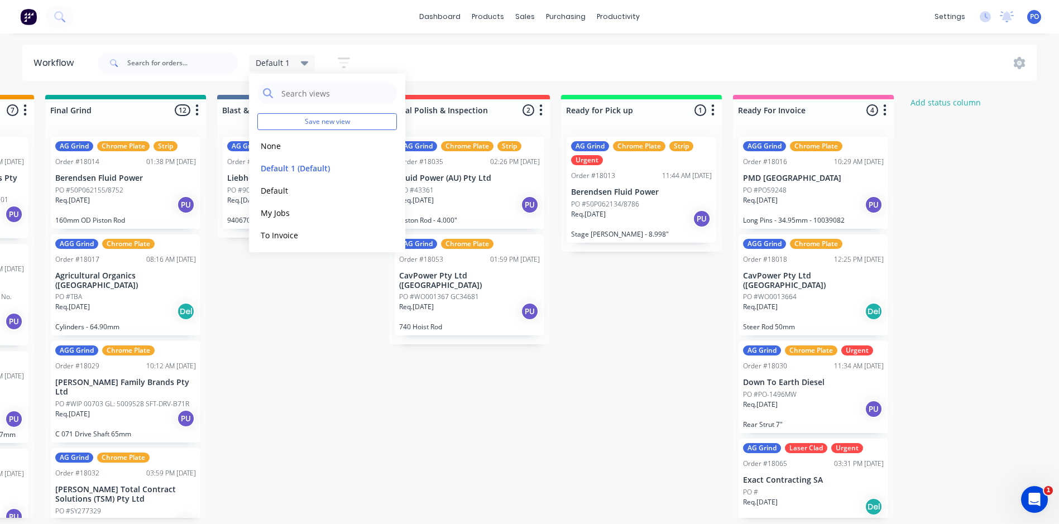
scroll to position [0, 1538]
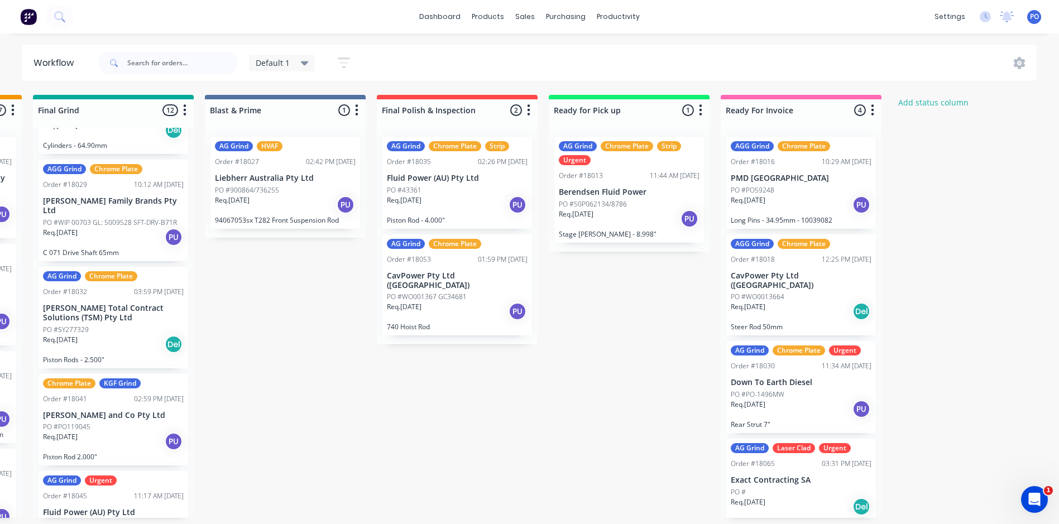
scroll to position [223, 0]
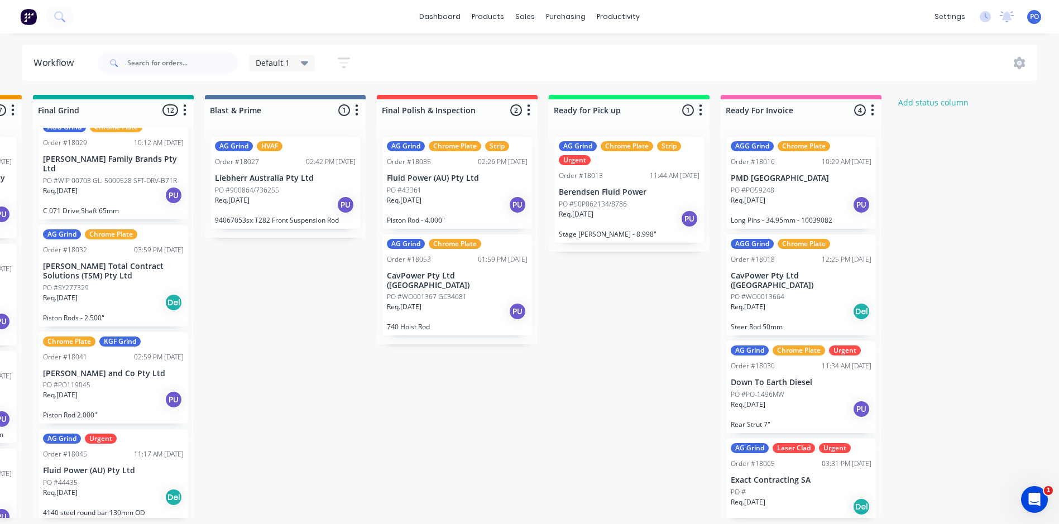
click at [137, 293] on div "Req. 21/08/25 Del" at bounding box center [113, 302] width 141 height 19
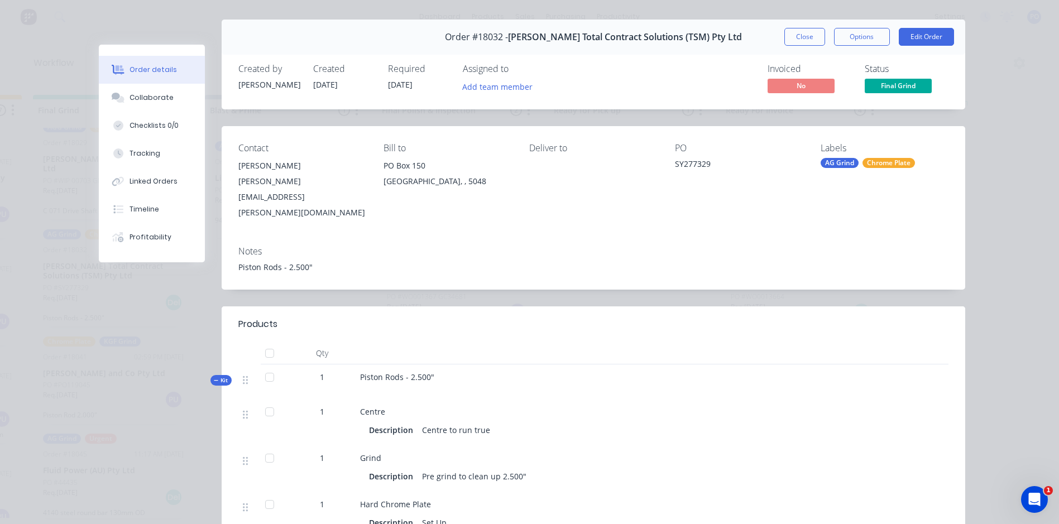
scroll to position [0, 0]
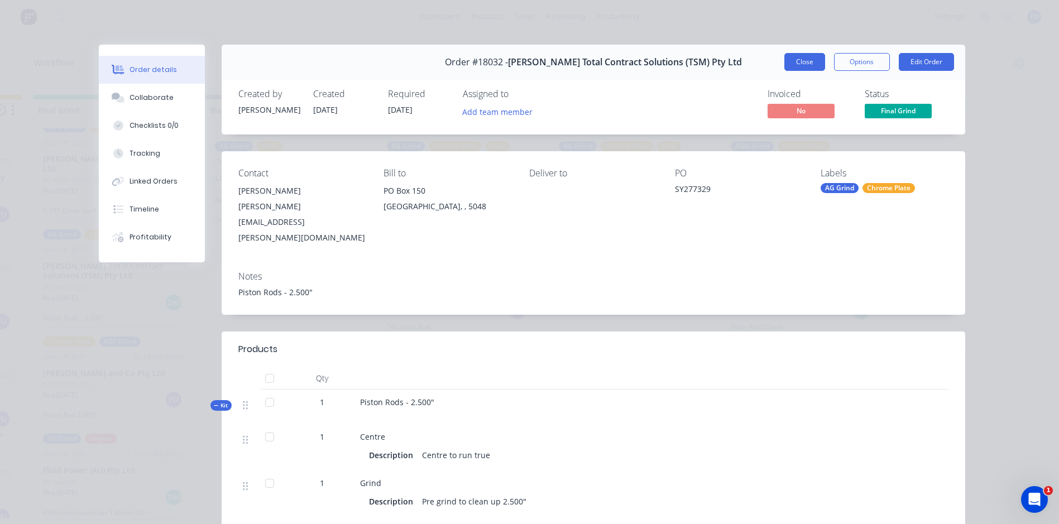
click at [796, 59] on button "Close" at bounding box center [804, 62] width 41 height 18
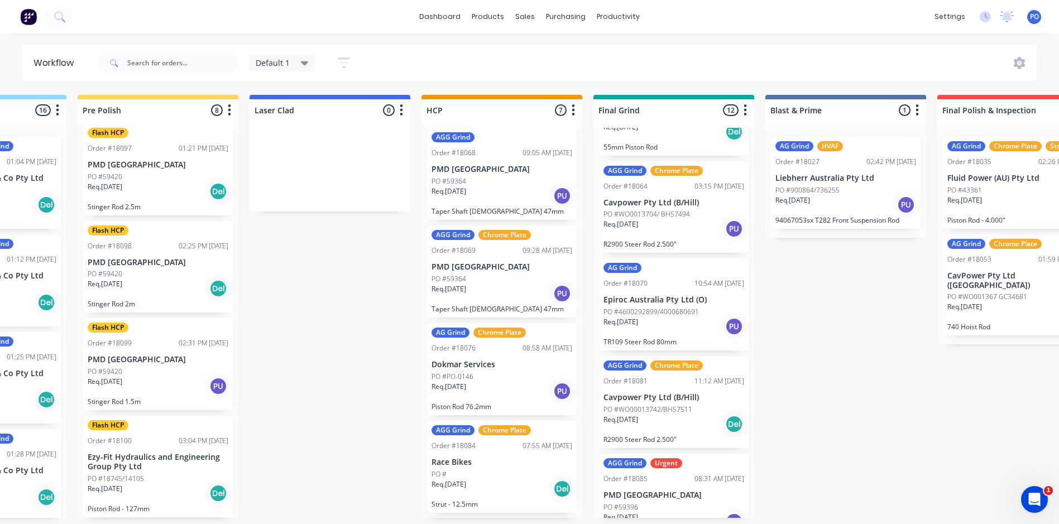
scroll to position [279, 0]
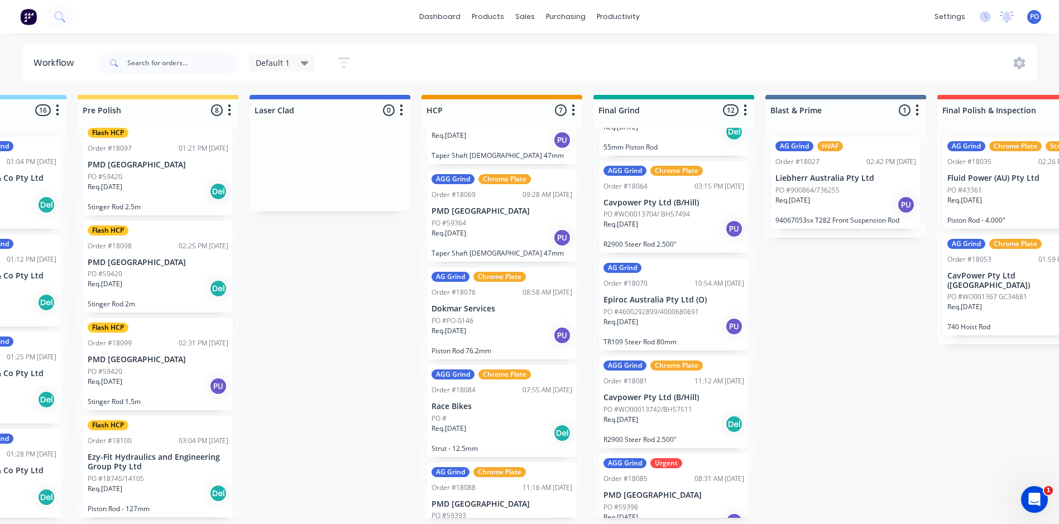
click at [516, 326] on div "Req. 26/09/25 PU" at bounding box center [501, 335] width 141 height 19
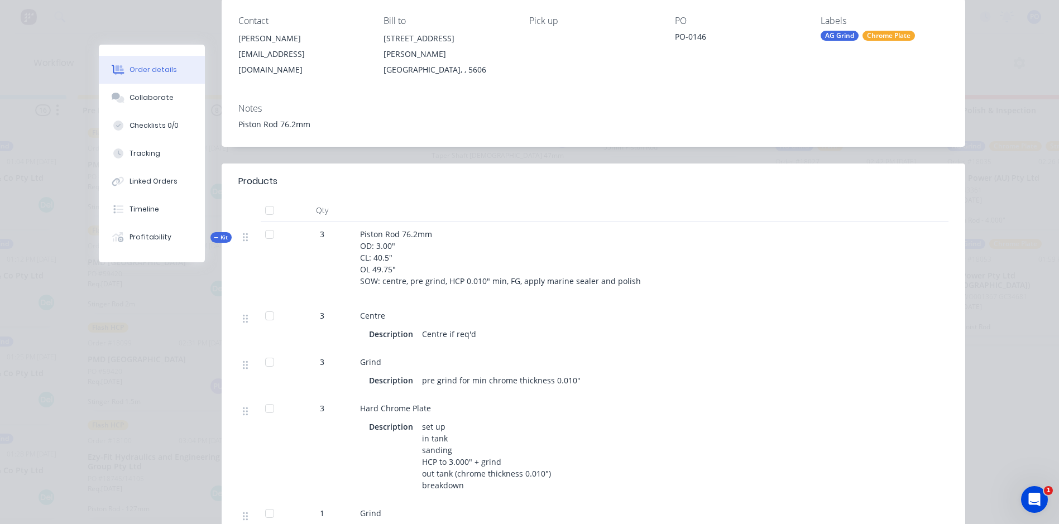
scroll to position [167, 0]
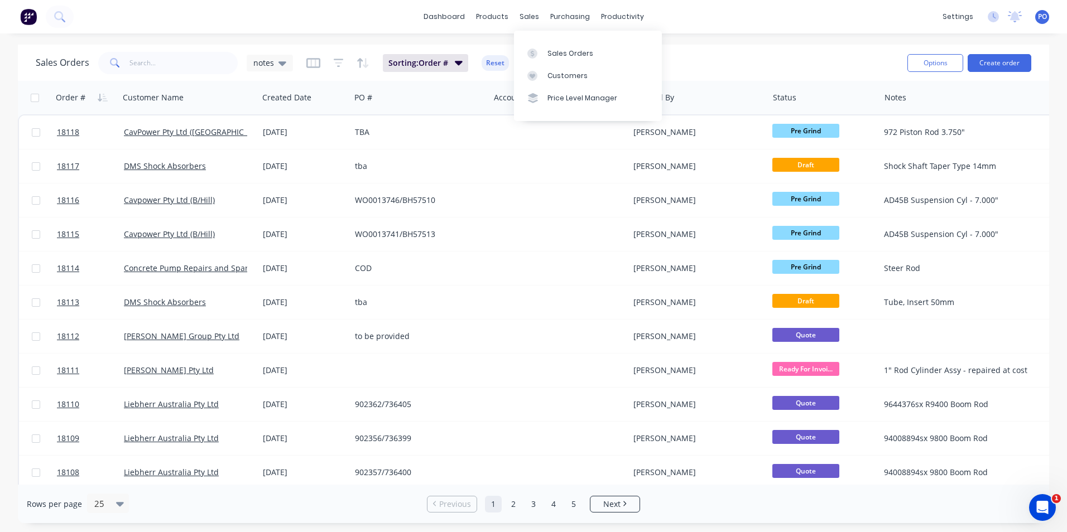
click at [525, 16] on div "sales" at bounding box center [529, 16] width 31 height 17
click at [575, 51] on div "Sales Orders" at bounding box center [570, 54] width 46 height 10
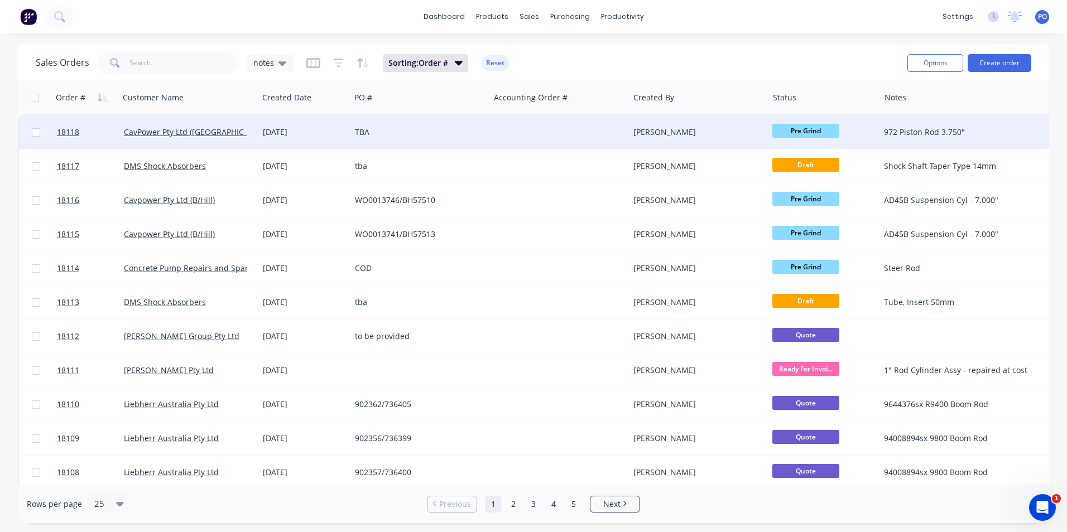
click at [811, 129] on span "Pre Grind" at bounding box center [805, 131] width 67 height 14
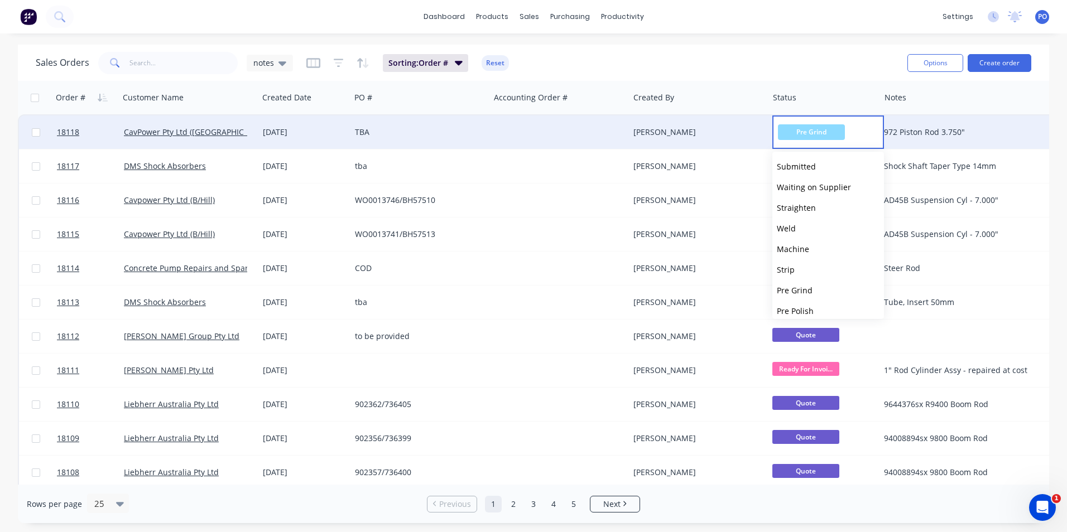
click at [822, 41] on div "dashboard products sales purchasing productivity dashboard products Product Cat…" at bounding box center [533, 266] width 1067 height 532
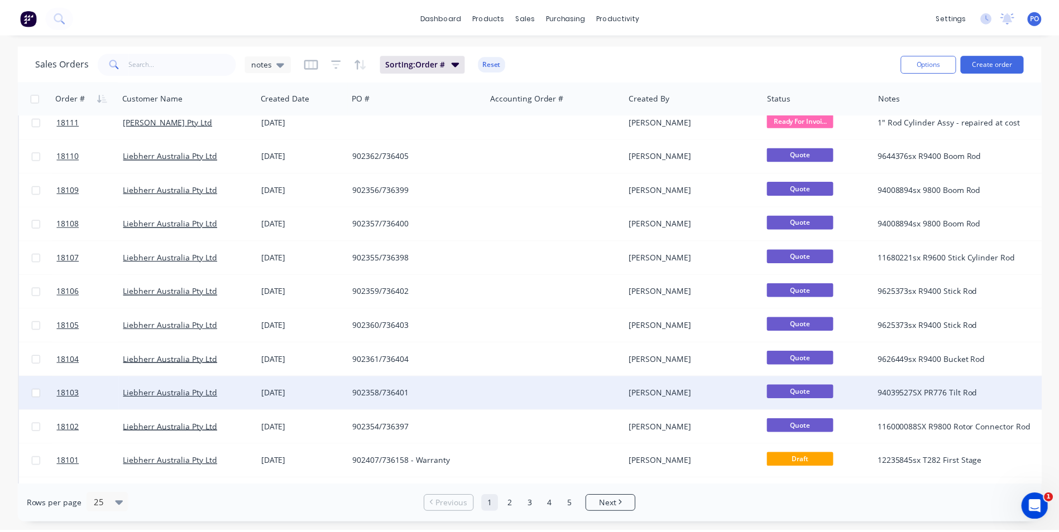
scroll to position [279, 0]
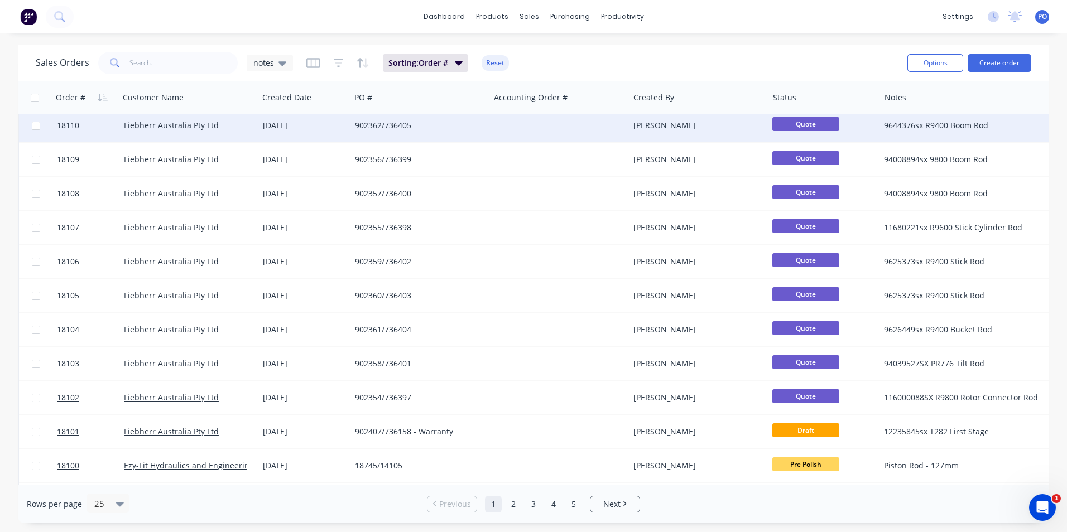
click at [486, 127] on div "902362/736405" at bounding box center [419, 125] width 139 height 33
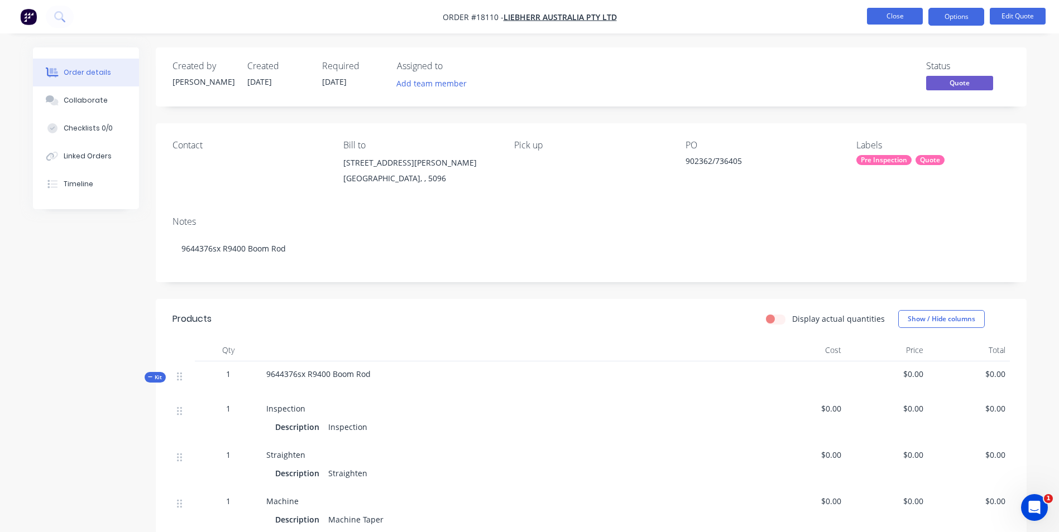
click at [911, 14] on button "Close" at bounding box center [895, 16] width 56 height 17
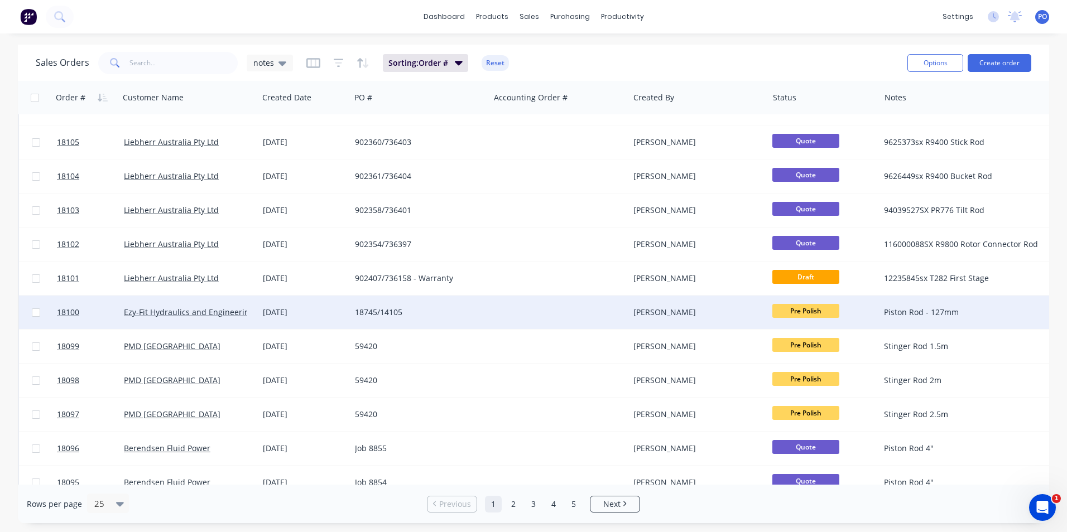
scroll to position [486, 0]
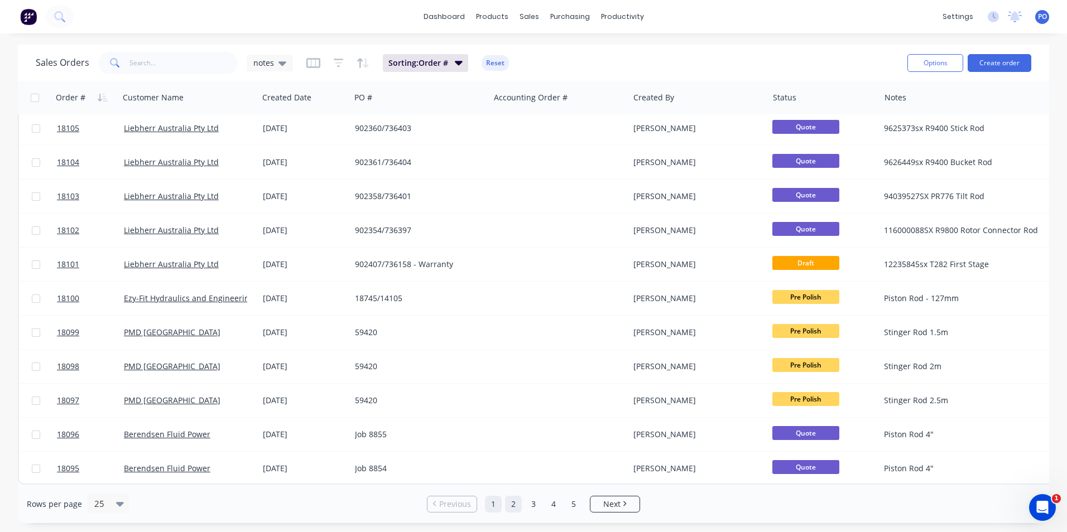
click at [513, 511] on link "2" at bounding box center [513, 504] width 17 height 17
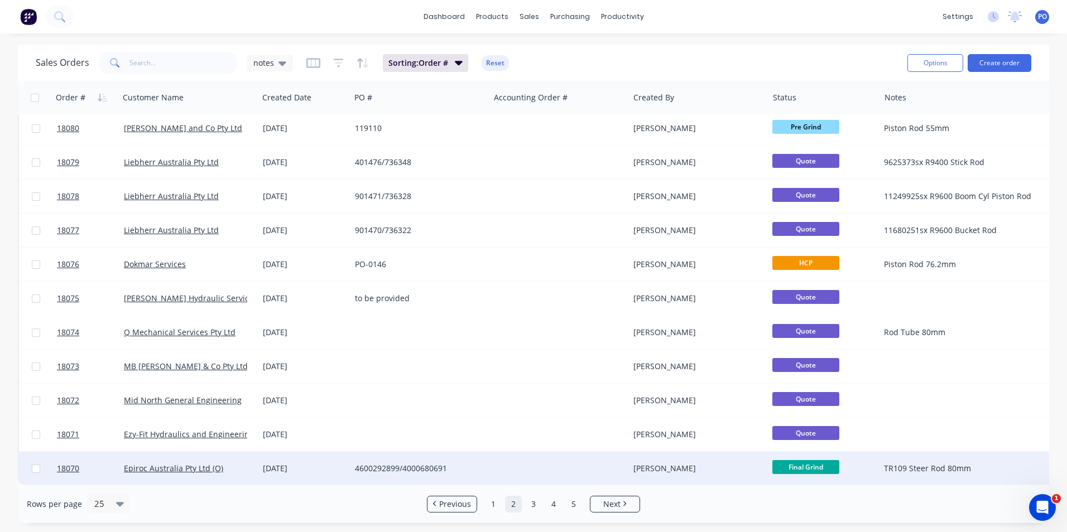
click at [525, 458] on div at bounding box center [559, 468] width 139 height 33
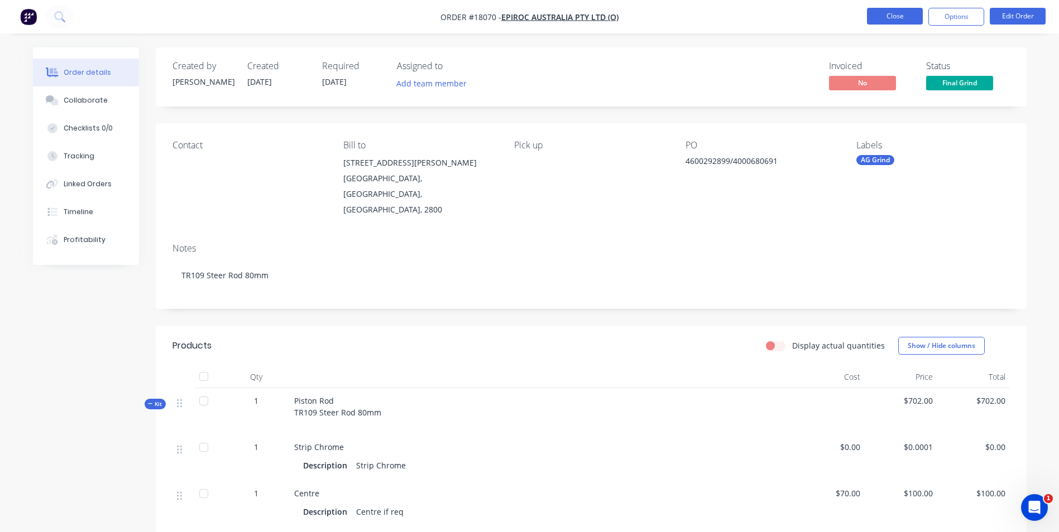
click at [892, 20] on button "Close" at bounding box center [895, 16] width 56 height 17
